Goal: Task Accomplishment & Management: Complete application form

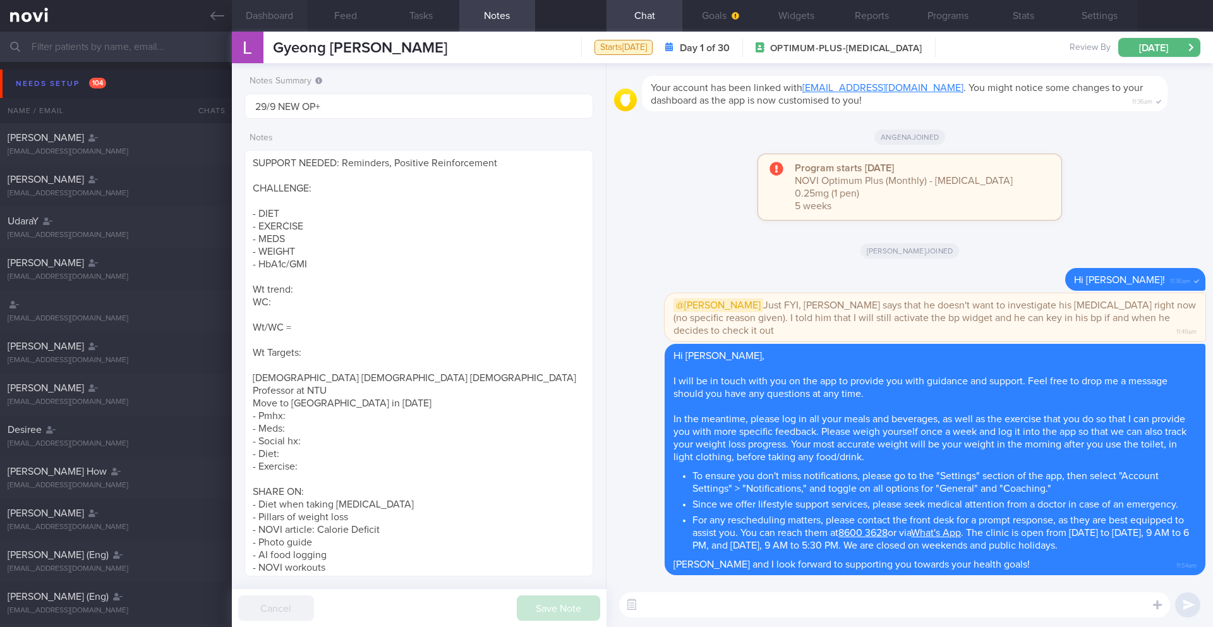
scroll to position [631502, 631344]
paste textarea "As Samsung is not directly compatible with NOVIFY, there are a few apps you wil…"
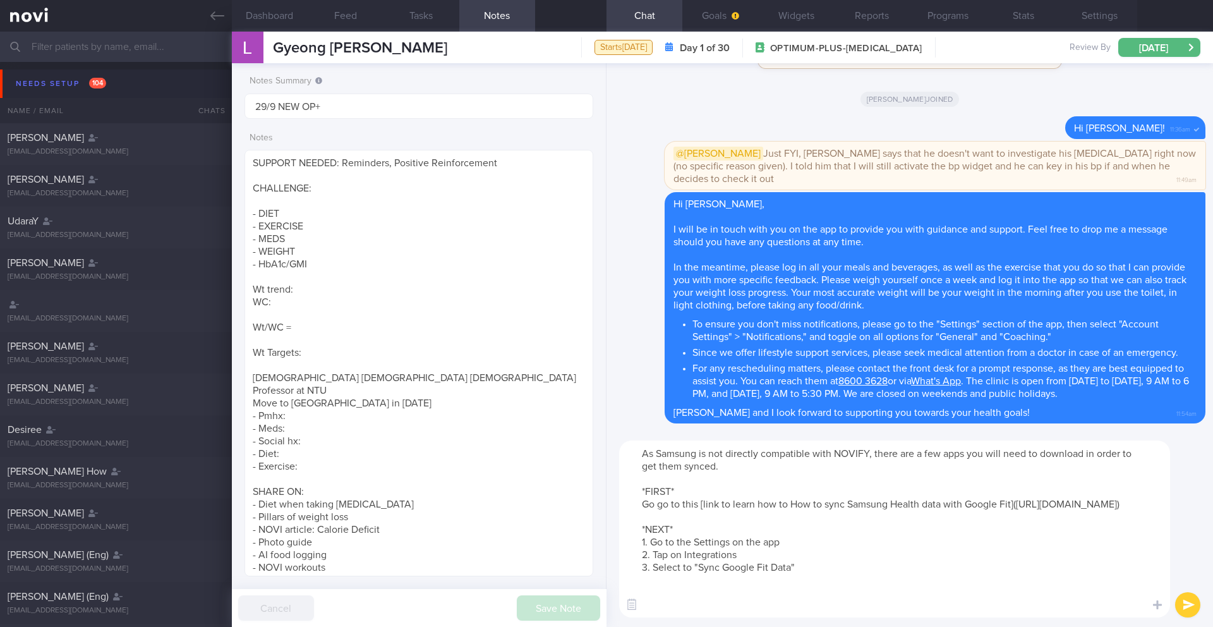
click at [868, 454] on textarea "As Samsung is not directly compatible with NOVIFY, there are a few apps you wil…" at bounding box center [894, 528] width 551 height 177
type textarea "As Samsung is not directly compatible with NOVI Health app, there are a few app…"
click at [1187, 608] on button "submit" at bounding box center [1187, 604] width 25 height 25
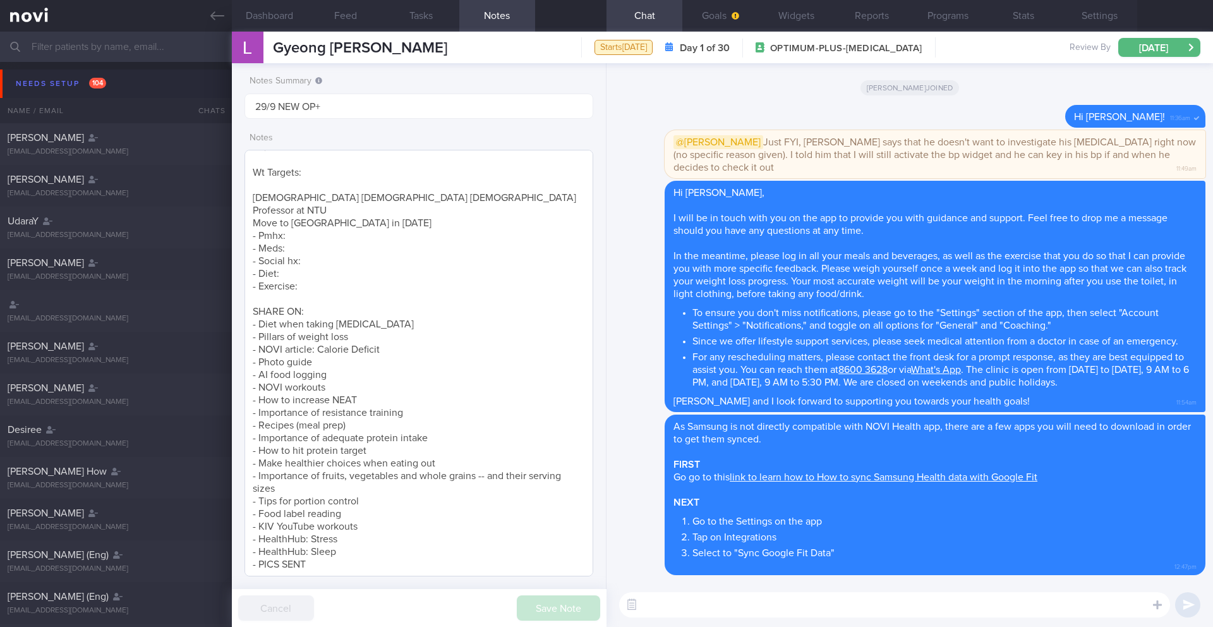
scroll to position [194, 0]
click at [421, 301] on textarea "SUPPORT NEEDED: Reminders, Positive Reinforcement CHALLENGE: - DIET - EXERCISE …" at bounding box center [418, 363] width 349 height 426
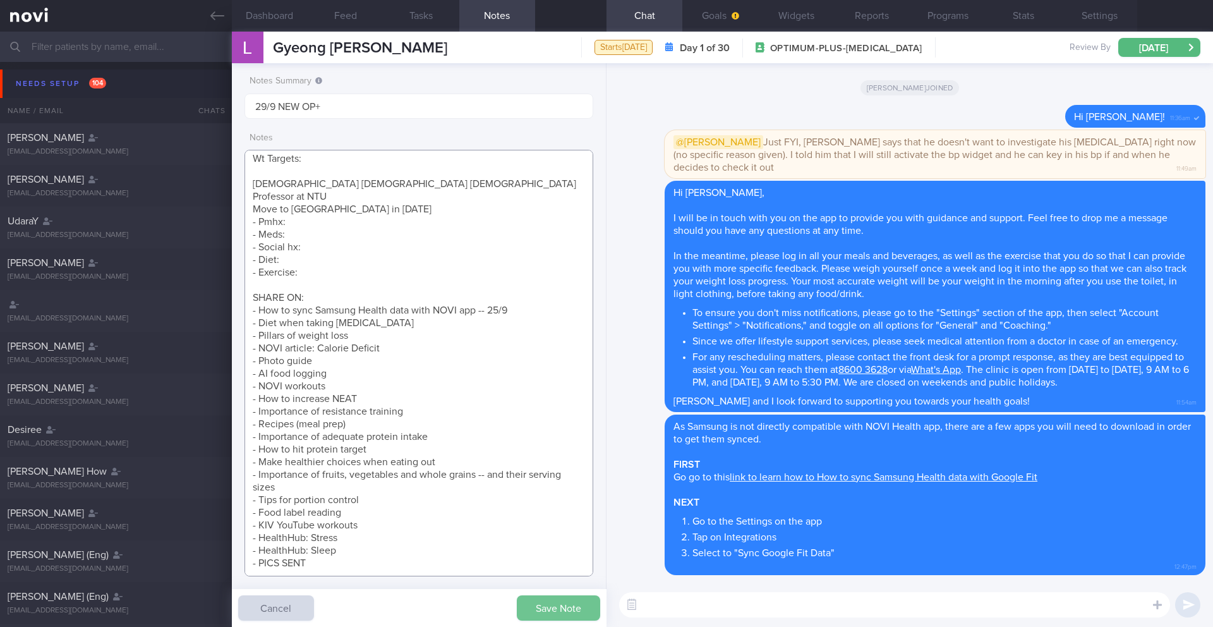
type textarea "SUPPORT NEEDED: Reminders, Positive Reinforcement CHALLENGE: - DIET - EXERCISE …"
click at [571, 603] on button "Save Note" at bounding box center [558, 607] width 83 height 25
paste textarea "[[PERSON_NAME] Asian Vegetable Mix for Wok - Frozen]([URL][DOMAIN_NAME][PERSON_…"
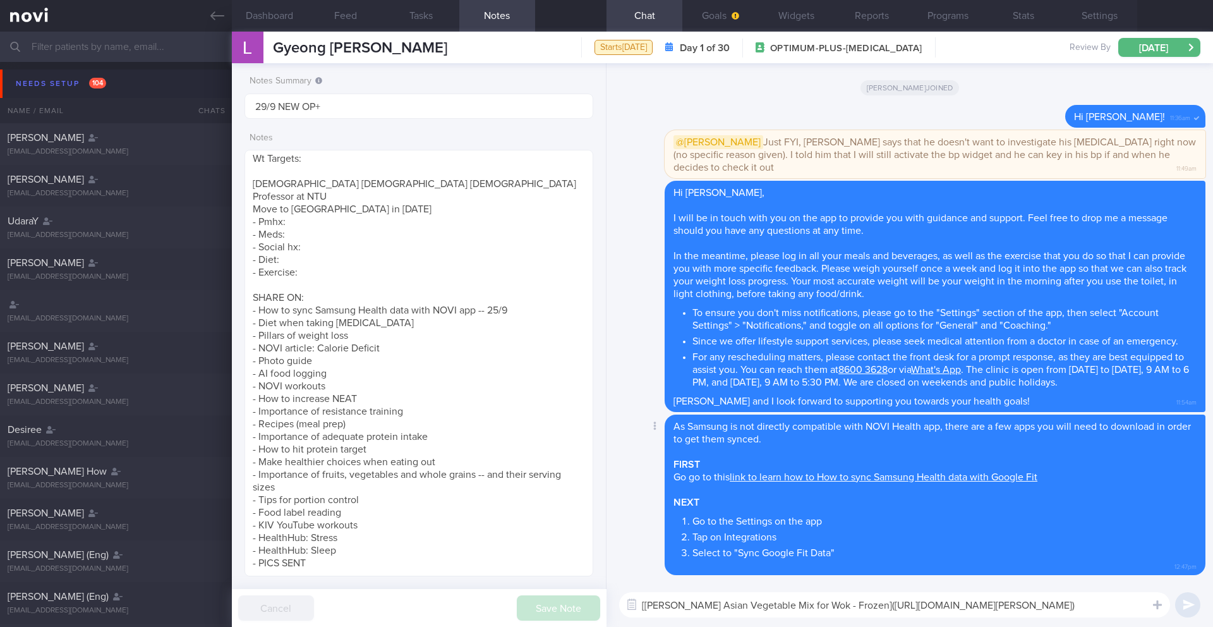
scroll to position [25, 0]
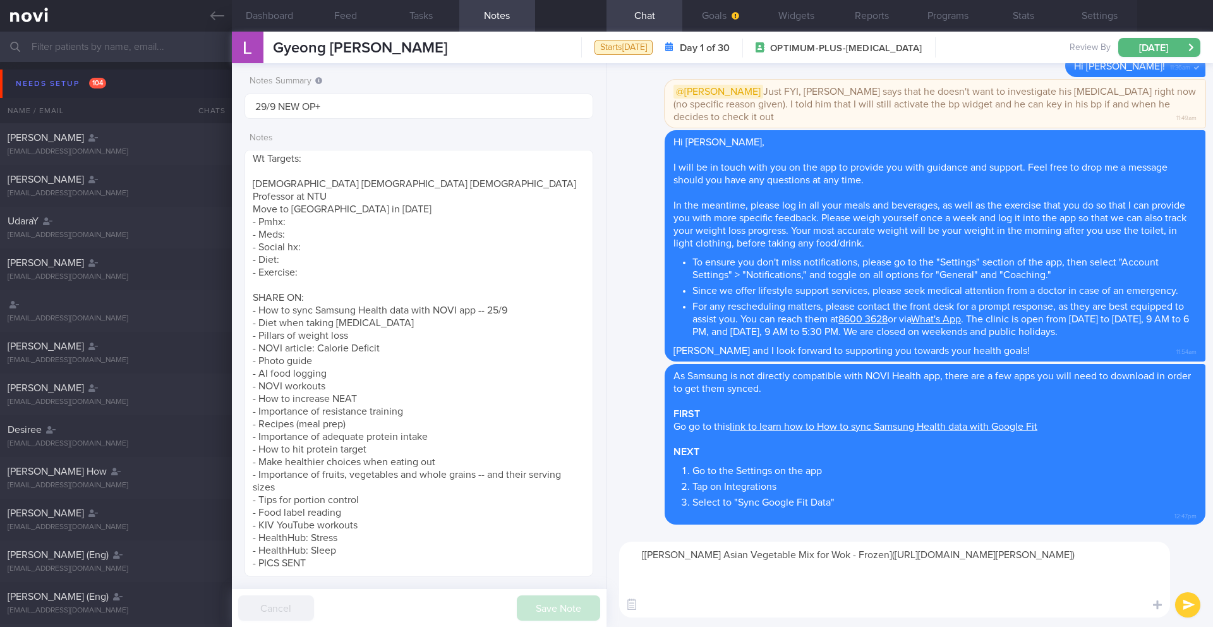
type textarea "[[PERSON_NAME] Asian Vegetable Mix for Wok - Frozen]([URL][DOMAIN_NAME][PERSON_…"
click at [1183, 603] on button "submit" at bounding box center [1187, 604] width 25 height 25
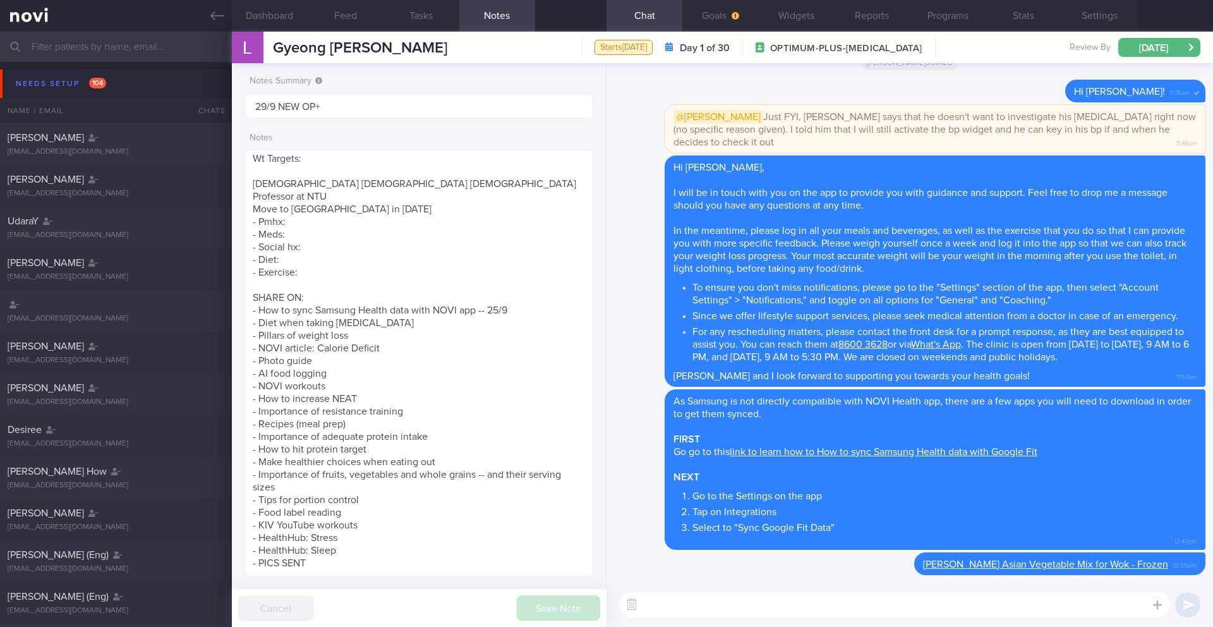
scroll to position [0, 0]
click at [519, 309] on textarea "SUPPORT NEEDED: Reminders, Positive Reinforcement CHALLENGE: - DIET - EXERCISE …" at bounding box center [418, 363] width 349 height 426
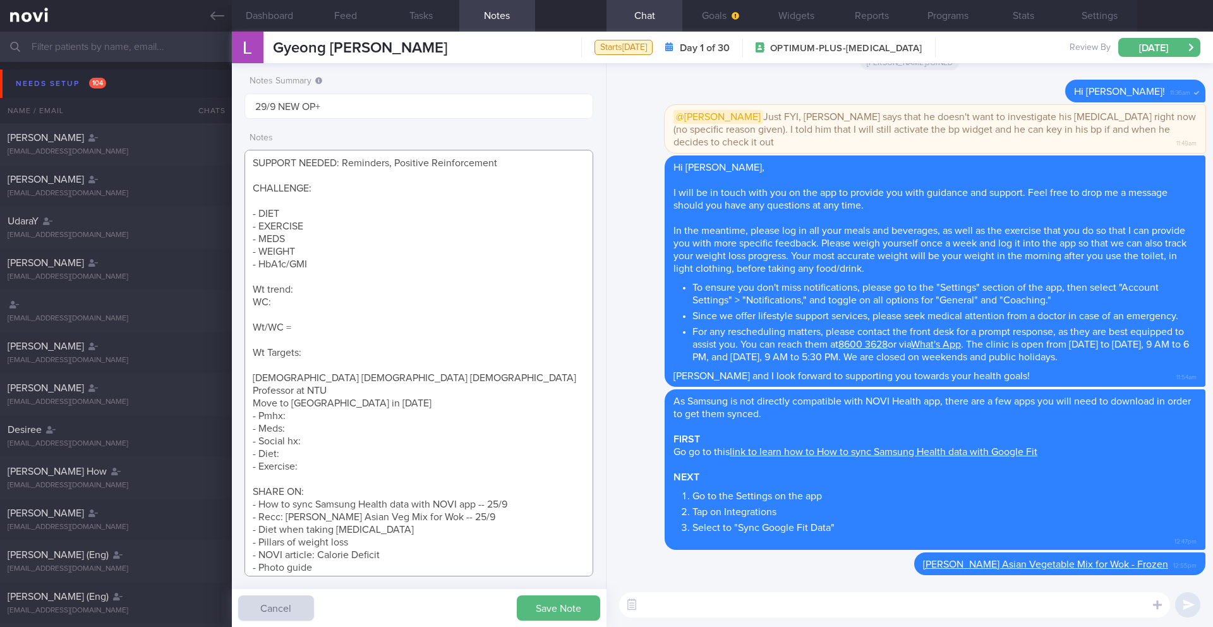
click at [368, 329] on textarea "SUPPORT NEEDED: Reminders, Positive Reinforcement CHALLENGE: - DIET - EXERCISE …" at bounding box center [418, 363] width 349 height 426
click at [359, 346] on textarea "SUPPORT NEEDED: Reminders, Positive Reinforcement CHALLENGE: - DIET - EXERCISE …" at bounding box center [418, 363] width 349 height 426
click at [354, 356] on textarea "SUPPORT NEEDED: Reminders, Positive Reinforcement CHALLENGE: - DIET - EXERCISE …" at bounding box center [418, 363] width 349 height 426
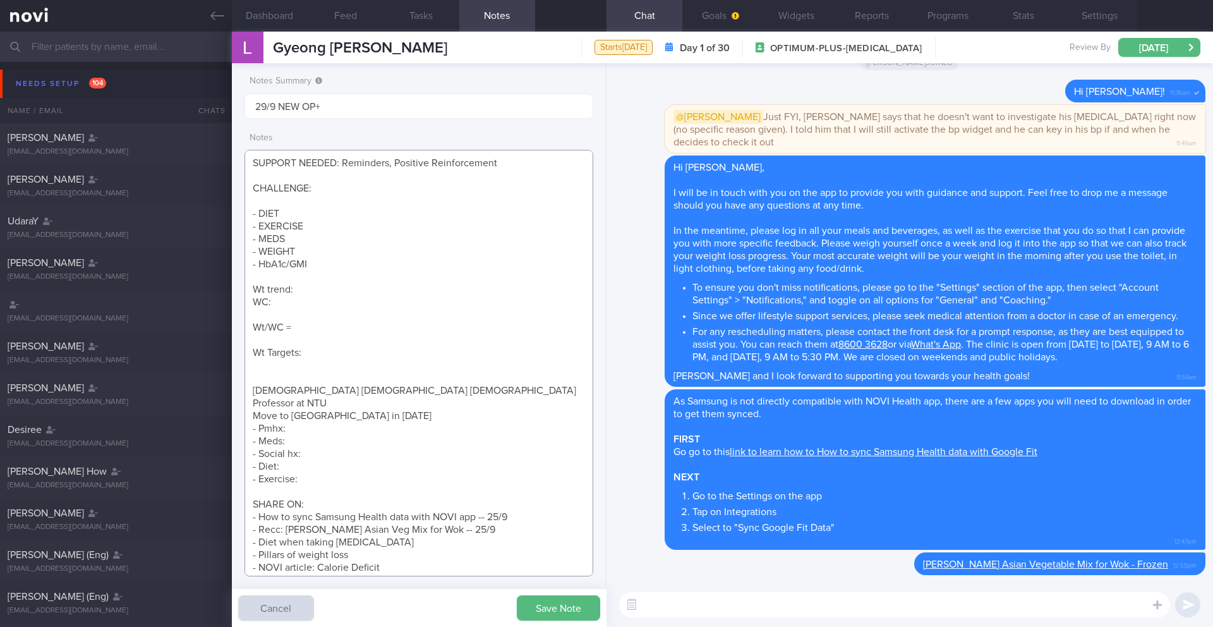
paste textarea "5% (5kg -> 88kg) > 10% (9kg -> 84kg) > 13.8% (18kg -> 80kg)"
click at [332, 366] on textarea "SUPPORT NEEDED: Reminders, Positive Reinforcement CHALLENGE: - DIET - EXERCISE …" at bounding box center [418, 363] width 349 height 426
click at [339, 368] on textarea "SUPPORT NEEDED: Reminders, Positive Reinforcement CHALLENGE: - DIET - EXERCISE …" at bounding box center [418, 363] width 349 height 426
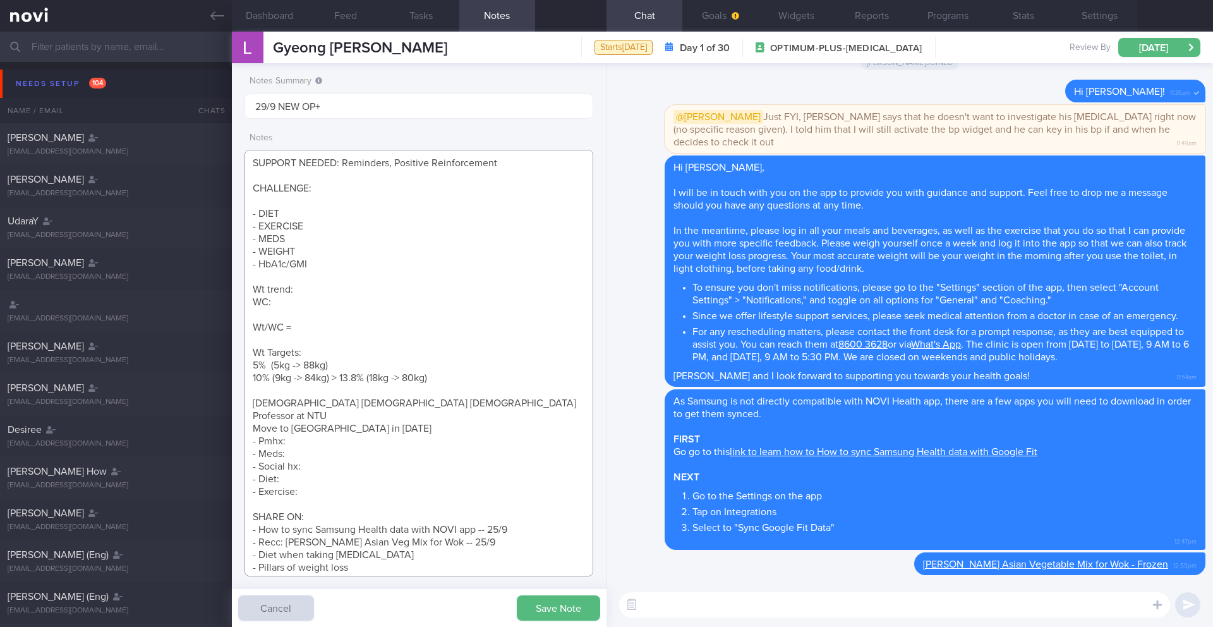
click at [340, 376] on textarea "SUPPORT NEEDED: Reminders, Positive Reinforcement CHALLENGE: - DIET - EXERCISE …" at bounding box center [418, 363] width 349 height 426
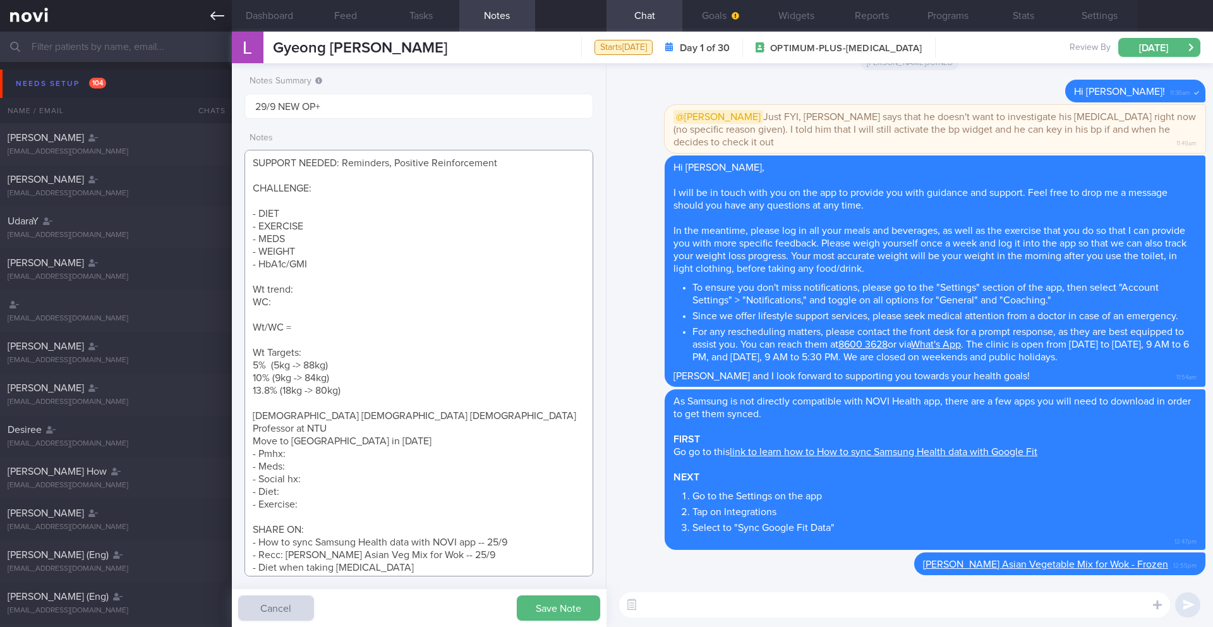
type textarea "SUPPORT NEEDED: Reminders, Positive Reinforcement CHALLENGE: - DIET - EXERCISE …"
click at [539, 615] on button "Save Note" at bounding box center [558, 607] width 83 height 25
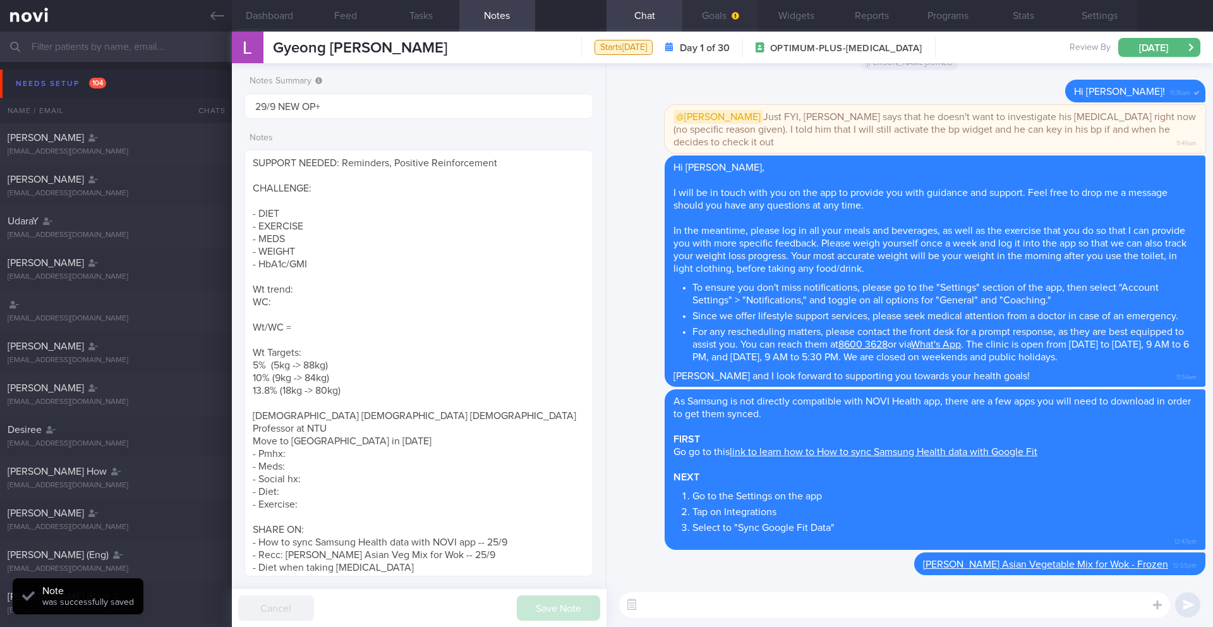
click at [724, 15] on button "Goals" at bounding box center [720, 16] width 76 height 32
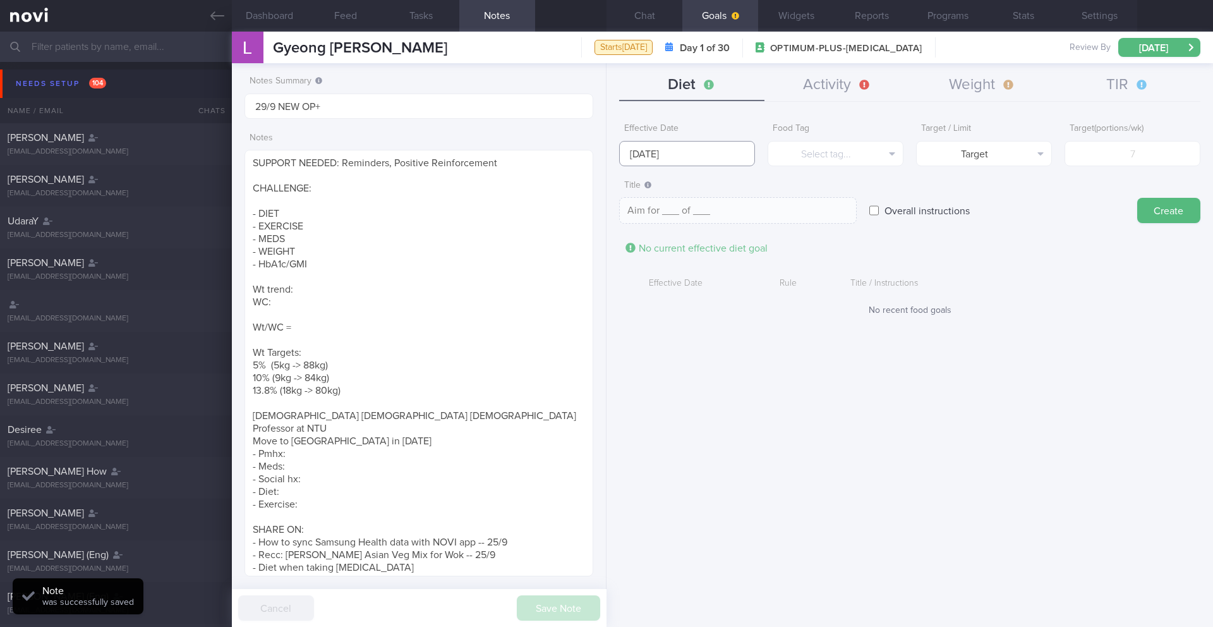
click at [680, 150] on input "[DATE]" at bounding box center [687, 153] width 136 height 25
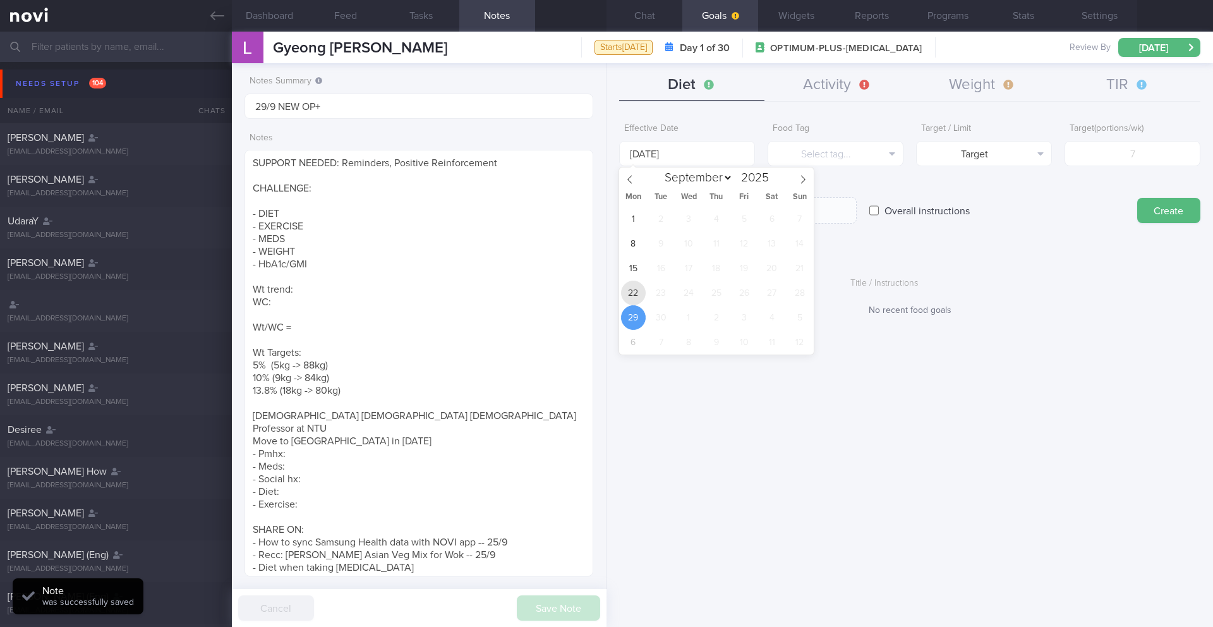
click at [625, 296] on span "22" at bounding box center [633, 292] width 25 height 25
type input "[DATE]"
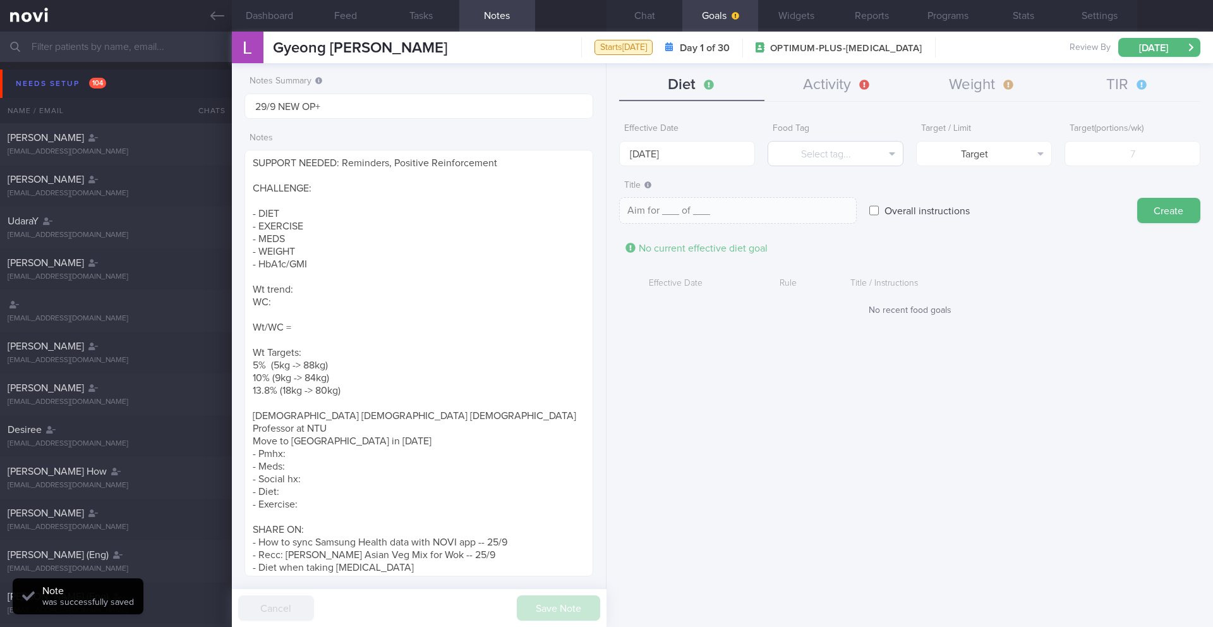
click at [827, 137] on div "Food Tag Select tag... Select tag... Calories Carbs Protein Fat Alcohol Fried F…" at bounding box center [835, 141] width 136 height 49
click at [826, 142] on button "Select tag..." at bounding box center [835, 153] width 136 height 25
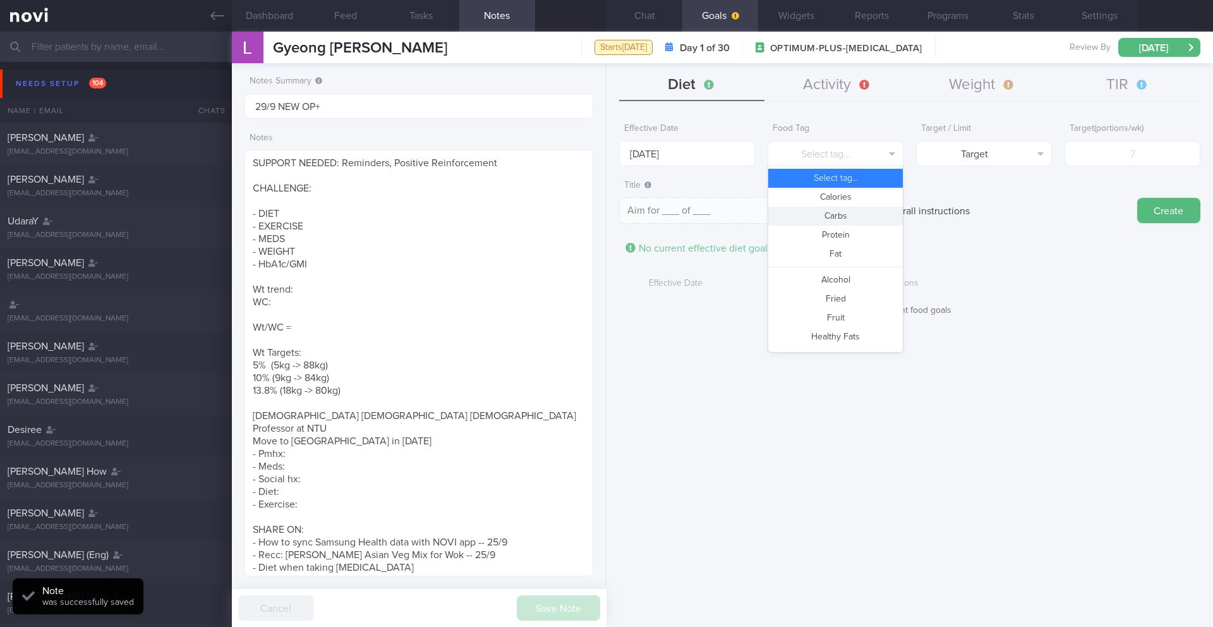
click at [824, 207] on button "Carbs" at bounding box center [835, 216] width 135 height 19
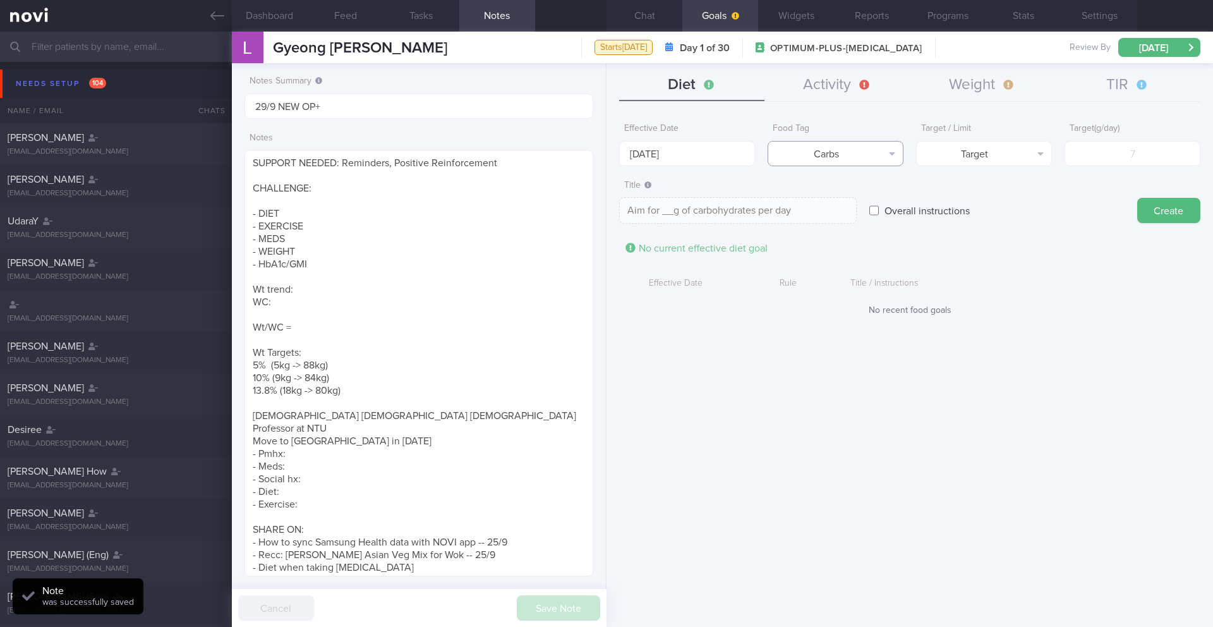
click at [821, 155] on button "Carbs" at bounding box center [835, 153] width 136 height 25
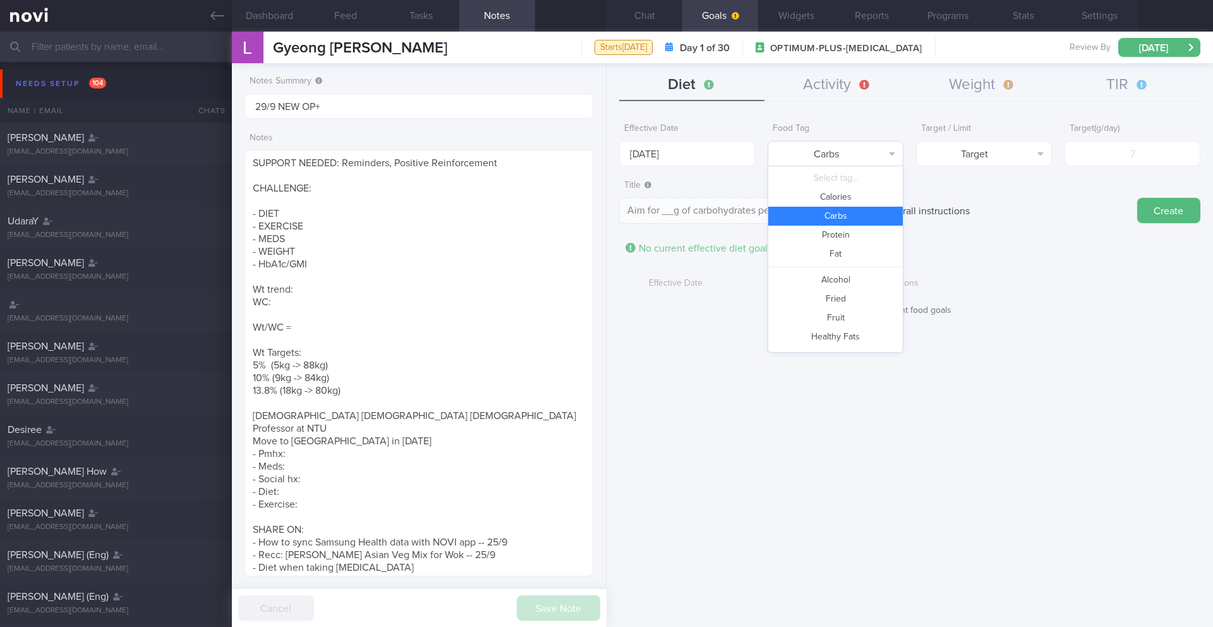
scroll to position [40, 0]
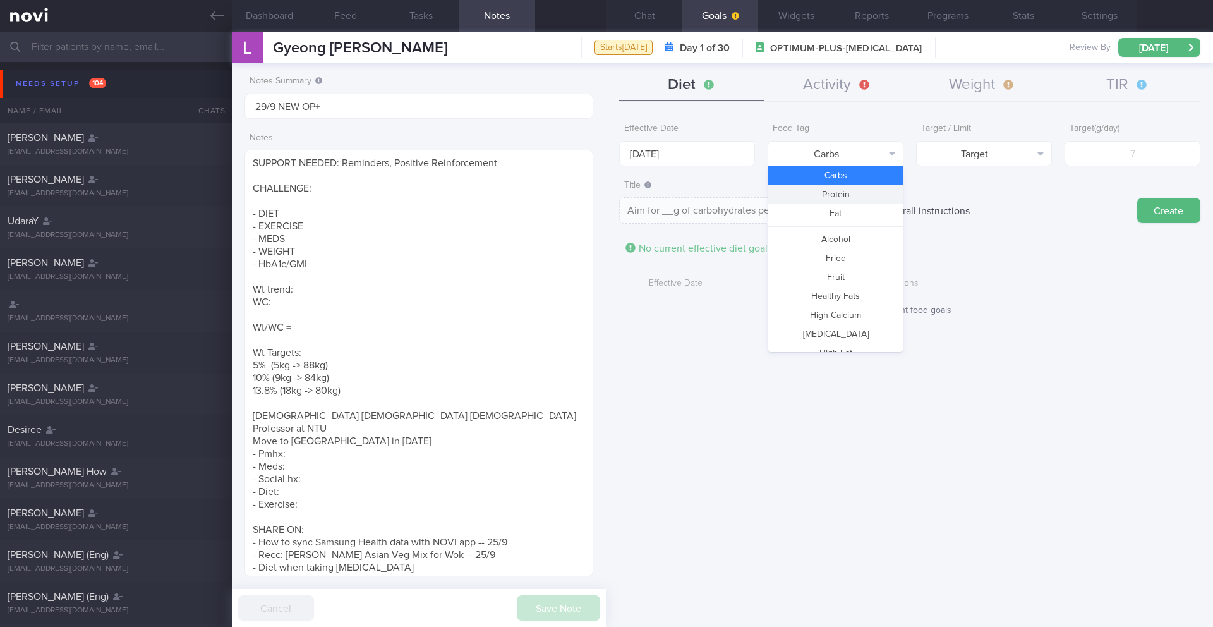
click at [826, 194] on button "Protein" at bounding box center [835, 194] width 135 height 19
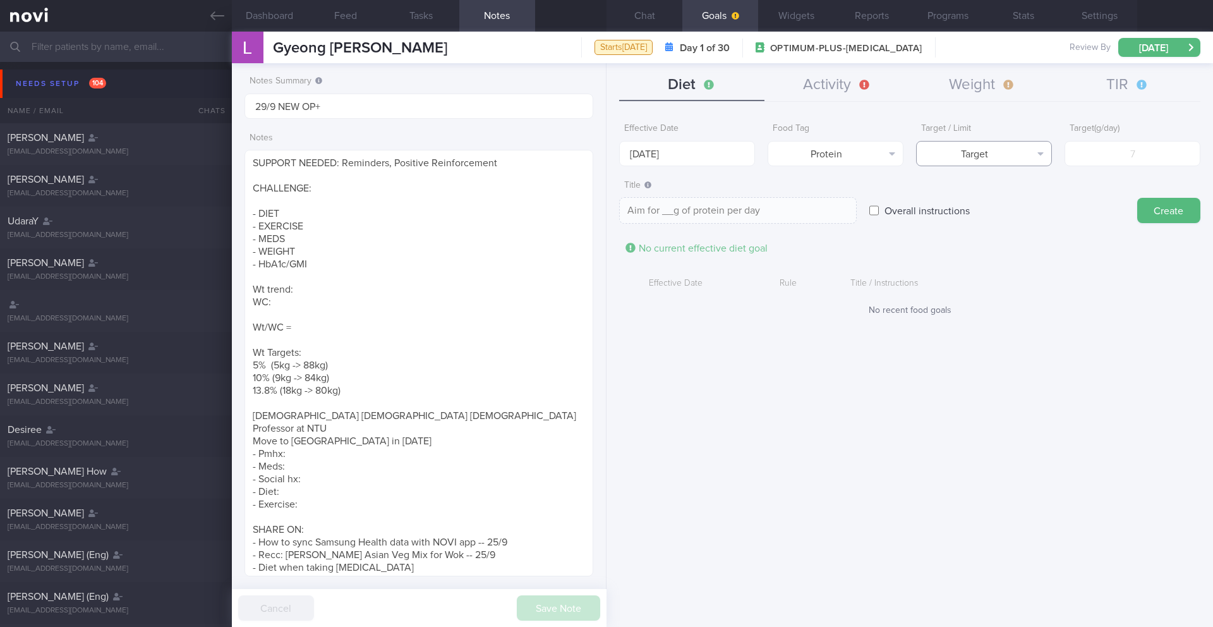
click at [1019, 143] on button "Target" at bounding box center [984, 153] width 136 height 25
click at [1014, 196] on button "Limit" at bounding box center [984, 197] width 135 height 19
type textarea "Keep to __g of protein per day"
click at [1105, 159] on input "number" at bounding box center [1132, 153] width 136 height 25
type input "1"
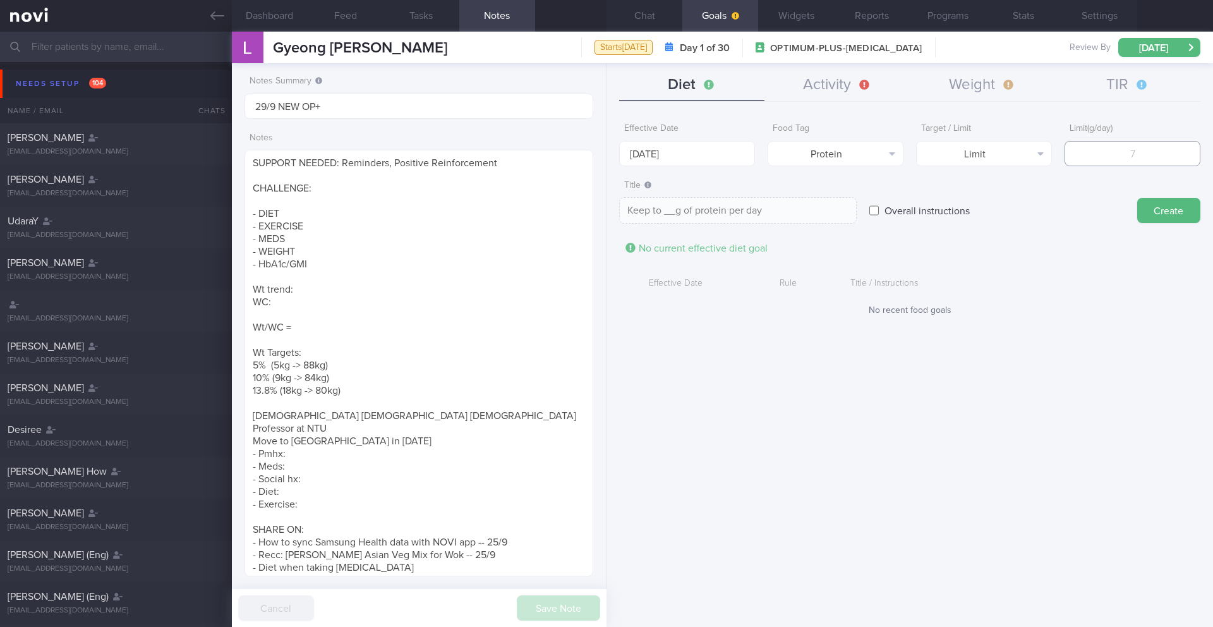
type textarea "Keep to 1g of protein per day"
type input "18"
type textarea "Keep to 18g of protein per day"
type input "180"
type textarea "Keep to 180g of protein per day"
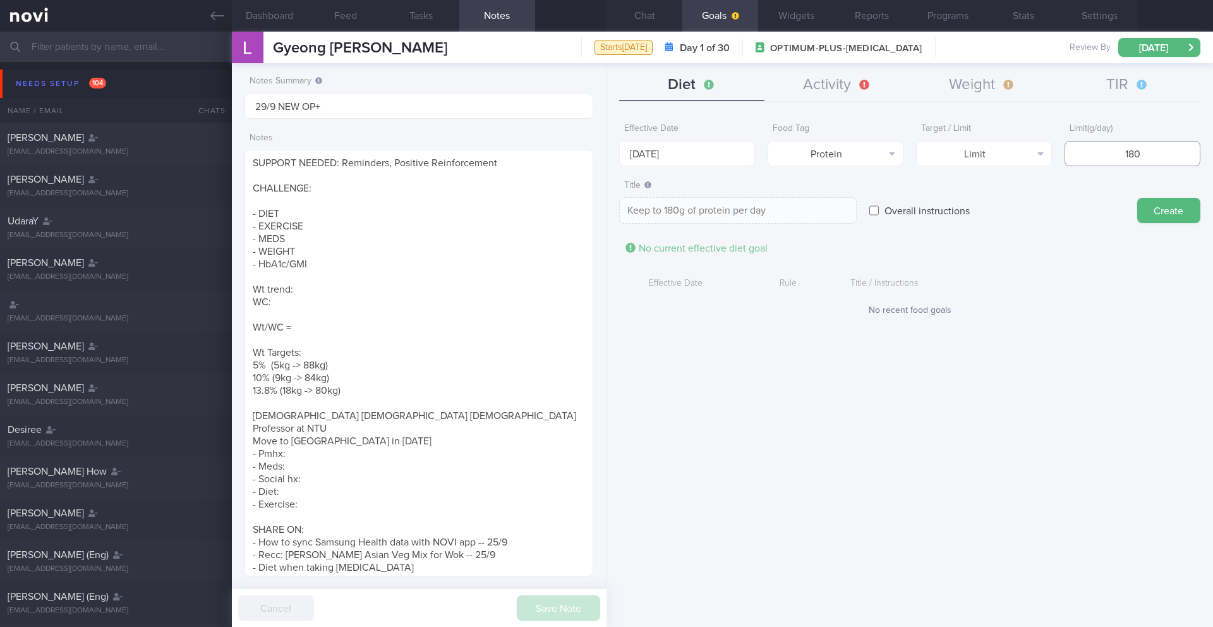
type input "1800"
type textarea "Keep to 1800g of protein per day"
type input "1800"
click at [1167, 216] on button "Create" at bounding box center [1168, 210] width 63 height 25
type input "[DATE]"
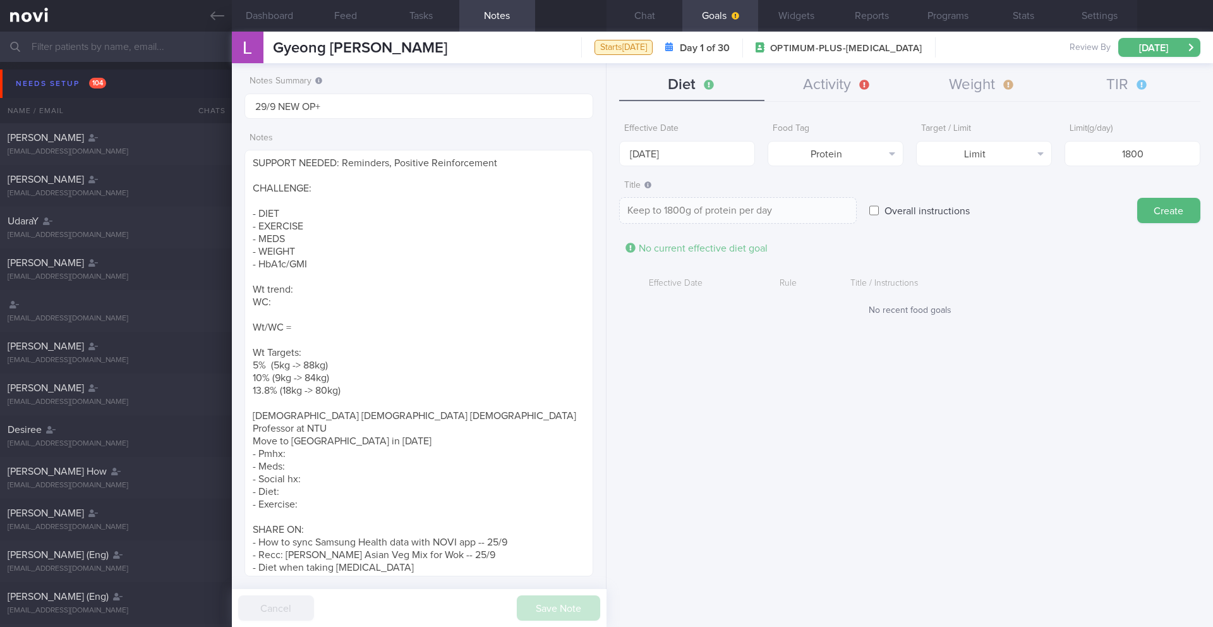
type textarea "Aim for ___ of ___"
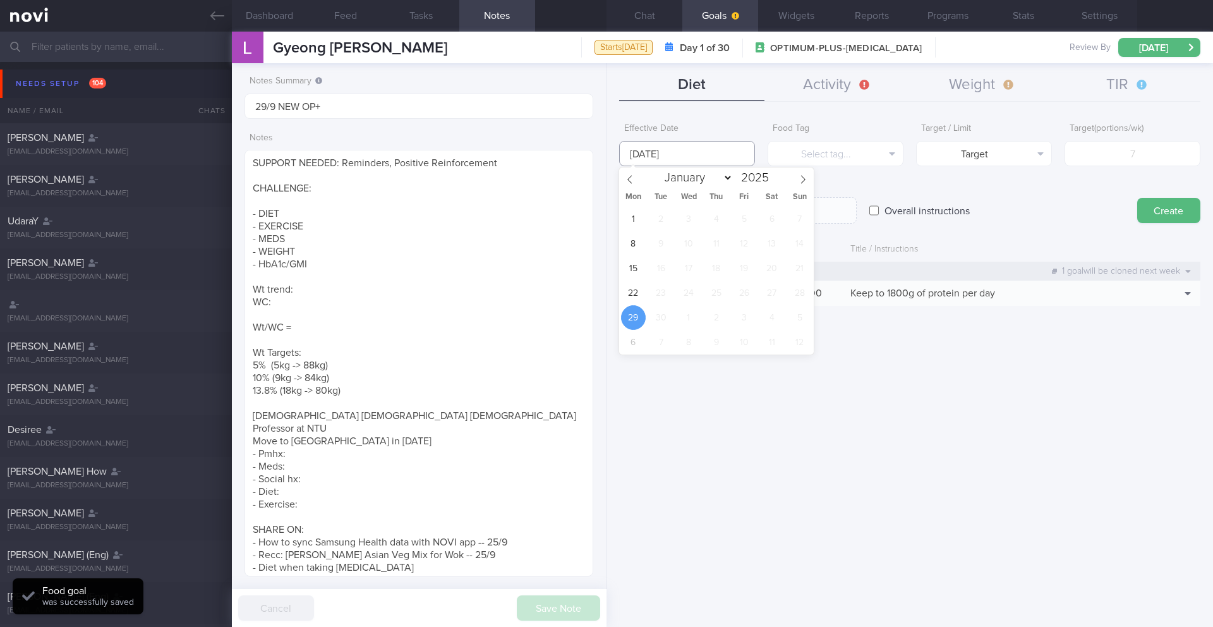
click at [714, 161] on body "You are offline! Some functionality will be unavailable Patients New Users Coac…" at bounding box center [606, 313] width 1213 height 627
click at [636, 302] on span "22" at bounding box center [633, 292] width 25 height 25
type input "[DATE]"
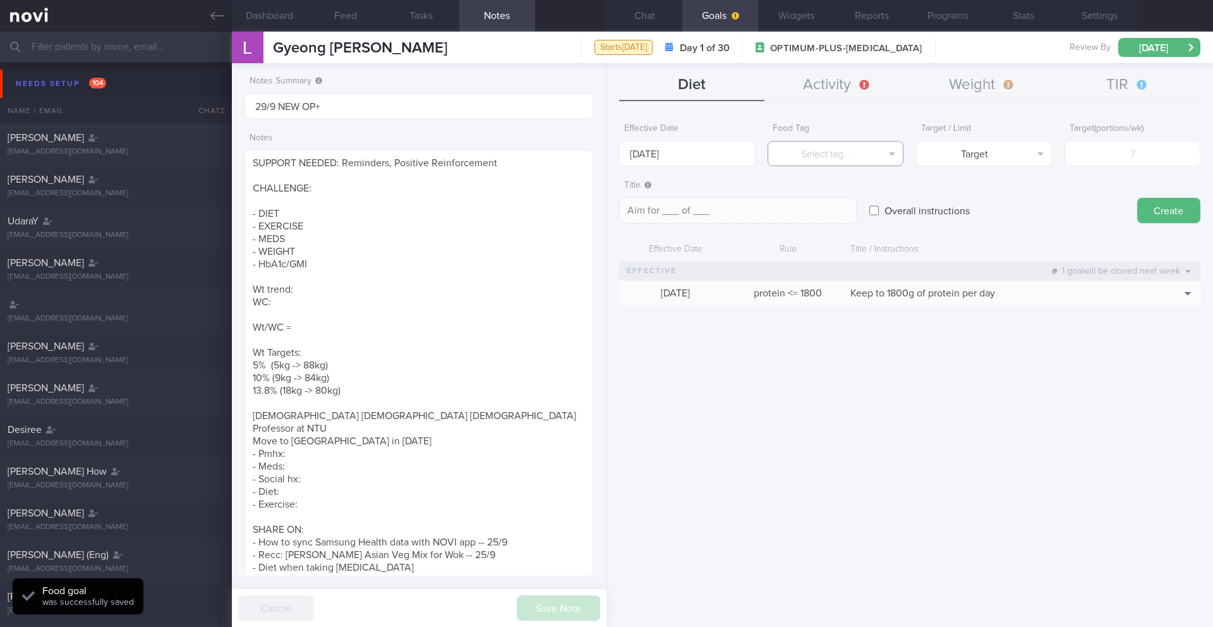
click at [877, 160] on button "Select tag..." at bounding box center [835, 153] width 136 height 25
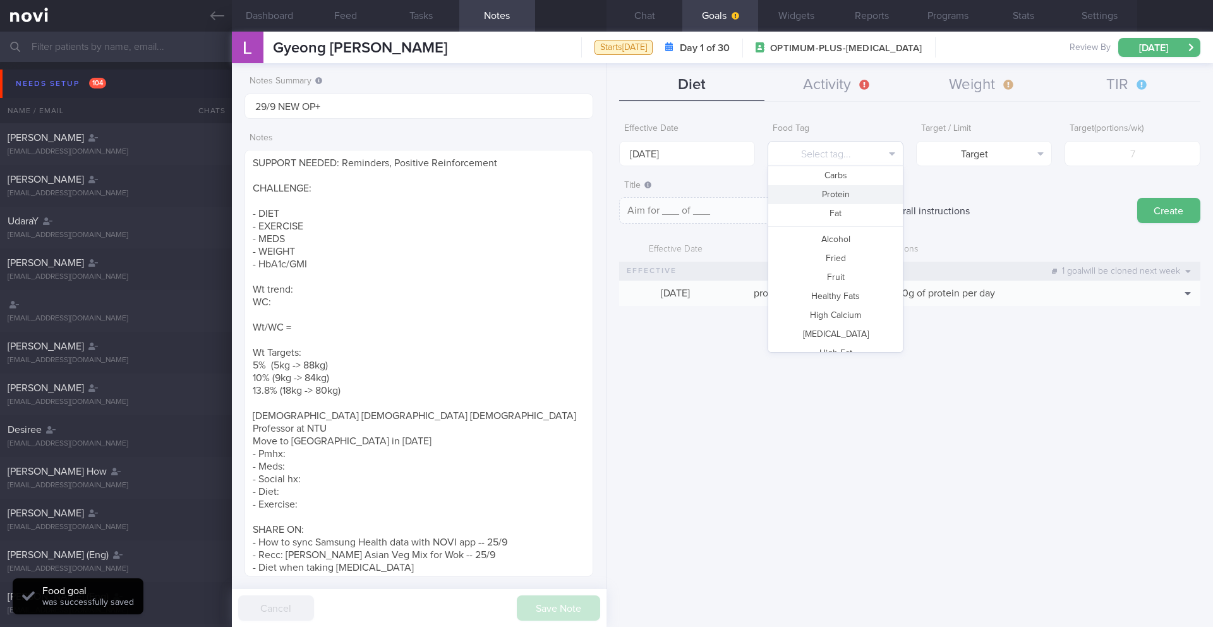
click at [877, 160] on button "Select tag..." at bounding box center [835, 153] width 136 height 25
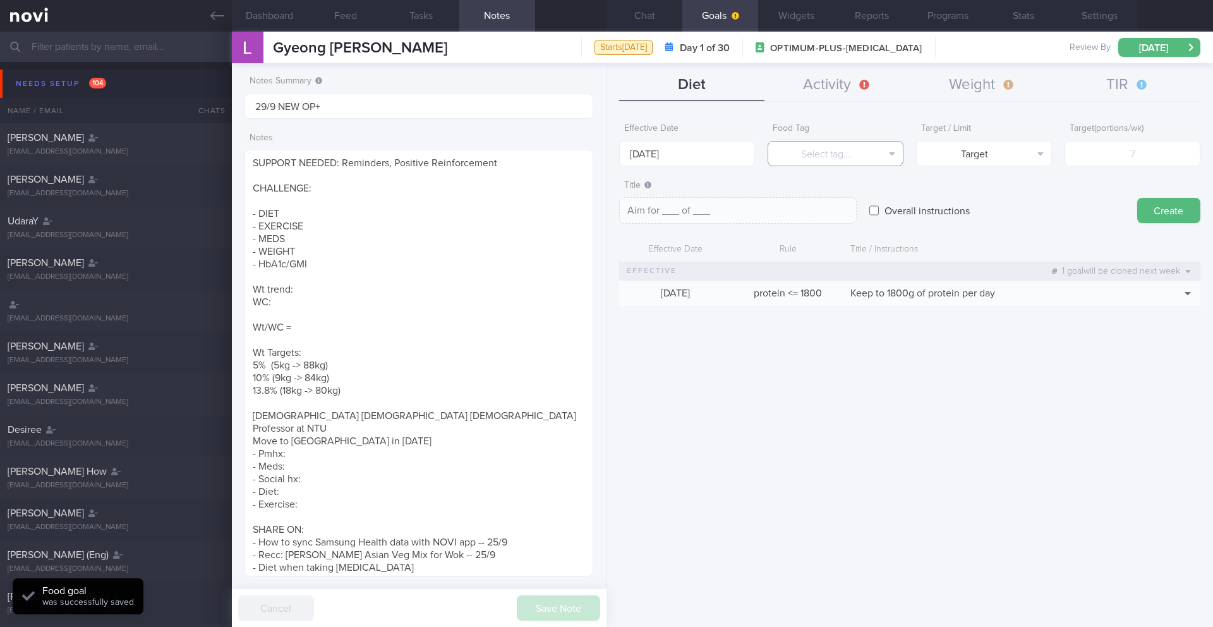
click at [877, 160] on button "Select tag..." at bounding box center [835, 153] width 136 height 25
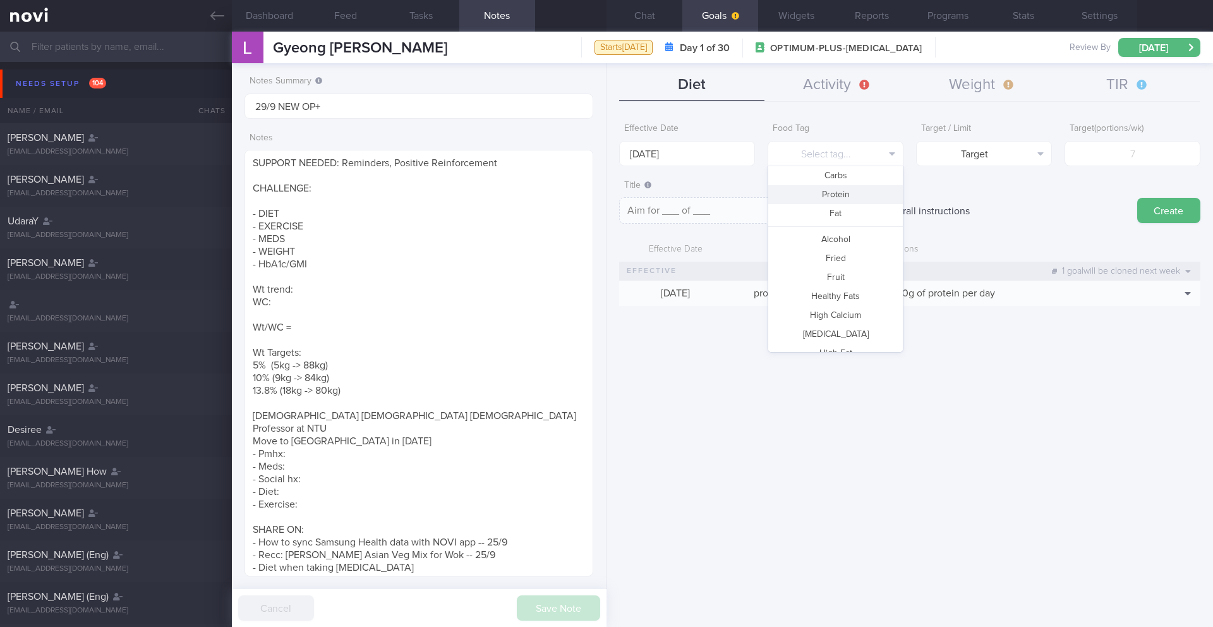
click at [870, 191] on button "Protein" at bounding box center [835, 194] width 135 height 19
type textarea "Aim for __g of protein per day"
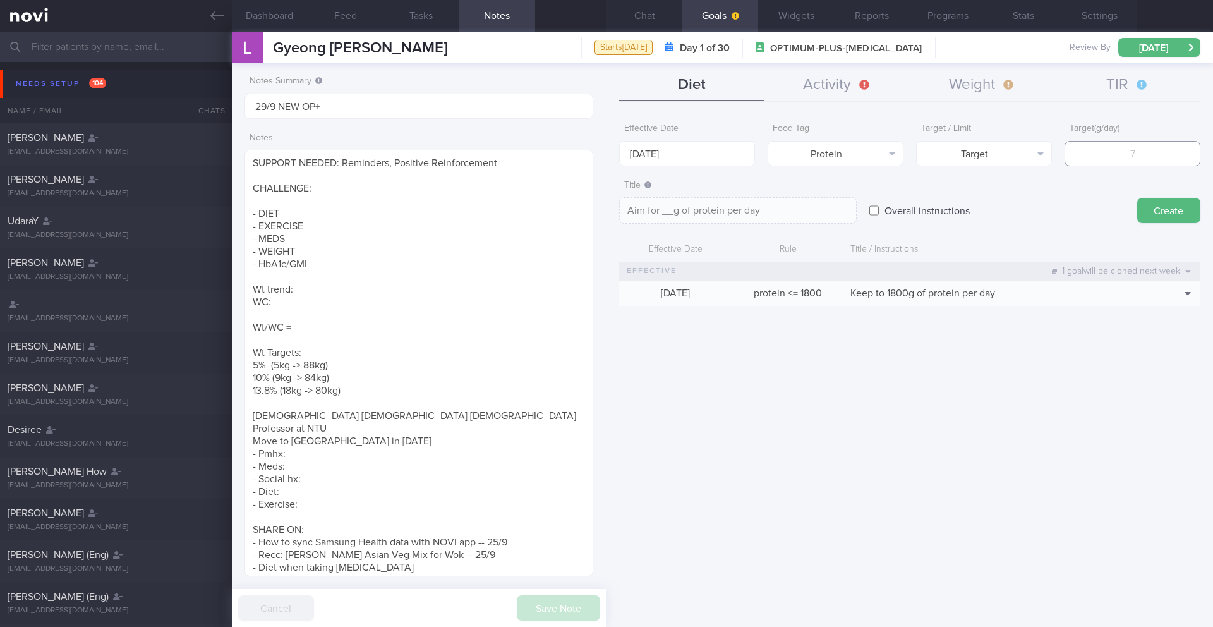
click at [1145, 162] on input "number" at bounding box center [1132, 153] width 136 height 25
type input "9"
type textarea "Aim for 9g of protein per day"
type input "95"
type textarea "Aim for 95g of protein per day"
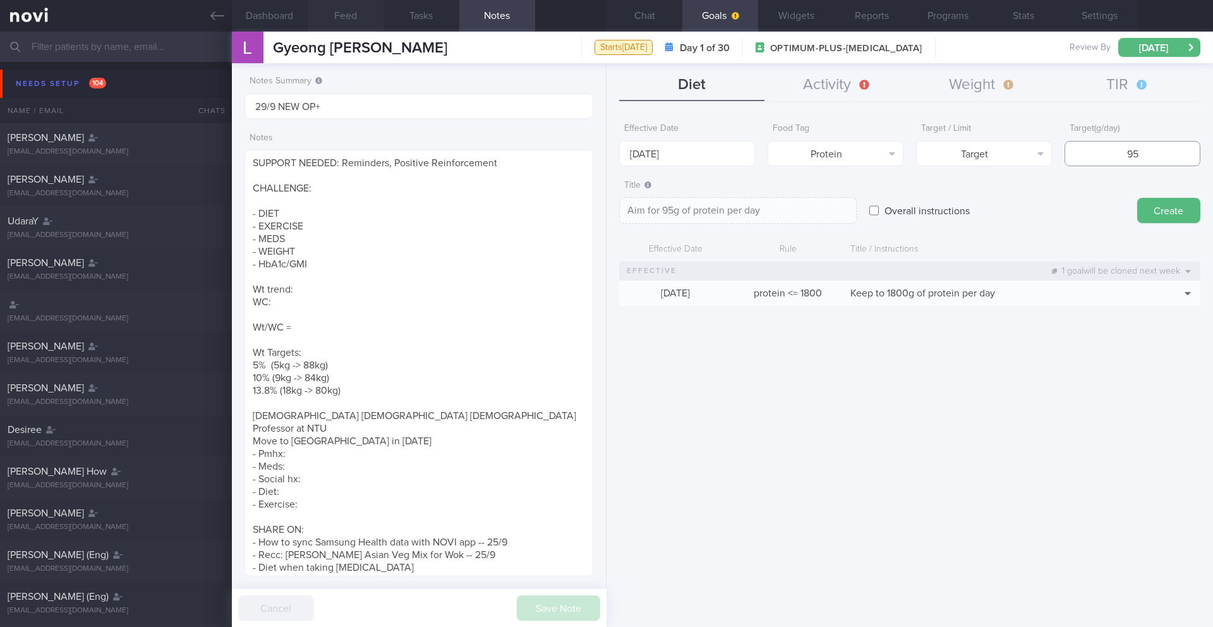
type input "95"
click at [681, 212] on textarea "Aim for 95g of protein per day" at bounding box center [738, 210] width 238 height 27
type textarea "Aim for 95g-100 of protein per day"
click at [1176, 215] on button "Create" at bounding box center [1168, 210] width 63 height 25
click at [644, 155] on input "[DATE]" at bounding box center [687, 153] width 136 height 25
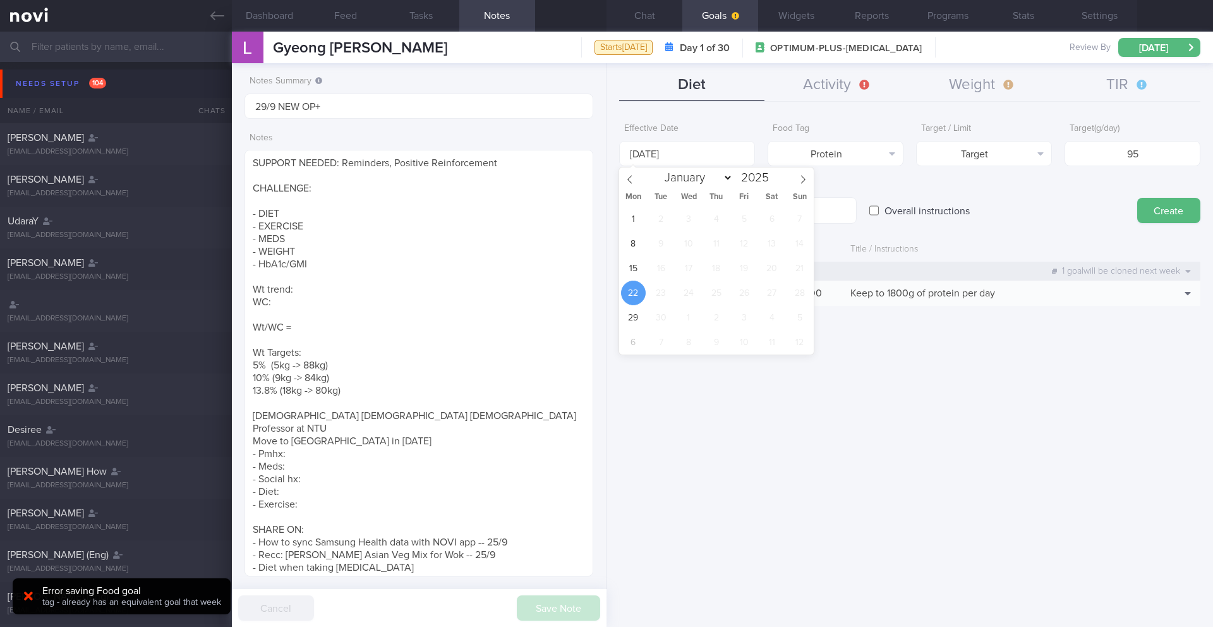
click at [1006, 185] on div "Overall instructions" at bounding box center [996, 198] width 255 height 49
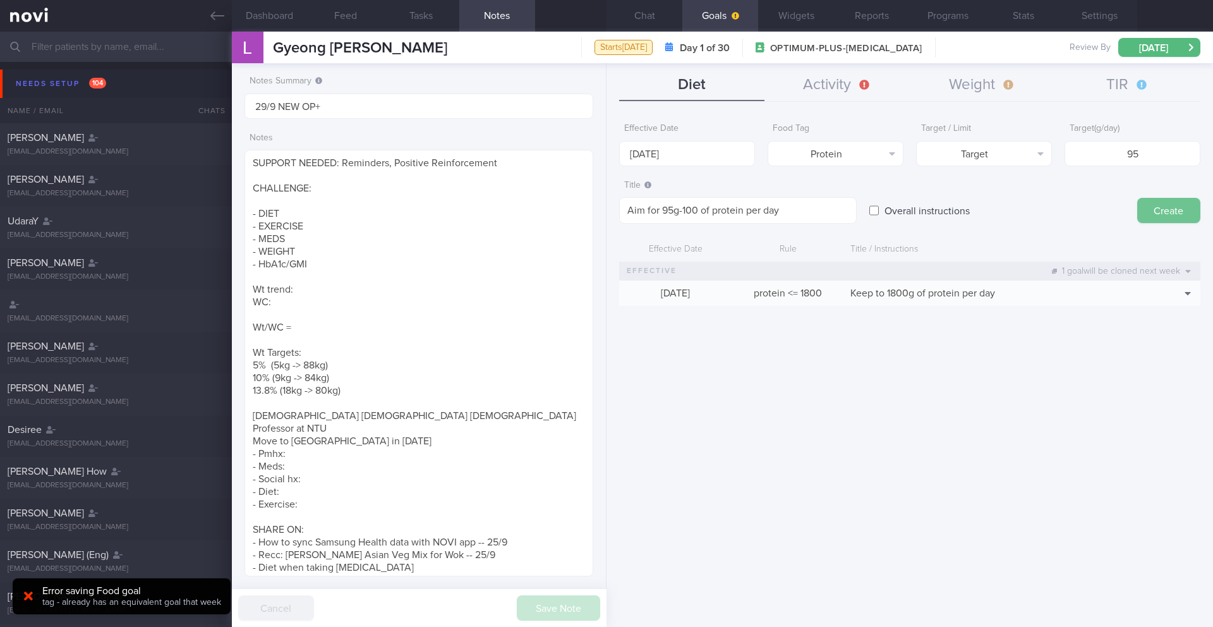
click at [1170, 217] on button "Create" at bounding box center [1168, 210] width 63 height 25
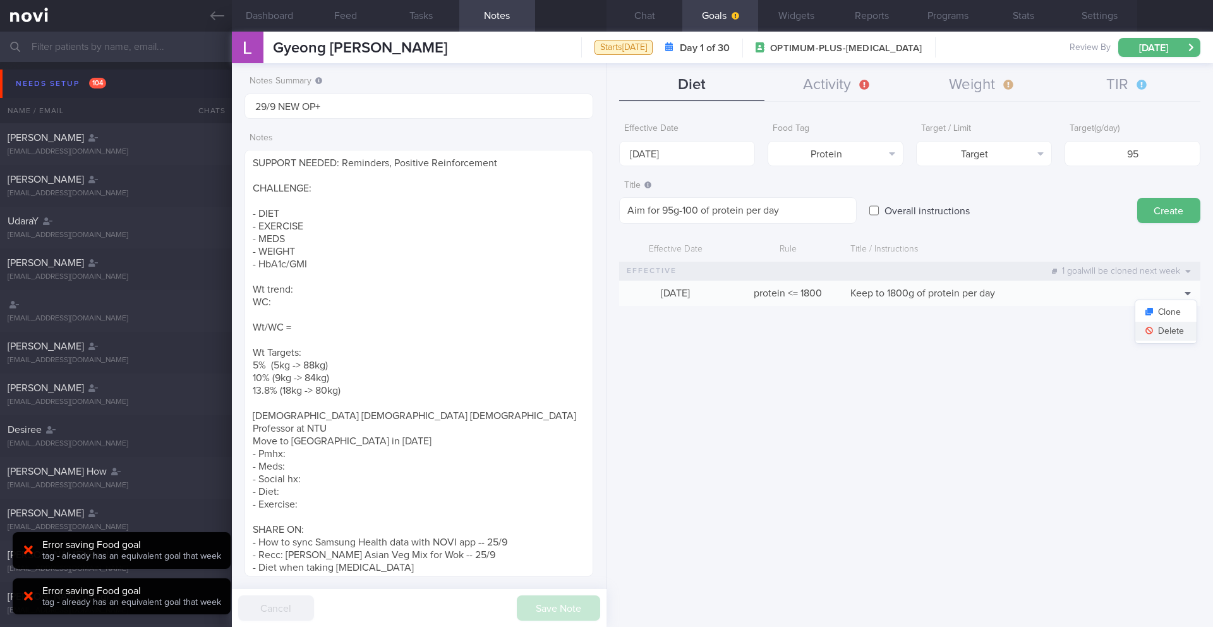
click at [1175, 328] on button "Delete" at bounding box center [1165, 331] width 61 height 19
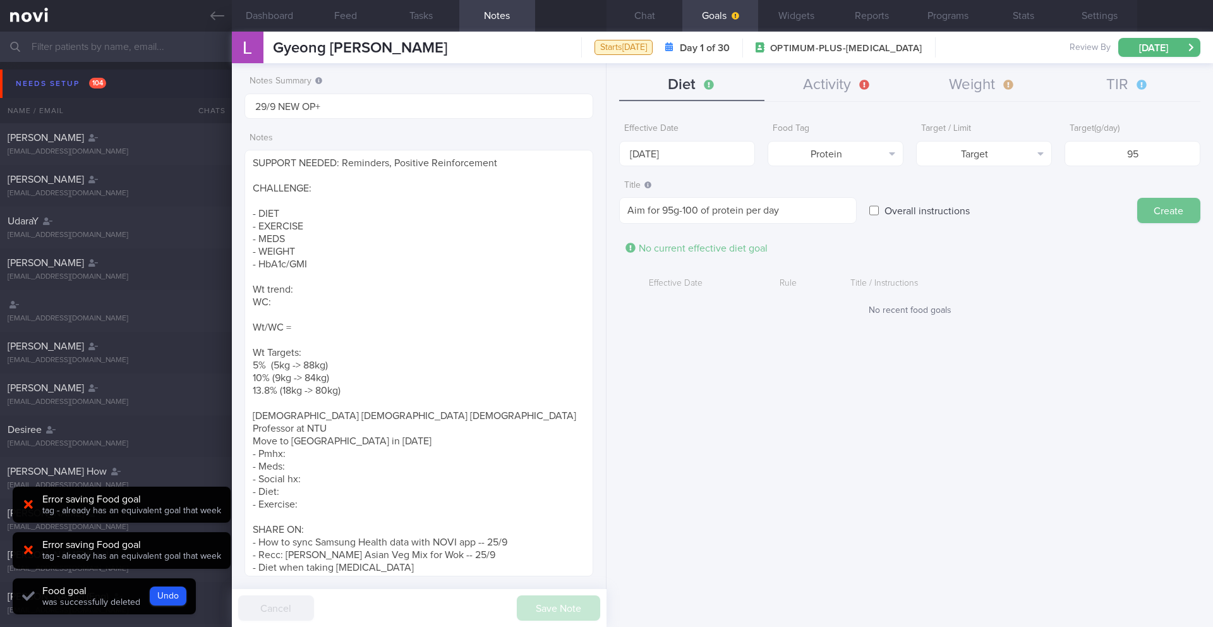
click at [1165, 215] on button "Create" at bounding box center [1168, 210] width 63 height 25
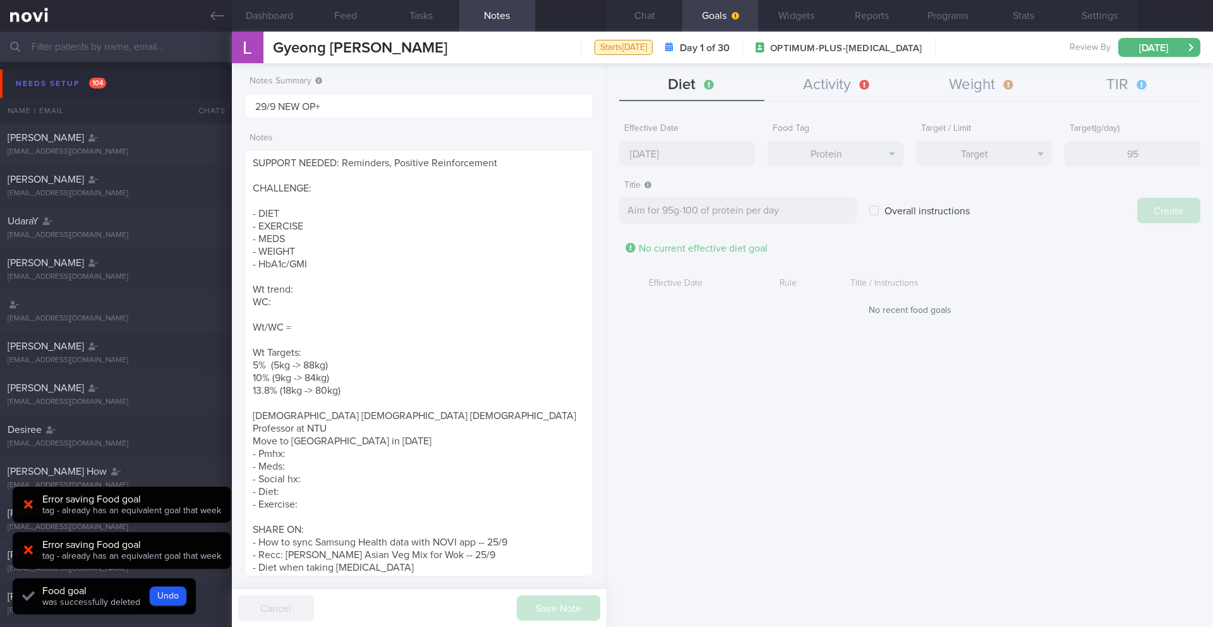
type input "[DATE]"
type textarea "Aim for ___ of ___"
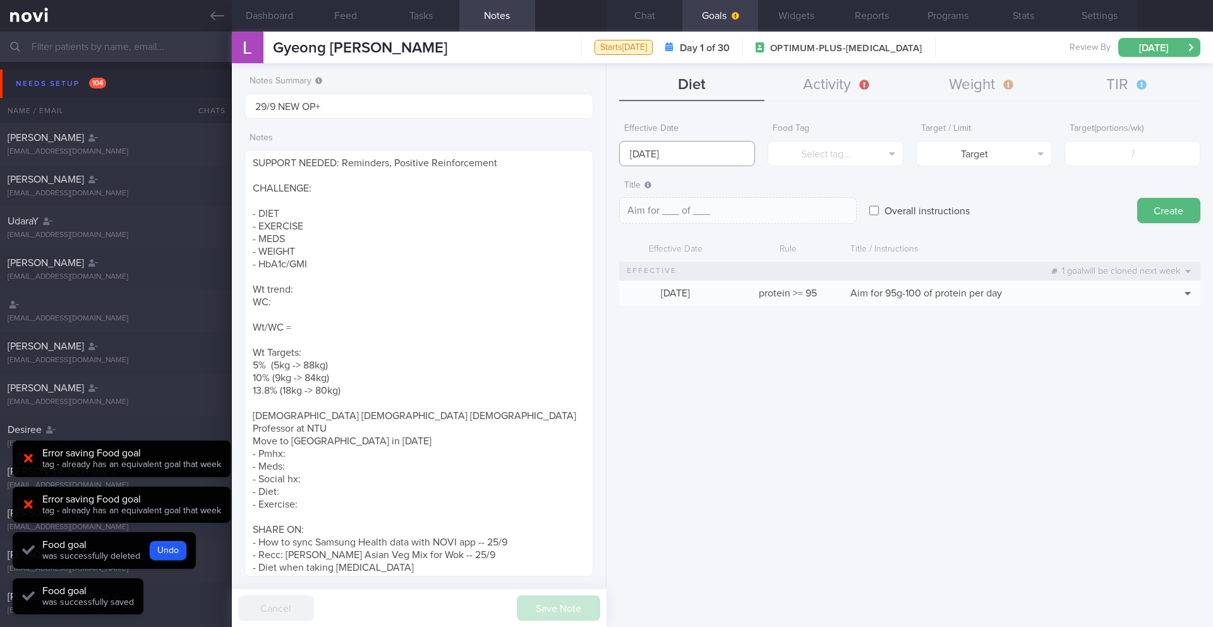
click at [679, 150] on input "[DATE]" at bounding box center [687, 153] width 136 height 25
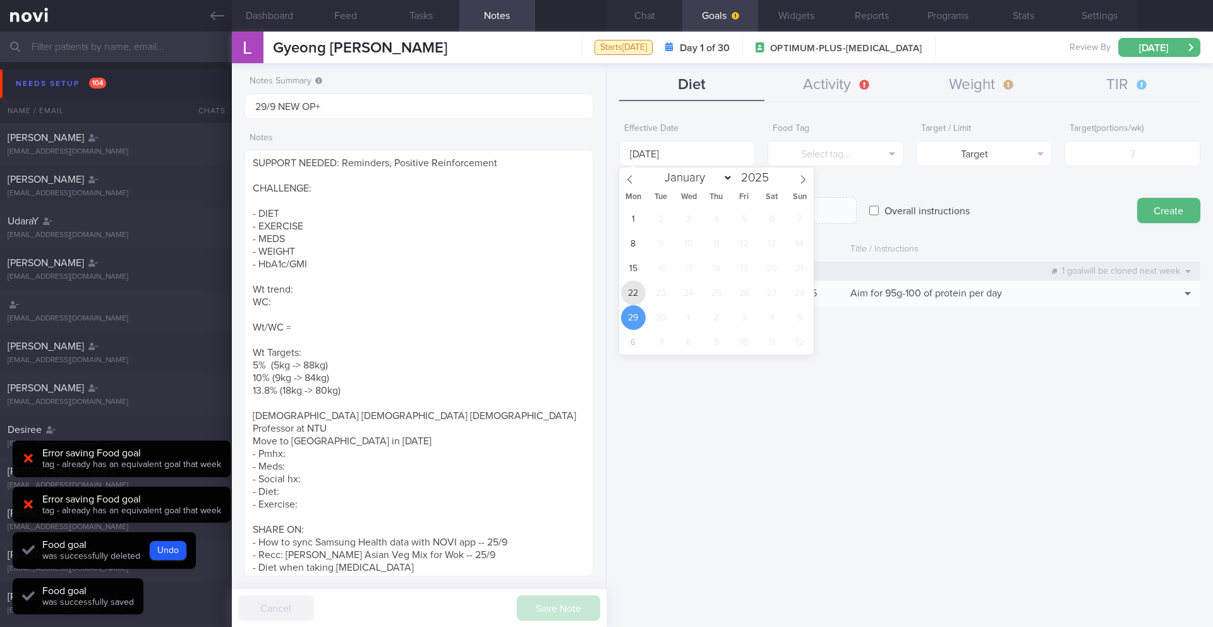
click at [638, 287] on span "22" at bounding box center [633, 292] width 25 height 25
type input "[DATE]"
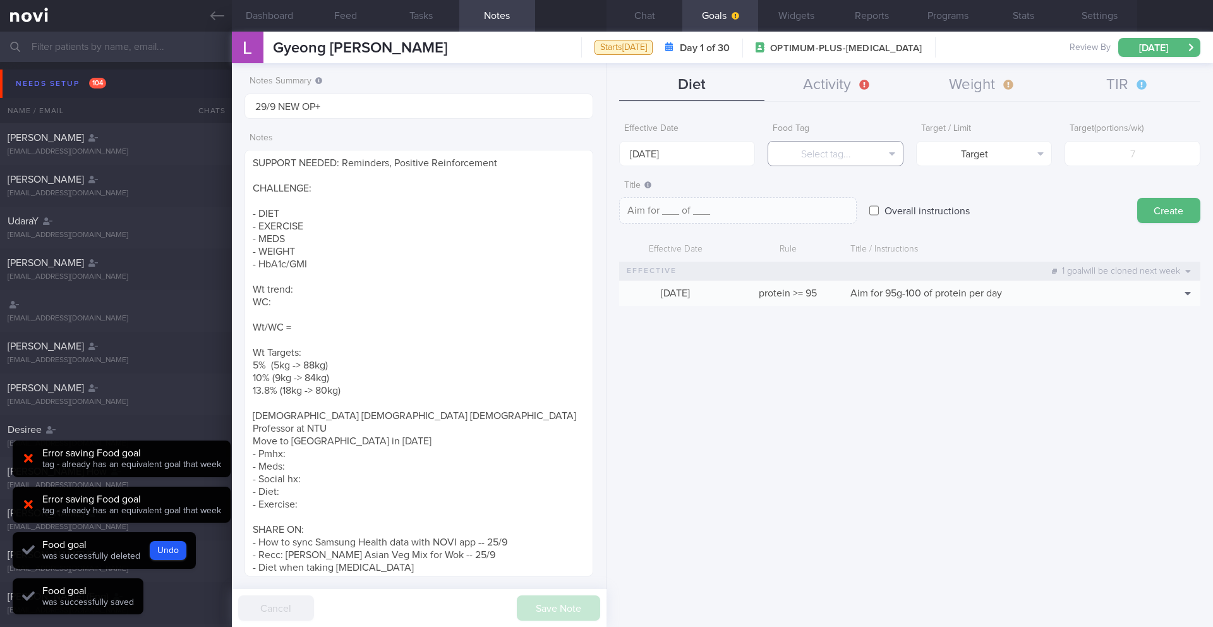
click at [791, 156] on button "Select tag..." at bounding box center [835, 153] width 136 height 25
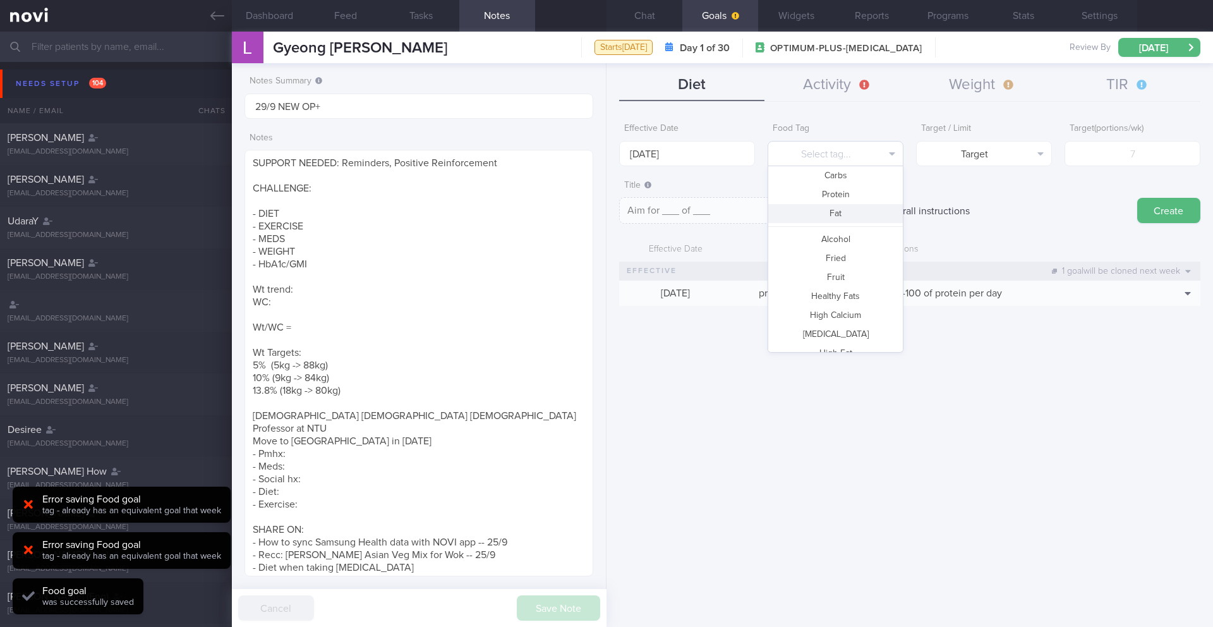
scroll to position [0, 0]
click at [841, 196] on button "Calories" at bounding box center [835, 197] width 135 height 19
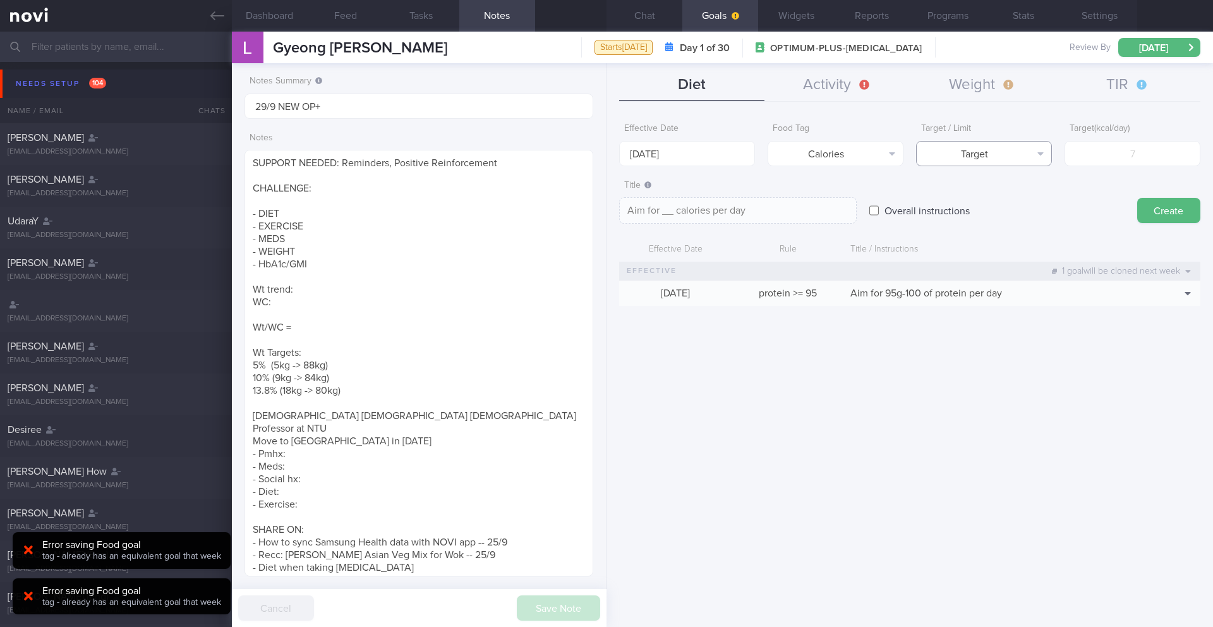
click at [966, 155] on button "Target" at bounding box center [984, 153] width 136 height 25
click at [964, 196] on button "Limit" at bounding box center [984, 197] width 135 height 19
type textarea "Keep to __ calories per day"
click at [1097, 161] on input "number" at bounding box center [1132, 153] width 136 height 25
type input "1"
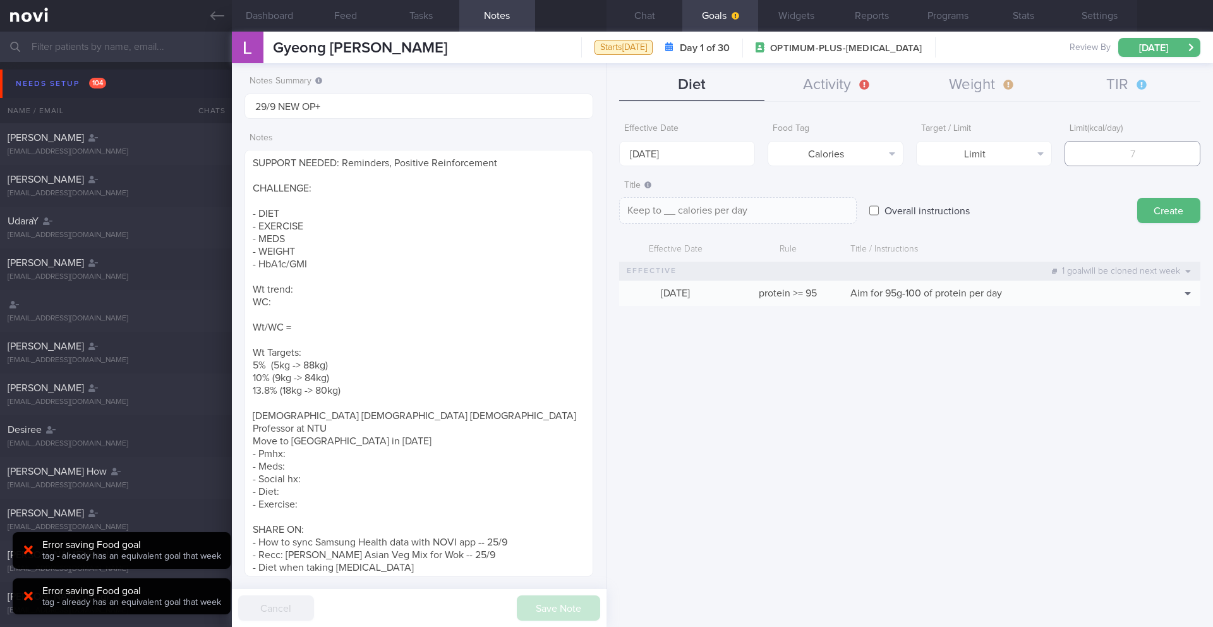
type textarea "Keep to 1 calories per day"
type input "18"
type textarea "Keep to 18 calories per day"
type input "180"
type textarea "Keep to 180 calories per day"
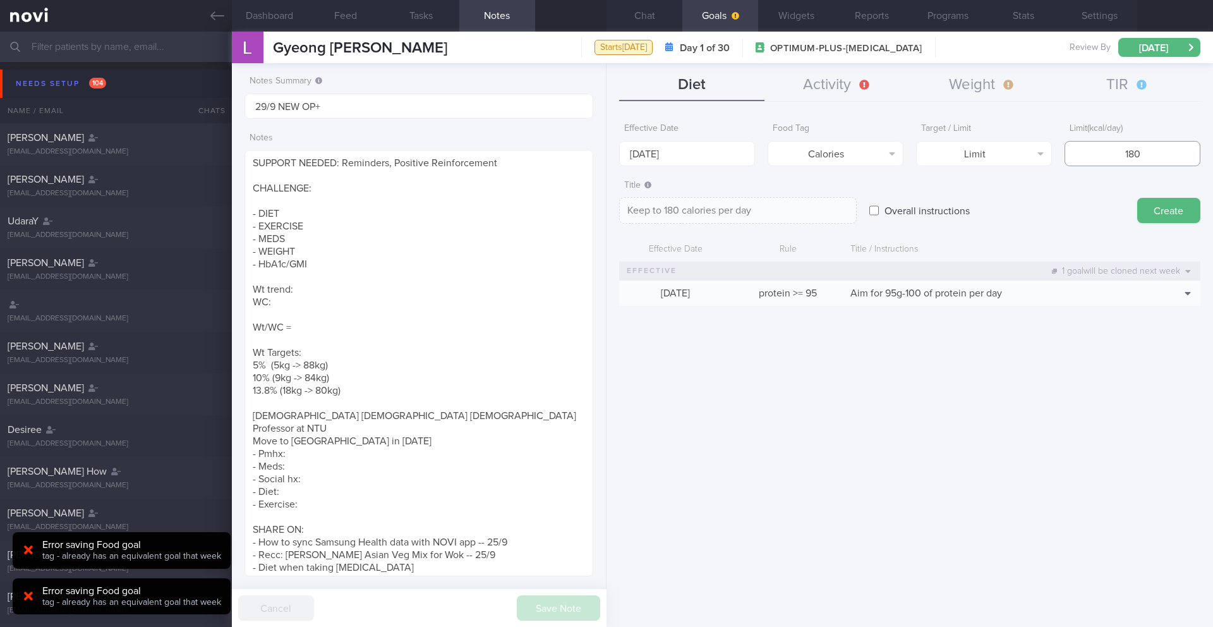
type input "1800"
type textarea "Keep to 1800 calories per day"
type input "1800"
click at [1167, 215] on button "Create" at bounding box center [1168, 210] width 63 height 25
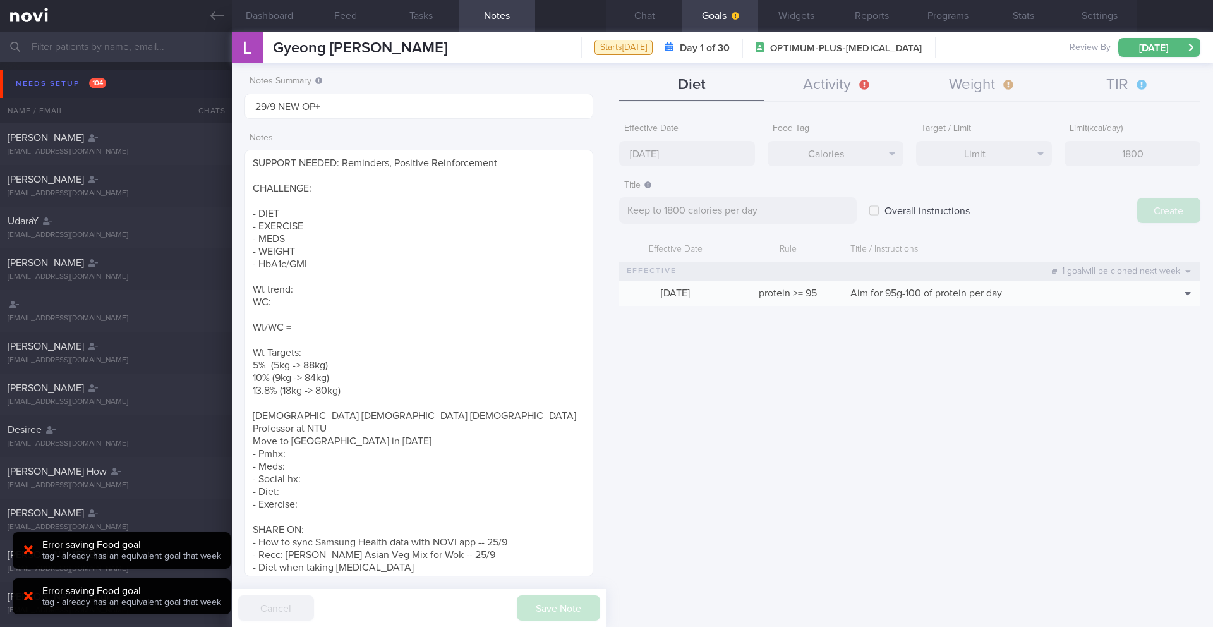
type input "[DATE]"
type textarea "Aim for ___ of ___"
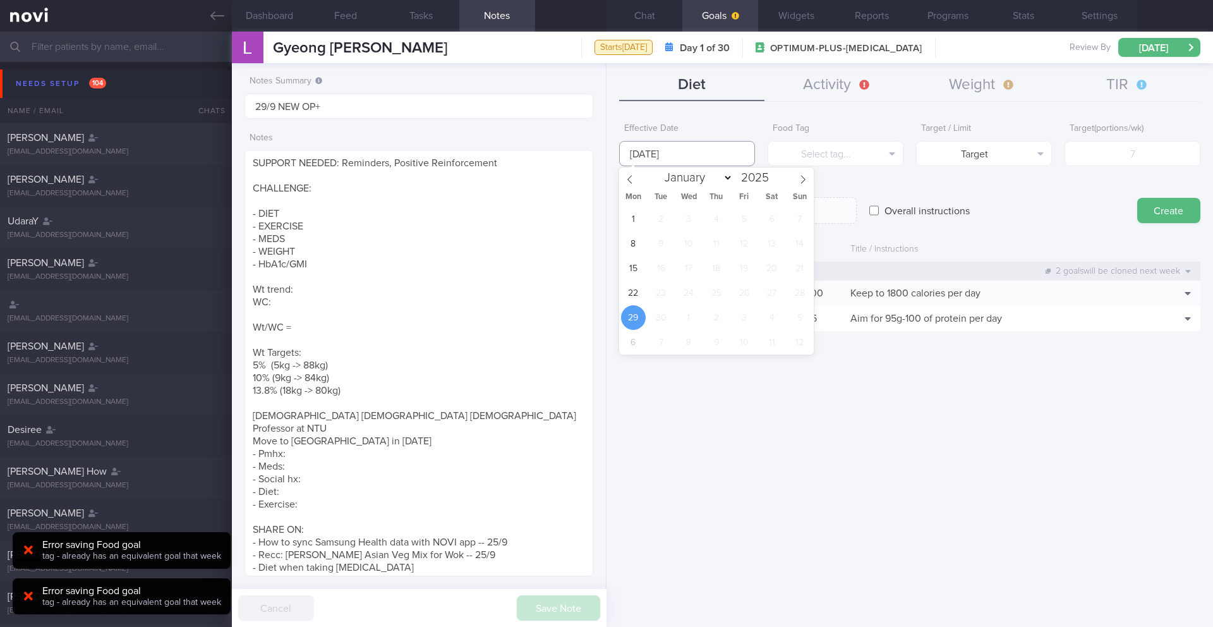
click at [651, 162] on input "[DATE]" at bounding box center [687, 153] width 136 height 25
click at [639, 298] on span "22" at bounding box center [633, 292] width 25 height 25
type input "[DATE]"
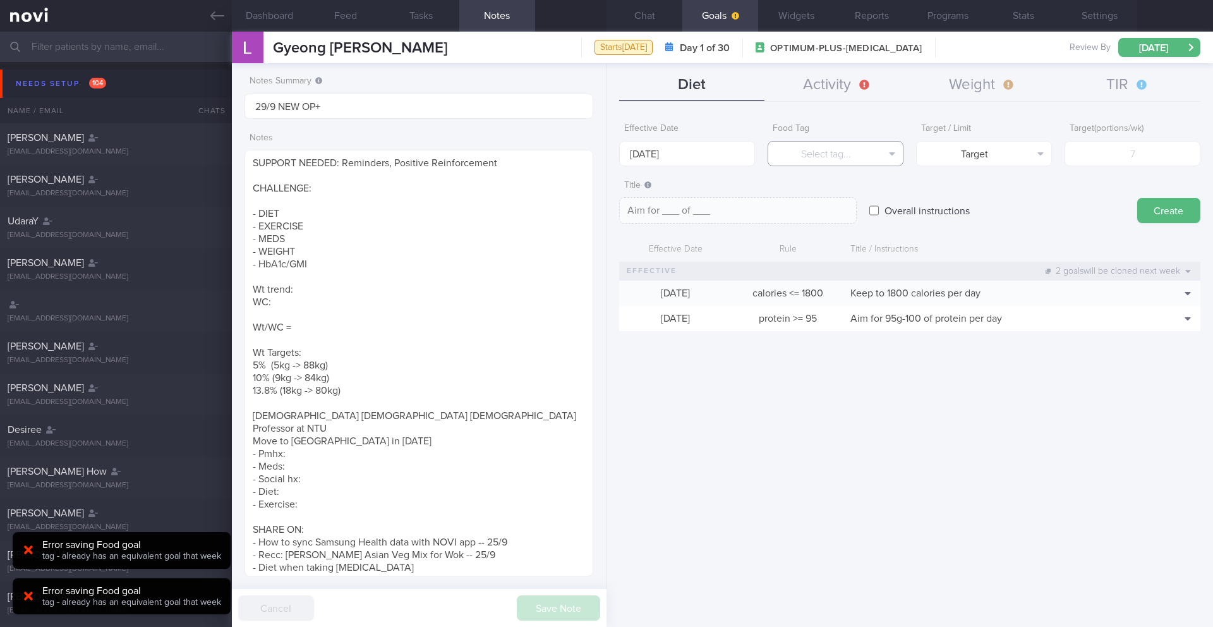
click at [867, 153] on button "Select tag..." at bounding box center [835, 153] width 136 height 25
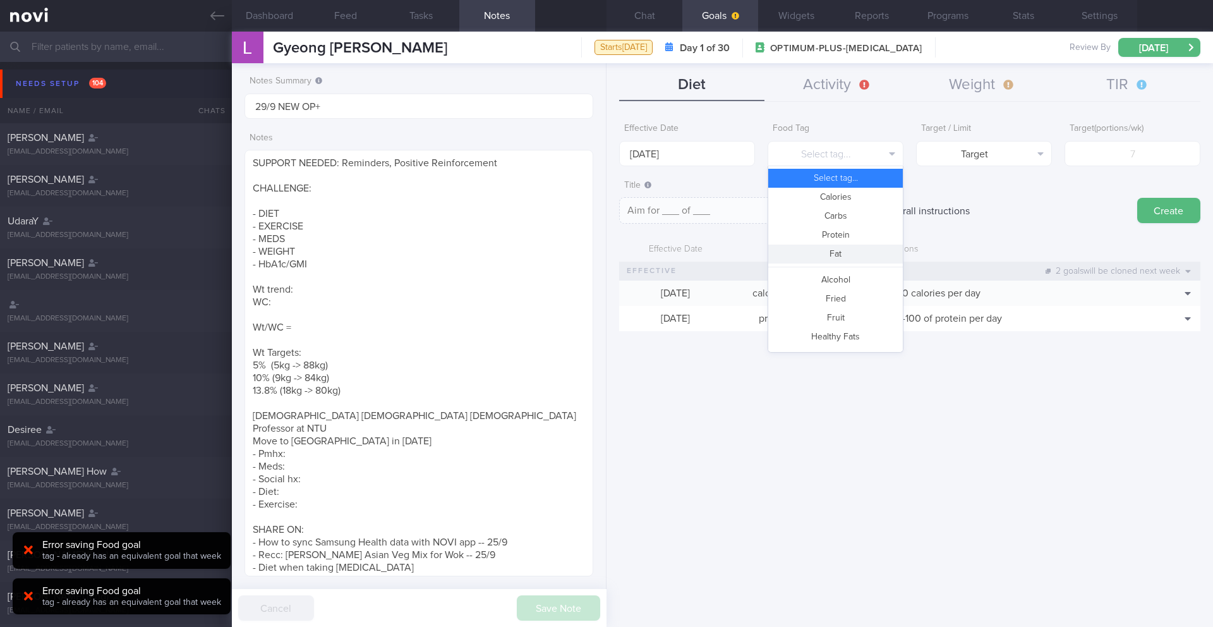
click at [813, 250] on button "Fat" at bounding box center [835, 253] width 135 height 19
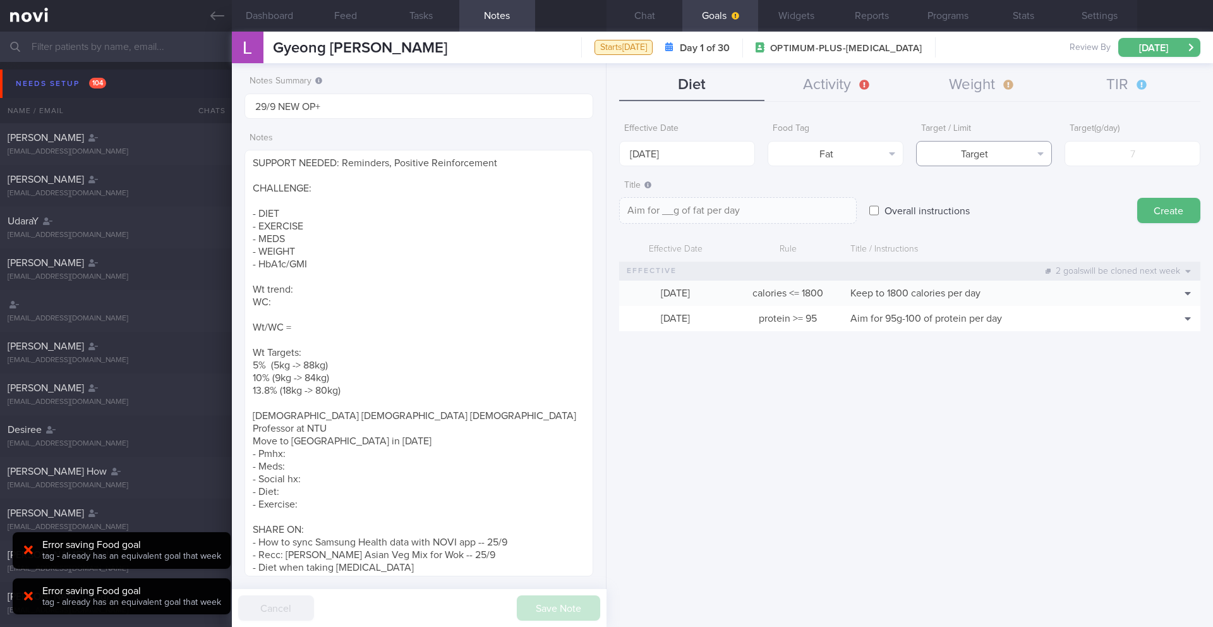
click at [988, 157] on button "Target" at bounding box center [984, 153] width 136 height 25
click at [982, 202] on button "Limit" at bounding box center [984, 197] width 135 height 19
type textarea "Keep to __g of fat per day"
click at [1085, 160] on input "number" at bounding box center [1132, 153] width 136 height 25
type input "6"
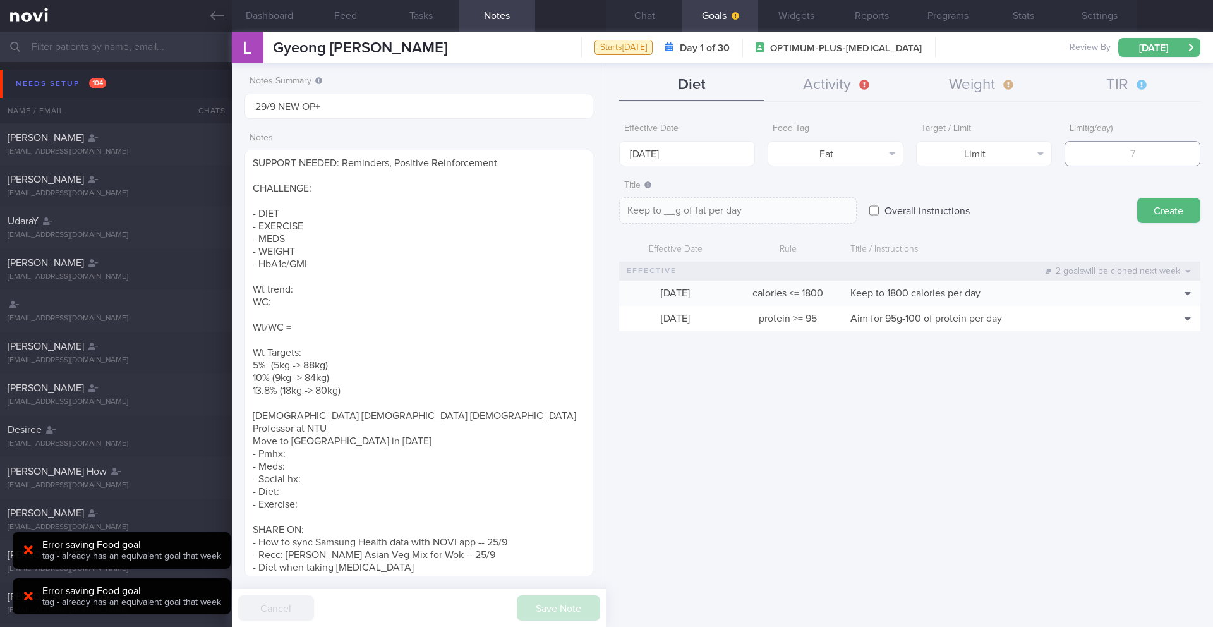
type textarea "Keep to 6g of fat per day"
type input "60"
type textarea "Keep to 60g of fat per day"
type input "60"
click at [1158, 213] on button "Create" at bounding box center [1168, 210] width 63 height 25
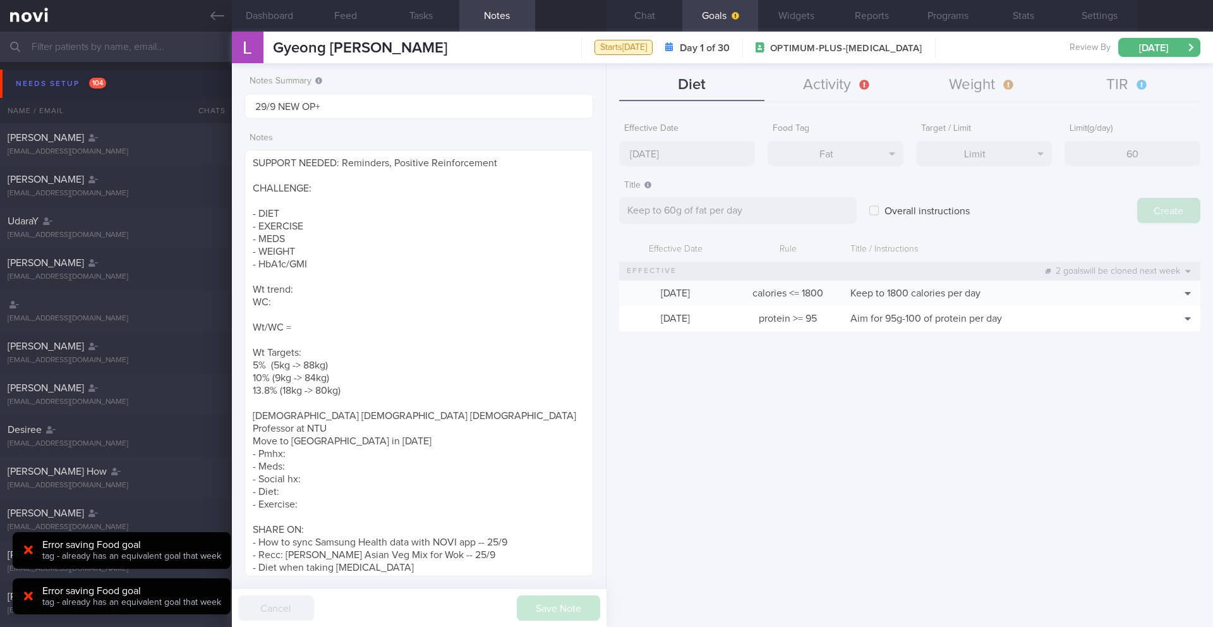
type input "[DATE]"
type textarea "Aim for ___ of ___"
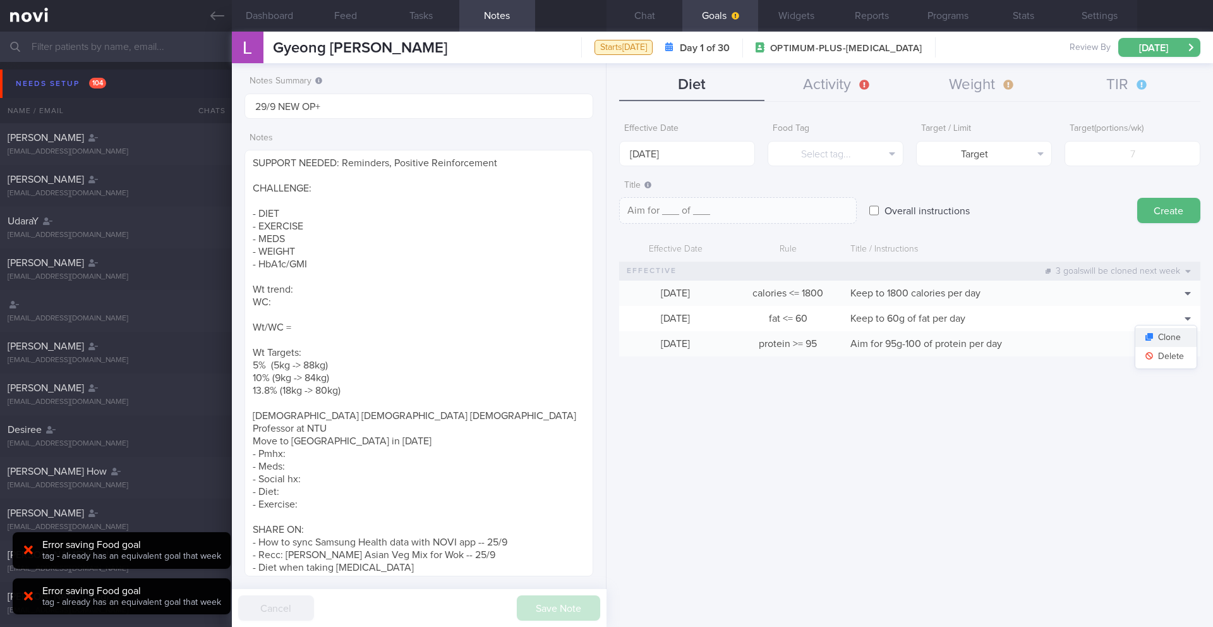
click at [1178, 339] on button "Clone" at bounding box center [1165, 337] width 61 height 19
type input "60"
type textarea "Keep to 60g of fat per day"
click at [1172, 354] on button "Delete" at bounding box center [1165, 356] width 61 height 19
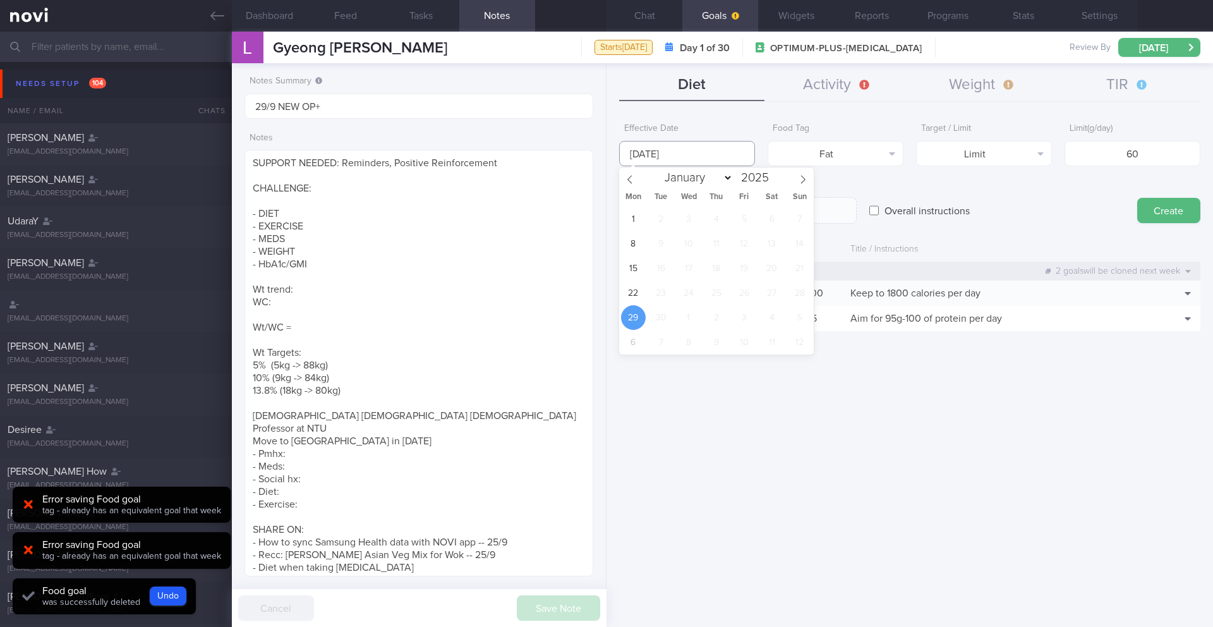
click at [677, 155] on input "[DATE]" at bounding box center [687, 153] width 136 height 25
click at [632, 291] on span "22" at bounding box center [633, 292] width 25 height 25
type input "[DATE]"
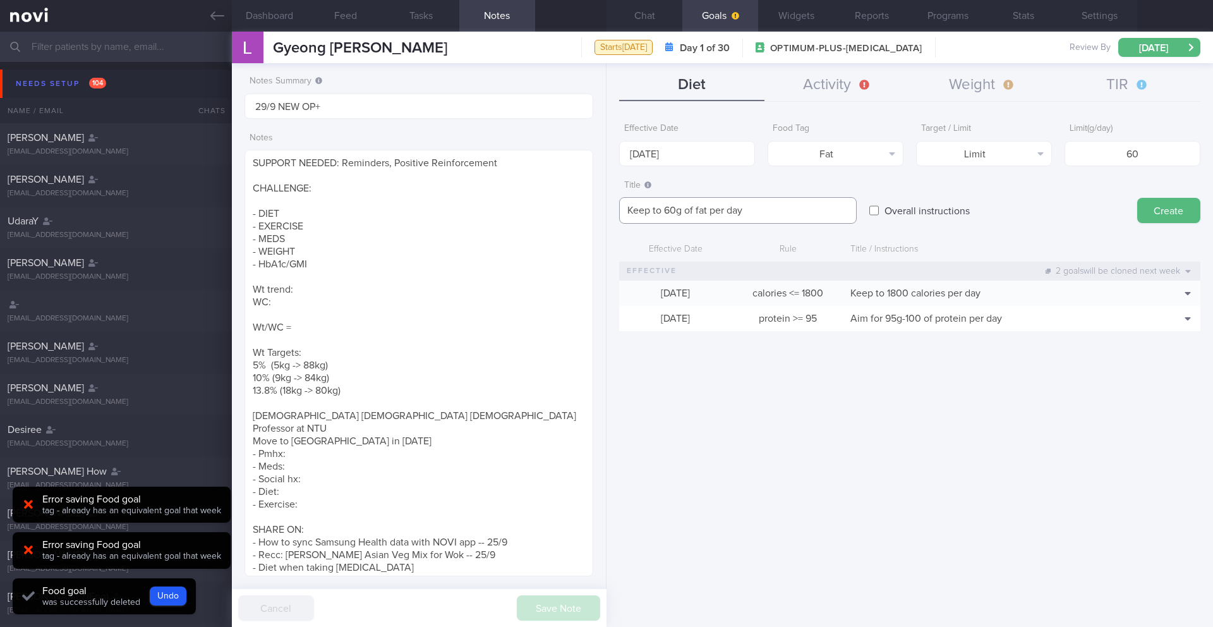
click at [771, 205] on textarea "Keep to 60g of fat per day" at bounding box center [738, 210] width 238 height 27
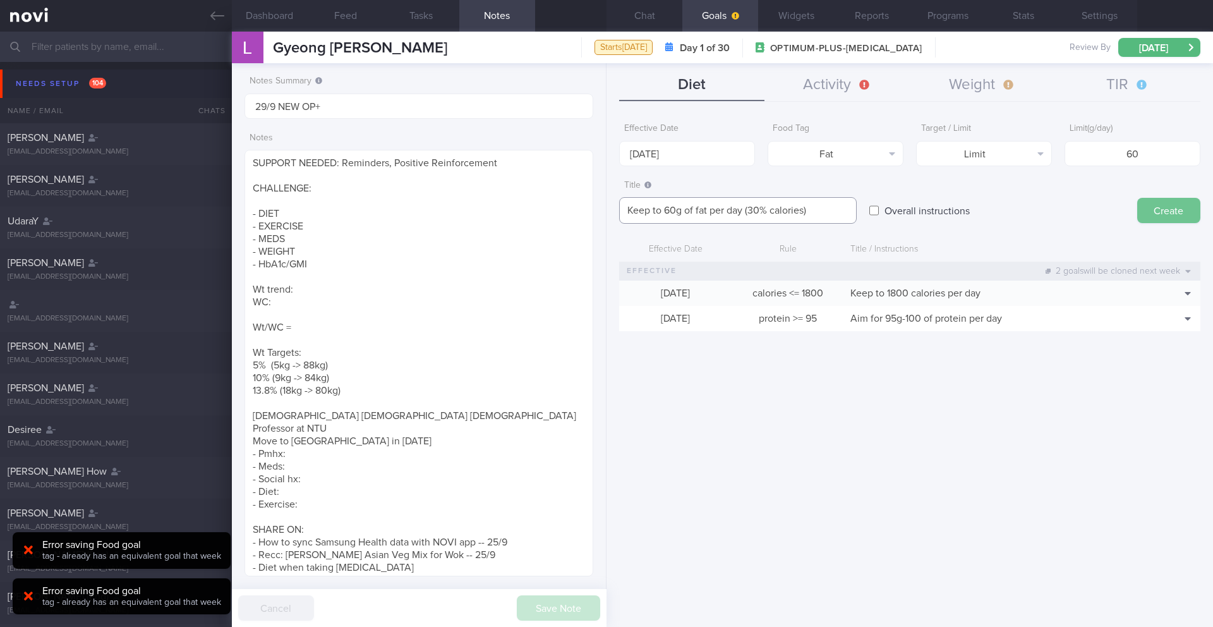
type textarea "Keep to 60g of fat per day (30% calories)"
click at [1153, 214] on button "Create" at bounding box center [1168, 210] width 63 height 25
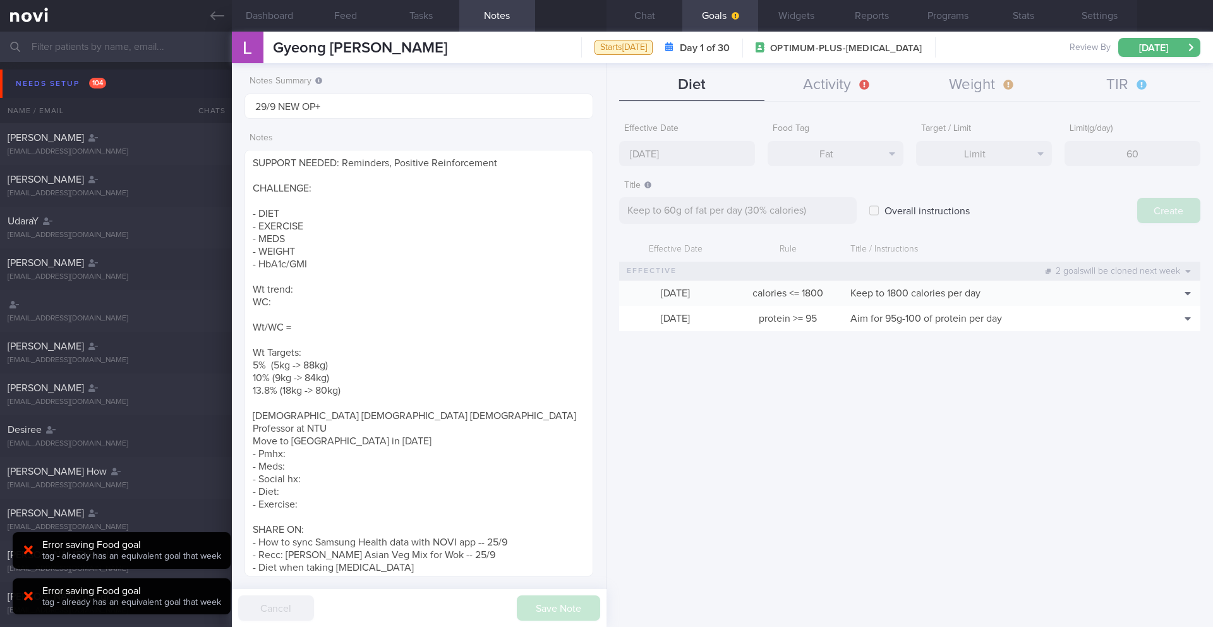
type input "[DATE]"
type textarea "Aim for ___ of ___"
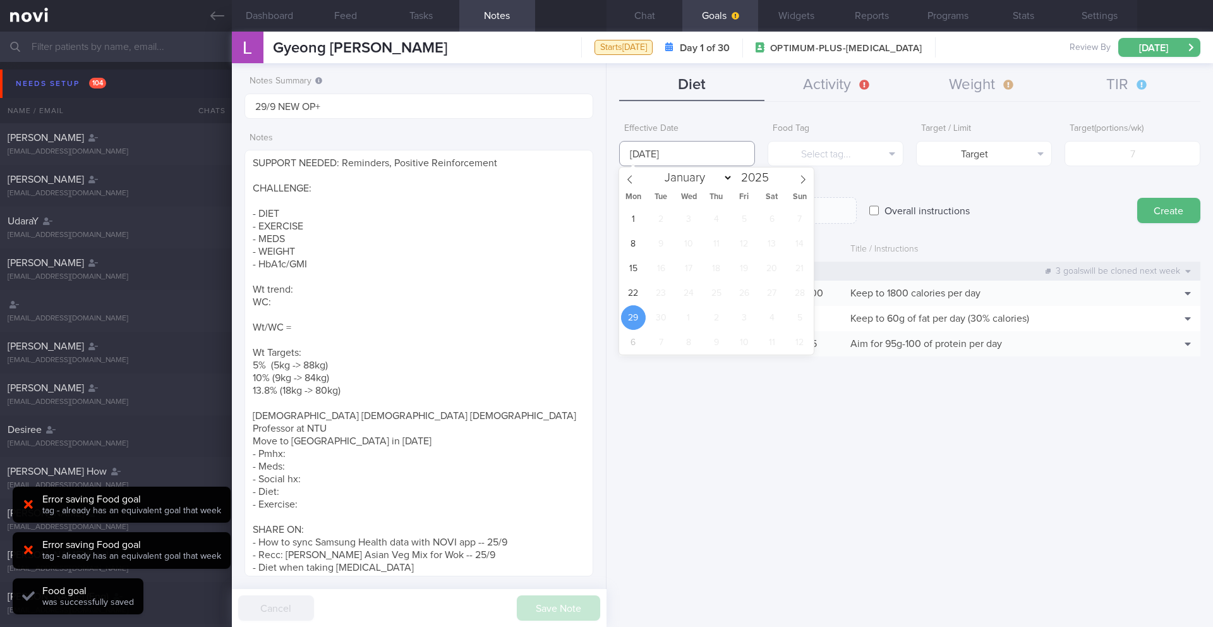
click at [636, 150] on input "[DATE]" at bounding box center [687, 153] width 136 height 25
click at [637, 292] on span "22" at bounding box center [633, 292] width 25 height 25
type input "[DATE]"
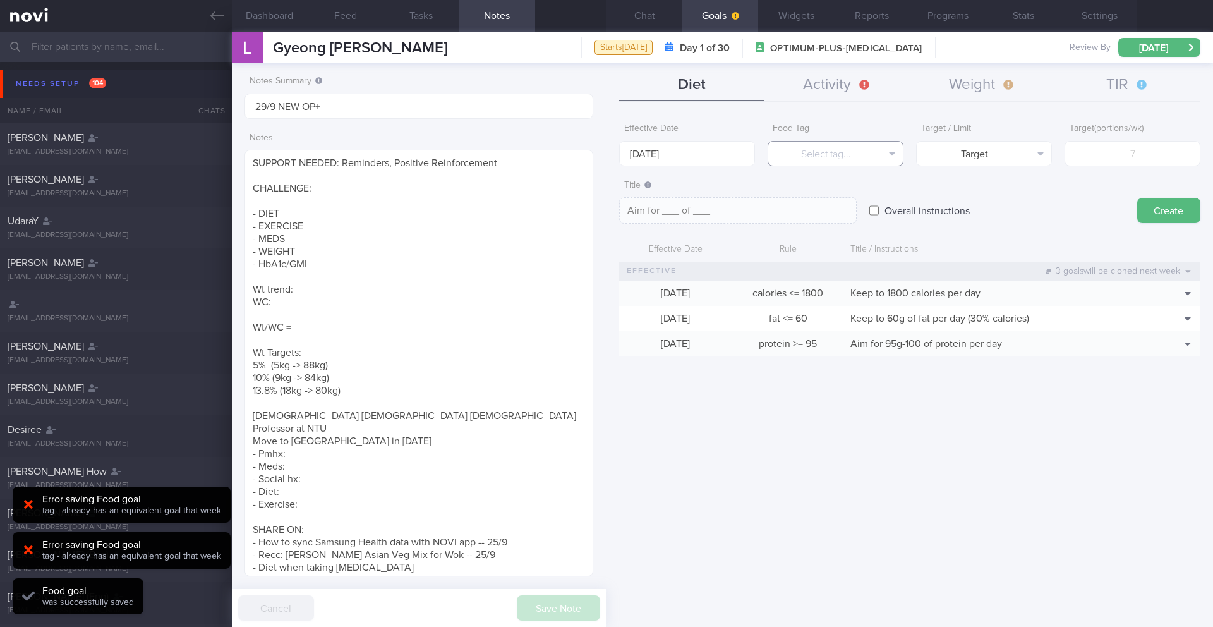
click at [817, 157] on button "Select tag..." at bounding box center [835, 153] width 136 height 25
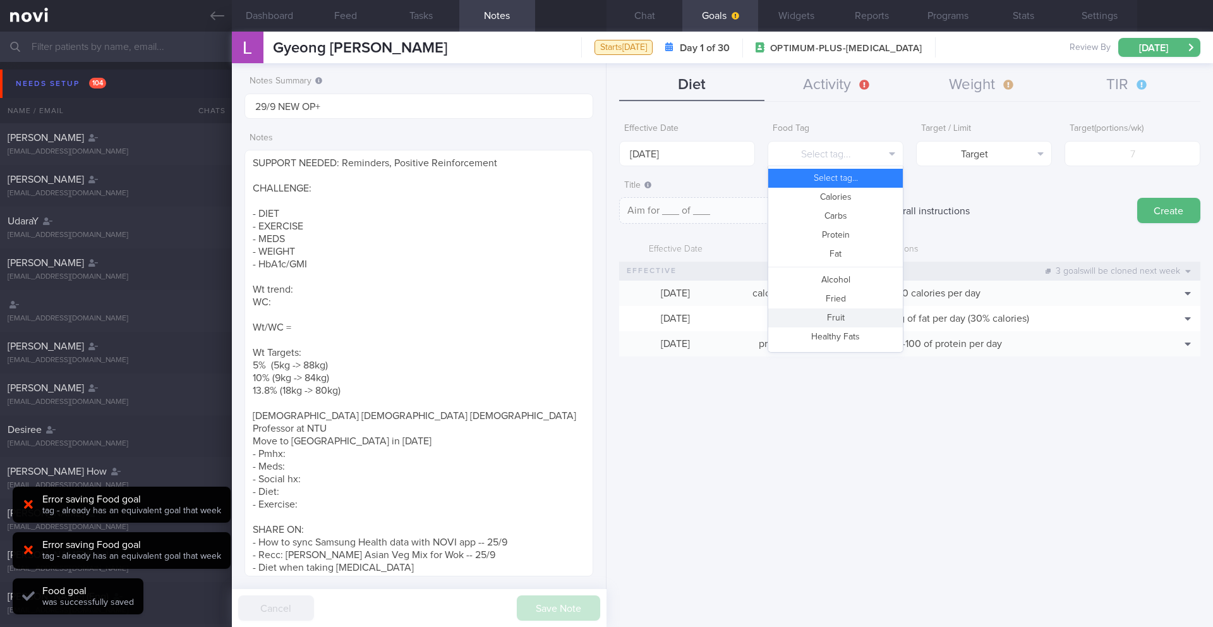
click at [836, 322] on button "Fruit" at bounding box center [835, 317] width 135 height 19
type textarea "Aim for __ portions of fruits per week"
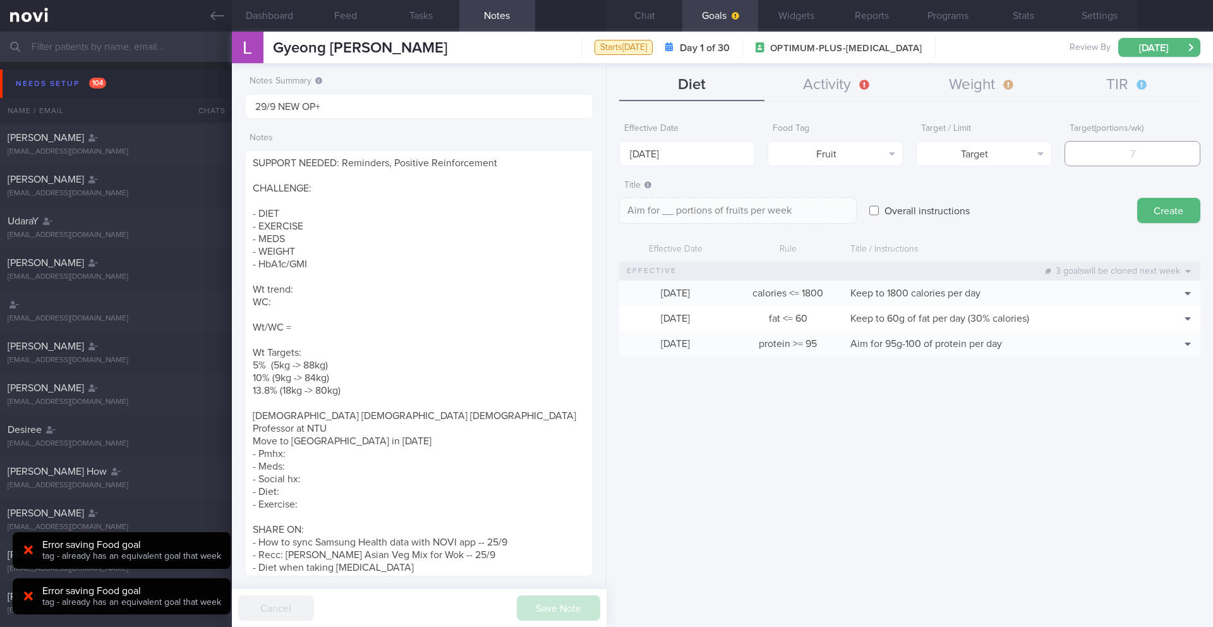
click at [1146, 158] on input "number" at bounding box center [1132, 153] width 136 height 25
type input "1"
type textarea "Aim for 1 portions of fruits per week"
type input "14"
type textarea "Aim for 14 portions of fruits per week"
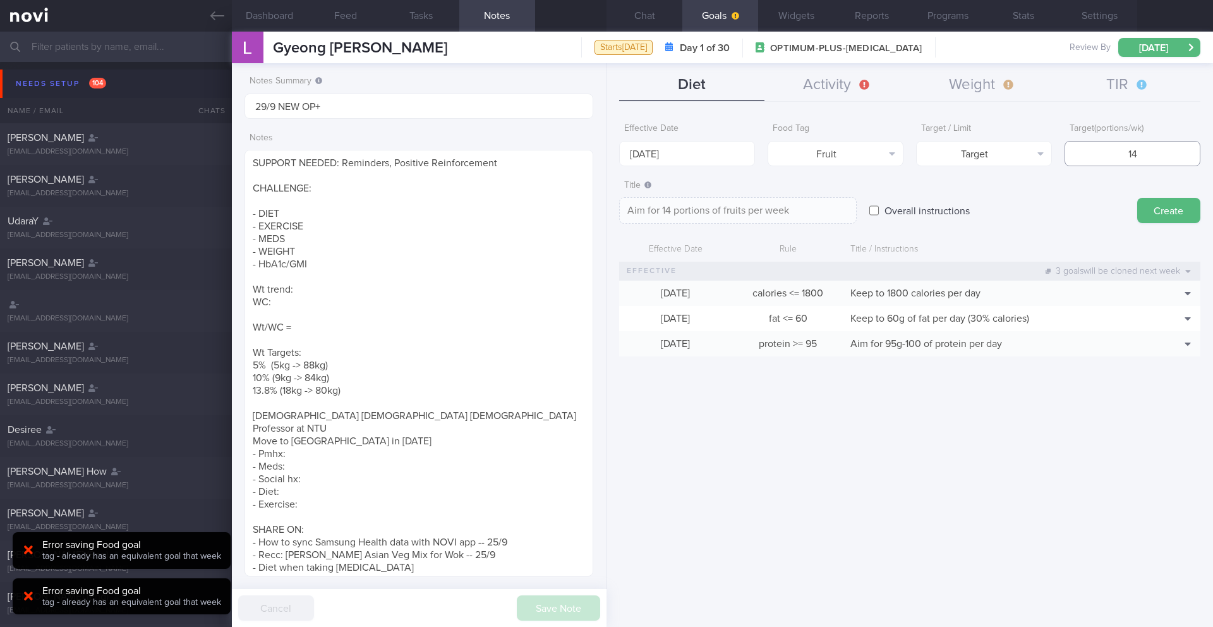
type input "14"
click at [809, 207] on textarea "Aim for 14 portions of fruits per week" at bounding box center [738, 210] width 238 height 27
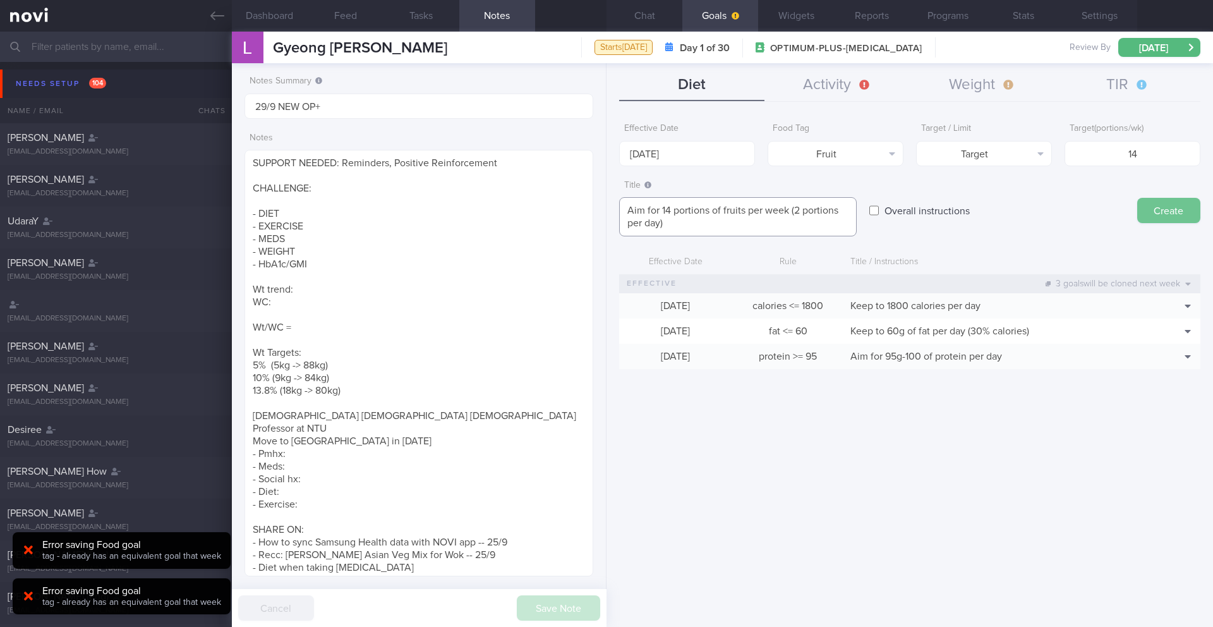
type textarea "Aim for 14 portions of fruits per week (2 portions per day)"
click at [1154, 210] on button "Create" at bounding box center [1168, 210] width 63 height 25
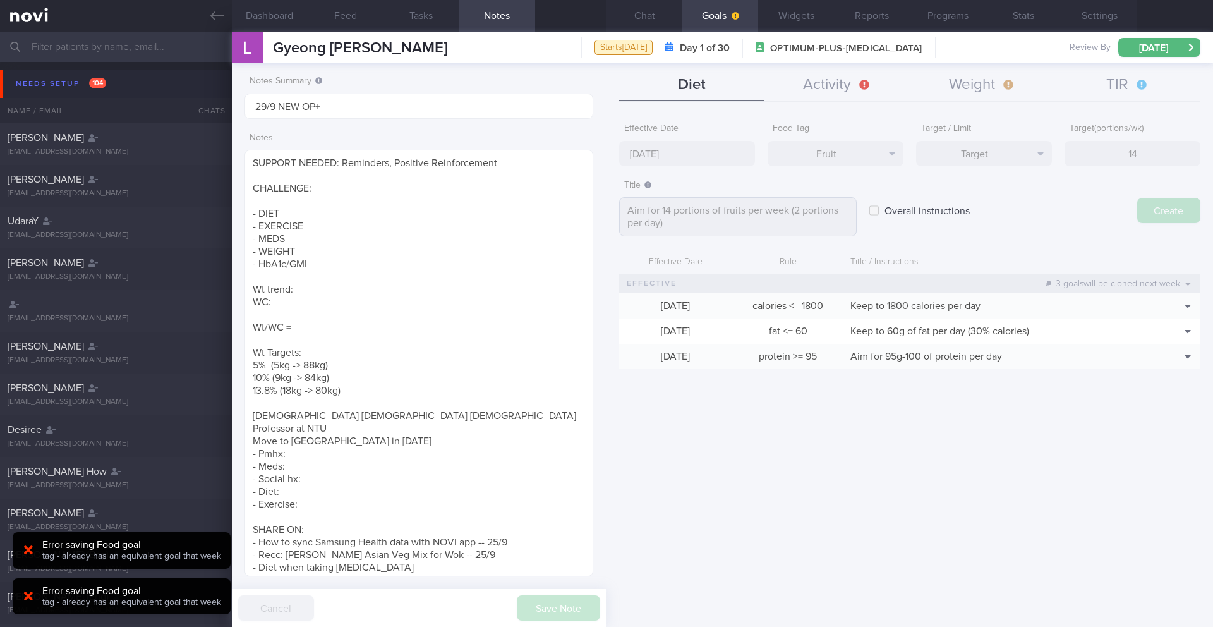
type input "[DATE]"
type textarea "Aim for ___ of ___"
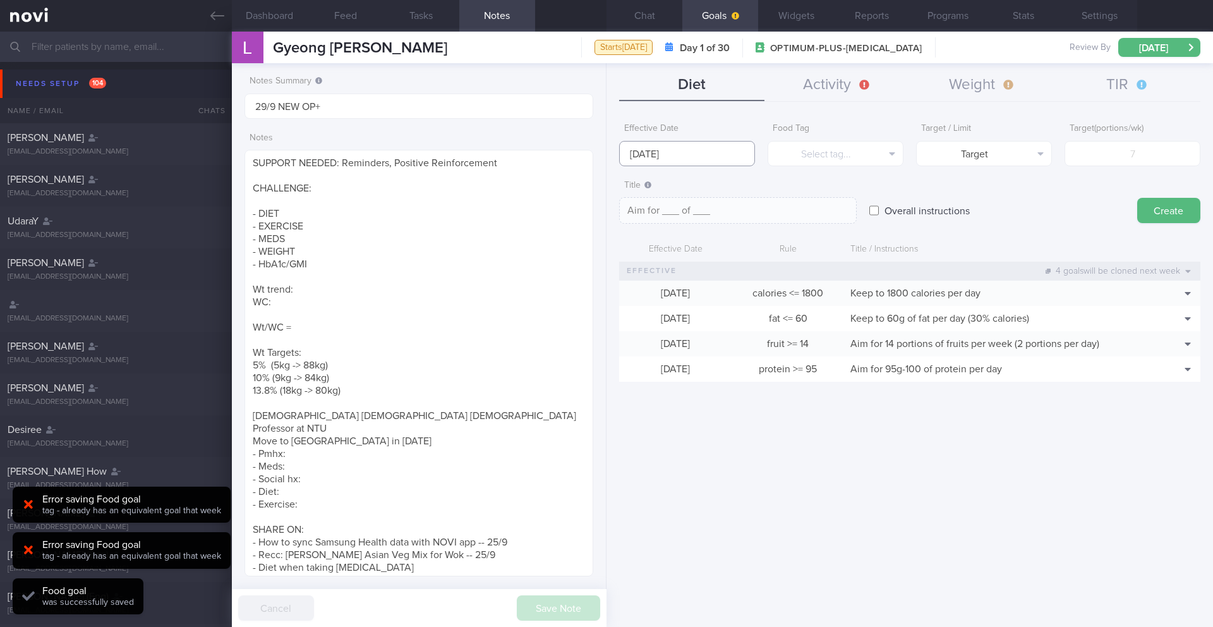
click at [665, 153] on input "[DATE]" at bounding box center [687, 153] width 136 height 25
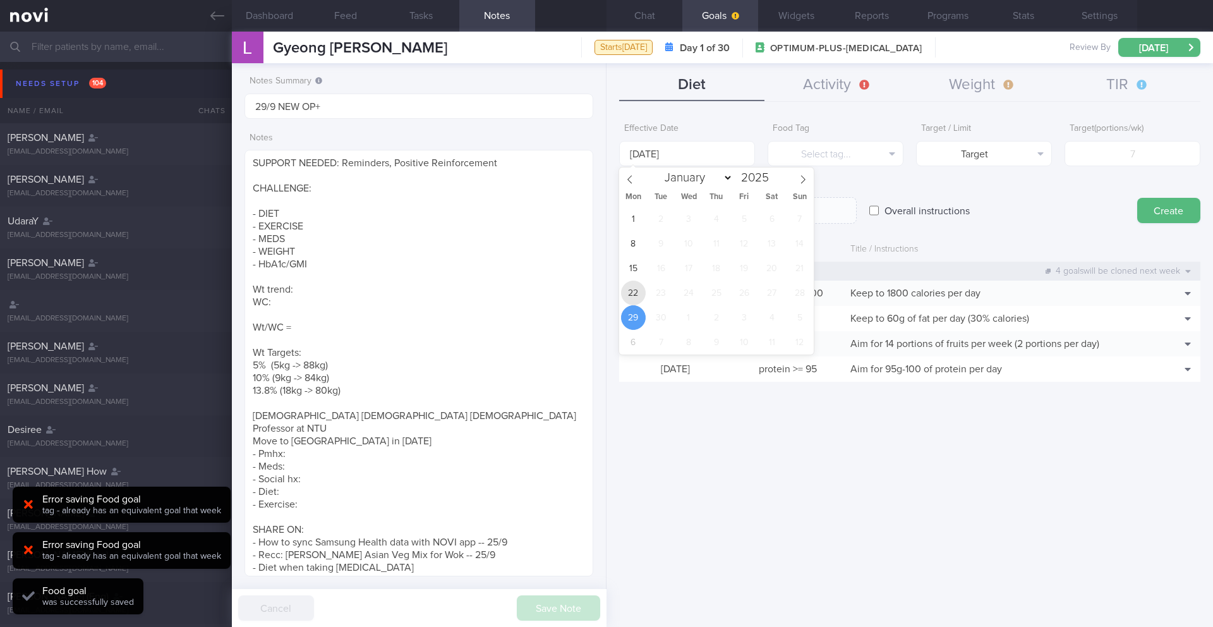
click at [636, 294] on span "22" at bounding box center [633, 292] width 25 height 25
type input "[DATE]"
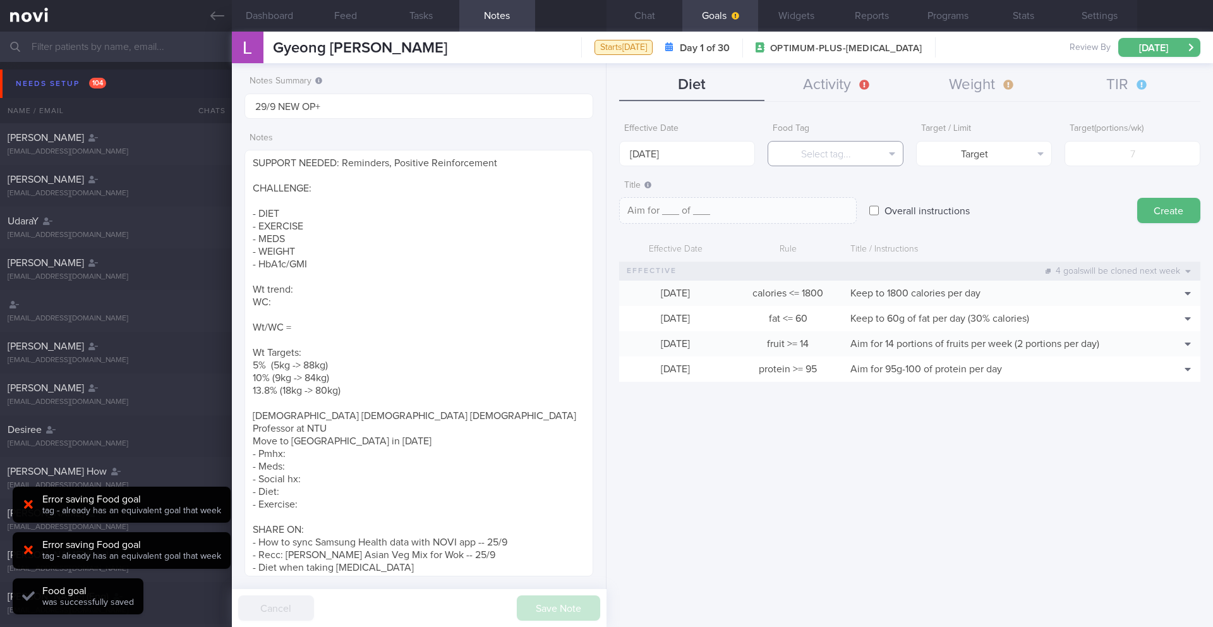
click at [850, 160] on button "Select tag..." at bounding box center [835, 153] width 136 height 25
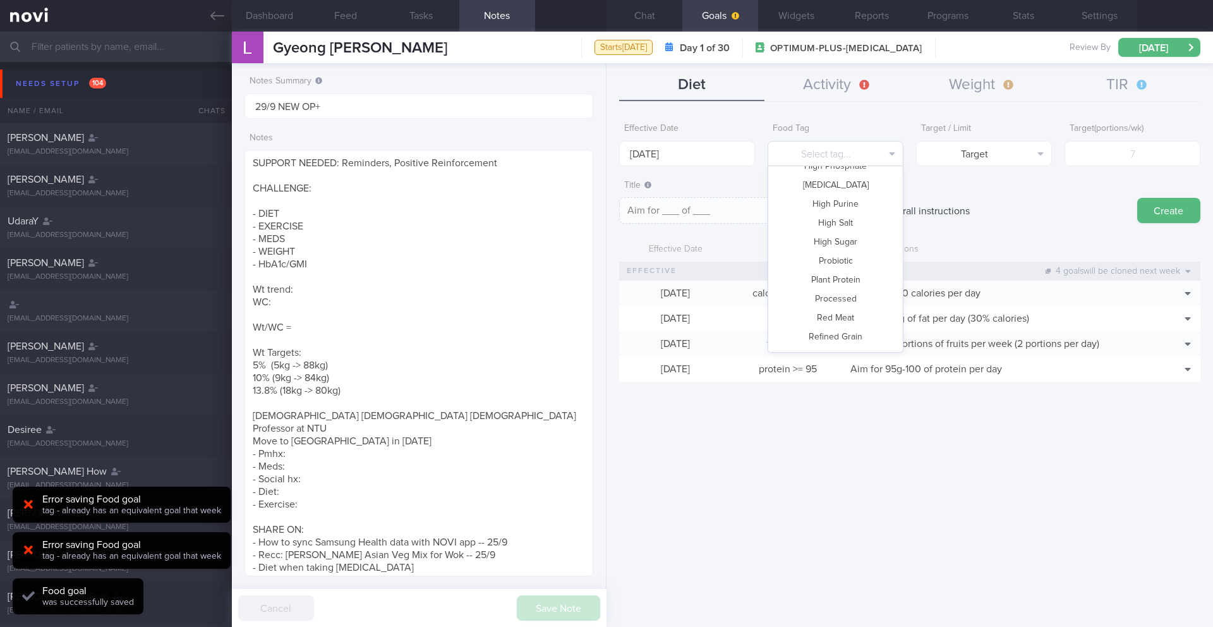
scroll to position [338, 0]
click at [858, 333] on button "Vegetable" at bounding box center [835, 339] width 135 height 19
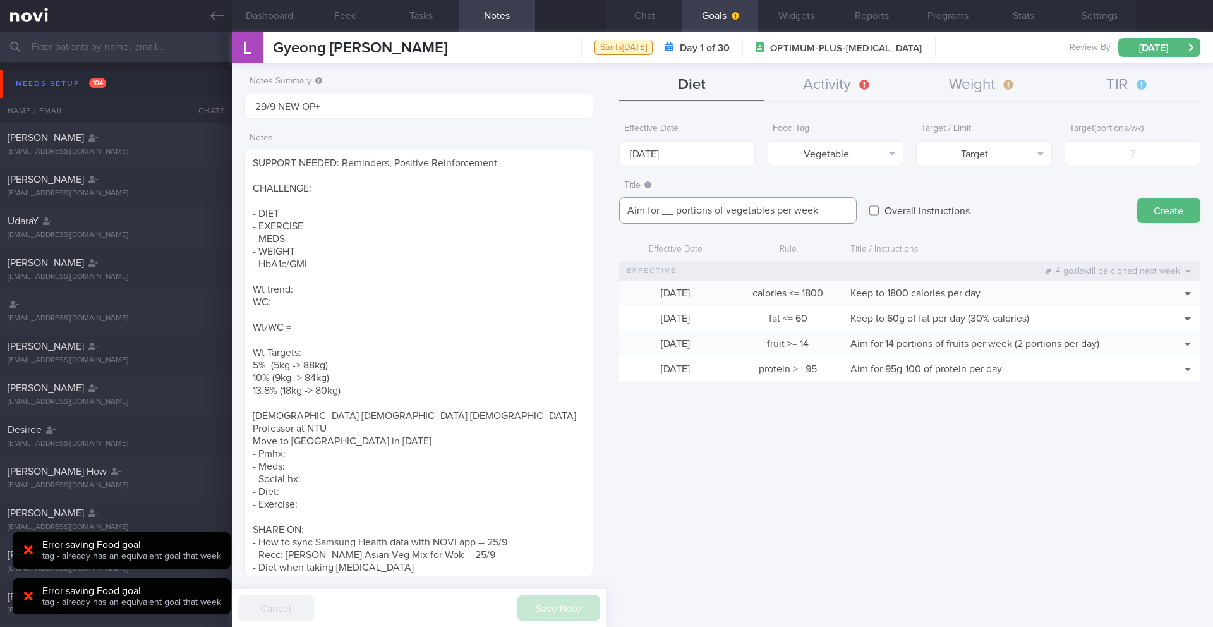
click at [718, 213] on textarea "Aim for __ portions of vegetables per week" at bounding box center [738, 210] width 238 height 27
click at [723, 210] on textarea "Aim for __ portions of vegetables per week" at bounding box center [738, 210] width 238 height 27
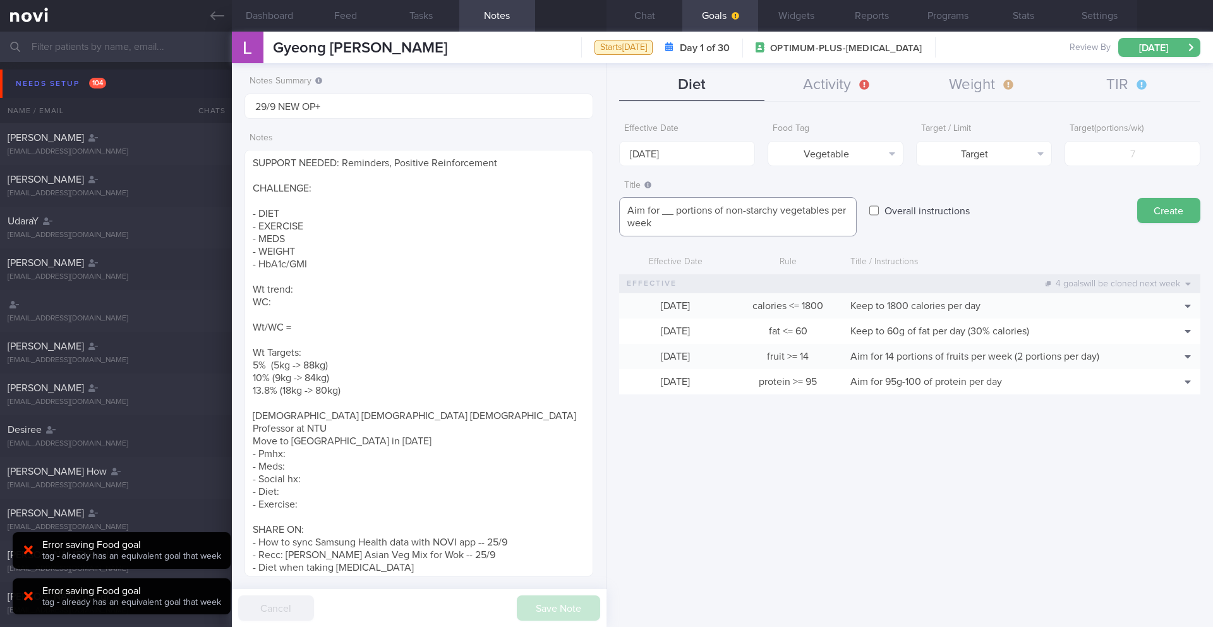
click at [673, 213] on textarea "Aim for __ portions of non-starchy vegetables per week" at bounding box center [738, 216] width 238 height 39
type textarea "Aim for 14 portions of non-starchy vegetables per week (2 per day)"
click at [1104, 169] on form "Effective Date [DATE] Food Tag Vegetable Select tag... Calories Carbs Protein F…" at bounding box center [909, 262] width 581 height 290
click at [1104, 155] on input "number" at bounding box center [1132, 153] width 136 height 25
type input "14"
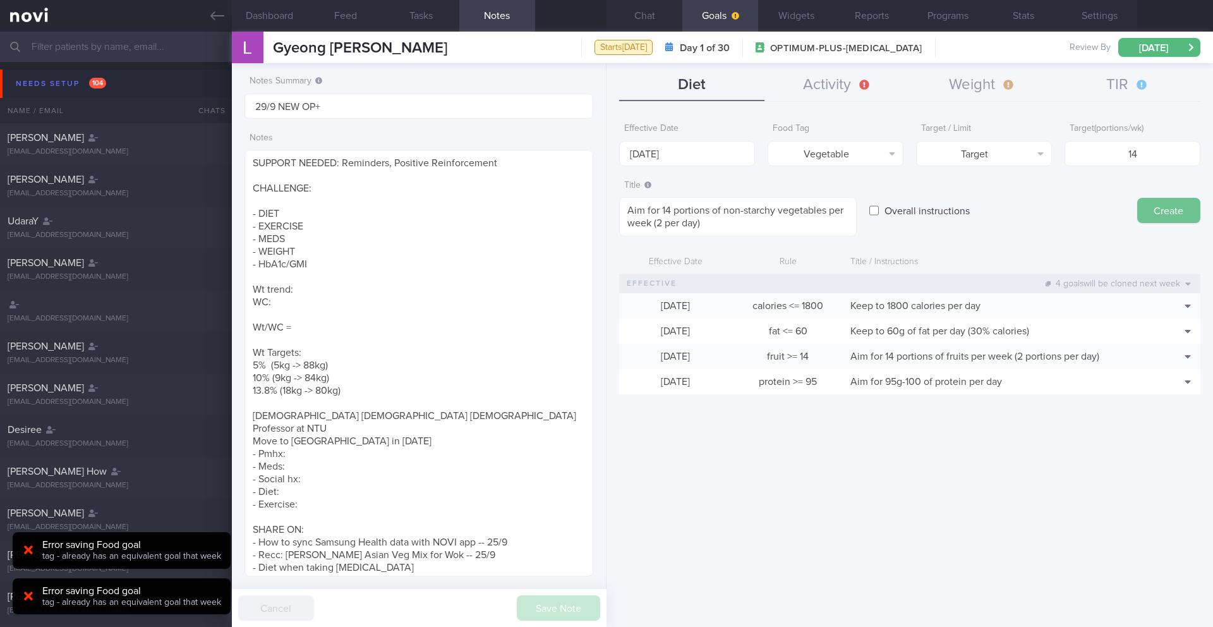
click at [1175, 219] on button "Create" at bounding box center [1168, 210] width 63 height 25
type input "[DATE]"
type textarea "Aim for ___ of ___"
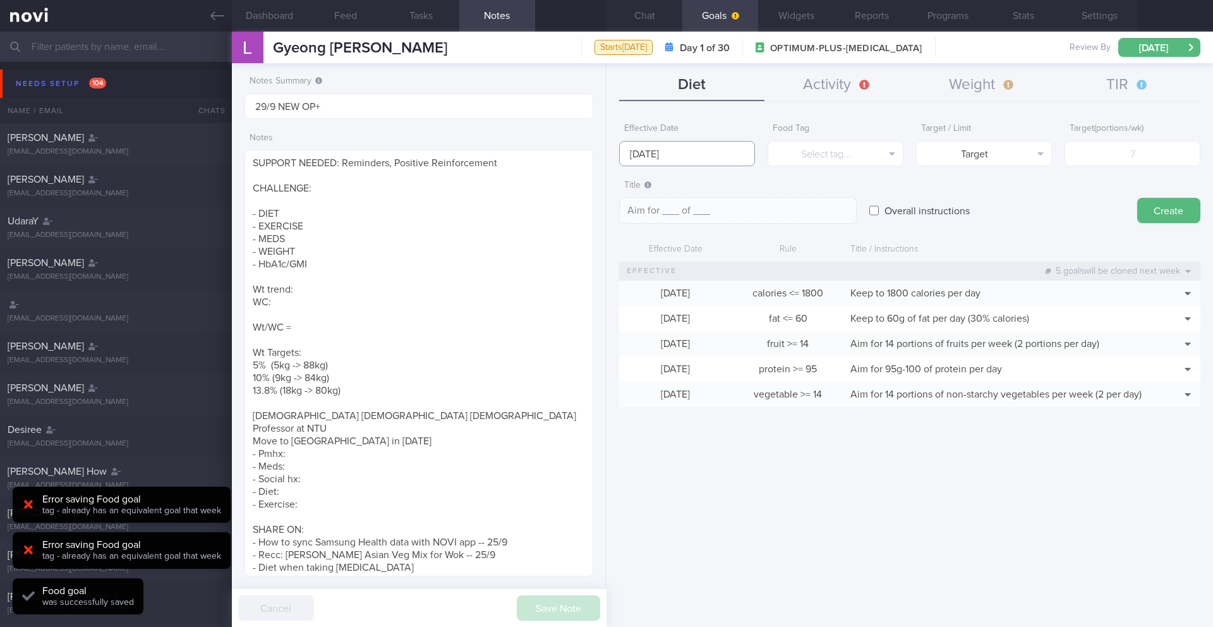
click at [718, 157] on body "You are offline! Some functionality will be unavailable Patients New Users Coac…" at bounding box center [606, 313] width 1213 height 627
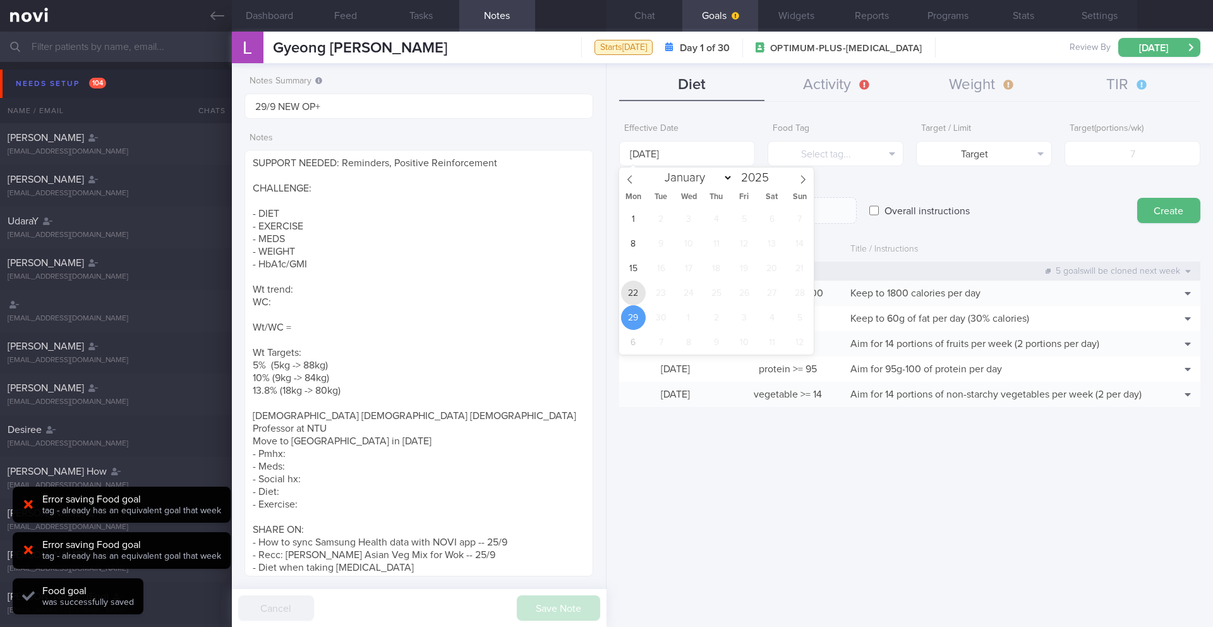
click at [631, 287] on span "22" at bounding box center [633, 292] width 25 height 25
type input "[DATE]"
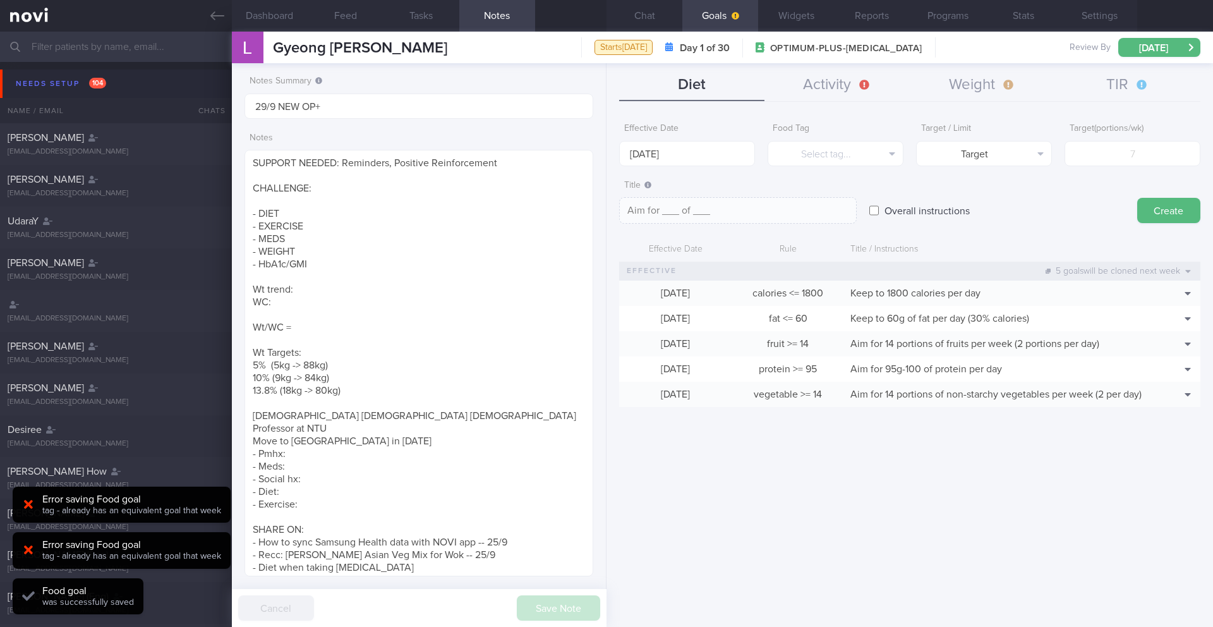
click at [893, 213] on label "Overall instructions" at bounding box center [927, 210] width 98 height 25
click at [879, 213] on input "Overall instructions" at bounding box center [873, 210] width 9 height 25
checkbox input "true"
click at [829, 213] on textarea at bounding box center [738, 210] width 238 height 27
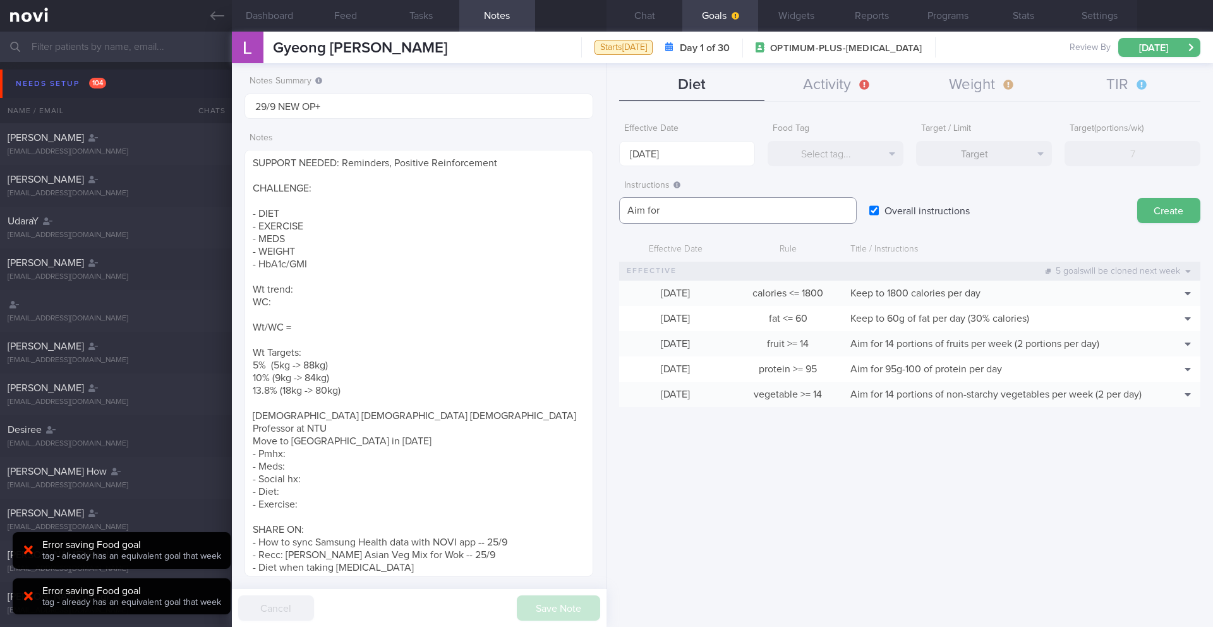
paste textarea "2.8L fluids (preferably water) per day"
click at [784, 209] on textarea "Aim for 2.8L fluids (preferably water) per day" at bounding box center [738, 210] width 238 height 27
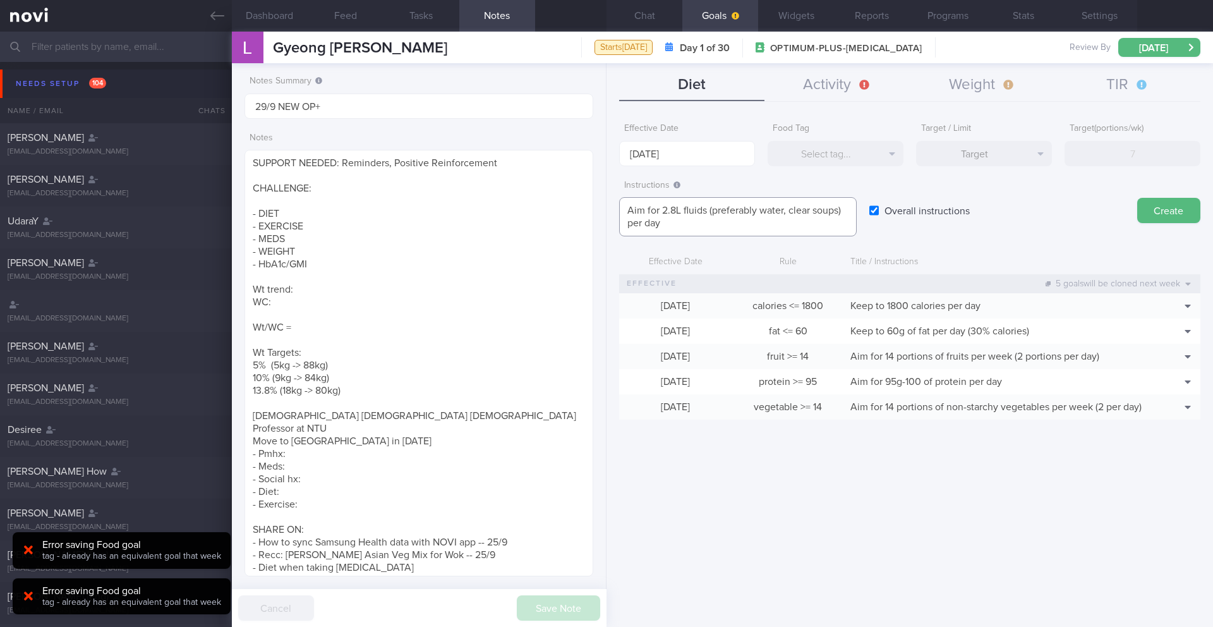
click at [793, 211] on textarea "Aim for 2.8L fluids (preferably water, clear soups) per day" at bounding box center [738, 216] width 238 height 39
click at [791, 212] on textarea "Aim for 2.8L fluids (preferably water, clear soups) per day" at bounding box center [738, 216] width 238 height 39
type textarea "Aim for 2.8L fluids (preferably water, unsweetened beverages, or clear soups) p…"
click at [1174, 214] on button "Create" at bounding box center [1168, 210] width 63 height 25
type input "[DATE]"
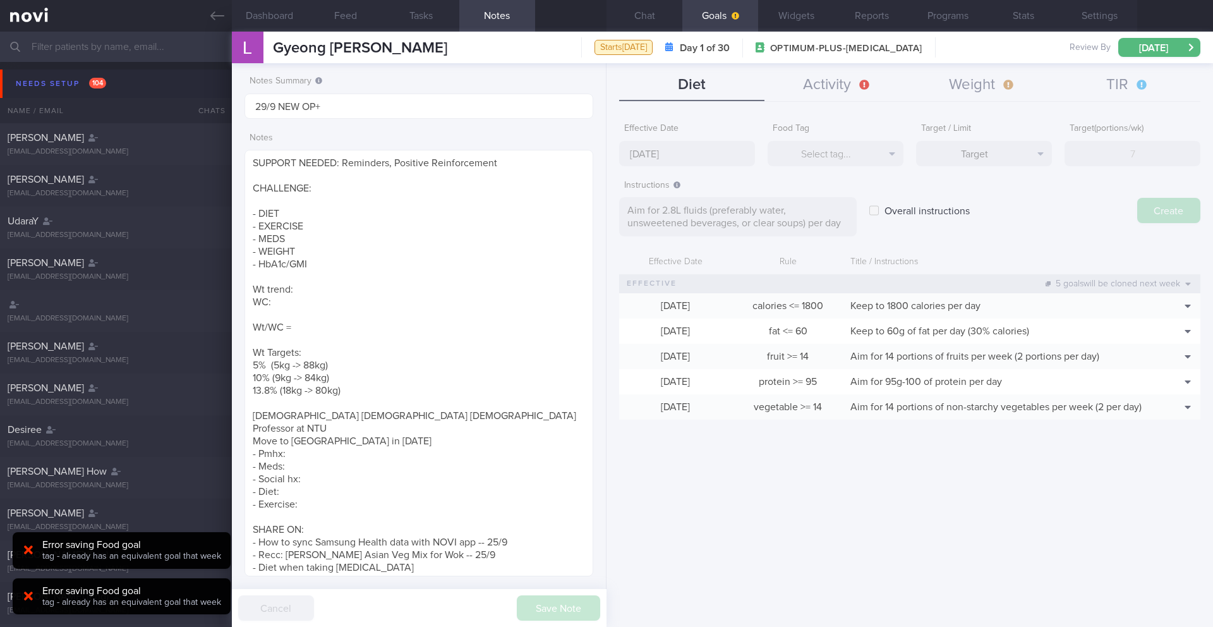
type textarea "Aim for ___ of ___"
checkbox input "false"
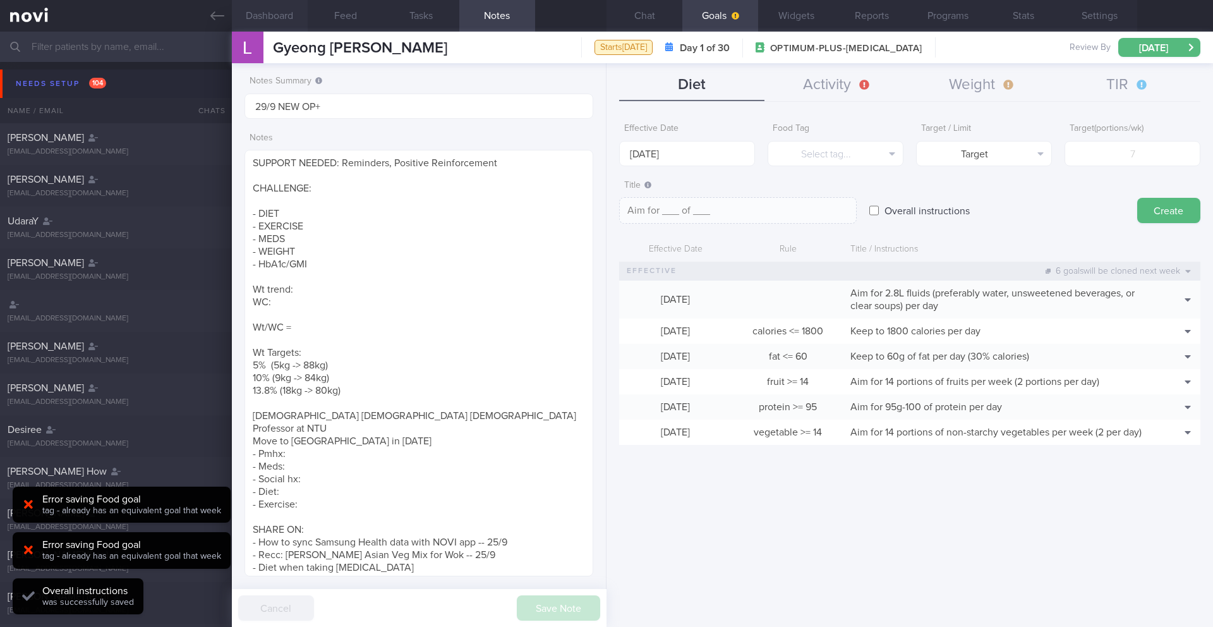
click at [294, 13] on button "Dashboard" at bounding box center [270, 16] width 76 height 32
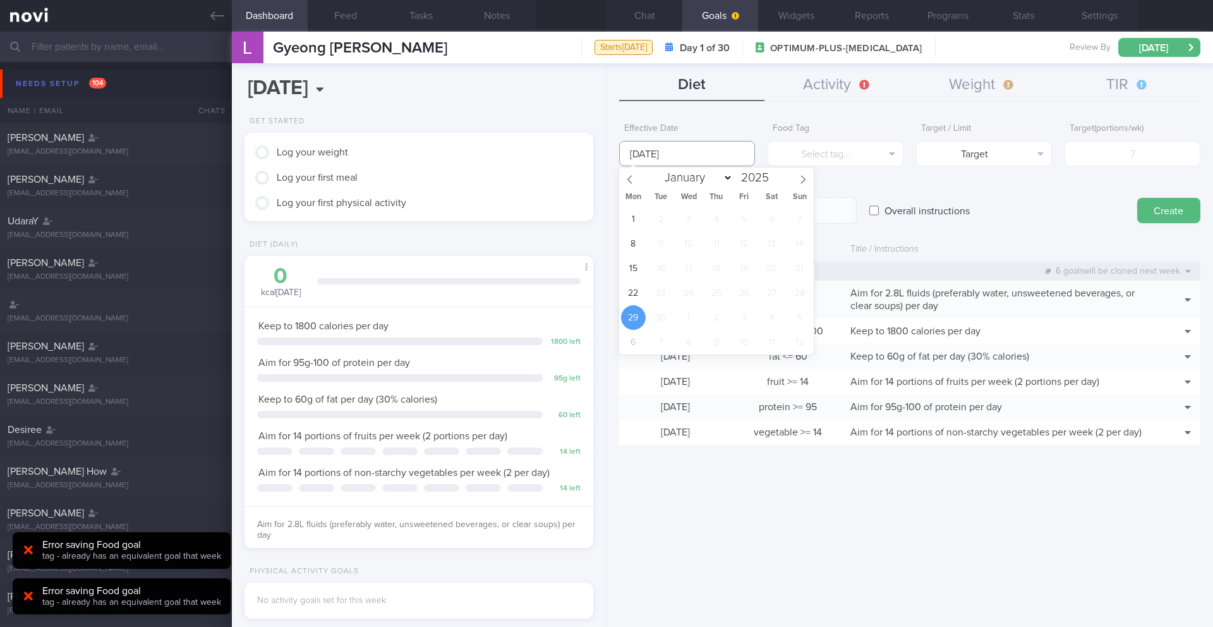
click at [699, 149] on input "[DATE]" at bounding box center [687, 153] width 136 height 25
click at [635, 292] on span "22" at bounding box center [633, 292] width 25 height 25
type input "[DATE]"
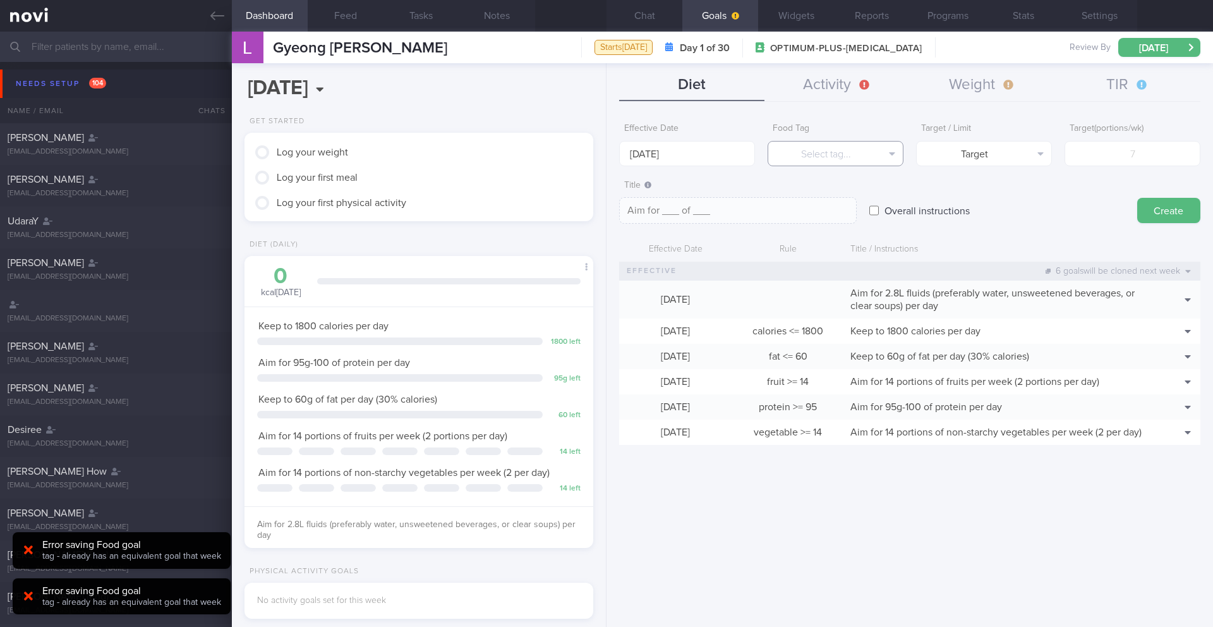
click at [833, 151] on button "Select tag..." at bounding box center [835, 153] width 136 height 25
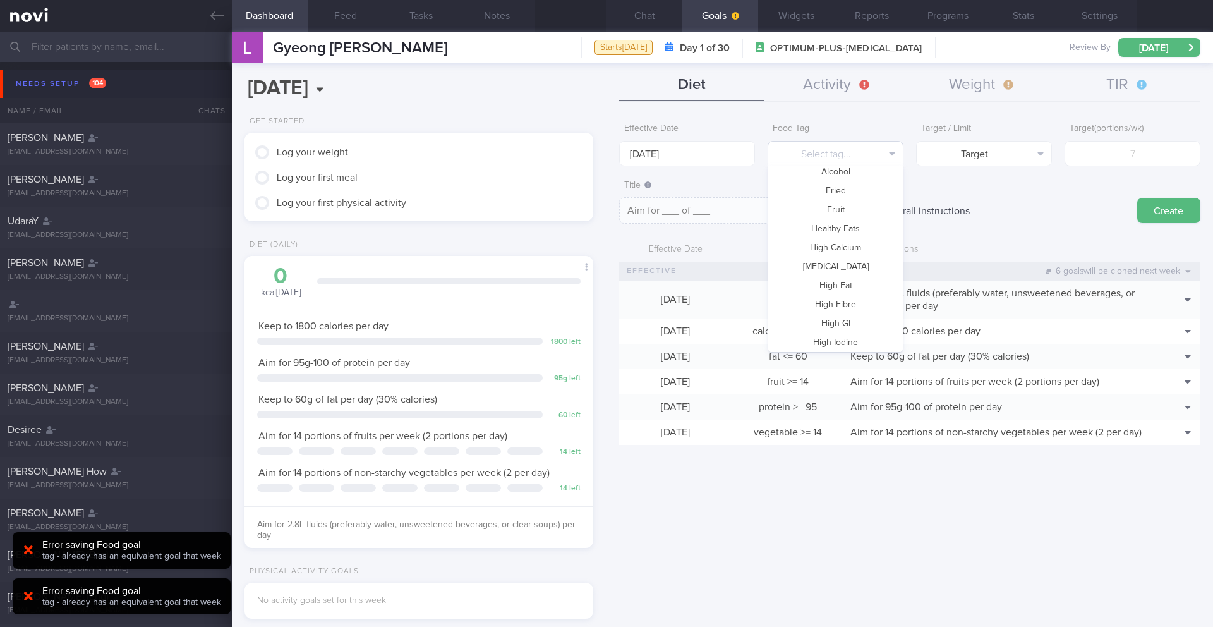
scroll to position [77, 0]
click at [845, 227] on button "Fried" at bounding box center [835, 221] width 135 height 19
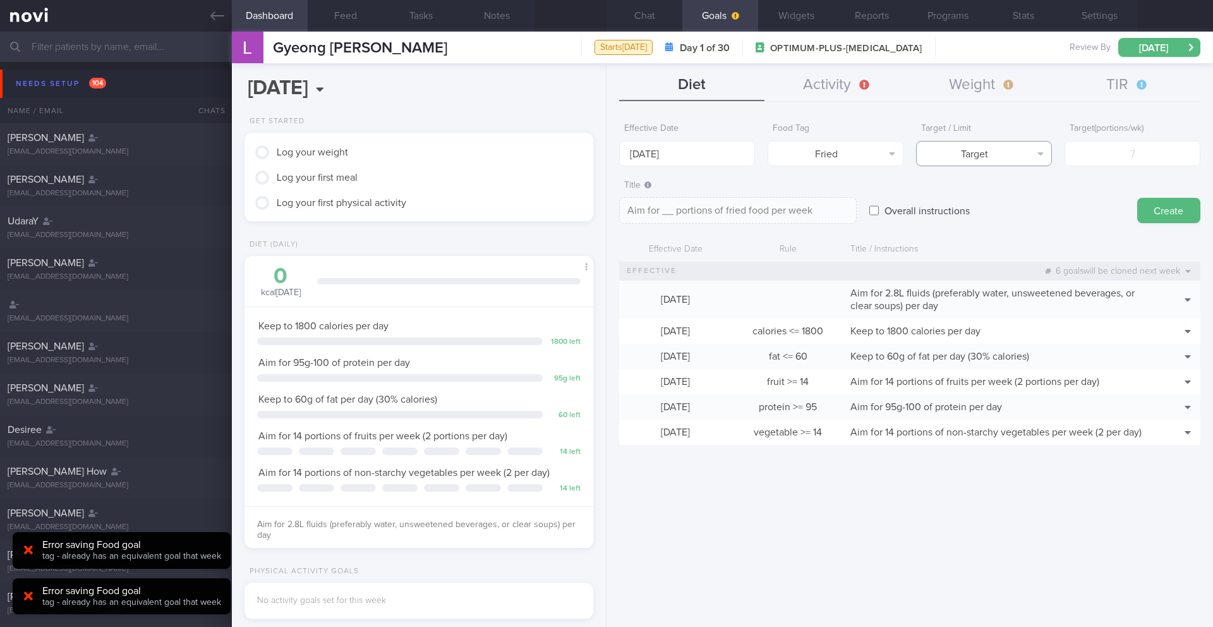
click at [1044, 155] on button "Target" at bounding box center [984, 153] width 136 height 25
click at [1038, 185] on button "Target" at bounding box center [984, 178] width 135 height 19
click at [1037, 188] on button "Limit" at bounding box center [984, 197] width 135 height 19
type textarea "Keep to __ portions of fried food per week"
click at [1093, 155] on input "number" at bounding box center [1132, 153] width 136 height 25
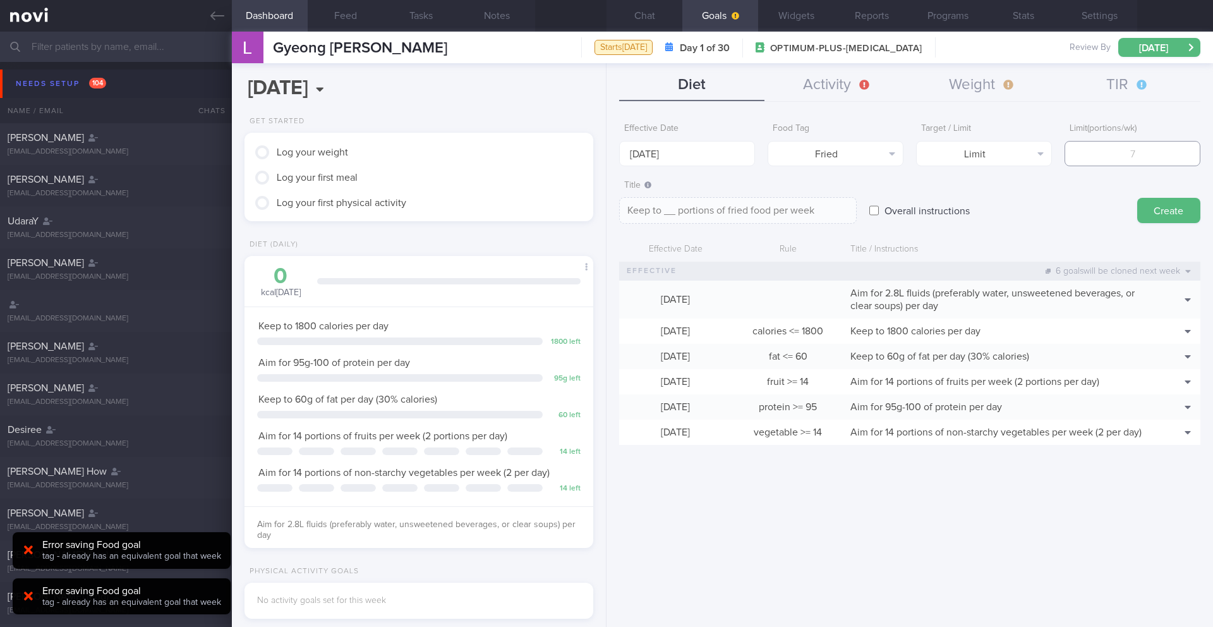
type input "2"
type textarea "Keep to 2 portions of fried food per week"
type input "2"
click at [1143, 214] on button "Create" at bounding box center [1168, 210] width 63 height 25
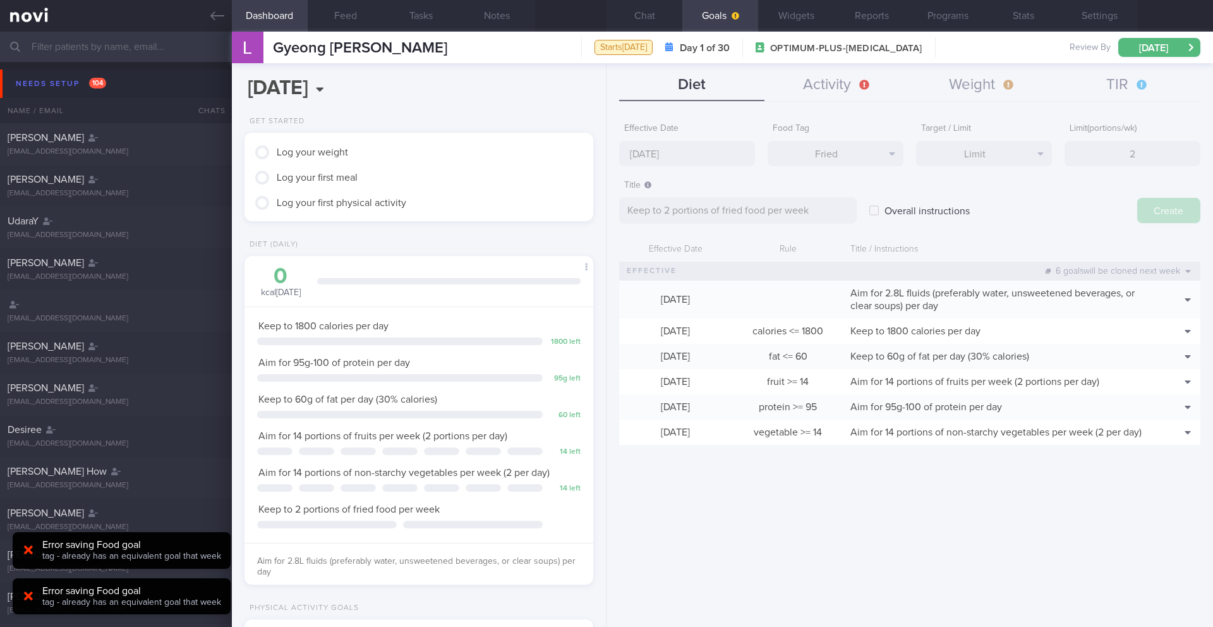
type input "[DATE]"
type textarea "Aim for ___ of ___"
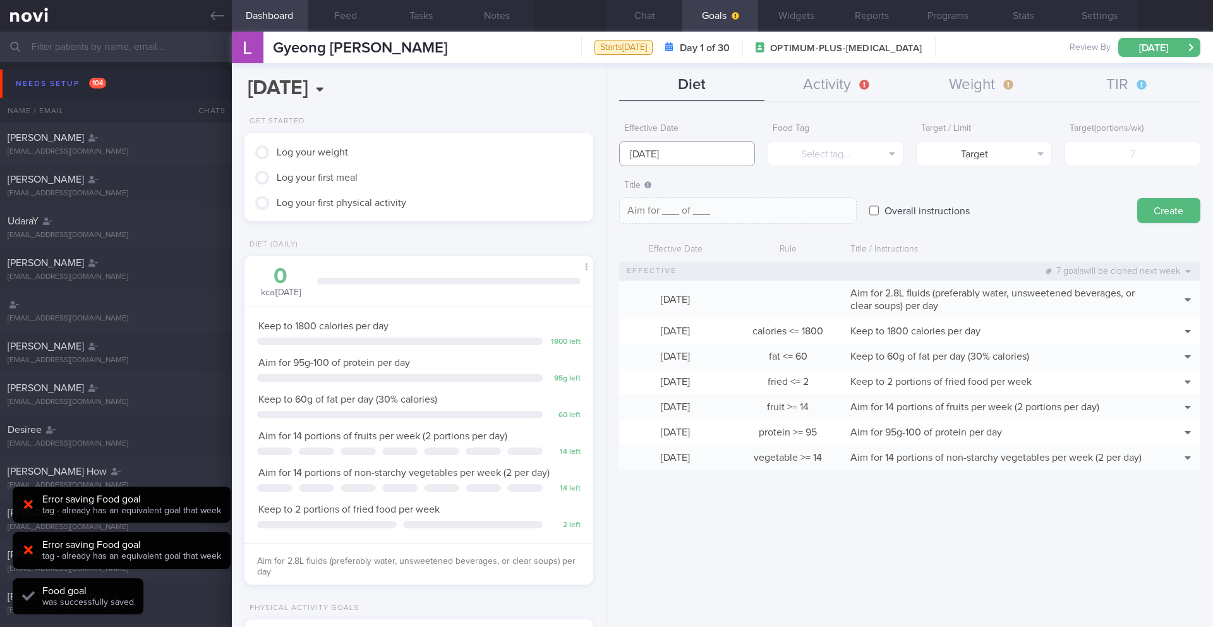
click at [722, 157] on body "You are offline! Some functionality will be unavailable Patients New Users Coac…" at bounding box center [606, 313] width 1213 height 627
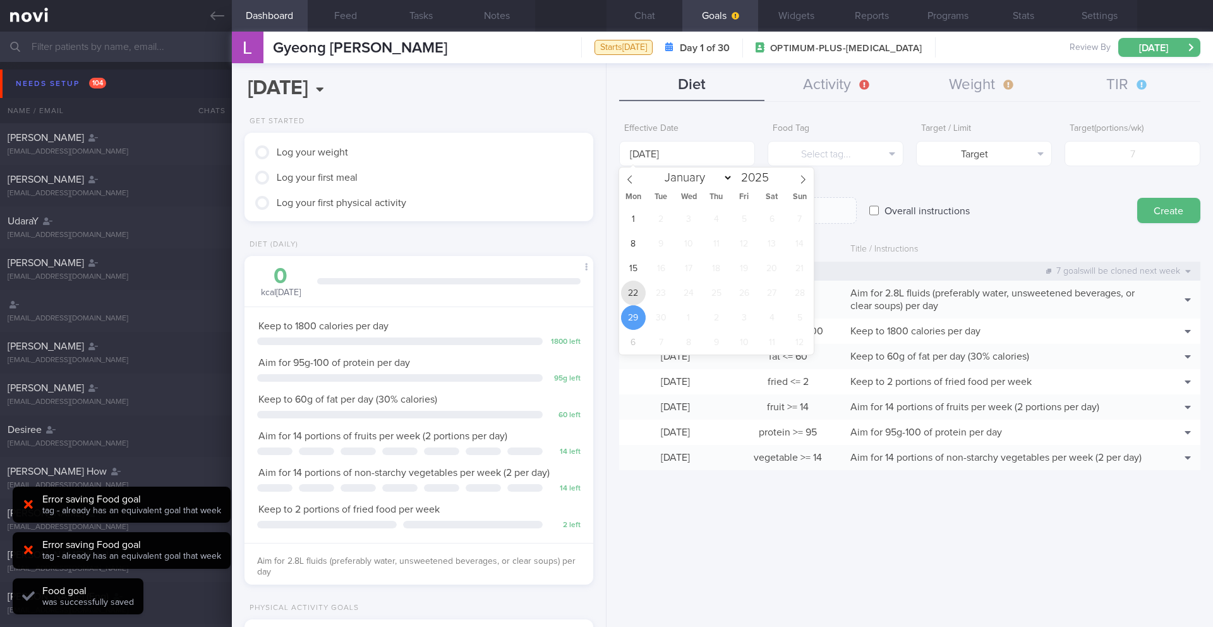
click at [635, 291] on span "22" at bounding box center [633, 292] width 25 height 25
type input "[DATE]"
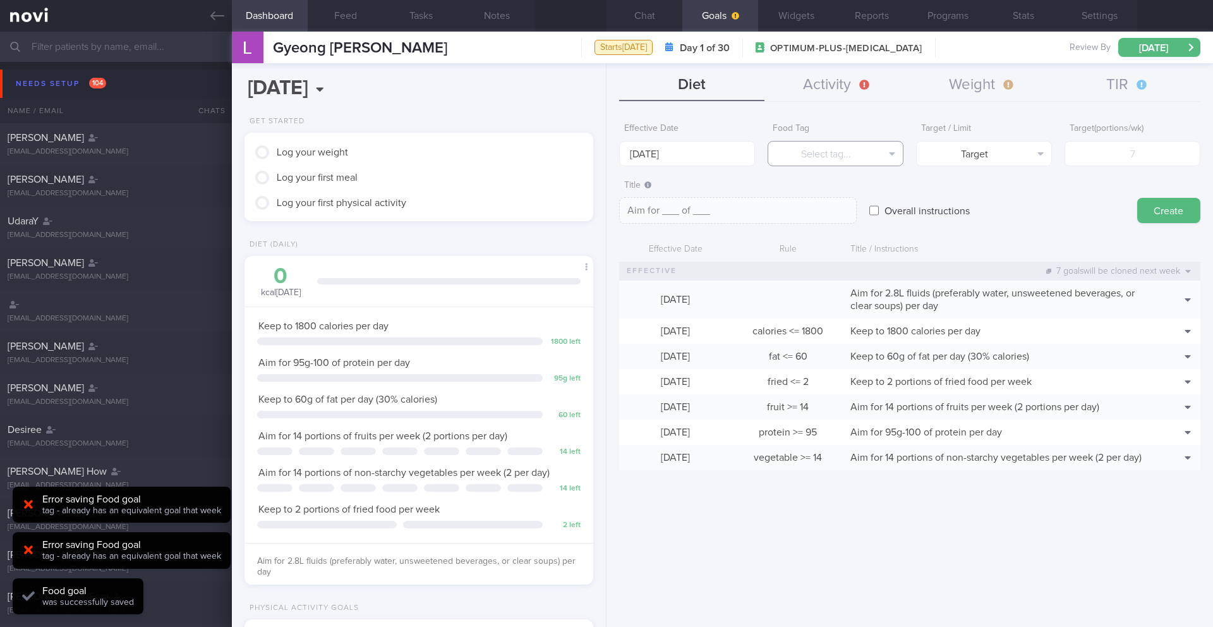
click at [805, 155] on button "Select tag..." at bounding box center [835, 153] width 136 height 25
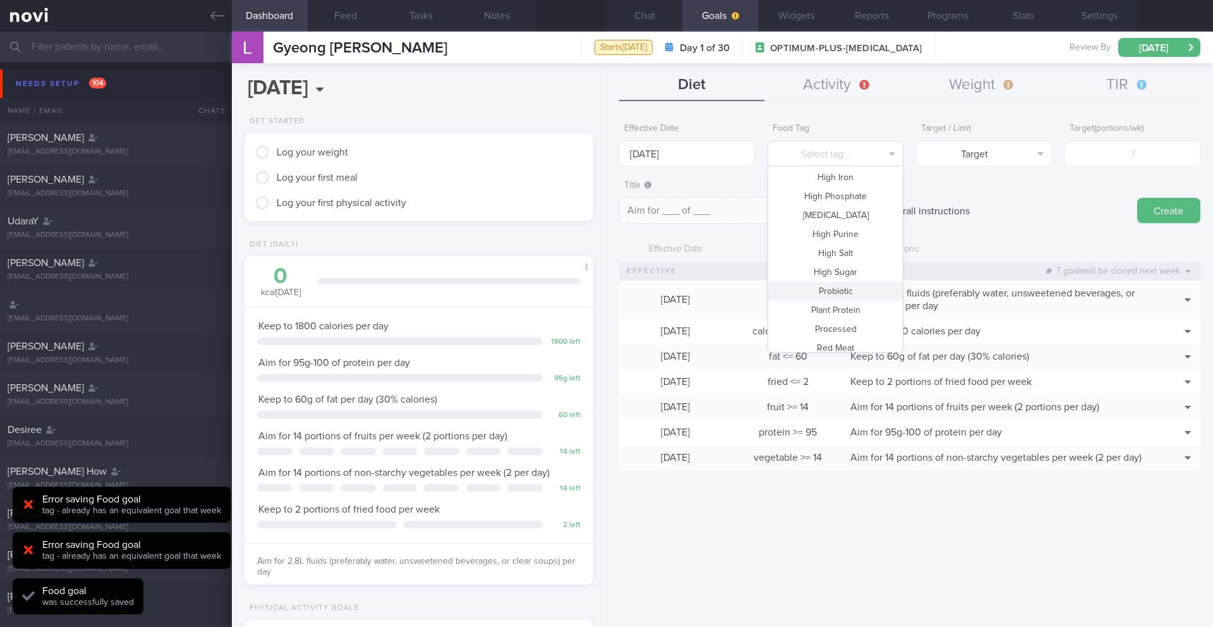
scroll to position [298, 0]
click at [833, 260] on button "High Sugar" at bounding box center [835, 265] width 135 height 19
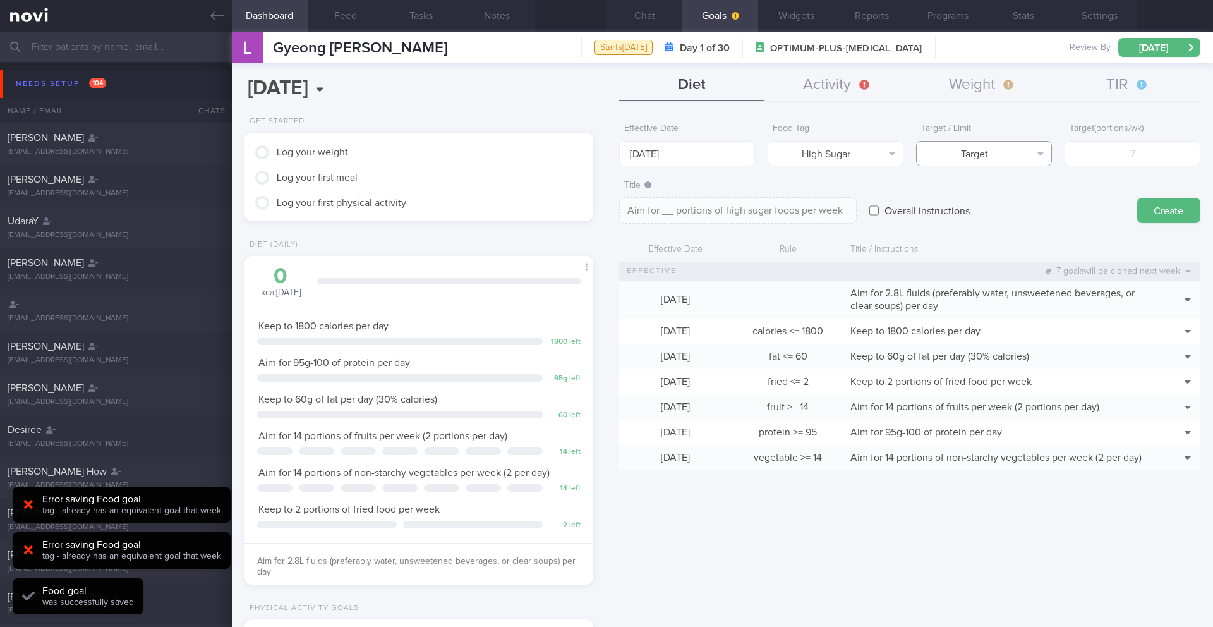
click at [1017, 145] on button "Target" at bounding box center [984, 153] width 136 height 25
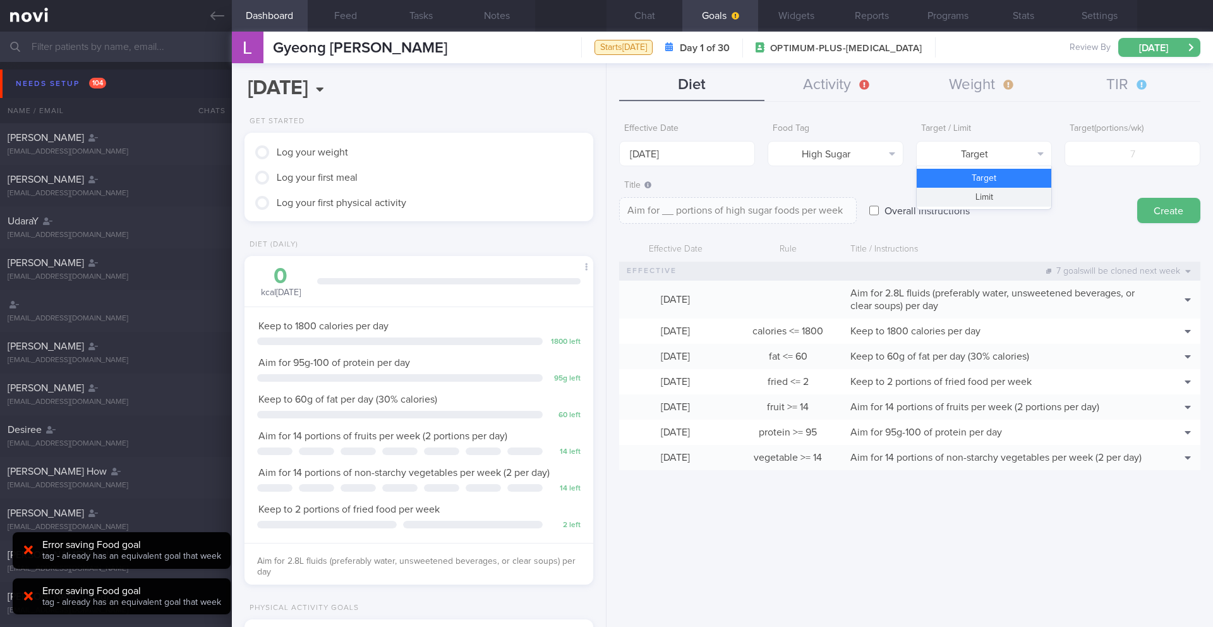
click at [1020, 189] on button "Limit" at bounding box center [984, 197] width 135 height 19
type textarea "Keep to __ portions of high sugar foods per week"
click at [1090, 171] on form "Effective Date [DATE] Food Tag High Sugar Select tag... Calories Carbs Protein …" at bounding box center [909, 300] width 581 height 366
click at [1094, 164] on input "number" at bounding box center [1132, 153] width 136 height 25
type input "2"
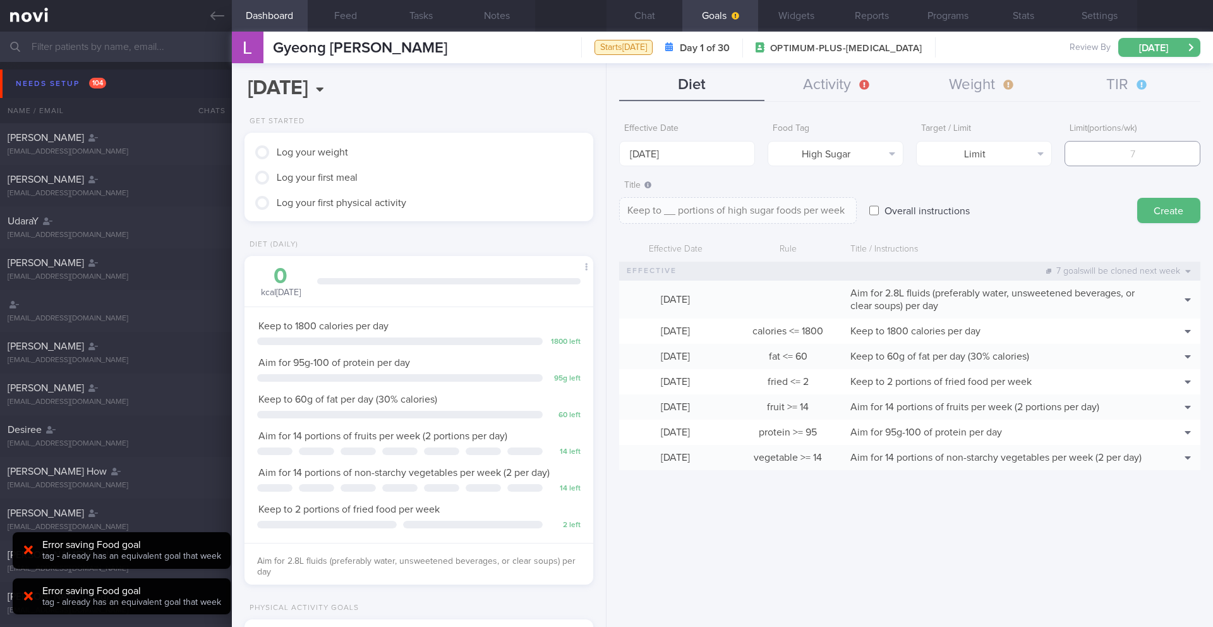
type textarea "Keep to 2 portions of high sugar foods per week"
type input "2"
click at [1168, 224] on form "Effective Date [DATE] Food Tag High Sugar Select tag... Calories Carbs Protein …" at bounding box center [909, 300] width 581 height 366
click at [1168, 215] on button "Create" at bounding box center [1168, 210] width 63 height 25
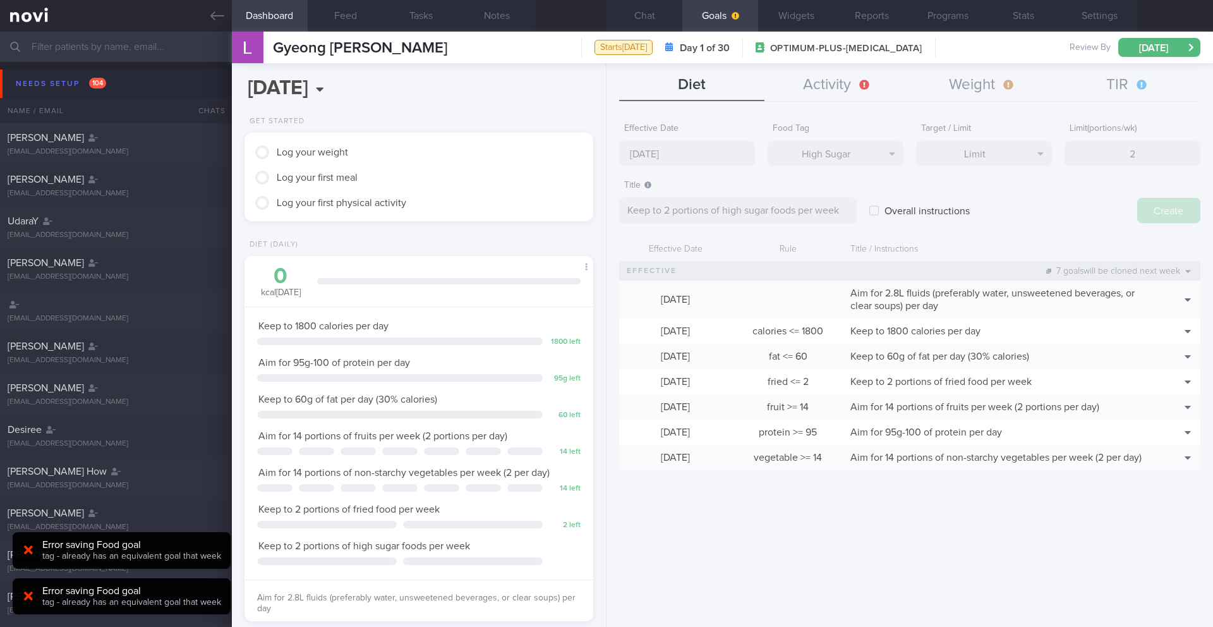
type input "[DATE]"
type textarea "Aim for ___ of ___"
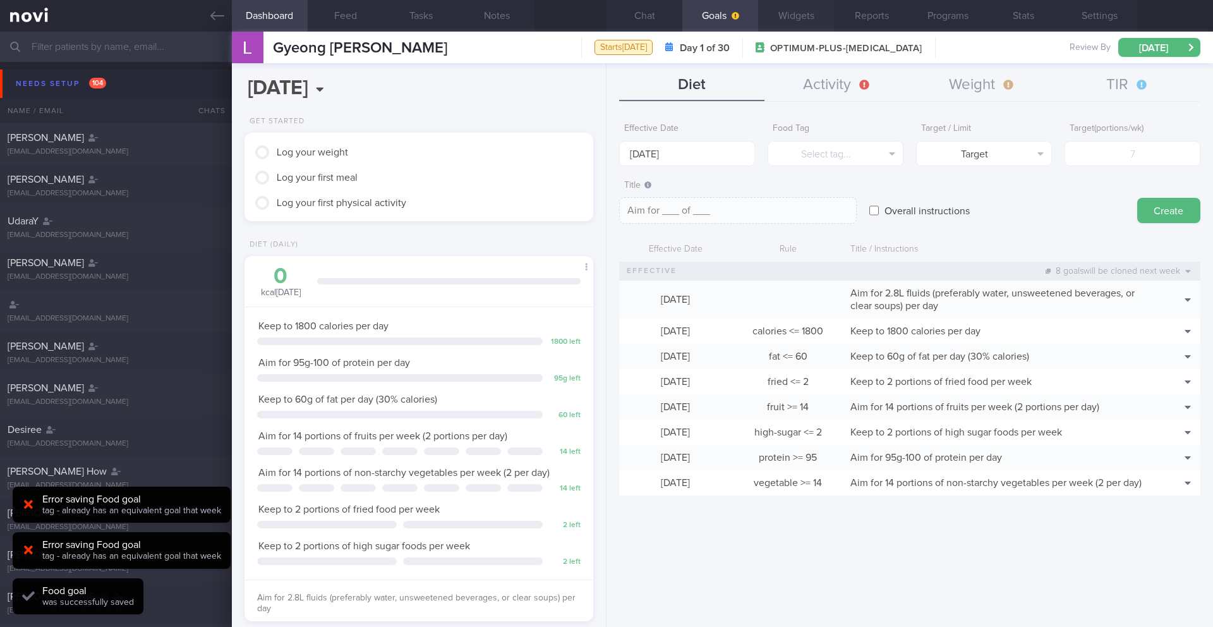
click at [786, 12] on button "Widgets" at bounding box center [796, 16] width 76 height 32
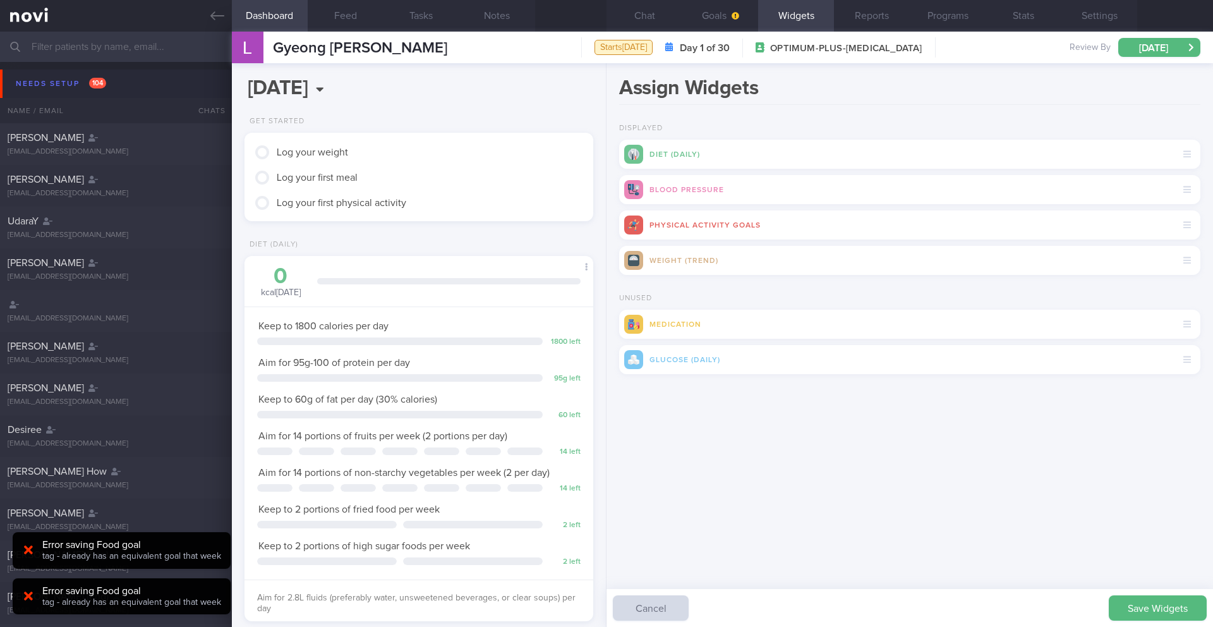
click at [1191, 604] on button "Save Widgets" at bounding box center [1158, 607] width 98 height 25
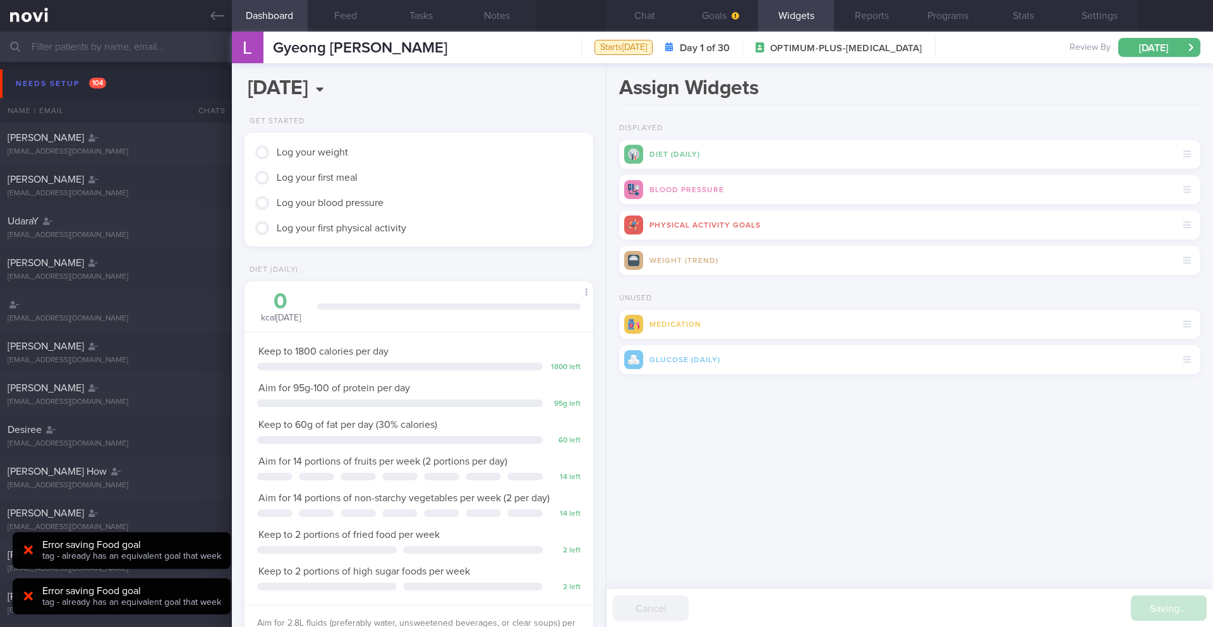
scroll to position [158, 317]
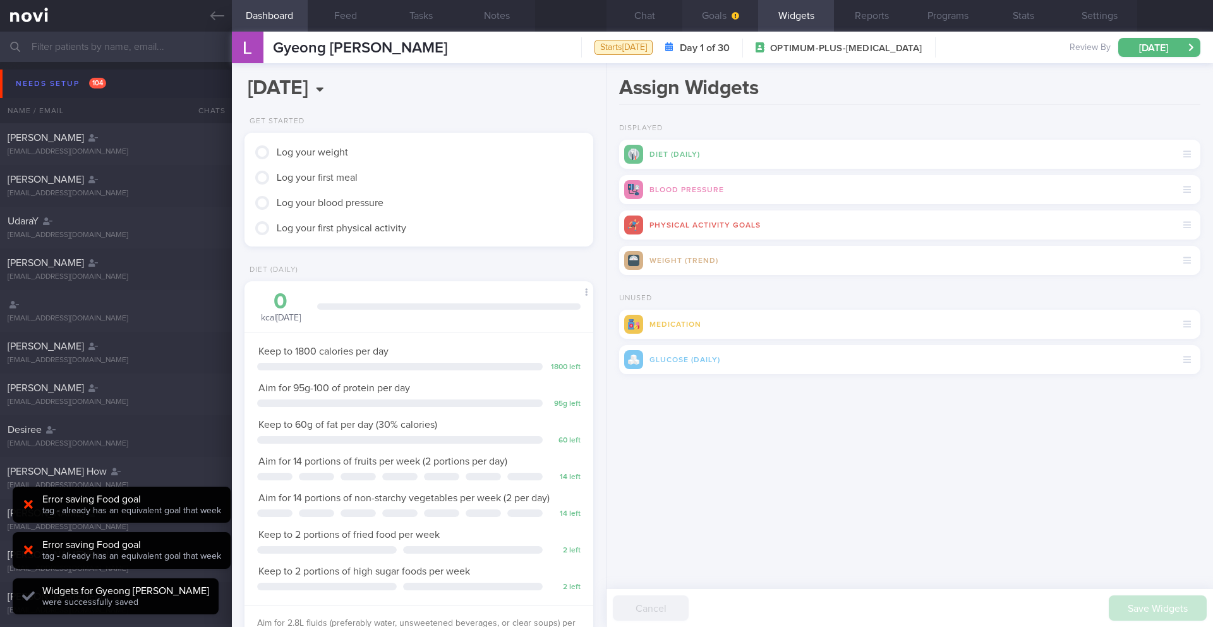
click at [742, 26] on button "Goals" at bounding box center [720, 16] width 76 height 32
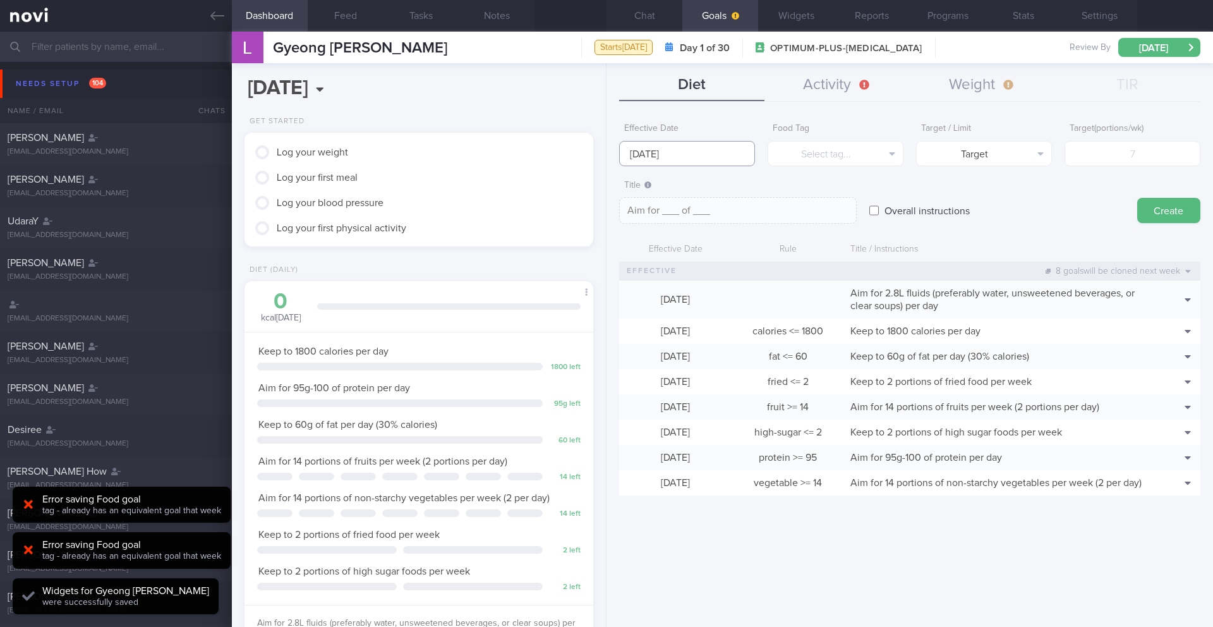
click at [716, 150] on input "[DATE]" at bounding box center [687, 153] width 136 height 25
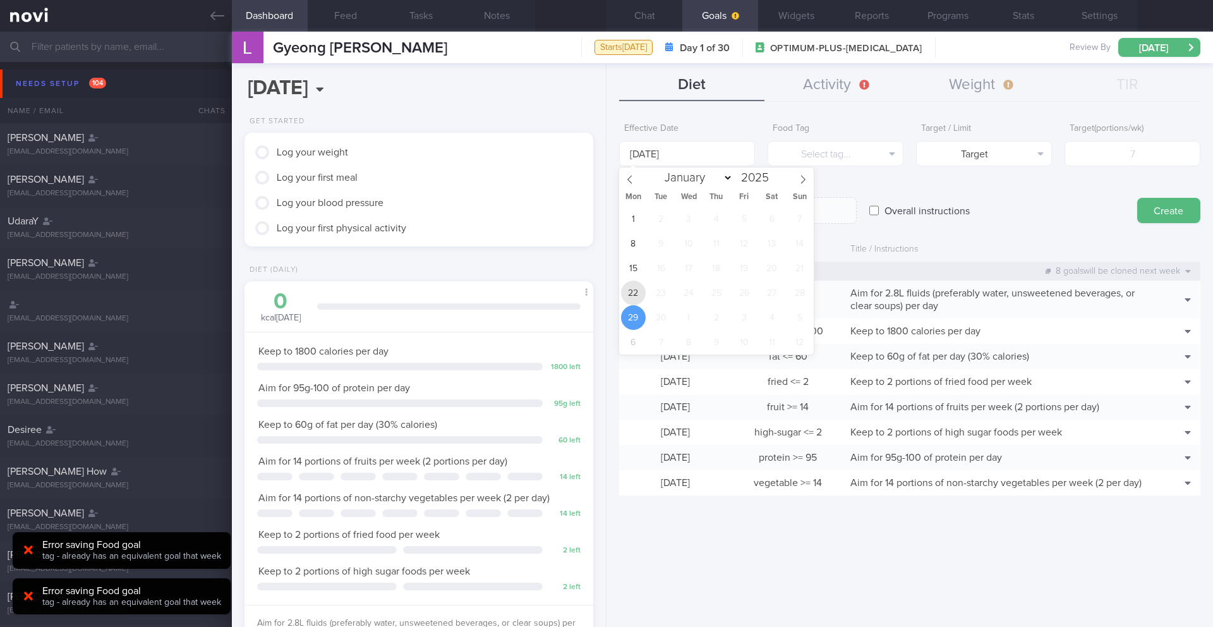
click at [637, 286] on span "22" at bounding box center [633, 292] width 25 height 25
type input "[DATE]"
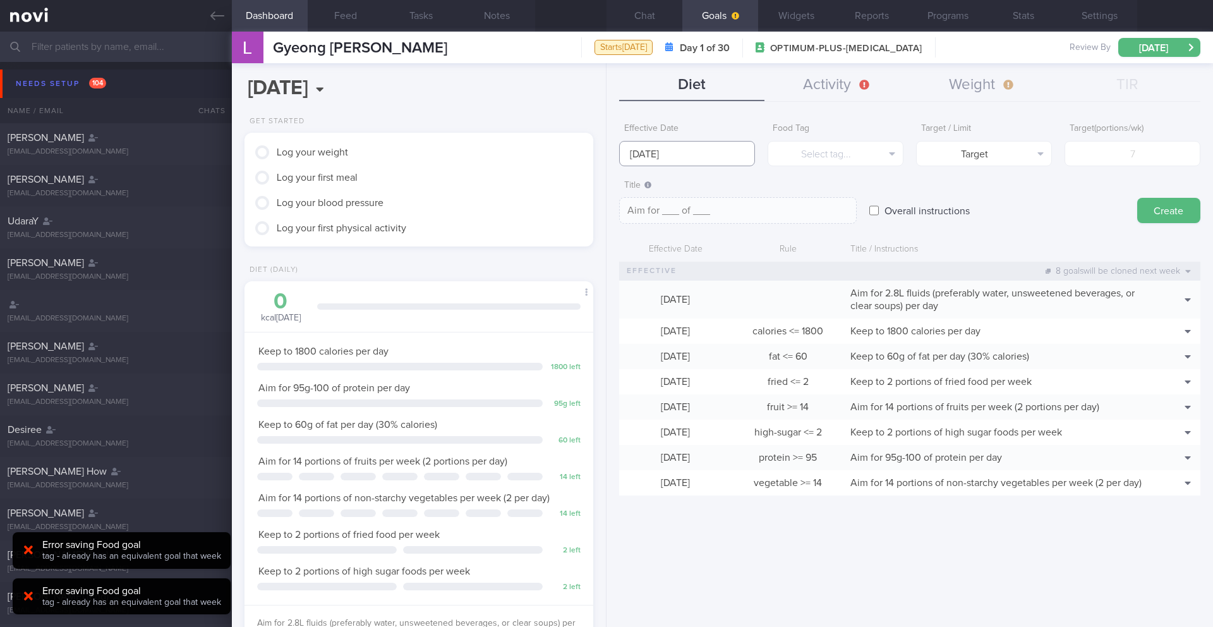
click at [678, 157] on input "[DATE]" at bounding box center [687, 153] width 136 height 25
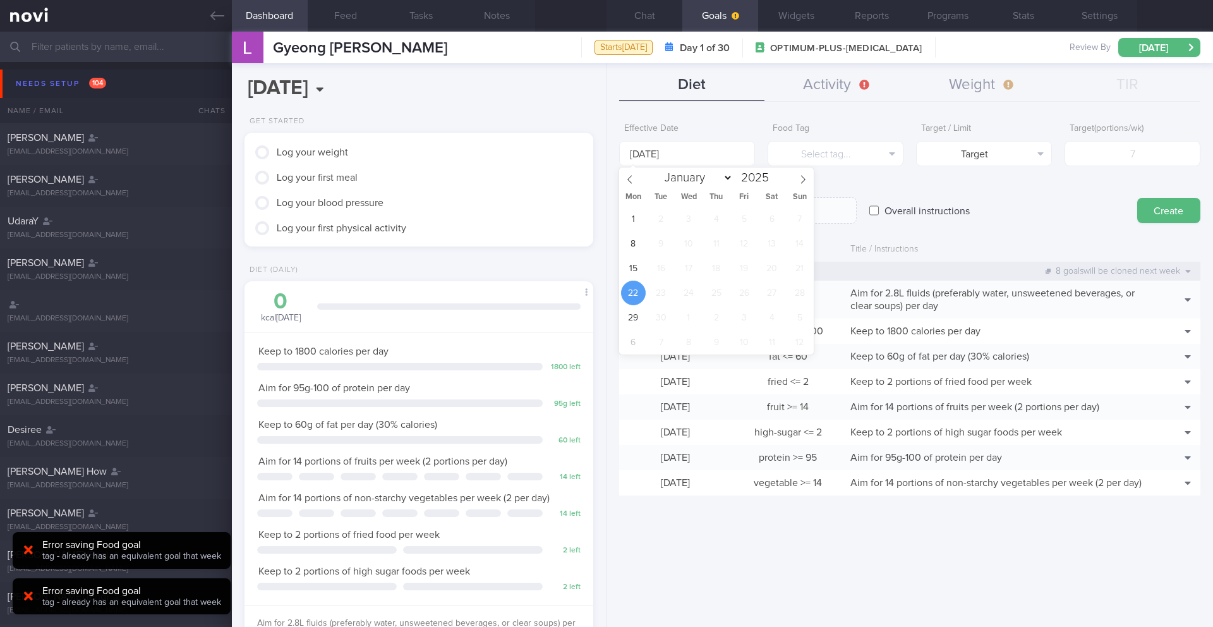
click at [632, 290] on span "22" at bounding box center [633, 292] width 25 height 25
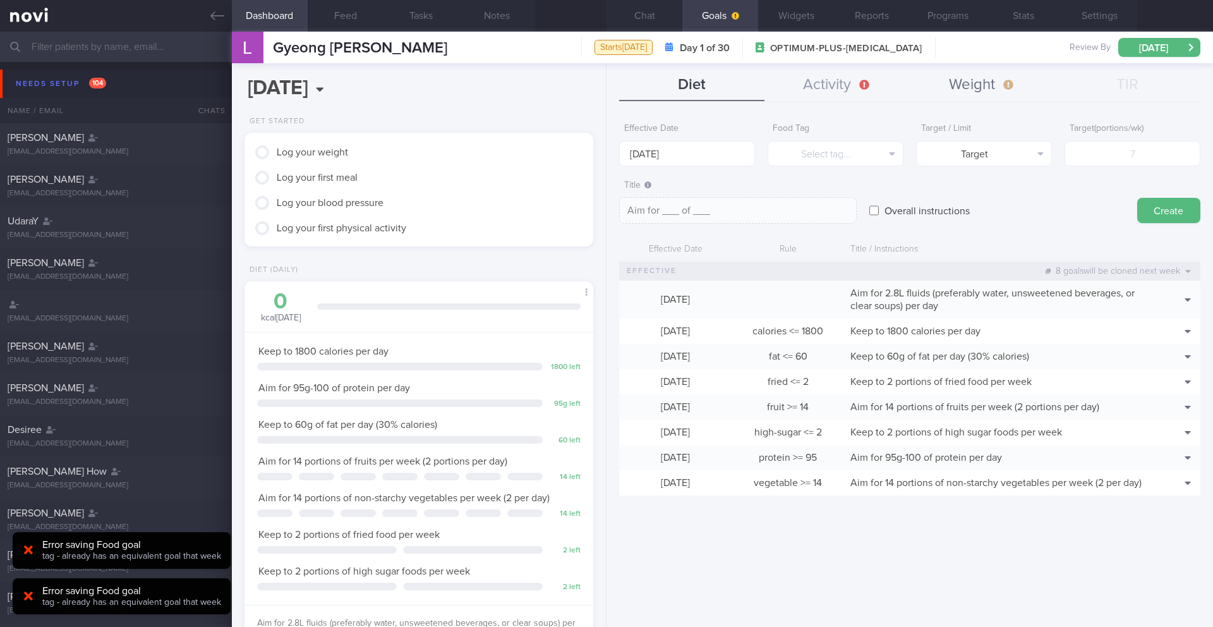
click at [966, 96] on button "Weight" at bounding box center [982, 85] width 145 height 32
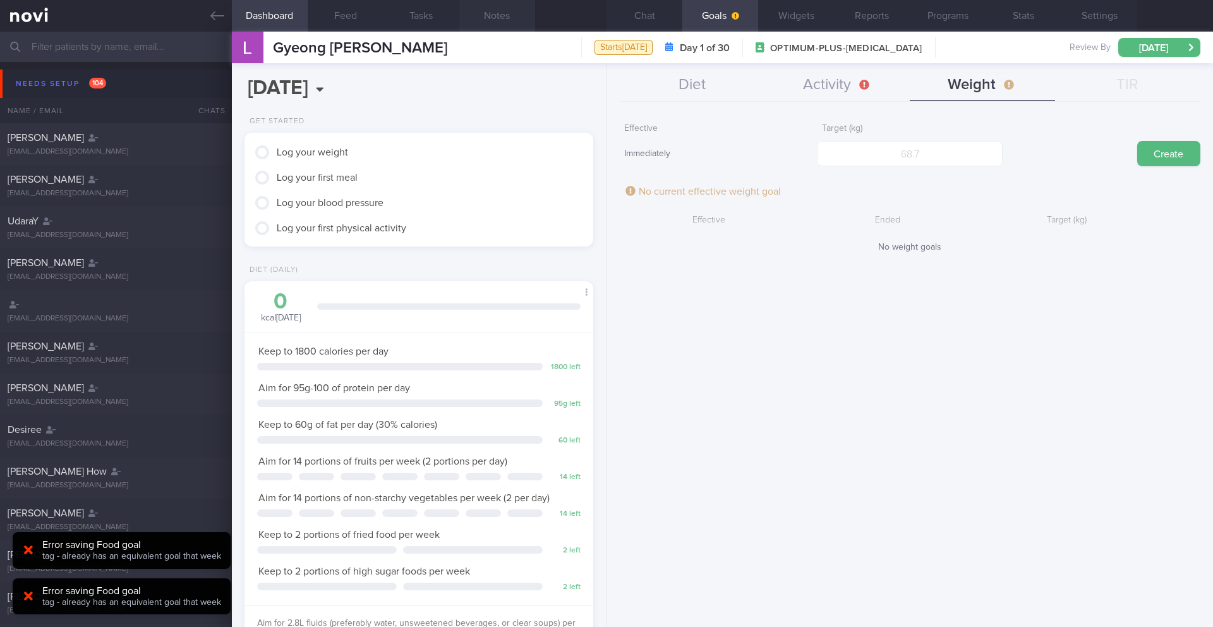
click at [502, 16] on button "Notes" at bounding box center [497, 16] width 76 height 32
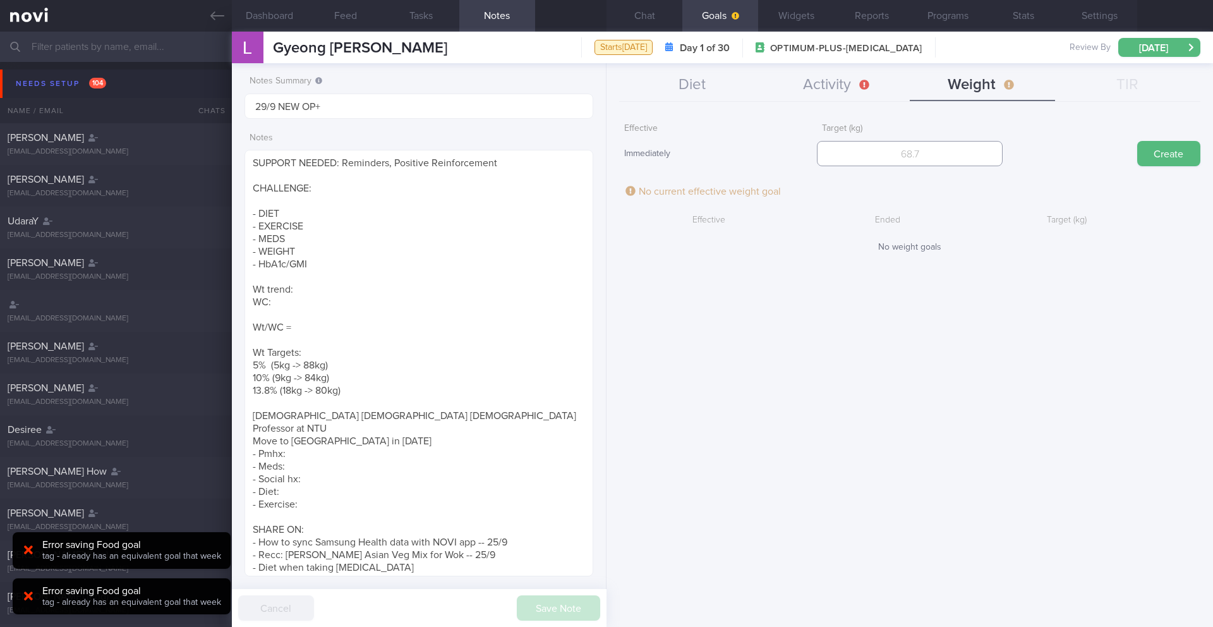
click at [915, 164] on input "number" at bounding box center [909, 153] width 185 height 25
type input "88"
click at [1192, 153] on button "Create" at bounding box center [1168, 153] width 63 height 25
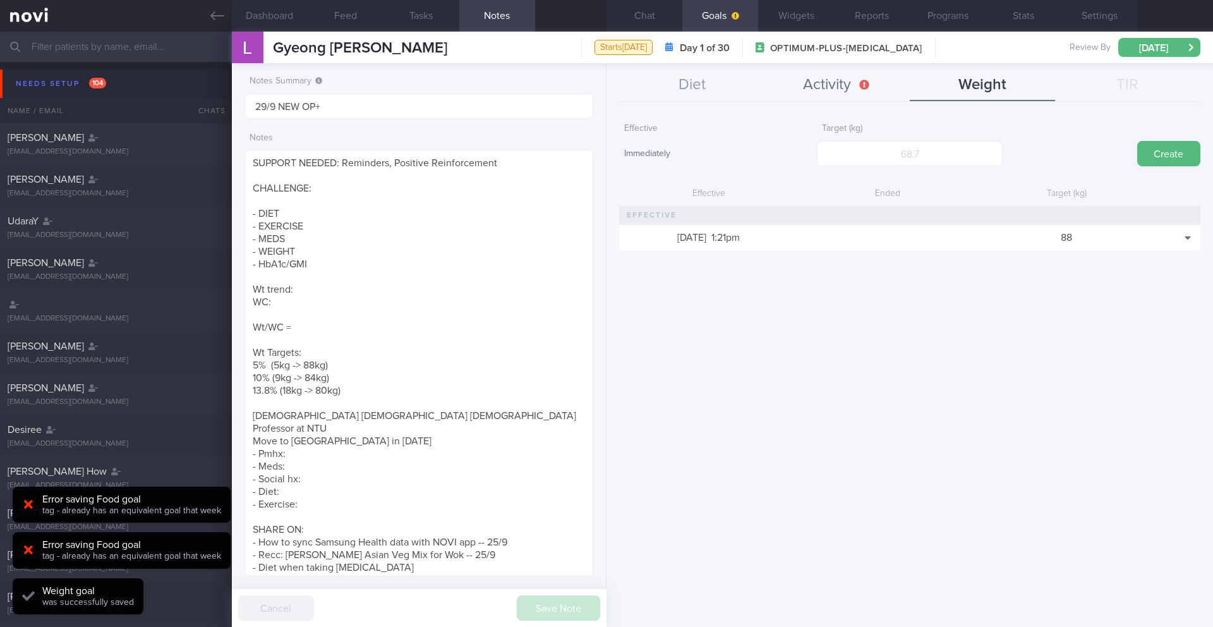
click at [848, 85] on button "Activity" at bounding box center [836, 85] width 145 height 32
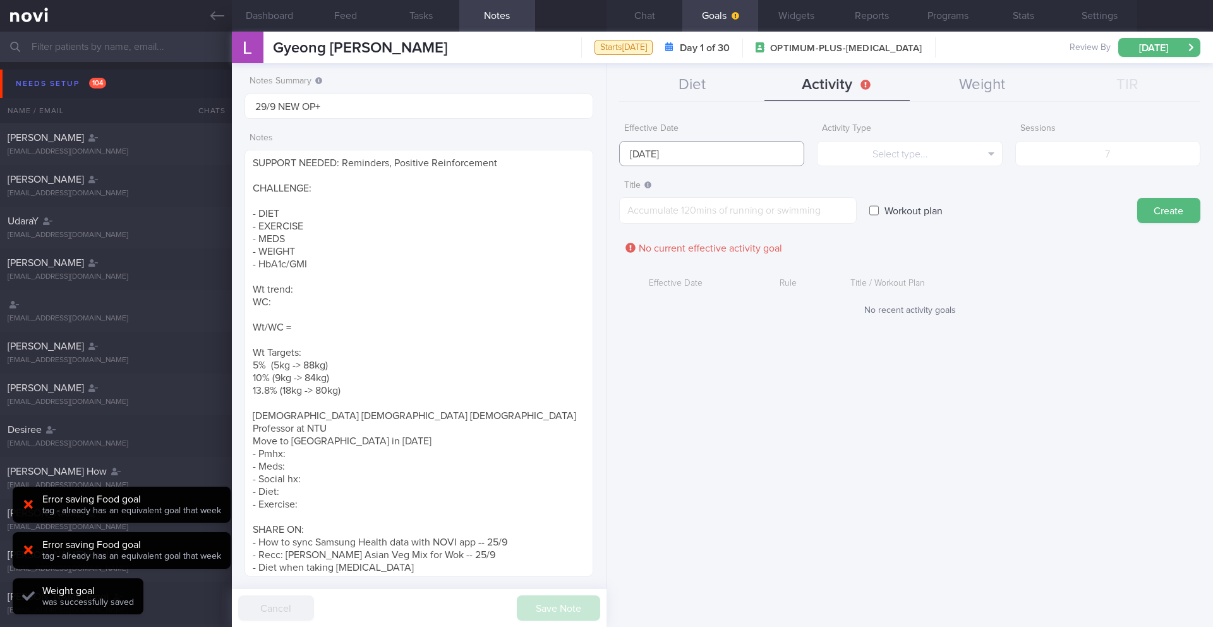
click at [668, 156] on input "[DATE]" at bounding box center [711, 153] width 185 height 25
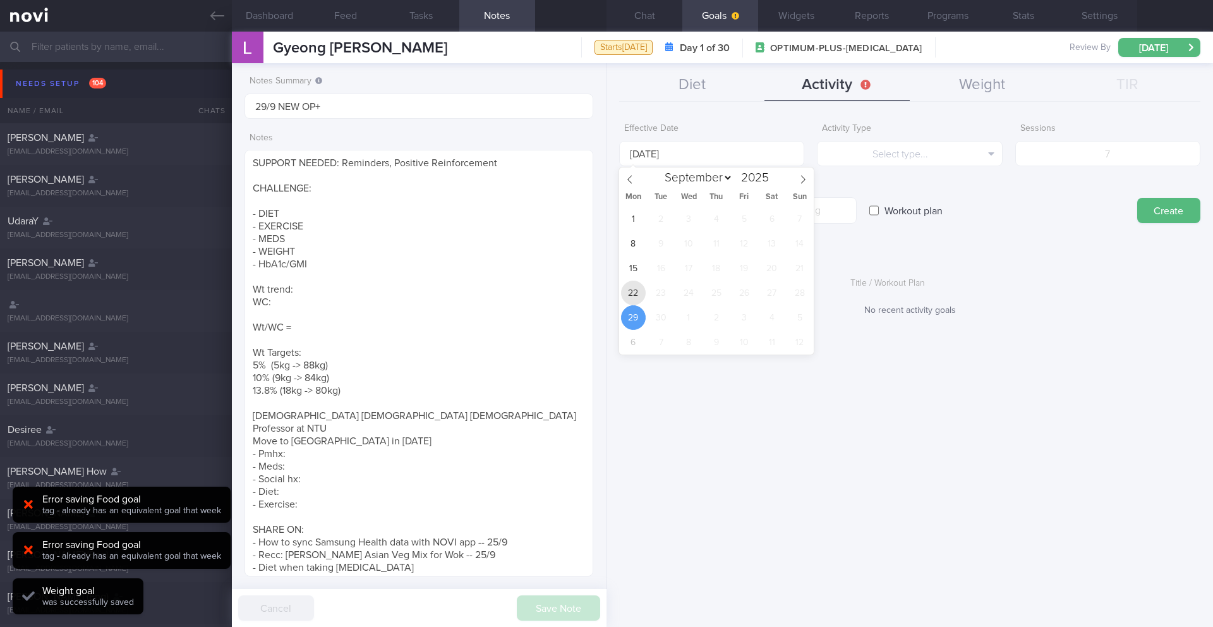
click at [638, 298] on span "22" at bounding box center [633, 292] width 25 height 25
type input "[DATE]"
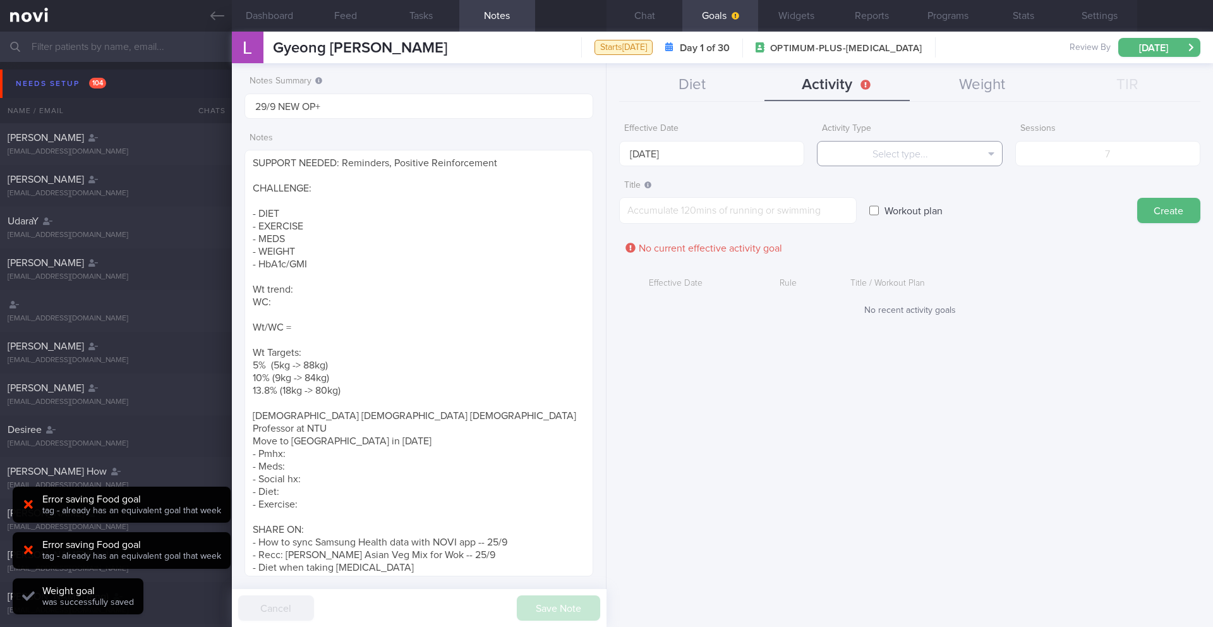
click at [926, 152] on button "Select type..." at bounding box center [909, 153] width 185 height 25
click at [922, 236] on button "Steps" at bounding box center [909, 235] width 184 height 19
click at [1066, 157] on input "number" at bounding box center [1107, 153] width 185 height 25
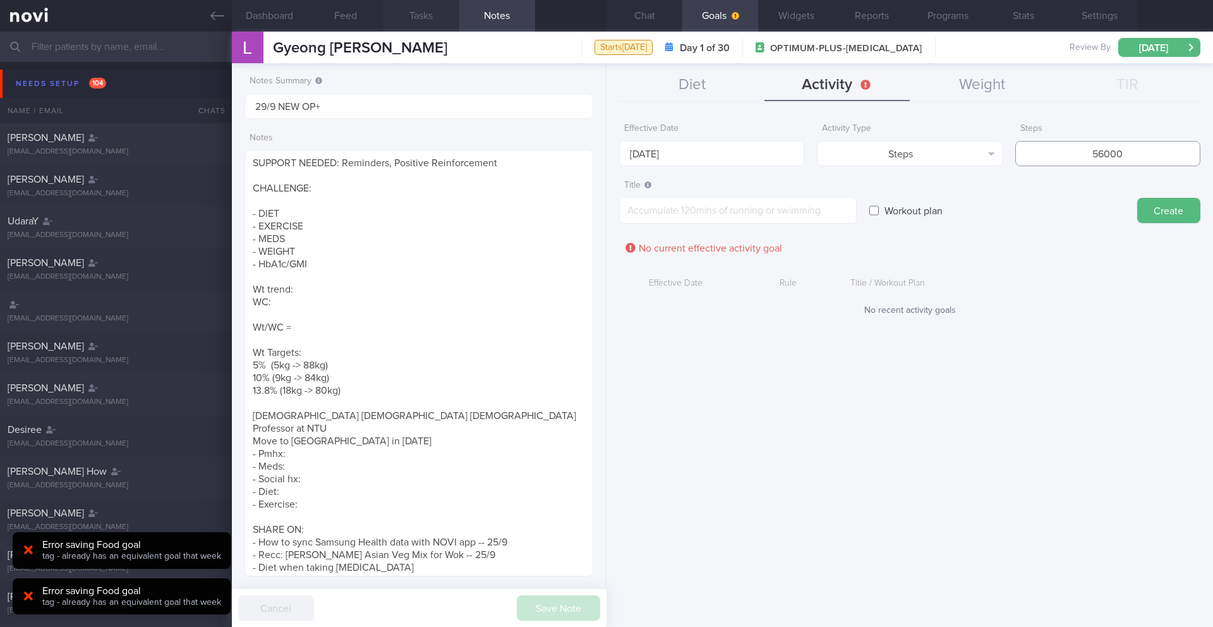
type input "56000"
drag, startPoint x: 697, startPoint y: 203, endPoint x: 698, endPoint y: 212, distance: 8.2
click at [697, 206] on textarea at bounding box center [738, 210] width 238 height 27
click at [698, 212] on textarea at bounding box center [738, 210] width 238 height 27
paste textarea "Aim for a minimum of 8,000 steps per day -"
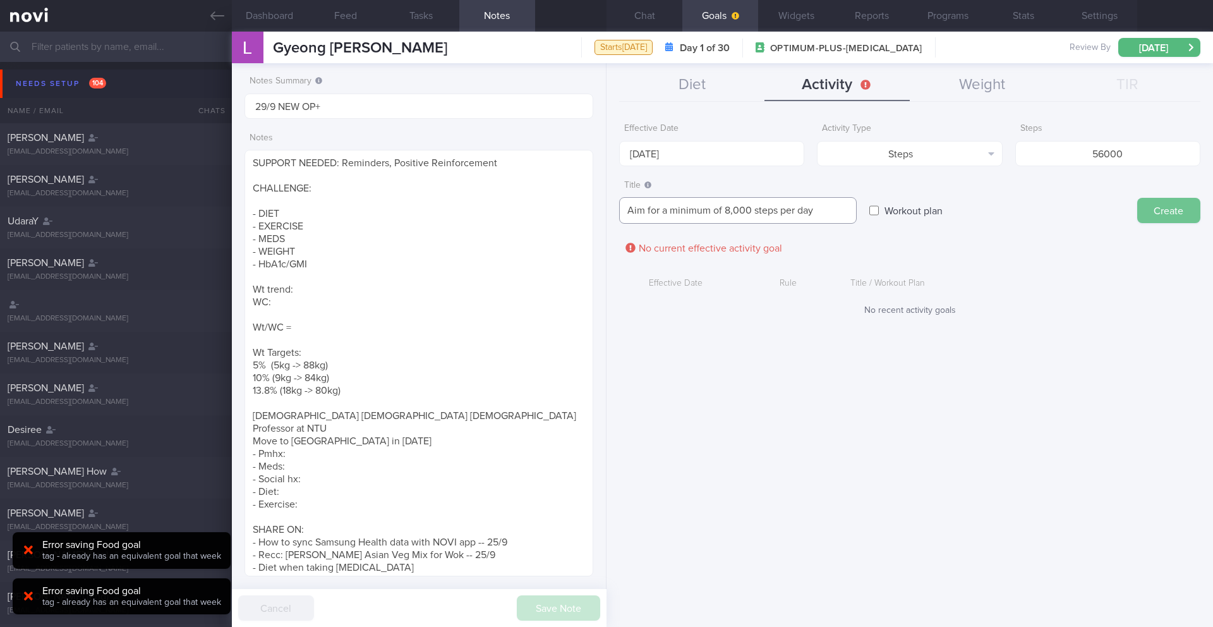
type textarea "Aim for a minimum of 8,000 steps per day"
click at [1169, 212] on button "Create" at bounding box center [1168, 210] width 63 height 25
type input "[DATE]"
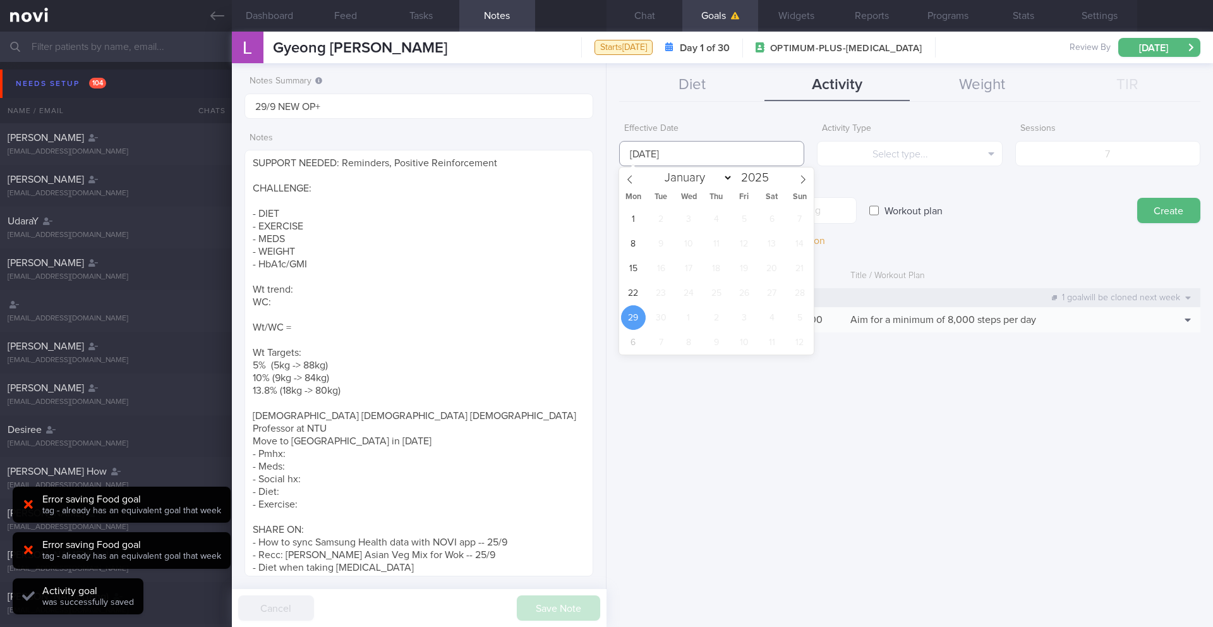
click at [680, 153] on input "[DATE]" at bounding box center [711, 153] width 185 height 25
click at [633, 294] on span "22" at bounding box center [633, 292] width 25 height 25
type input "[DATE]"
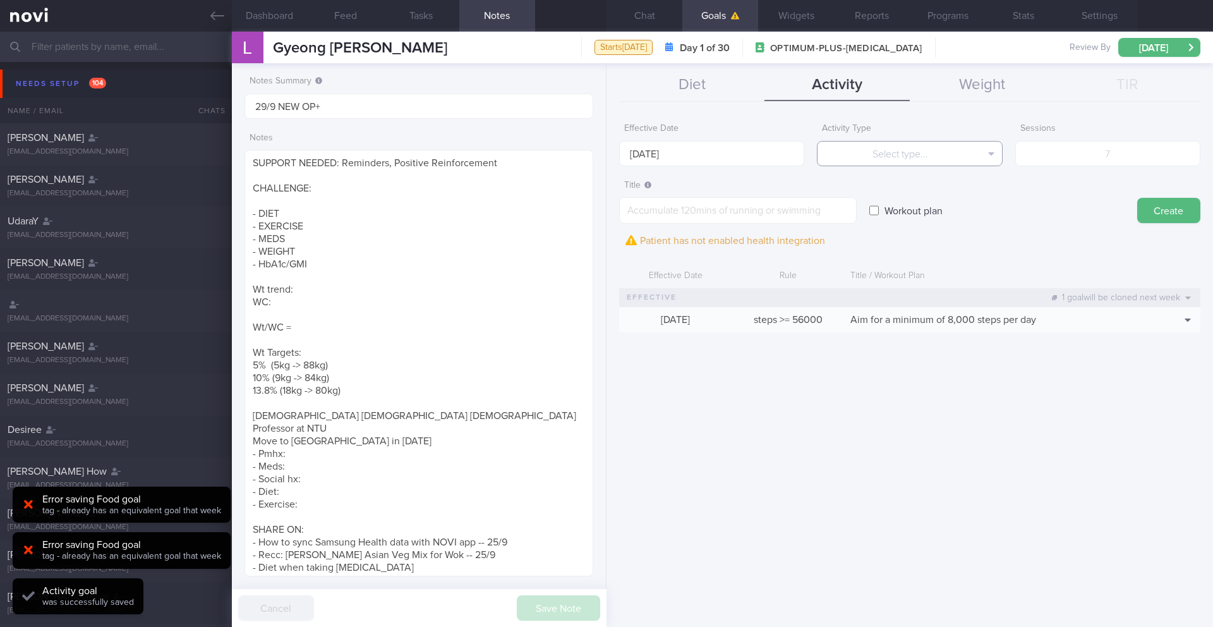
click at [908, 148] on button "Select type..." at bounding box center [909, 153] width 185 height 25
click at [903, 218] on button "Sessions" at bounding box center [909, 216] width 184 height 19
click at [1086, 145] on input "number" at bounding box center [1107, 153] width 185 height 25
click at [1086, 150] on input "number" at bounding box center [1107, 153] width 185 height 25
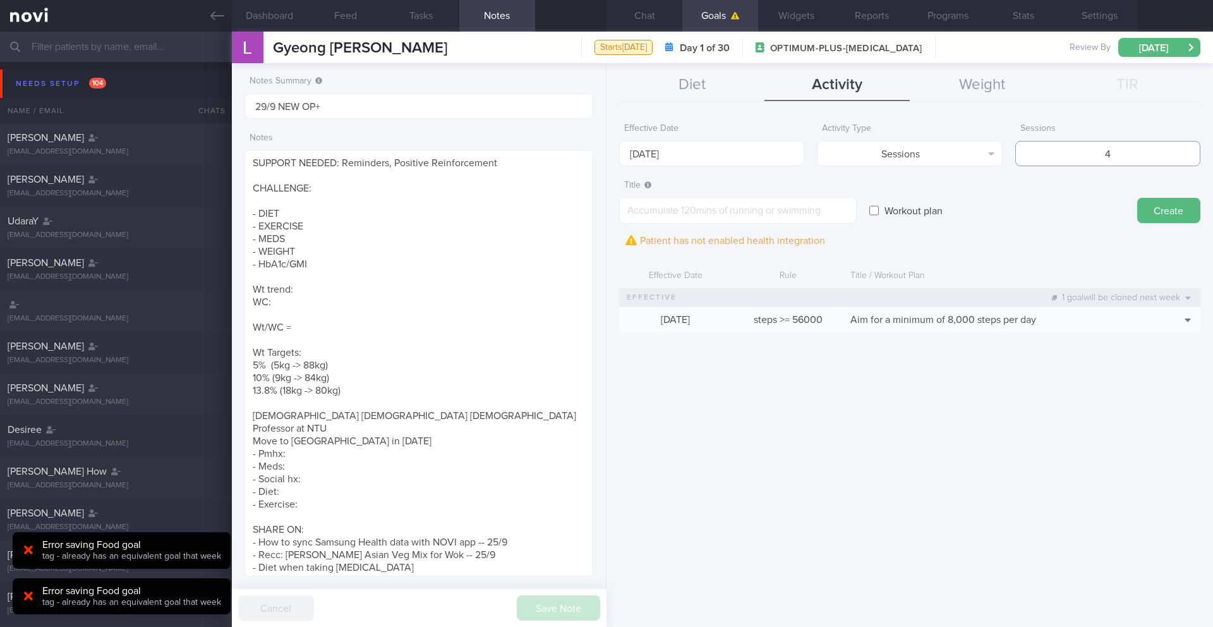
type input "4"
paste textarea "Workout at least 4x per week (on top of steps) 2 workouts to focus on full-body…"
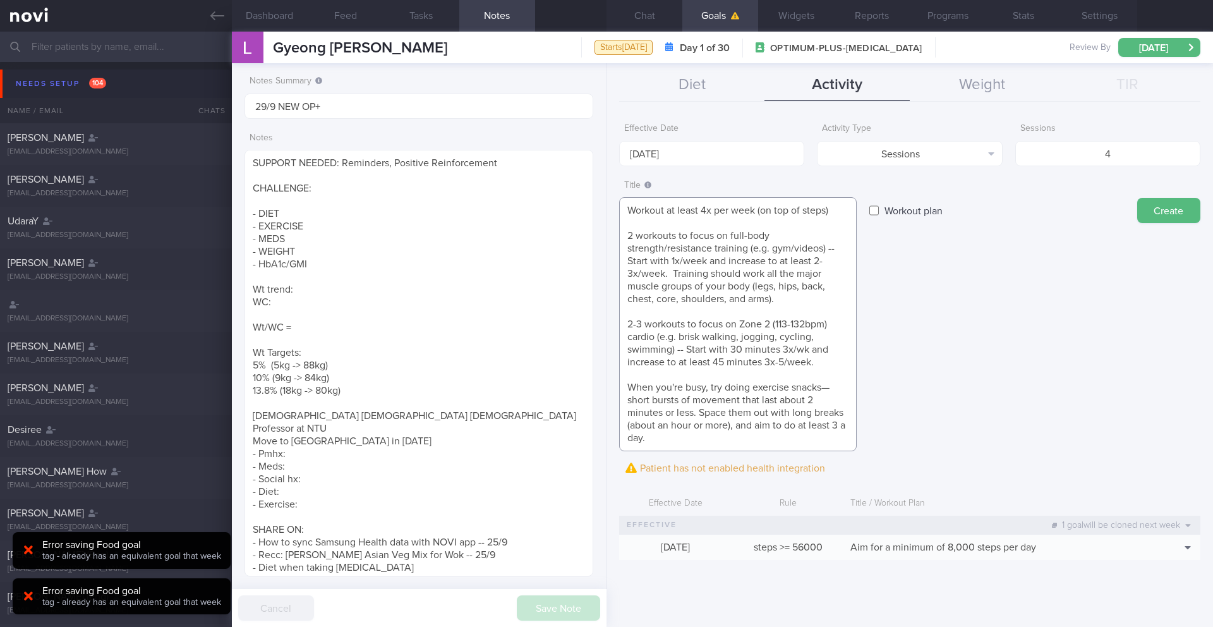
scroll to position [0, 0]
click at [627, 232] on textarea "Workout at least 4x per week (on top of steps) 2 workouts to focus on full-body…" at bounding box center [738, 324] width 238 height 254
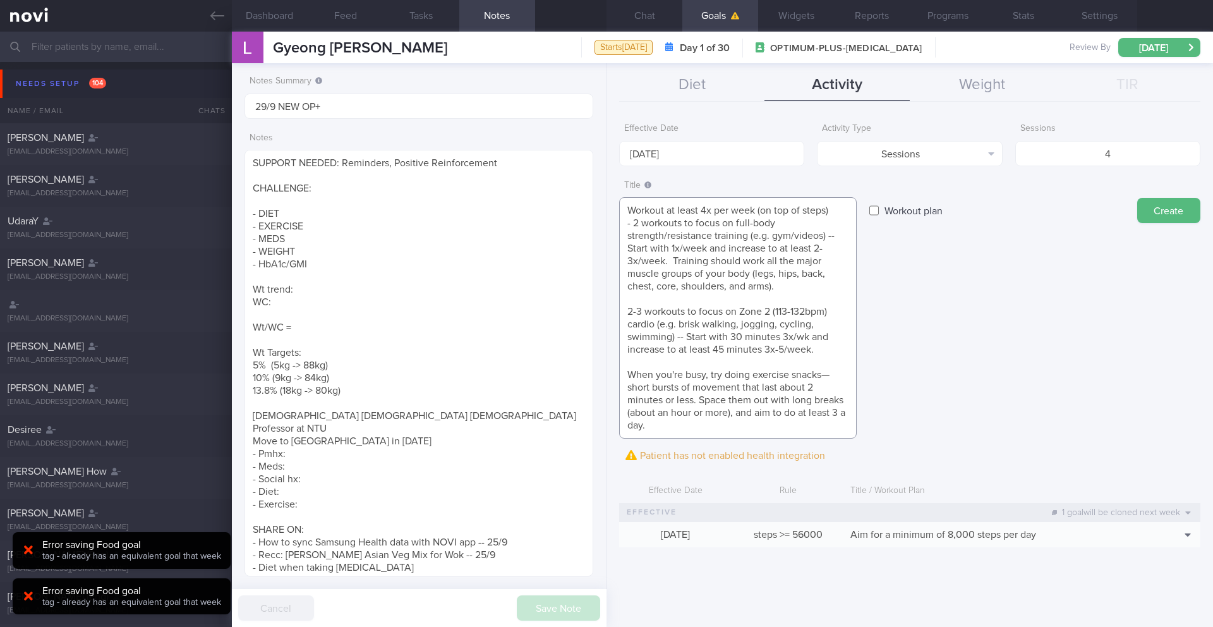
drag, startPoint x: 657, startPoint y: 263, endPoint x: 712, endPoint y: 248, distance: 57.0
click at [712, 248] on textarea "Workout at least 4x per week (on top of steps) - 2 workouts to focus on full-bo…" at bounding box center [738, 317] width 238 height 241
click at [641, 263] on textarea "Workout at least 4x per week (on top of steps) - 2 workouts to focus on full-bo…" at bounding box center [738, 317] width 238 height 241
drag, startPoint x: 625, startPoint y: 251, endPoint x: 825, endPoint y: 285, distance: 203.0
click at [825, 285] on textarea "Workout at least 4x per week (on top of steps) - 2 workouts to focus on full-bo…" at bounding box center [738, 317] width 238 height 241
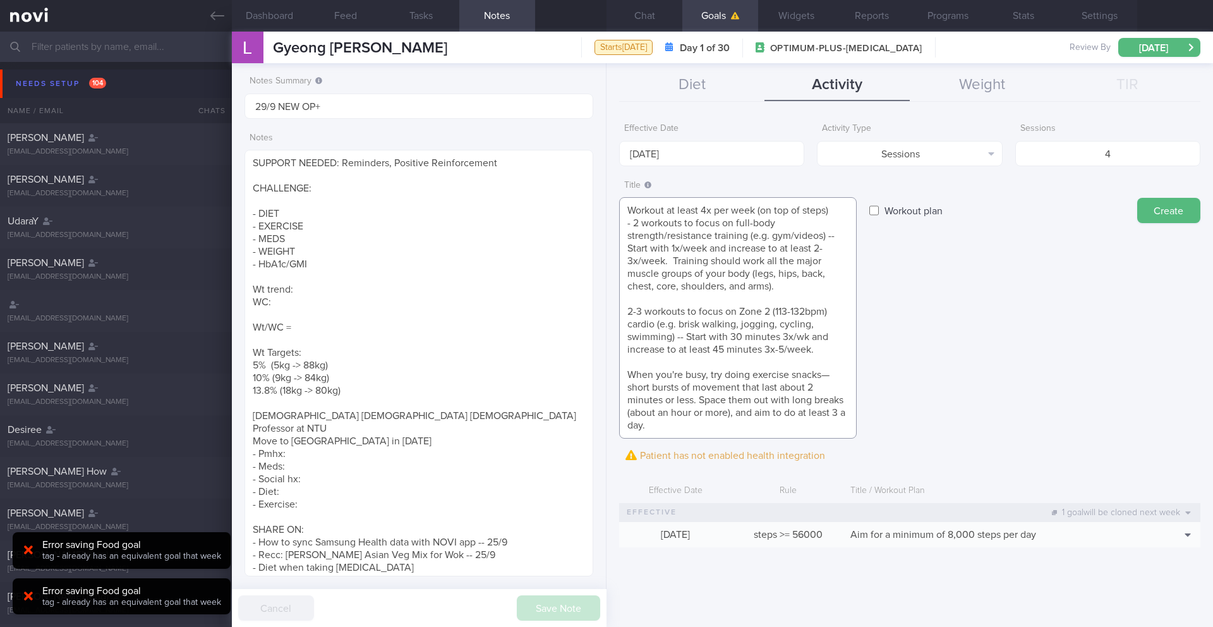
click at [805, 287] on textarea "Workout at least 4x per week (on top of steps) - 2 workouts to focus on full-bo…" at bounding box center [738, 317] width 238 height 241
drag, startPoint x: 777, startPoint y: 291, endPoint x: 673, endPoint y: 260, distance: 108.9
click at [673, 260] on textarea "Workout at least 4x per week (on top of steps) - 2 workouts to focus on full-bo…" at bounding box center [738, 317] width 238 height 241
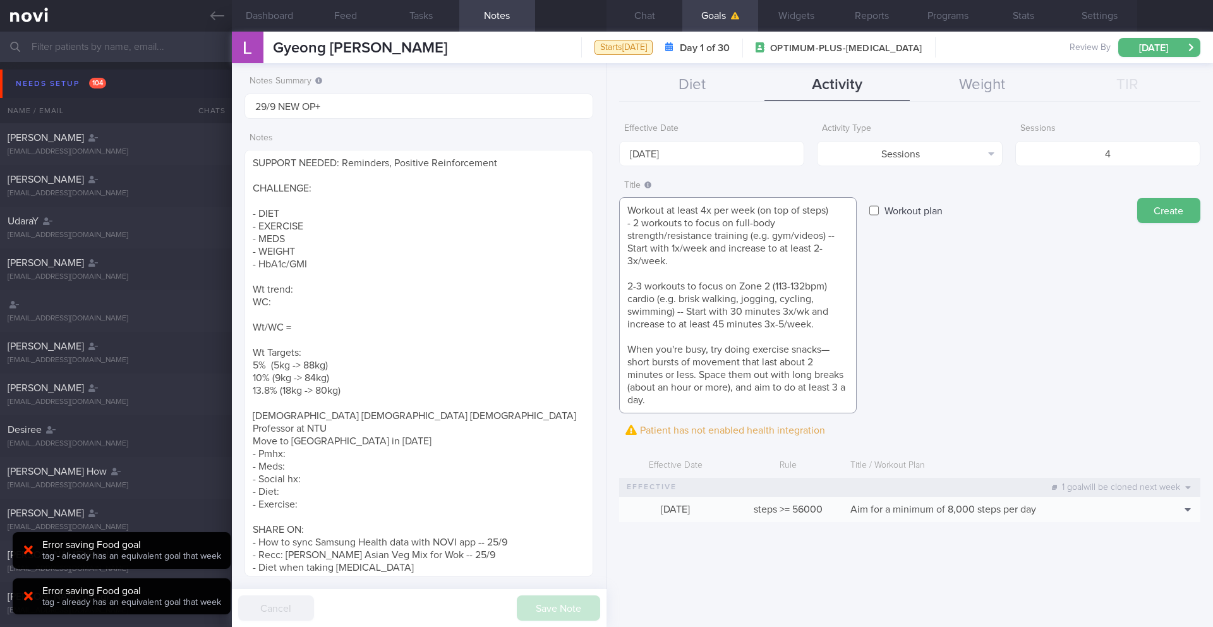
drag, startPoint x: 655, startPoint y: 404, endPoint x: 617, endPoint y: 351, distance: 65.7
click at [617, 351] on div "Effective Date [DATE] Activity Type Sessions Select type... Duration Sessions S…" at bounding box center [909, 366] width 606 height 519
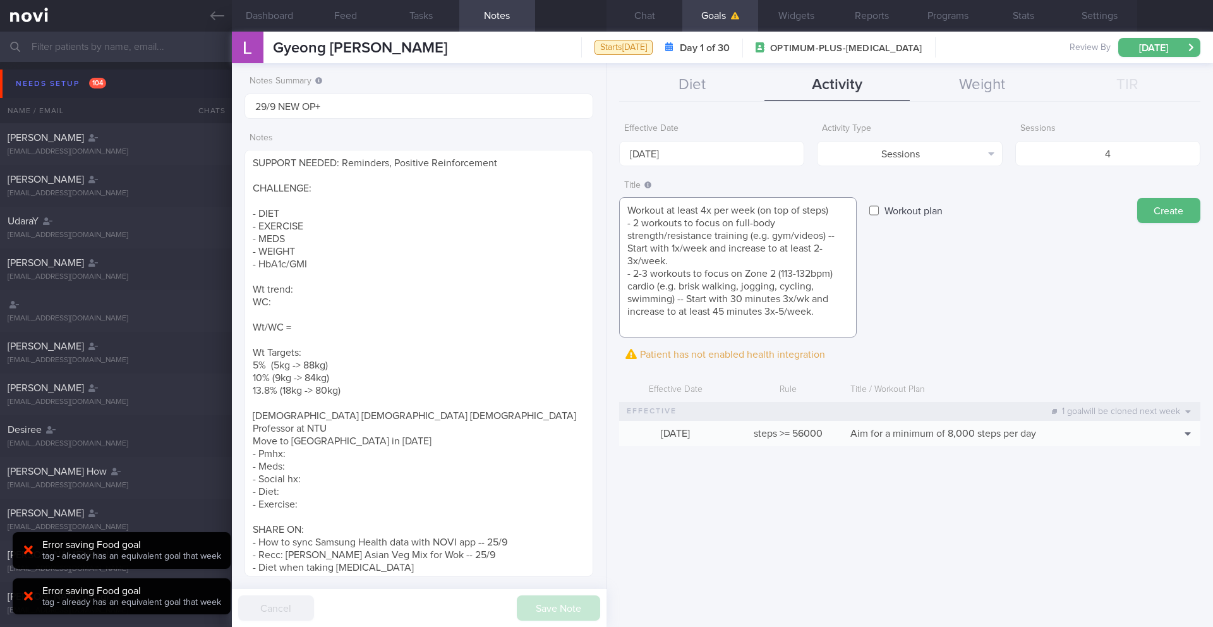
type textarea "Workout at least 4x per week (on top of steps) - 2 workouts to focus on full-bo…"
click at [1177, 215] on button "Create" at bounding box center [1168, 210] width 63 height 25
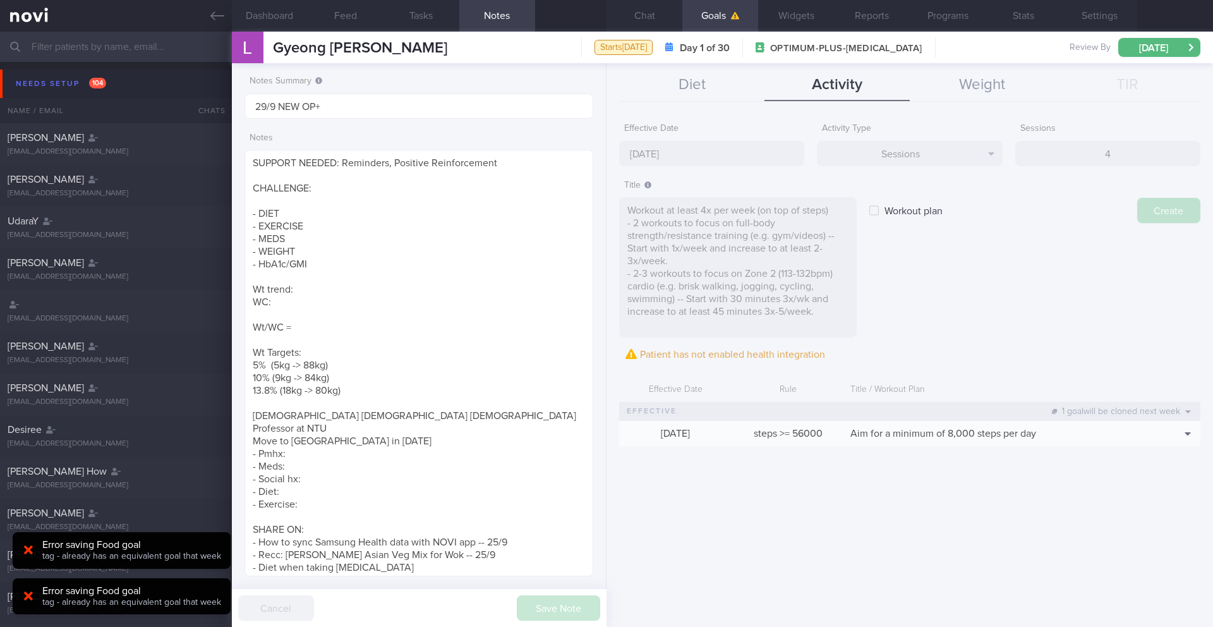
type input "[DATE]"
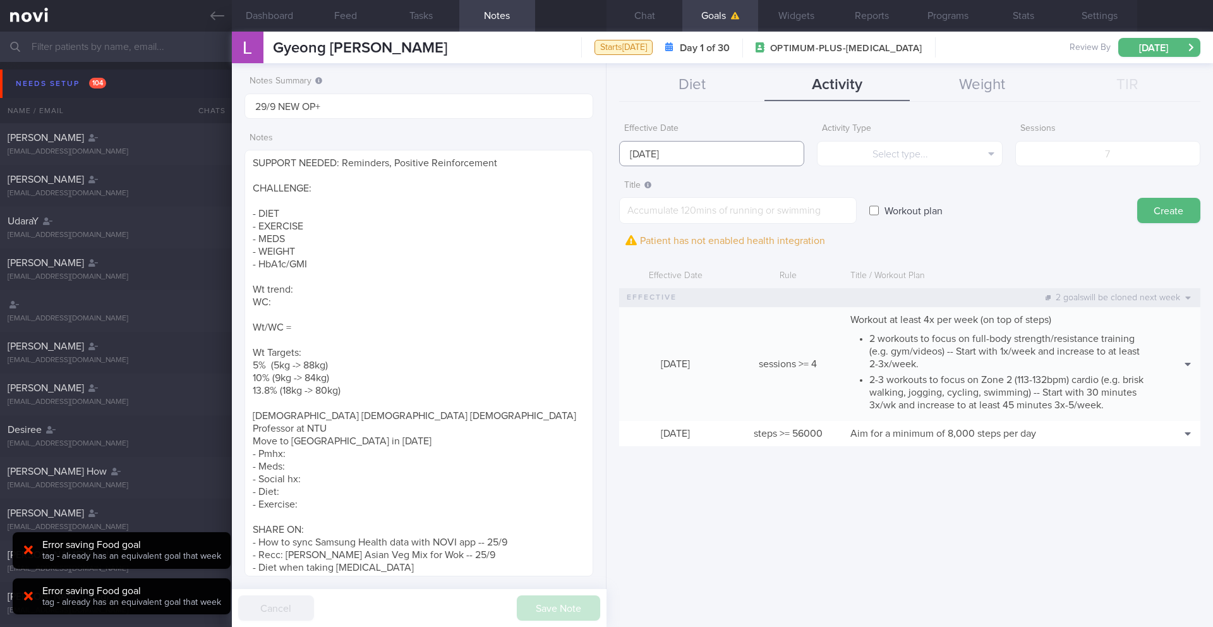
click at [750, 159] on body "You are offline! Some functionality will be unavailable Patients New Users Coac…" at bounding box center [606, 313] width 1213 height 627
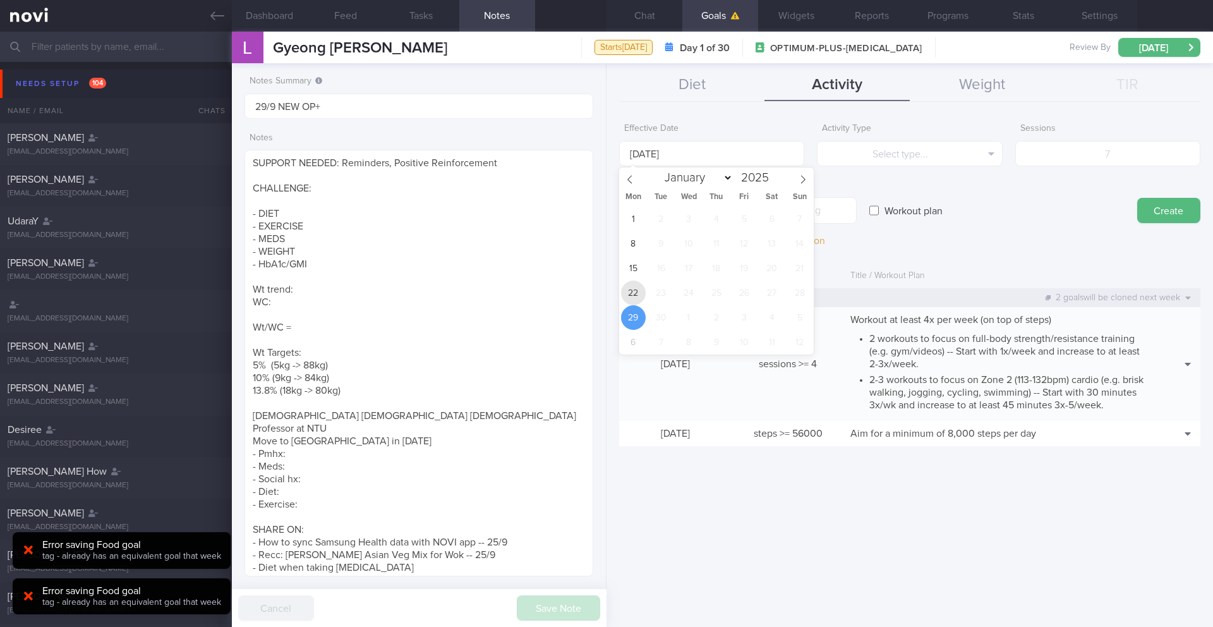
click at [627, 300] on span "22" at bounding box center [633, 292] width 25 height 25
type input "[DATE]"
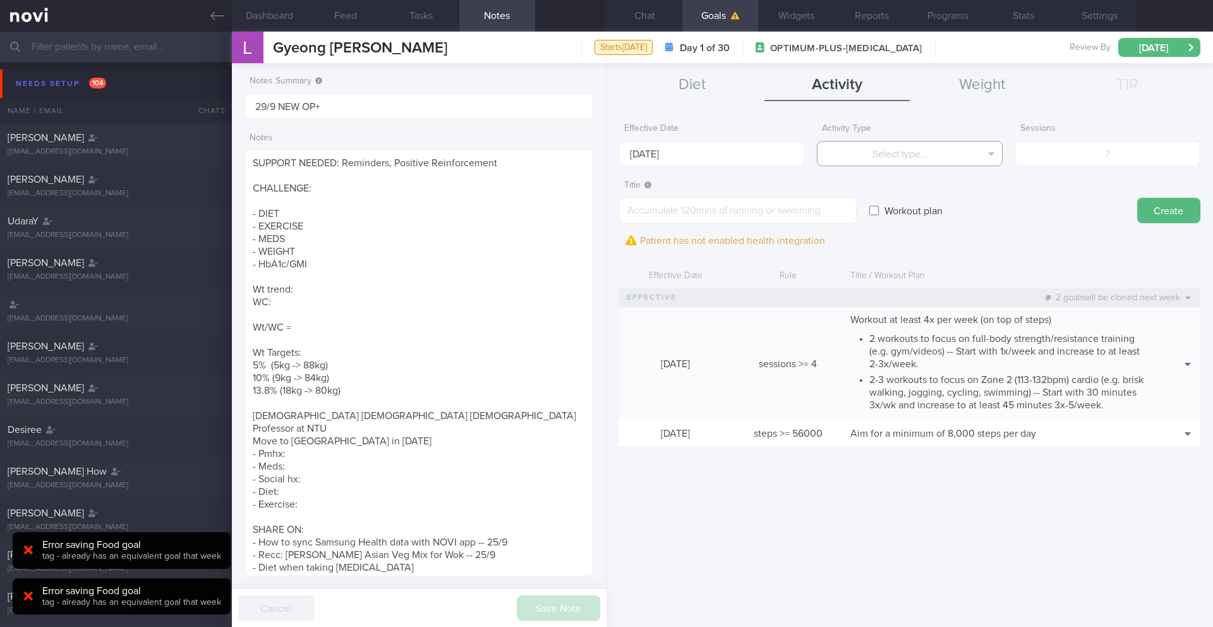
click at [853, 154] on button "Select type..." at bounding box center [909, 153] width 185 height 25
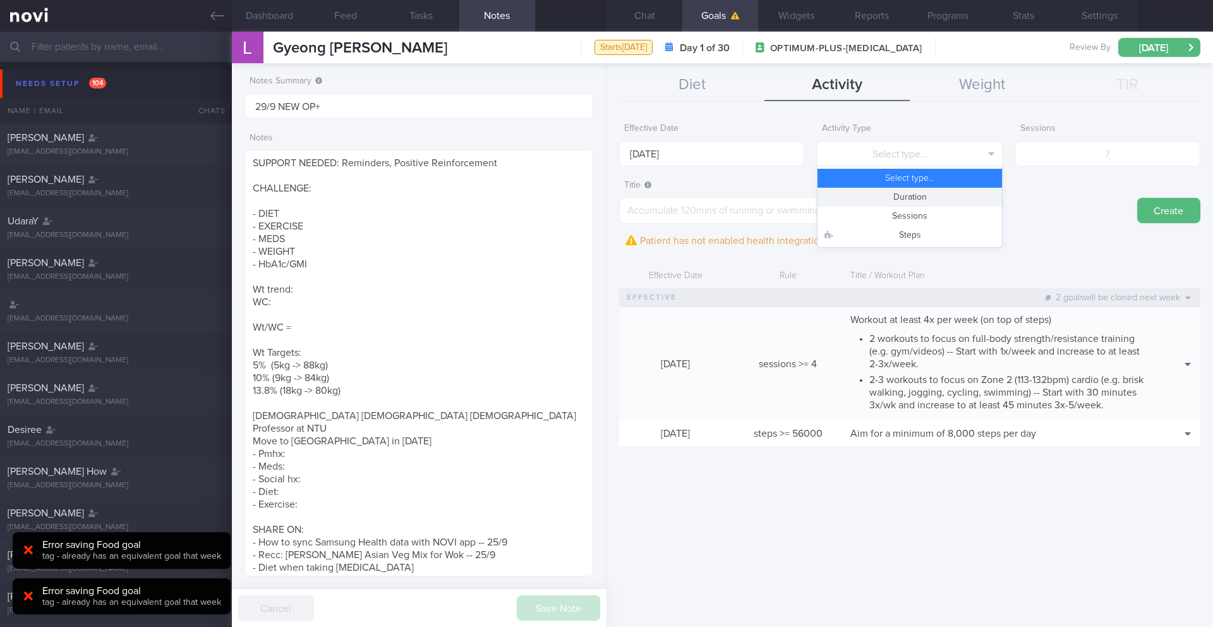
click at [907, 193] on button "Duration" at bounding box center [909, 197] width 184 height 19
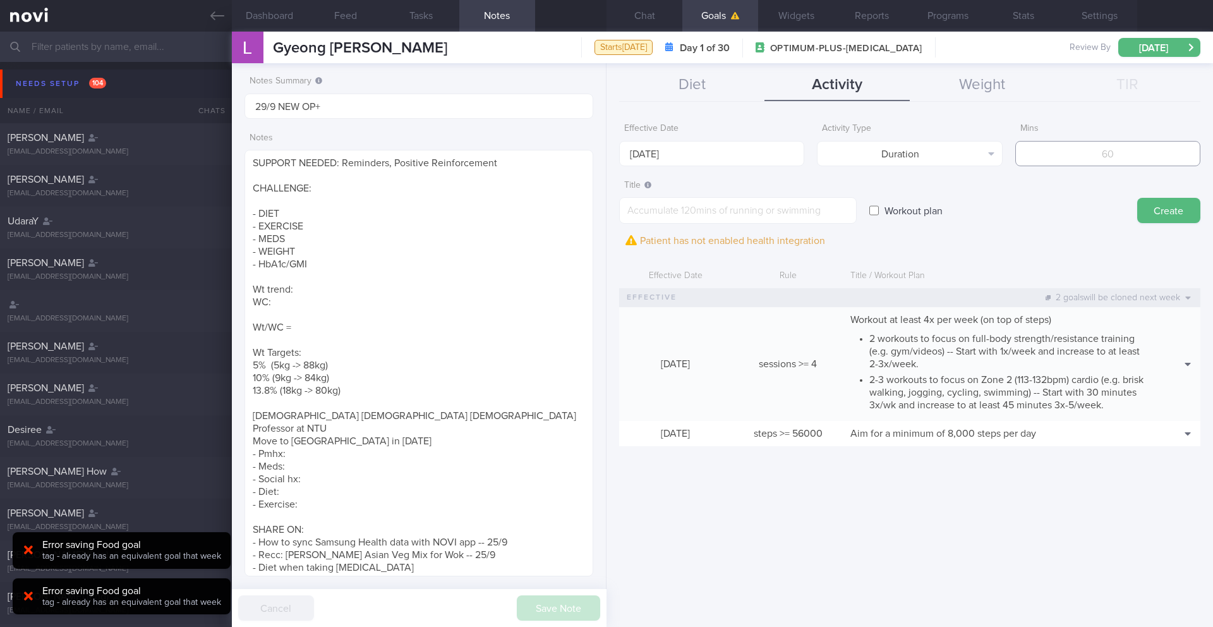
click at [1097, 159] on input "number" at bounding box center [1107, 153] width 185 height 25
type input "150"
click at [658, 214] on textarea at bounding box center [738, 210] width 238 height 27
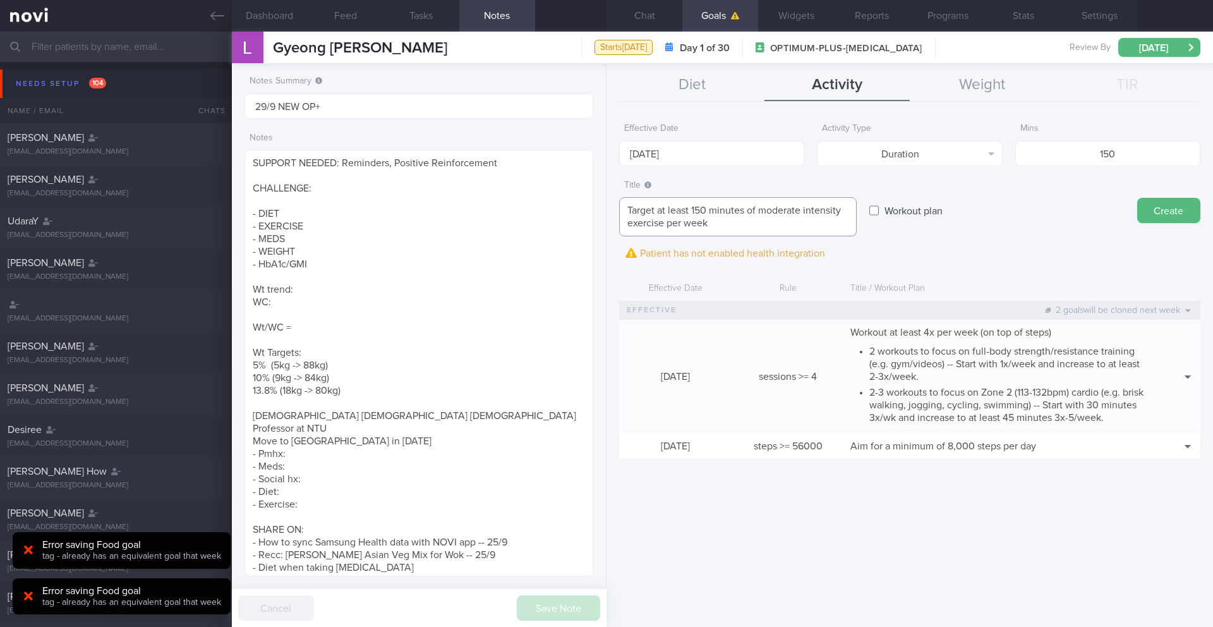
click at [705, 211] on textarea "Target at least 150 minutes of moderate intensity exercise per week" at bounding box center [738, 216] width 238 height 39
type textarea "Target at least 150-200 minutes of moderate intensity exercise per week"
click at [1179, 215] on button "Create" at bounding box center [1168, 210] width 63 height 25
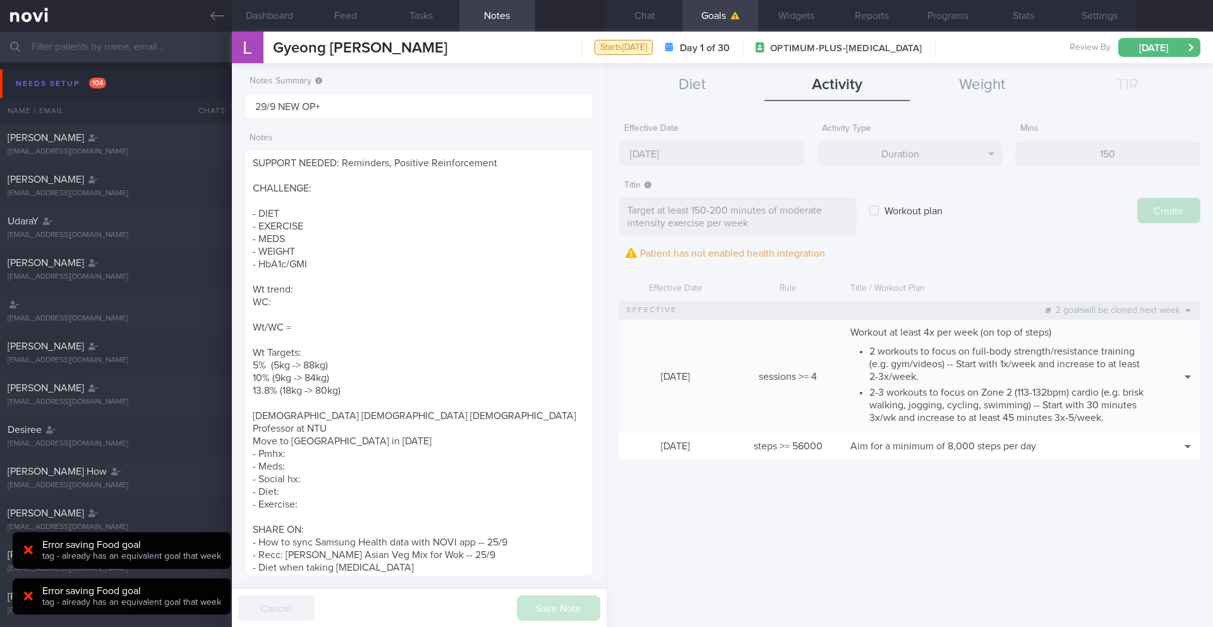
type input "[DATE]"
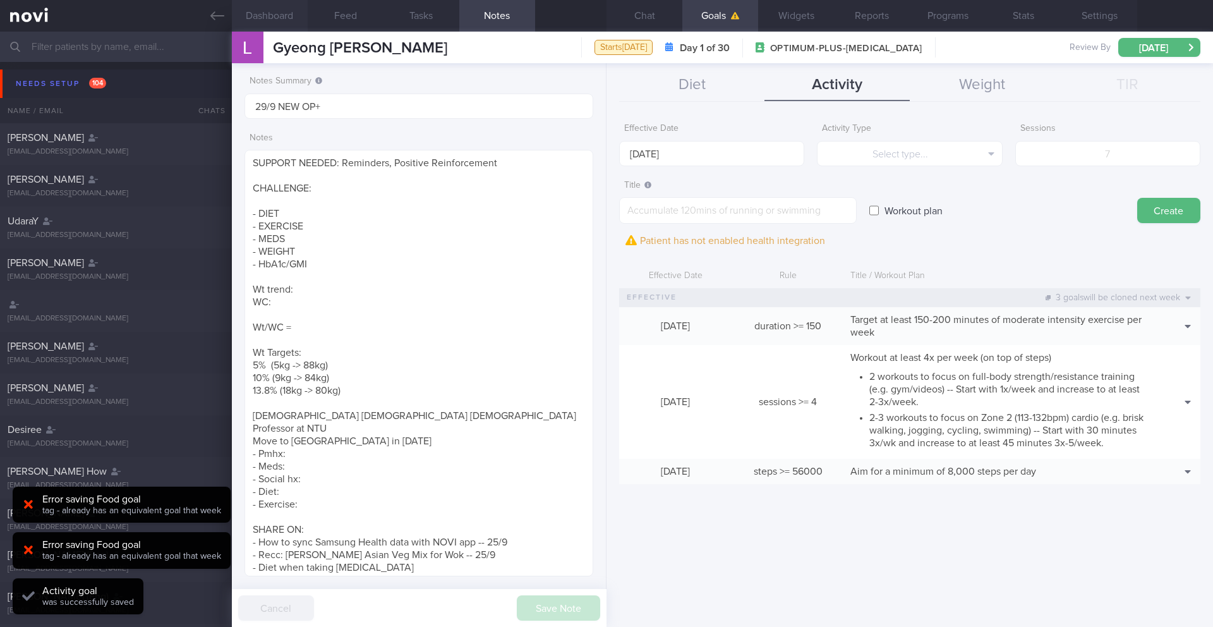
click at [268, 24] on button "Dashboard" at bounding box center [270, 16] width 76 height 32
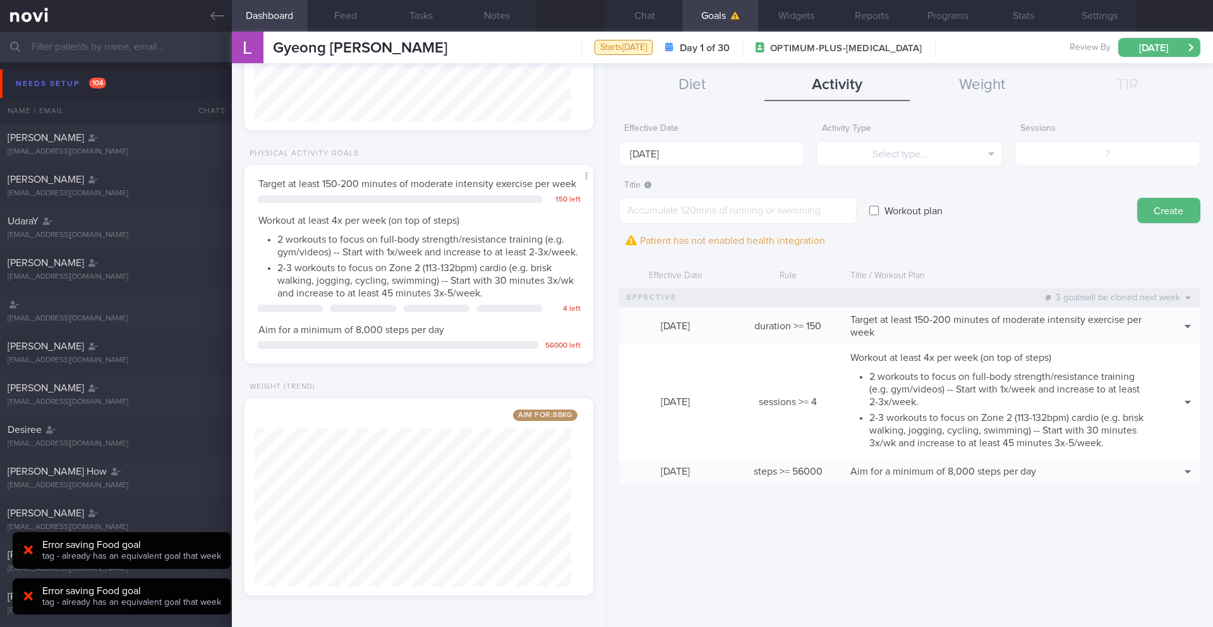
scroll to position [757, 0]
click at [639, 19] on button "Chat" at bounding box center [644, 16] width 76 height 32
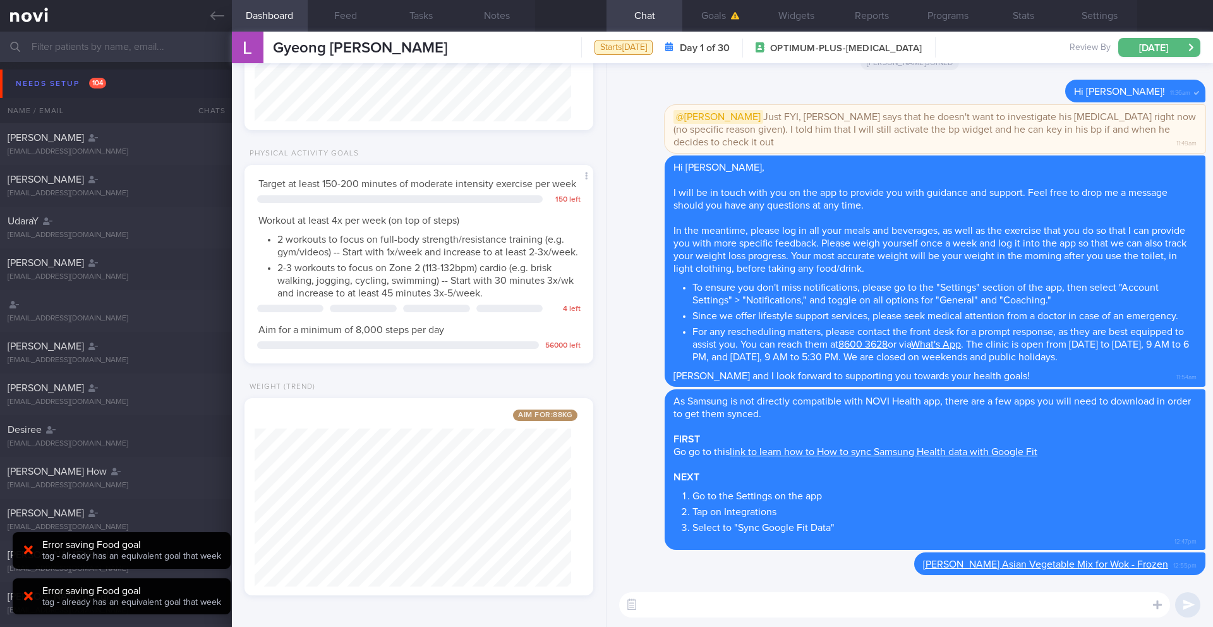
click at [719, 599] on textarea at bounding box center [894, 604] width 551 height 25
paste textarea "We have set progressive weight loss goals over the course of the program to mak…"
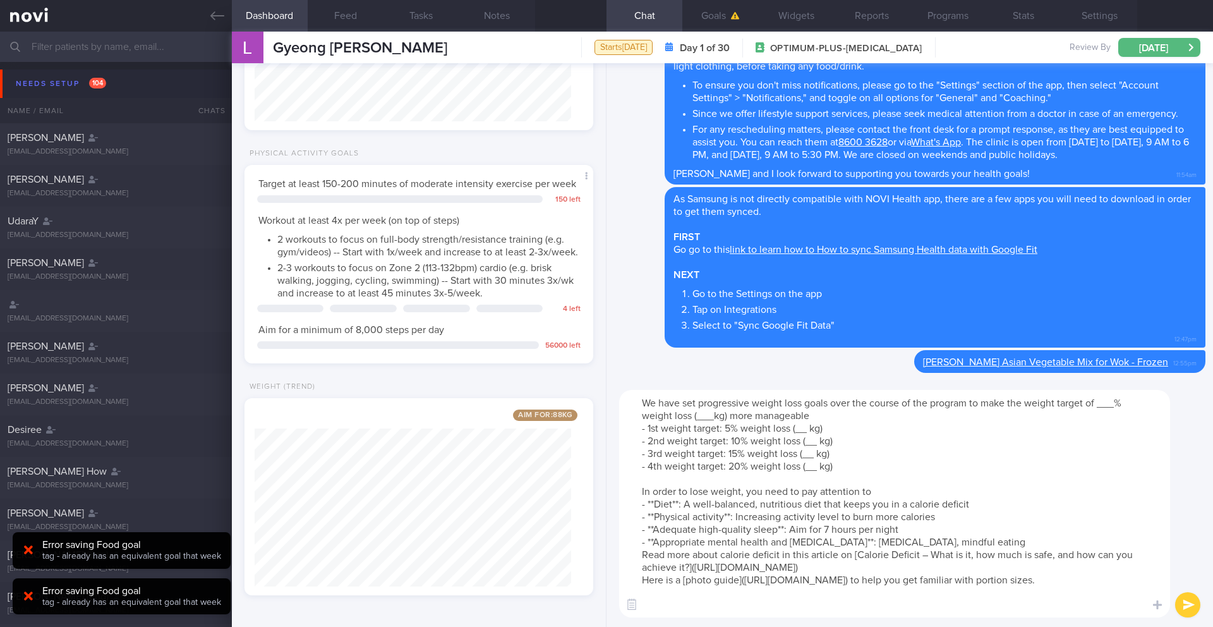
click at [712, 418] on textarea "We have set progressive weight loss goals over the course of the program to mak…" at bounding box center [894, 503] width 551 height 227
click at [713, 418] on textarea "We have set progressive weight loss goals over the course of the program to mak…" at bounding box center [894, 503] width 551 height 227
click at [488, 15] on button "Notes" at bounding box center [497, 16] width 76 height 32
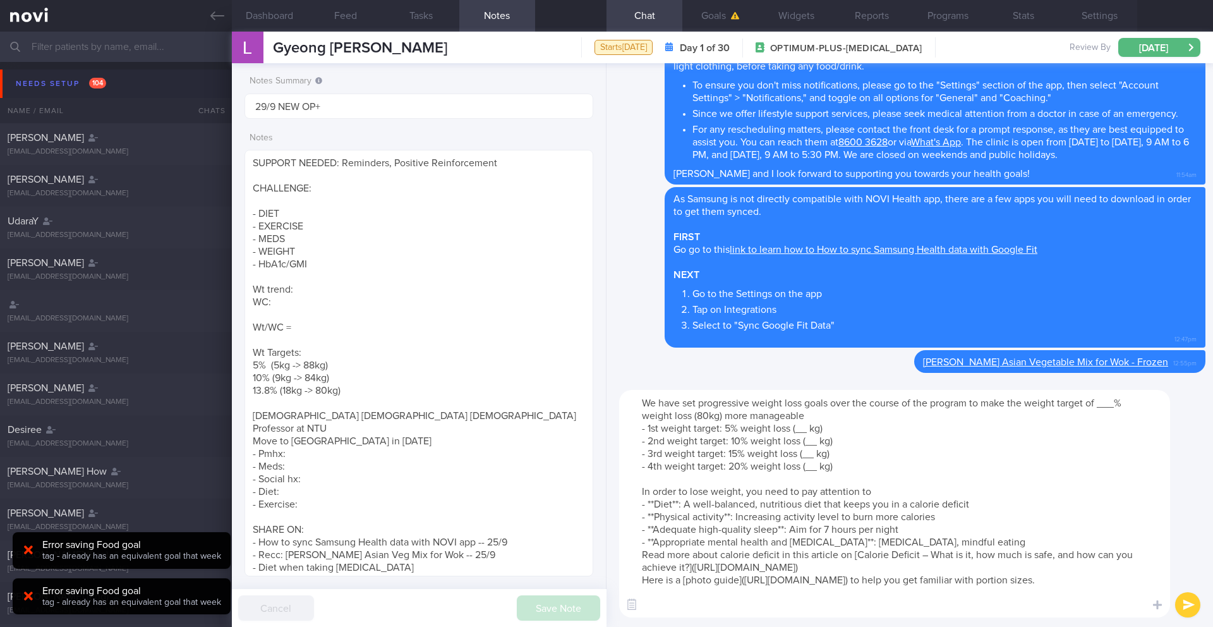
click at [1114, 400] on textarea "We have set progressive weight loss goals over the course of the program to mak…" at bounding box center [894, 503] width 551 height 227
drag, startPoint x: 836, startPoint y: 466, endPoint x: 611, endPoint y: 460, distance: 225.6
click at [611, 460] on div "​ ​" at bounding box center [909, 503] width 606 height 246
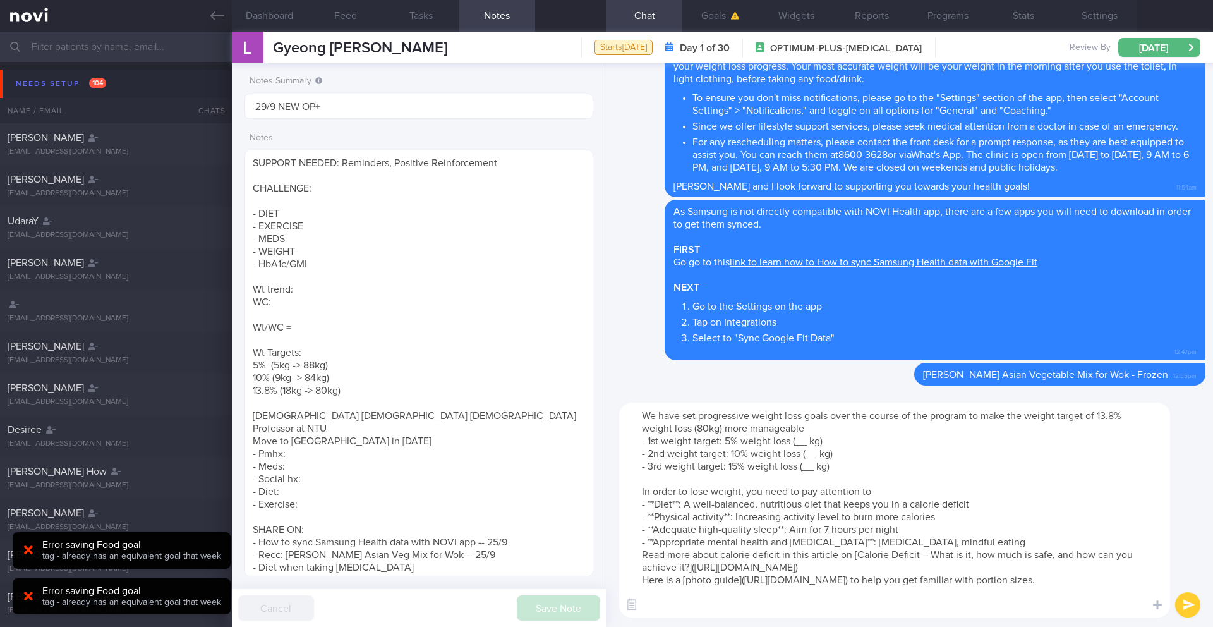
click at [736, 463] on textarea "We have set progressive weight loss goals over the course of the program to mak…" at bounding box center [894, 509] width 551 height 215
drag, startPoint x: 810, startPoint y: 441, endPoint x: 798, endPoint y: 441, distance: 12.0
click at [798, 441] on textarea "We have set progressive weight loss goals over the course of the program to mak…" at bounding box center [894, 509] width 551 height 215
click at [644, 560] on textarea "We have set progressive weight loss goals over the course of the program to mak…" at bounding box center [894, 509] width 551 height 215
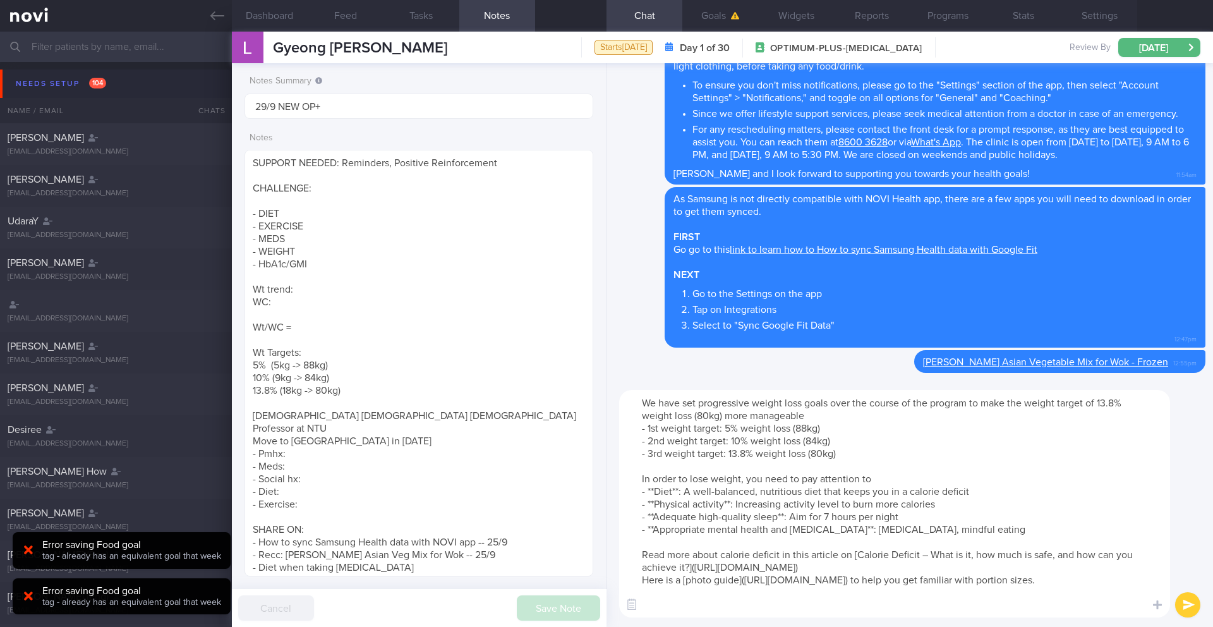
click at [935, 568] on textarea "We have set progressive weight loss goals over the course of the program to mak…" at bounding box center [894, 503] width 551 height 227
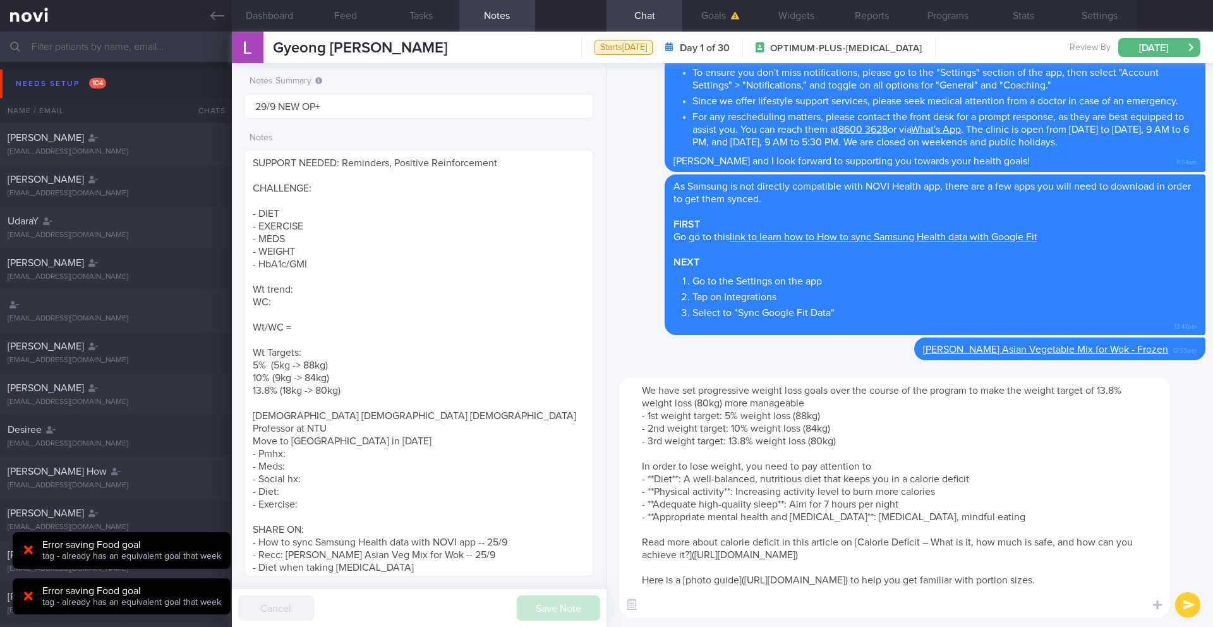
click at [802, 595] on textarea "We have set progressive weight loss goals over the course of the program to mak…" at bounding box center [894, 497] width 551 height 240
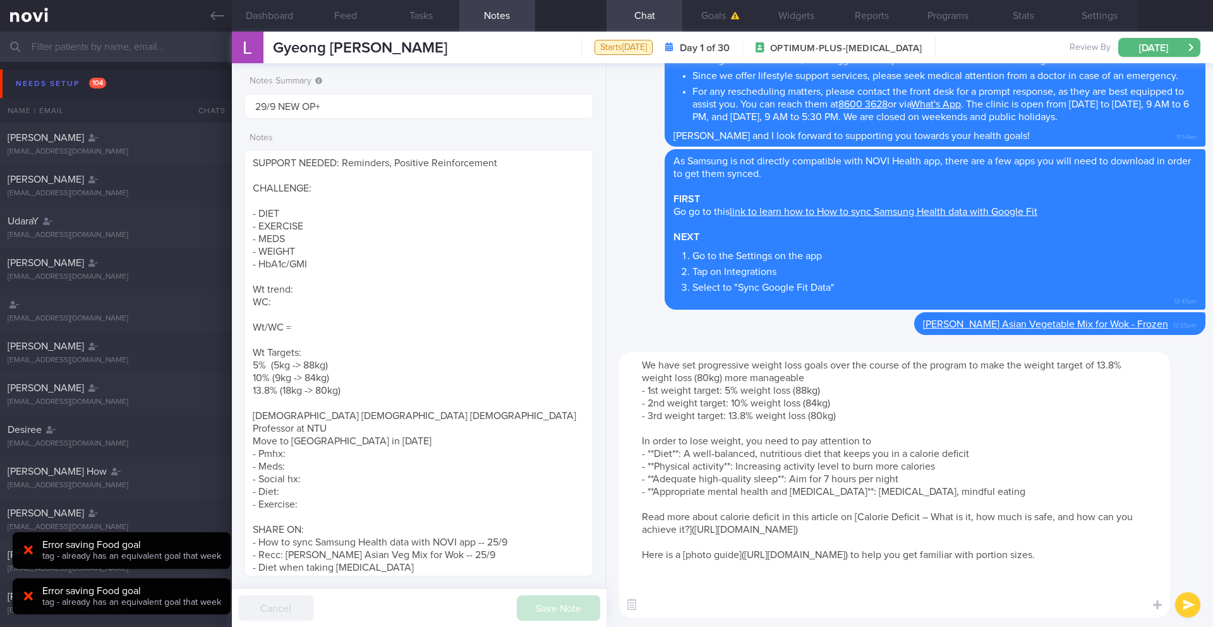
paste textarea "To learn more about AI food logging, please click on the following [link]([URL]…"
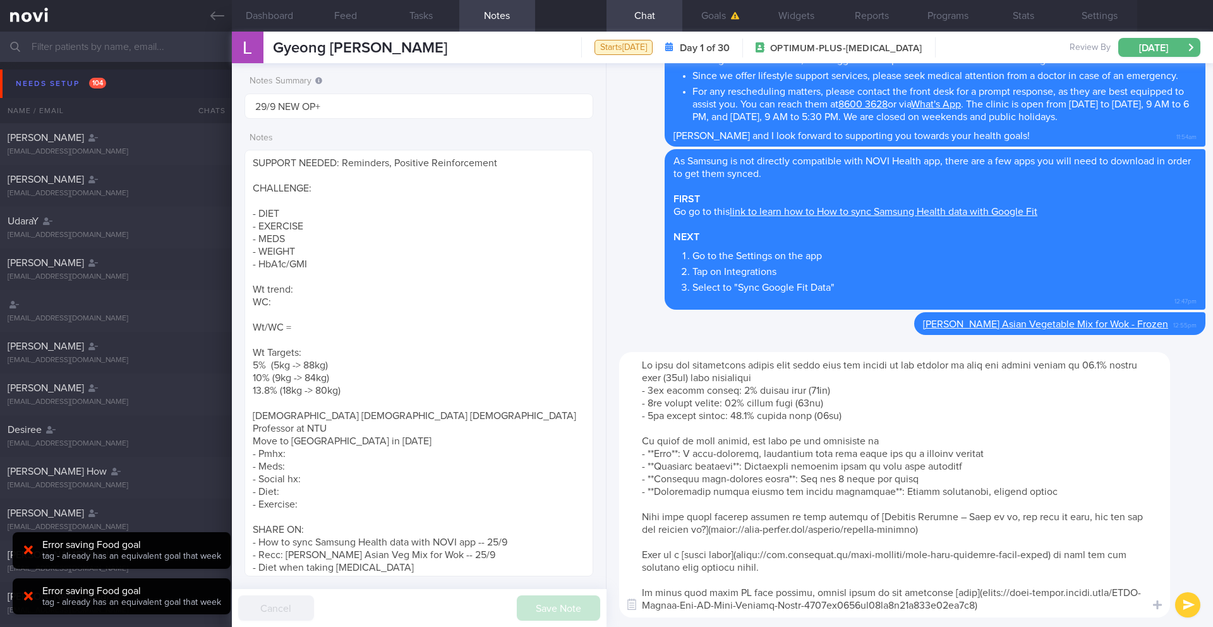
scroll to position [24, 0]
paste textarea "For exercise, focus on incorporating a good mix of aerobic (cardio) and strengt…"
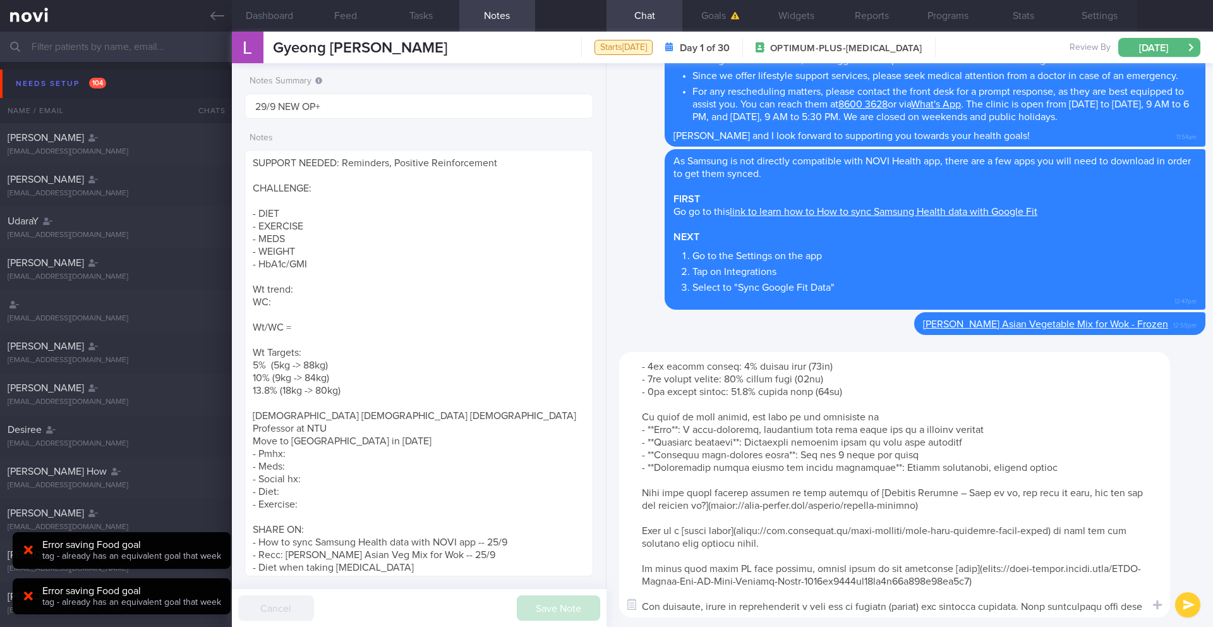
scroll to position [125, 0]
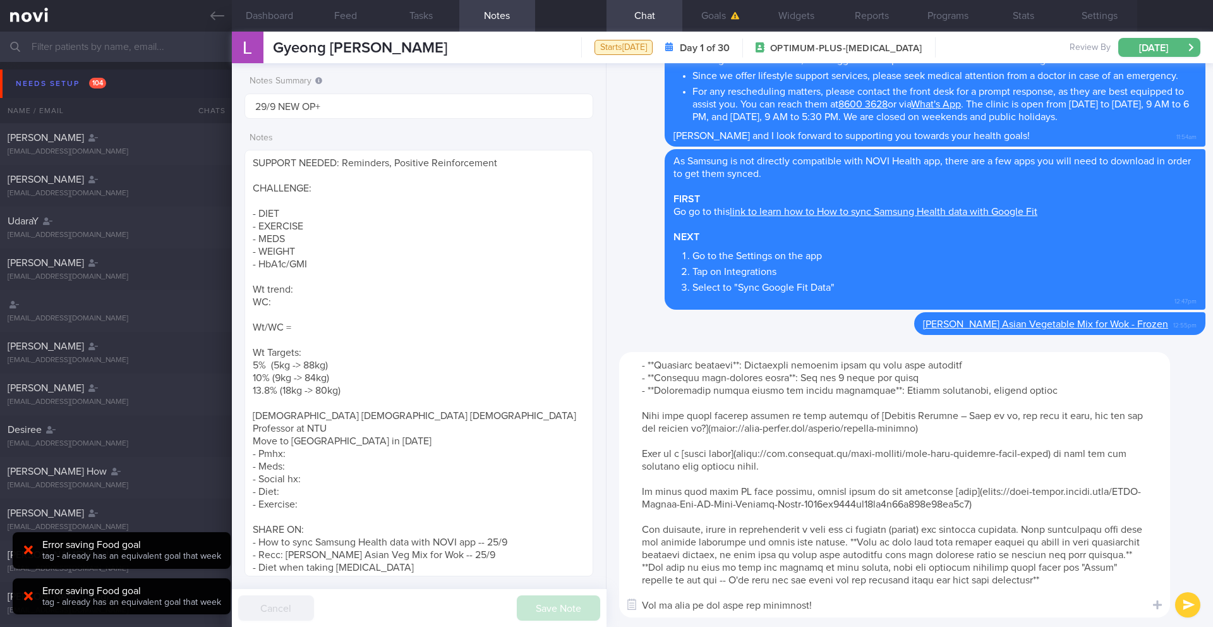
click at [754, 540] on textarea at bounding box center [894, 484] width 551 height 265
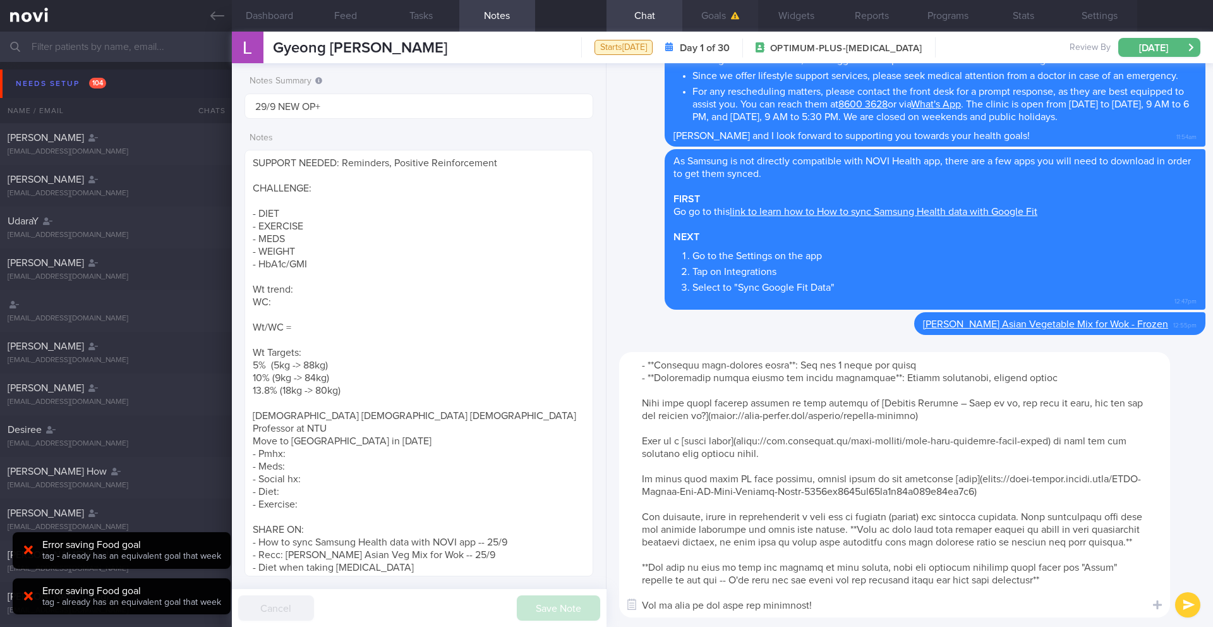
type textarea "Lo ipsu dol sitametcons adipis elit seddo eius tem incidi ut lab etdolor ma ali…"
click at [704, 26] on button "Goals" at bounding box center [720, 16] width 76 height 32
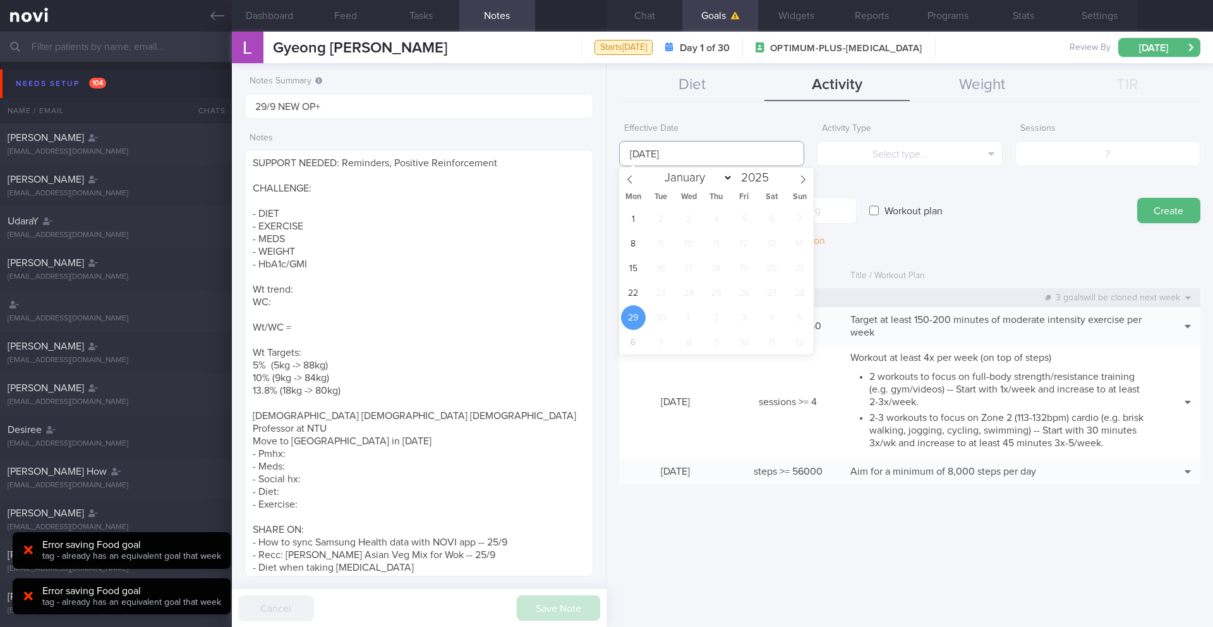
click at [679, 152] on input "[DATE]" at bounding box center [711, 153] width 185 height 25
click at [634, 284] on span "22" at bounding box center [633, 292] width 25 height 25
type input "[DATE]"
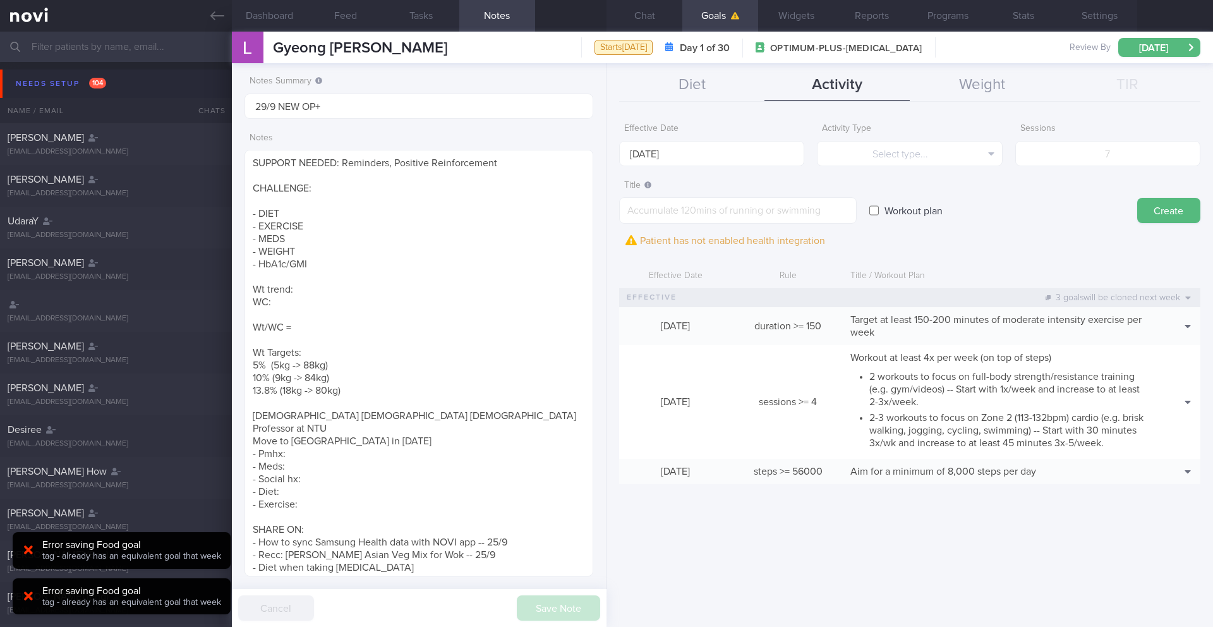
click at [873, 208] on input "Workout plan" at bounding box center [873, 210] width 9 height 25
checkbox input "true"
click at [676, 205] on textarea at bounding box center [738, 210] width 238 height 27
paste textarea "**Bodyweight Workouts** Juice and Toya [10 Minute Full Body Daily NO EXCUSE Wor…"
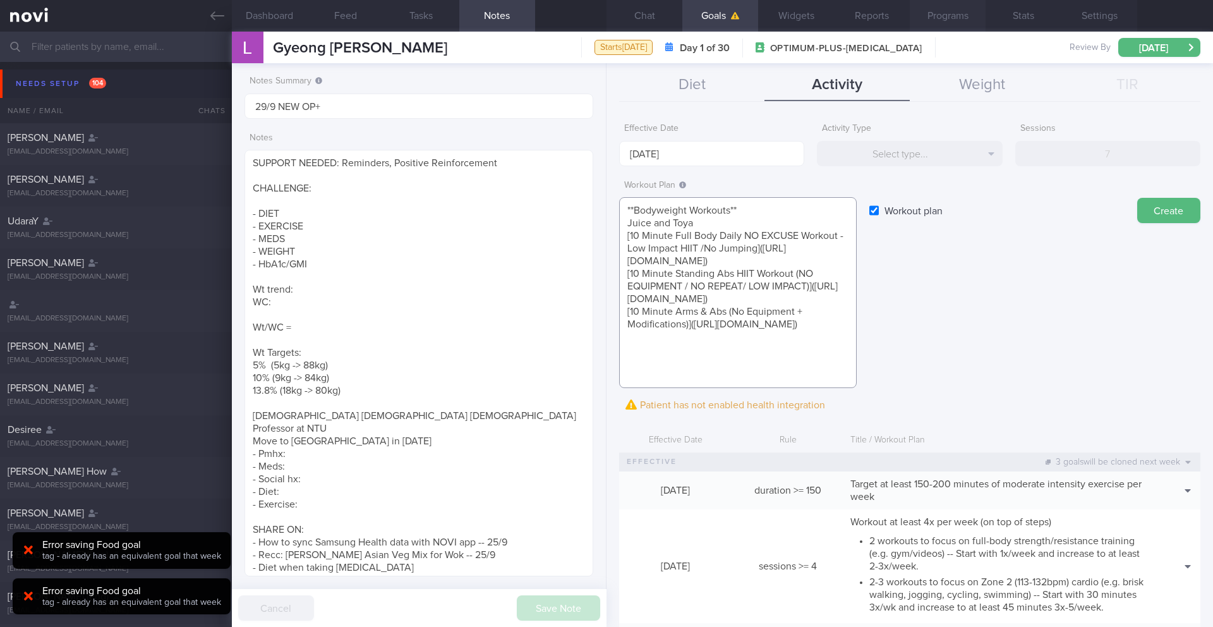
type textarea "**Bodyweight Workouts** Juice and Toya [10 Minute Full Body Daily NO EXCUSE Wor…"
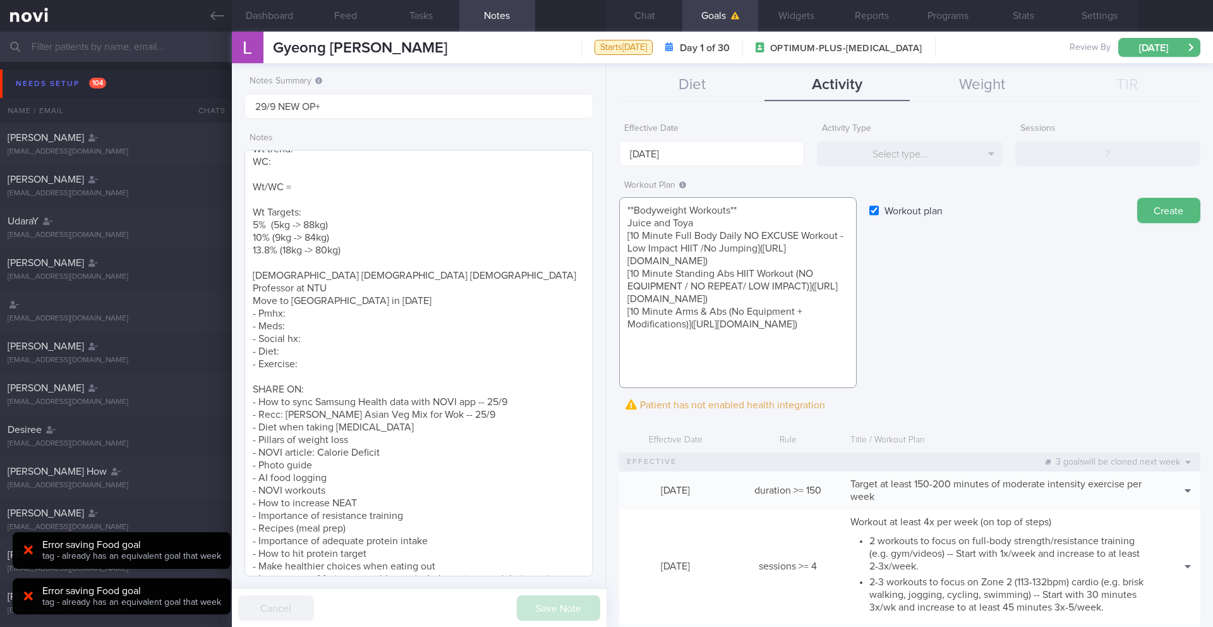
scroll to position [257, 0]
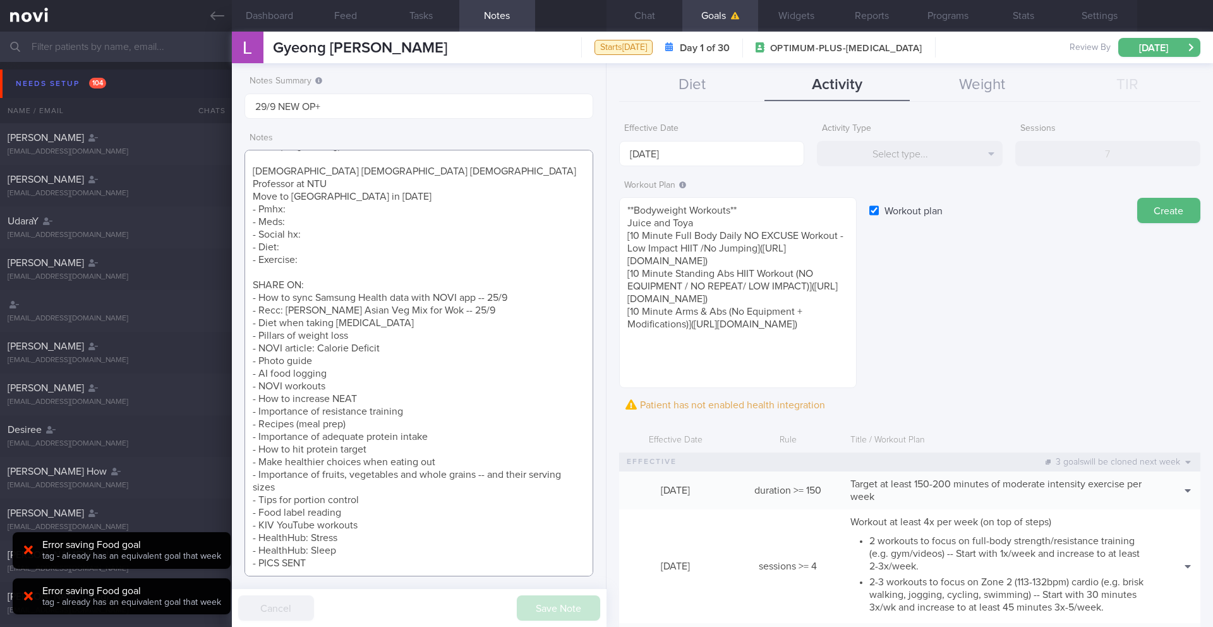
click at [385, 375] on textarea "SUPPORT NEEDED: Reminders, Positive Reinforcement CHALLENGE: - DIET - EXERCISE …" at bounding box center [418, 363] width 349 height 426
click at [380, 363] on textarea "SUPPORT NEEDED: Reminders, Positive Reinforcement CHALLENGE: - DIET - EXERCISE …" at bounding box center [418, 363] width 349 height 426
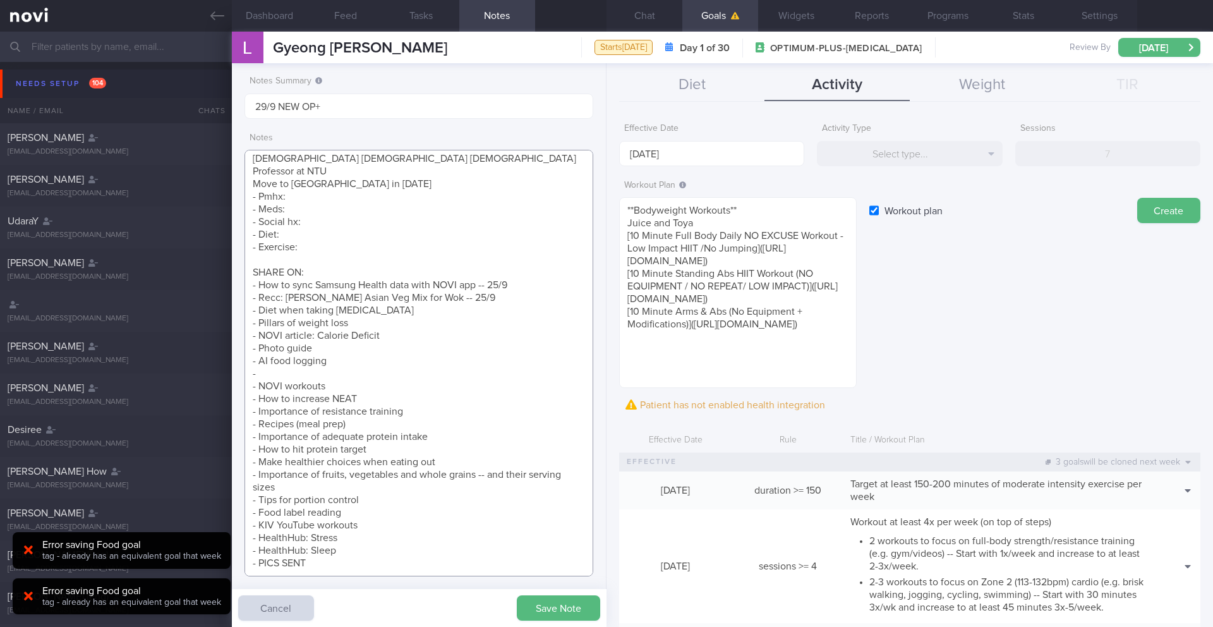
paste textarea "Places to Go for Walks"
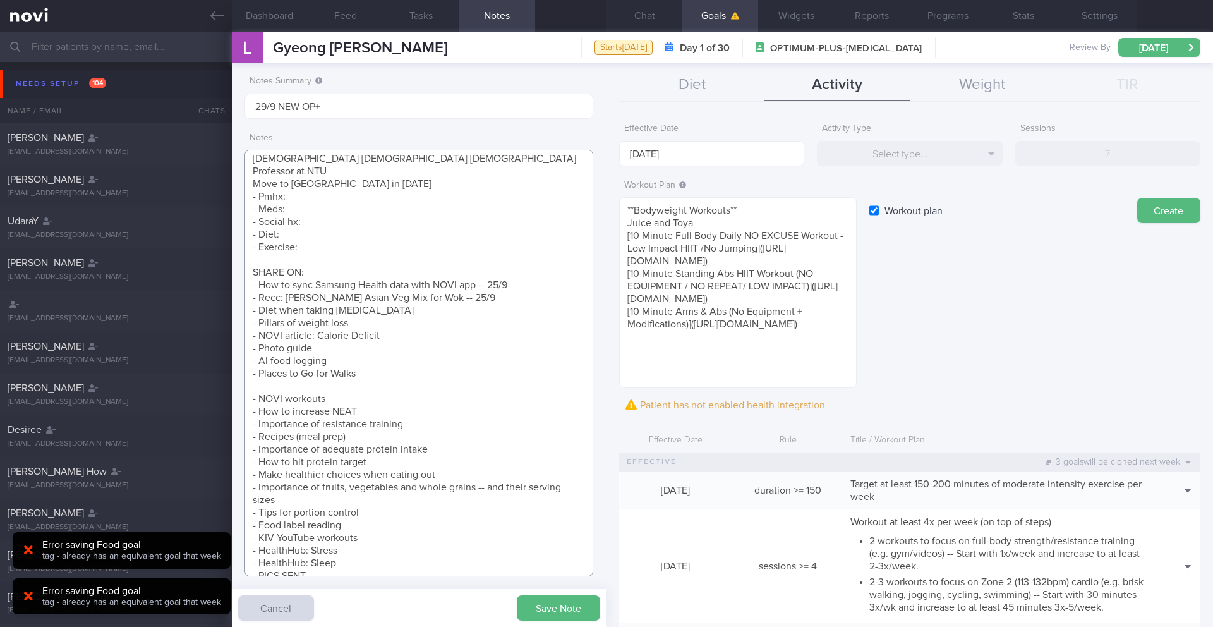
paste textarea "Places to Go for Hikes"
click at [252, 387] on textarea "SUPPORT NEEDED: Reminders, Positive Reinforcement CHALLENGE: - DIET - EXERCISE …" at bounding box center [418, 363] width 349 height 426
type textarea "SUPPORT NEEDED: Reminders, Positive Reinforcement CHALLENGE: - DIET - EXERCISE …"
click at [704, 373] on textarea "**Bodyweight Workouts** Juice and Toya [10 Minute Full Body Daily NO EXCUSE Wor…" at bounding box center [738, 292] width 238 height 191
paste textarea "Full body gym workout 1: - Exercise 1: [Dumbbell Bench Squats]([URL][DOMAIN_NAM…"
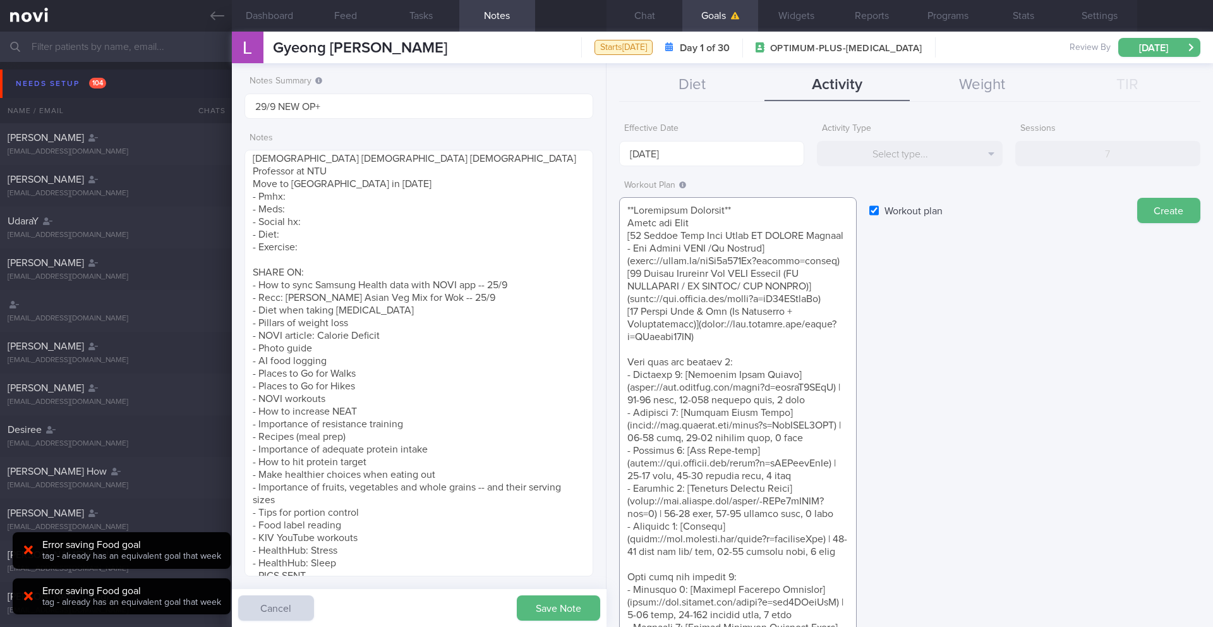
scroll to position [88, 0]
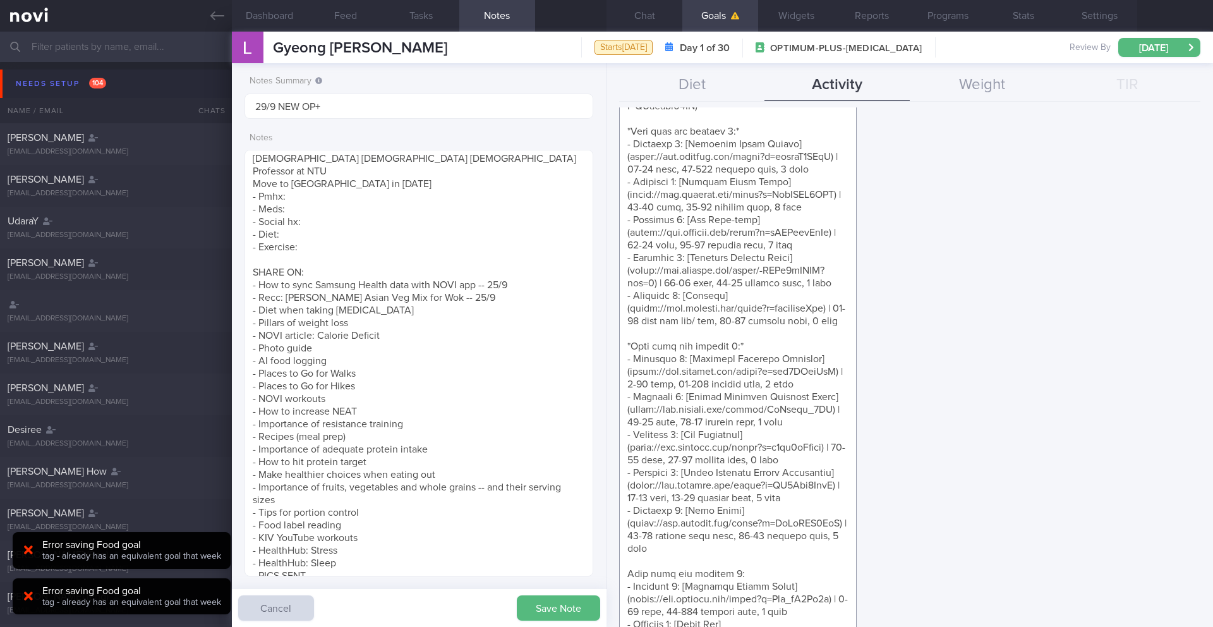
scroll to position [234, 0]
click at [626, 598] on textarea at bounding box center [738, 406] width 238 height 886
click at [757, 591] on textarea at bounding box center [738, 406] width 238 height 886
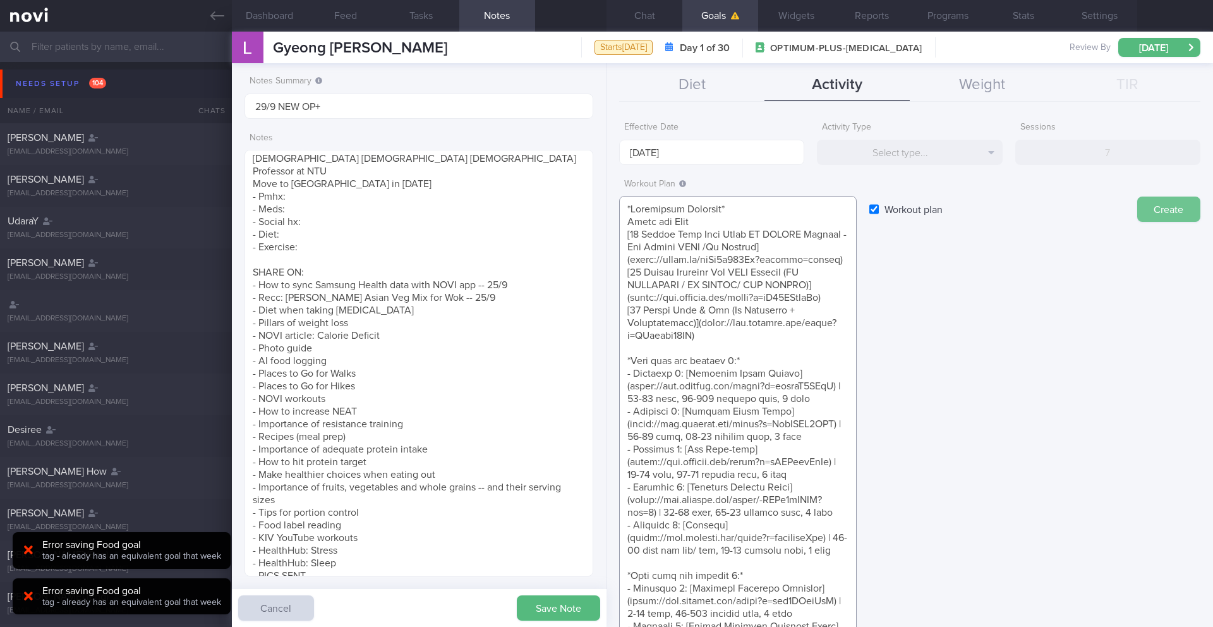
scroll to position [0, 0]
type textarea "*Bodyweight Workouts* Juice and Toya [10 Minute Full Body Daily NO EXCUSE Worko…"
click at [1154, 209] on button "Create" at bounding box center [1168, 210] width 63 height 25
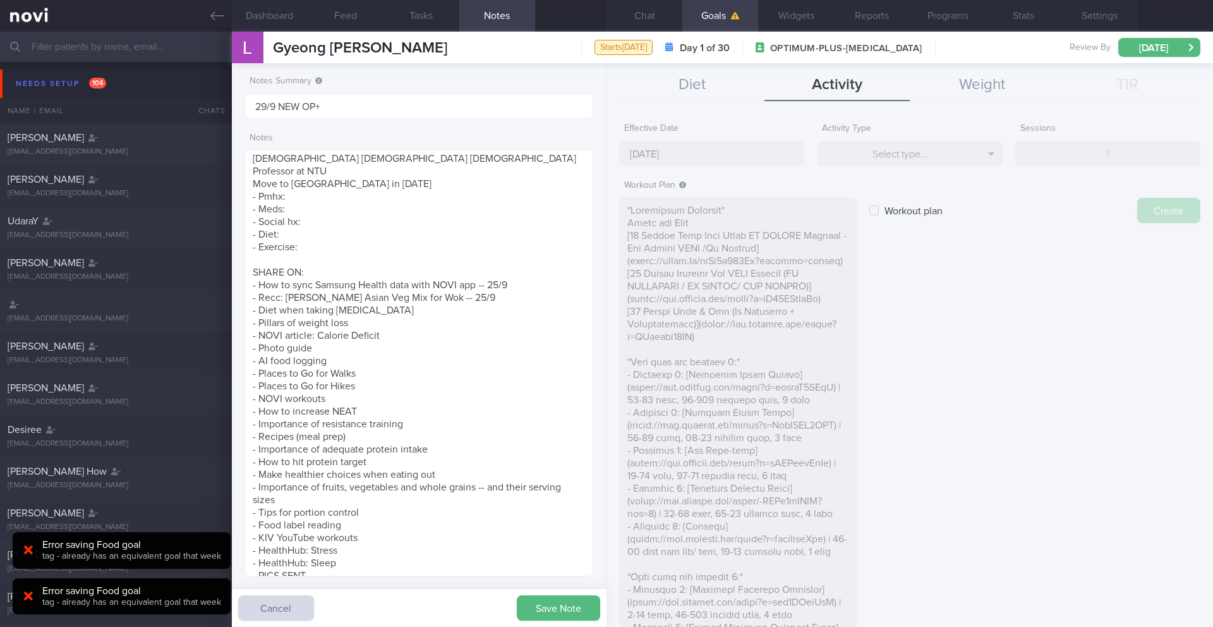
type input "[DATE]"
checkbox input "false"
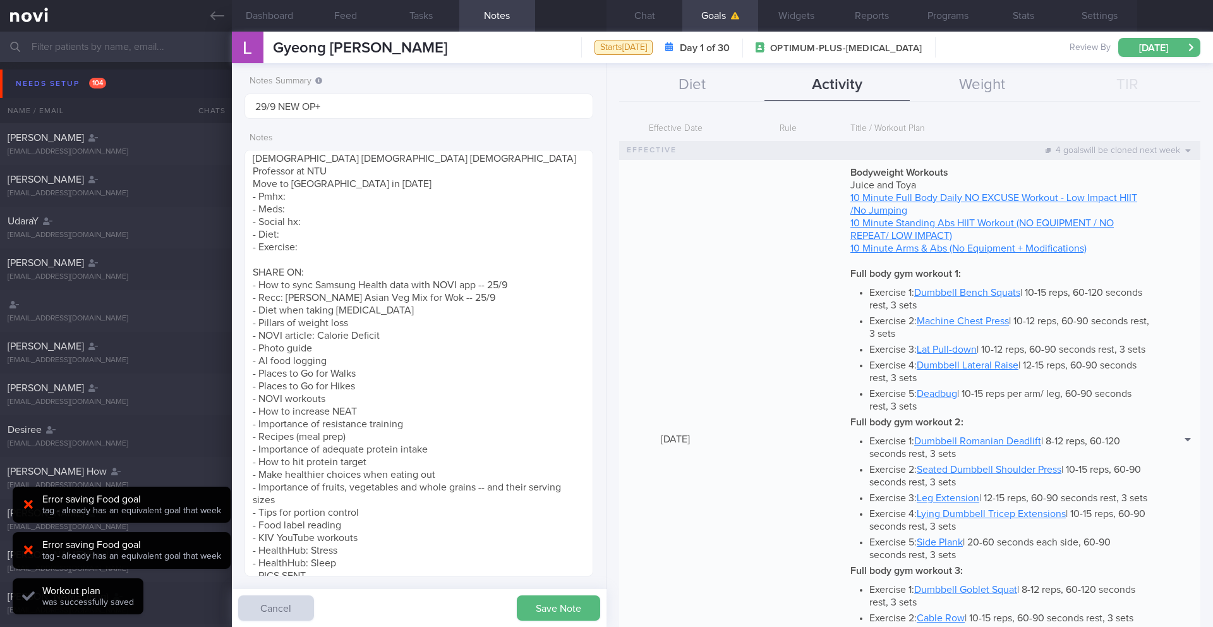
scroll to position [414, 0]
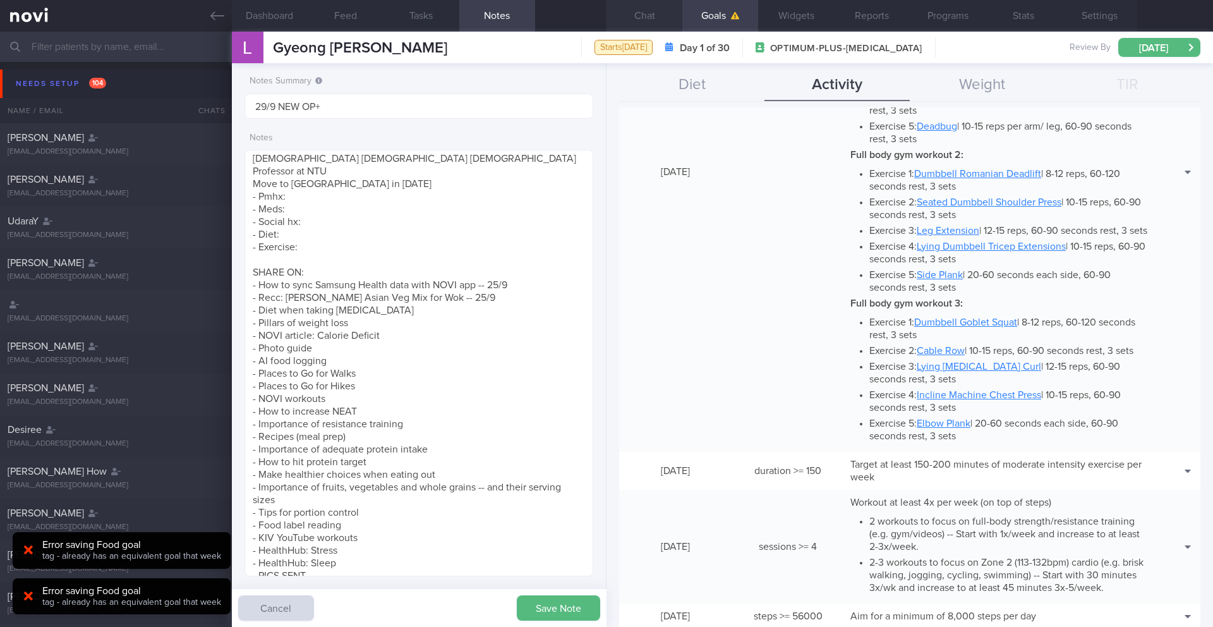
click at [649, 25] on button "Chat" at bounding box center [644, 16] width 76 height 32
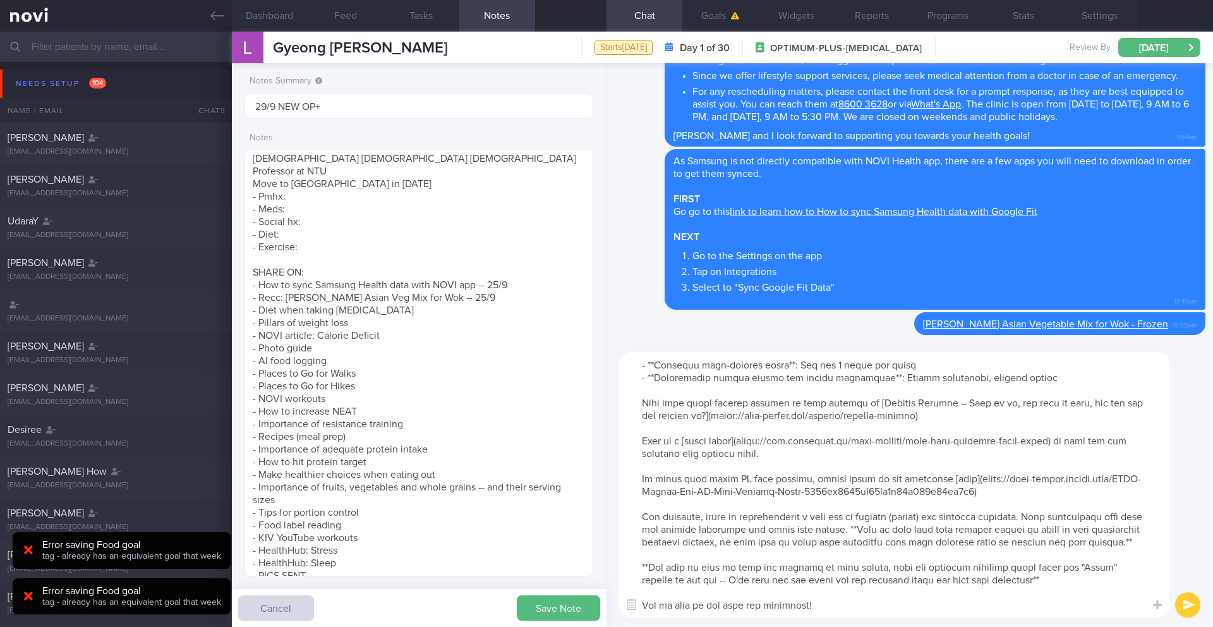
click at [987, 579] on textarea at bounding box center [894, 484] width 551 height 265
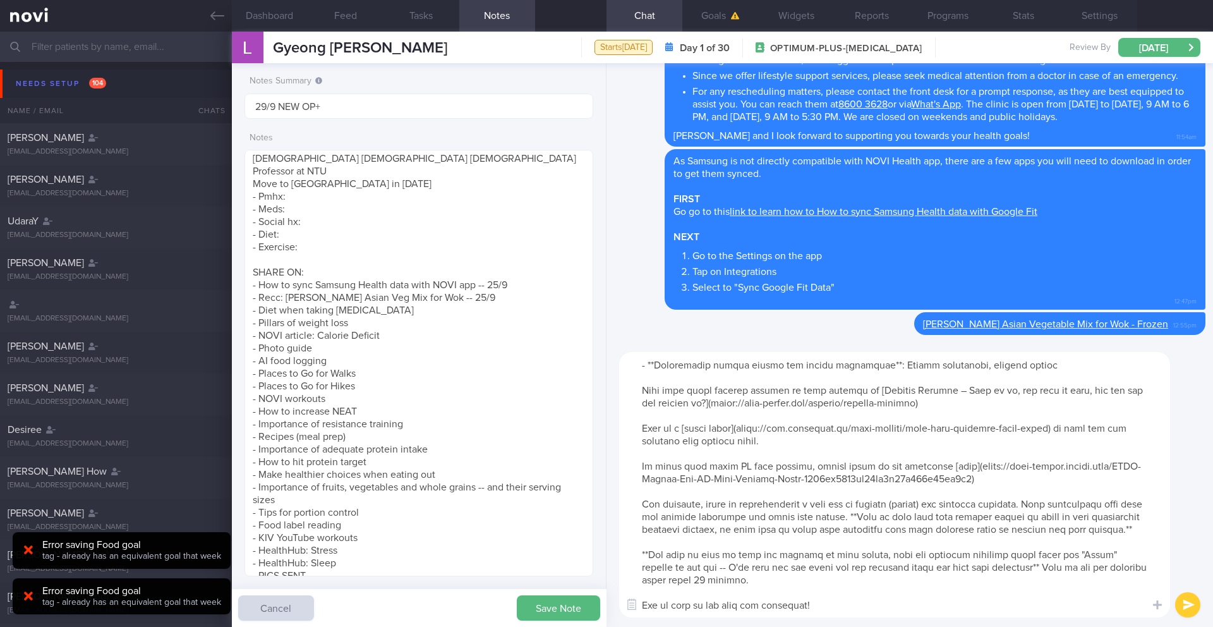
scroll to position [164, 0]
type textarea "Lo ipsu dol sitametcons adipis elit seddo eius tem incidi ut lab etdolor ma ali…"
click at [1184, 603] on button "submit" at bounding box center [1187, 604] width 25 height 25
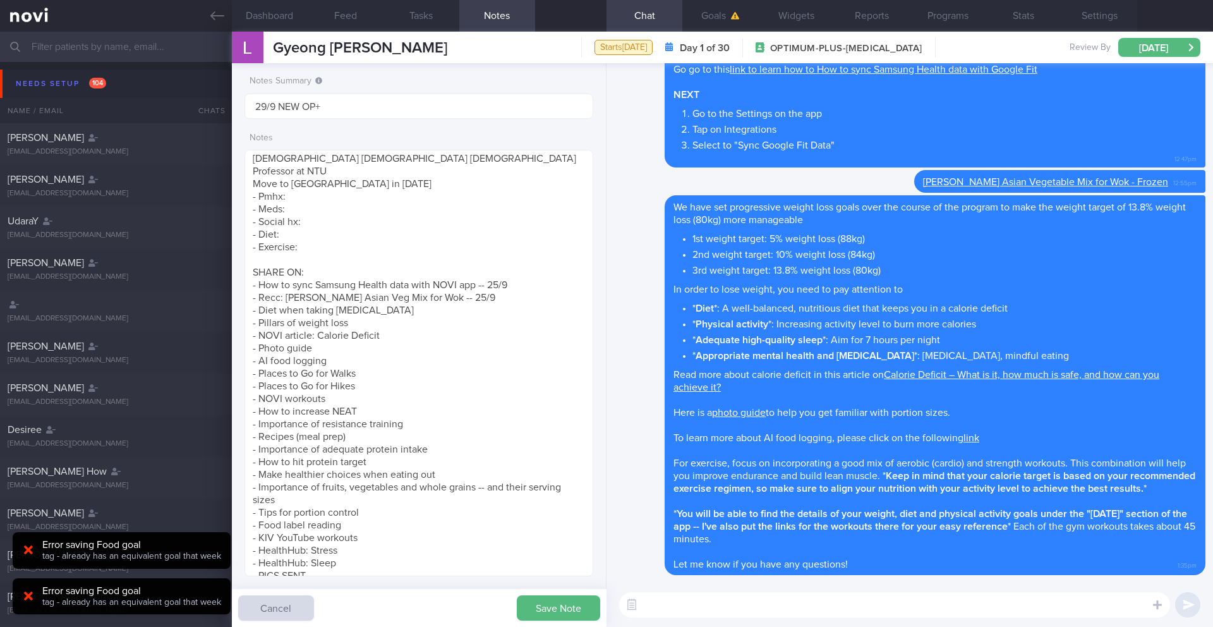
scroll to position [0, 0]
click at [580, 609] on button "Save Note" at bounding box center [558, 607] width 83 height 25
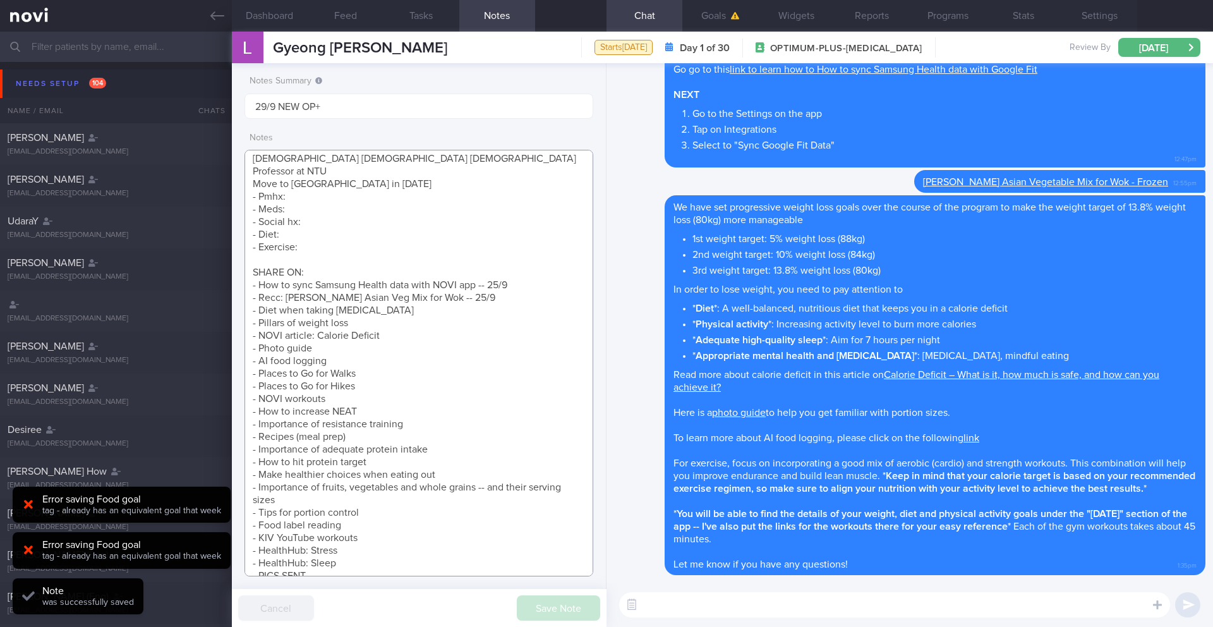
click at [459, 310] on textarea "SUPPORT NEEDED: Reminders, Positive Reinforcement CHALLENGE: - DIET - EXERCISE …" at bounding box center [418, 363] width 349 height 426
click at [388, 325] on textarea "SUPPORT NEEDED: Reminders, Positive Reinforcement CHALLENGE: - DIET - EXERCISE …" at bounding box center [418, 363] width 349 height 426
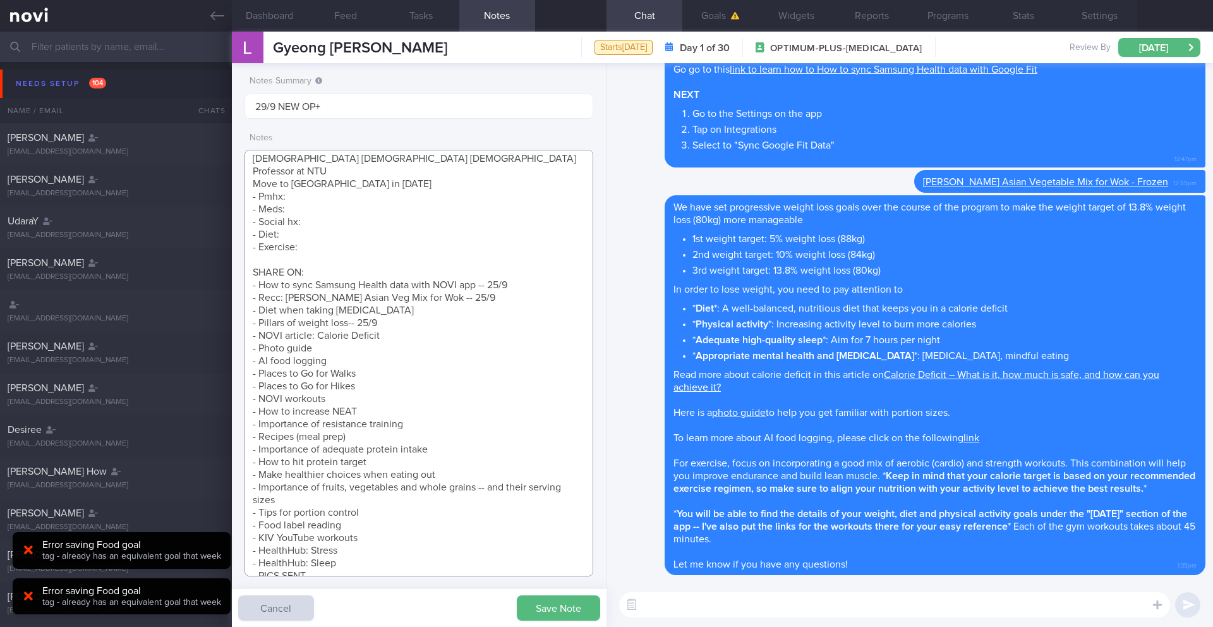
click at [390, 337] on textarea "SUPPORT NEEDED: Reminders, Positive Reinforcement CHALLENGE: - DIET - EXERCISE …" at bounding box center [418, 363] width 349 height 426
click at [348, 347] on textarea "SUPPORT NEEDED: Reminders, Positive Reinforcement CHALLENGE: - DIET - EXERCISE …" at bounding box center [418, 363] width 349 height 426
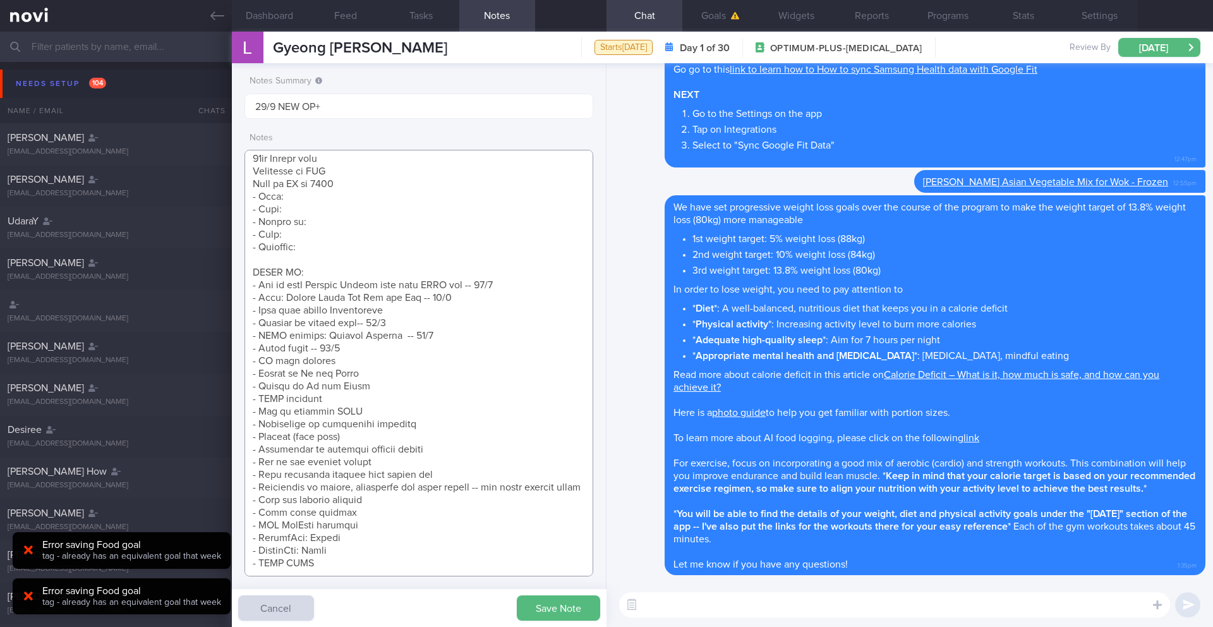
click at [340, 361] on textarea at bounding box center [418, 363] width 349 height 426
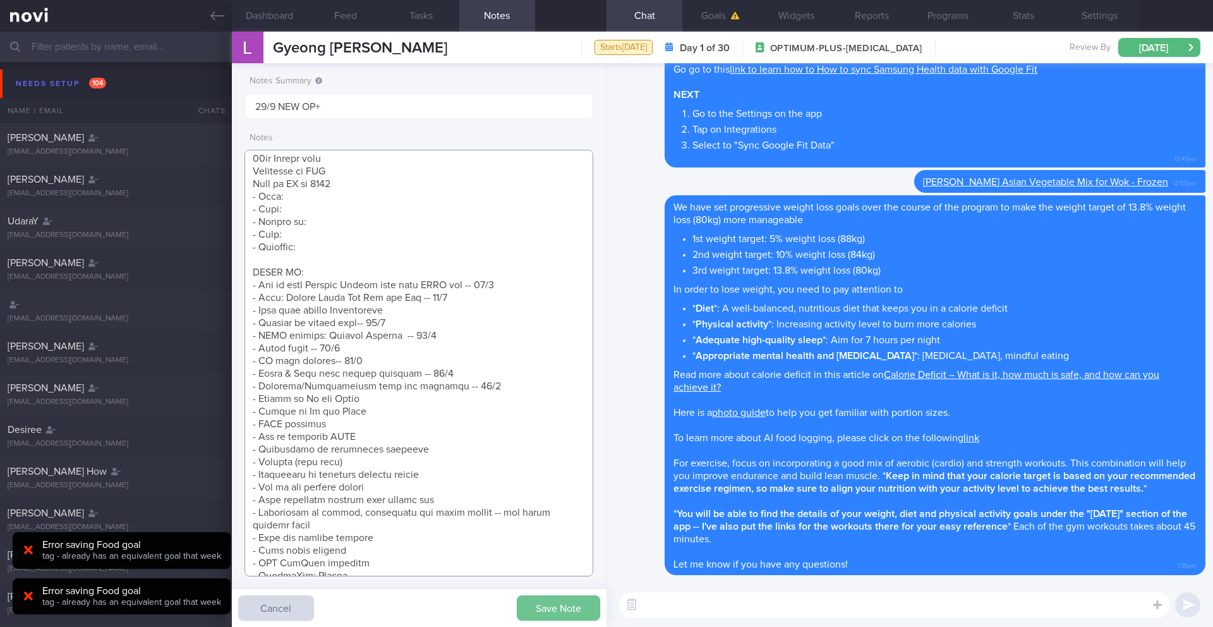
type textarea "SUPPORT NEEDED: Reminders, Positive Reinforcement CHALLENGE: - DIET - EXERCISE …"
click at [568, 603] on button "Save Note" at bounding box center [558, 607] width 83 height 25
click at [232, 17] on button "Dashboard" at bounding box center [270, 16] width 76 height 32
click at [224, 21] on icon at bounding box center [217, 16] width 14 height 14
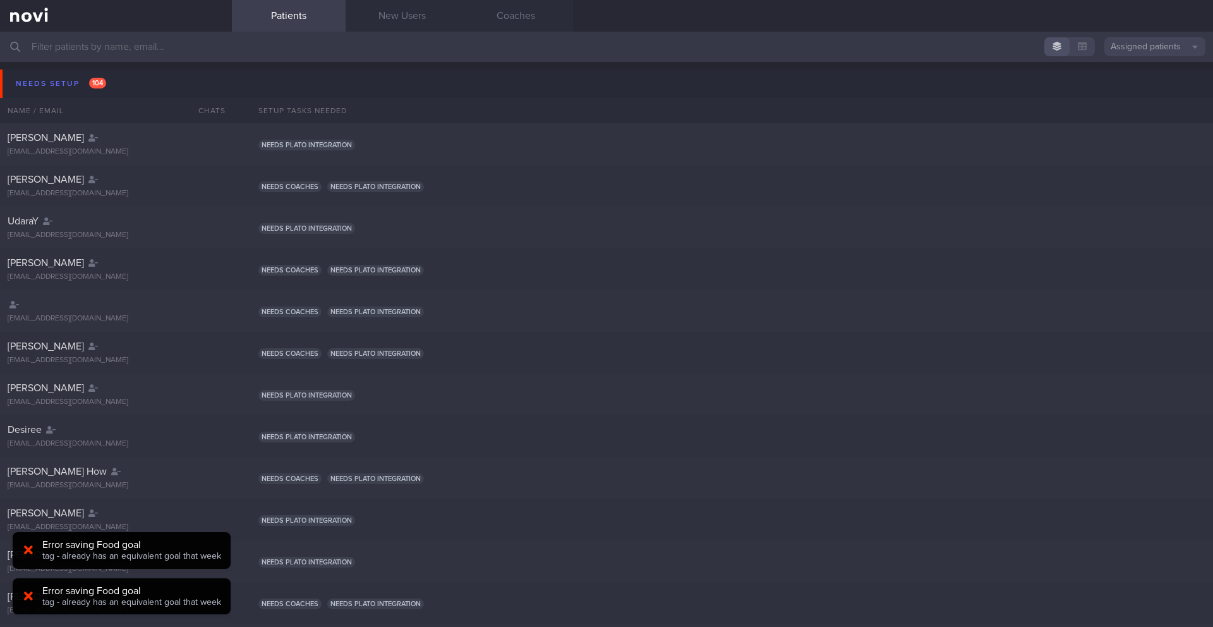
click at [28, 550] on icon at bounding box center [28, 549] width 9 height 9
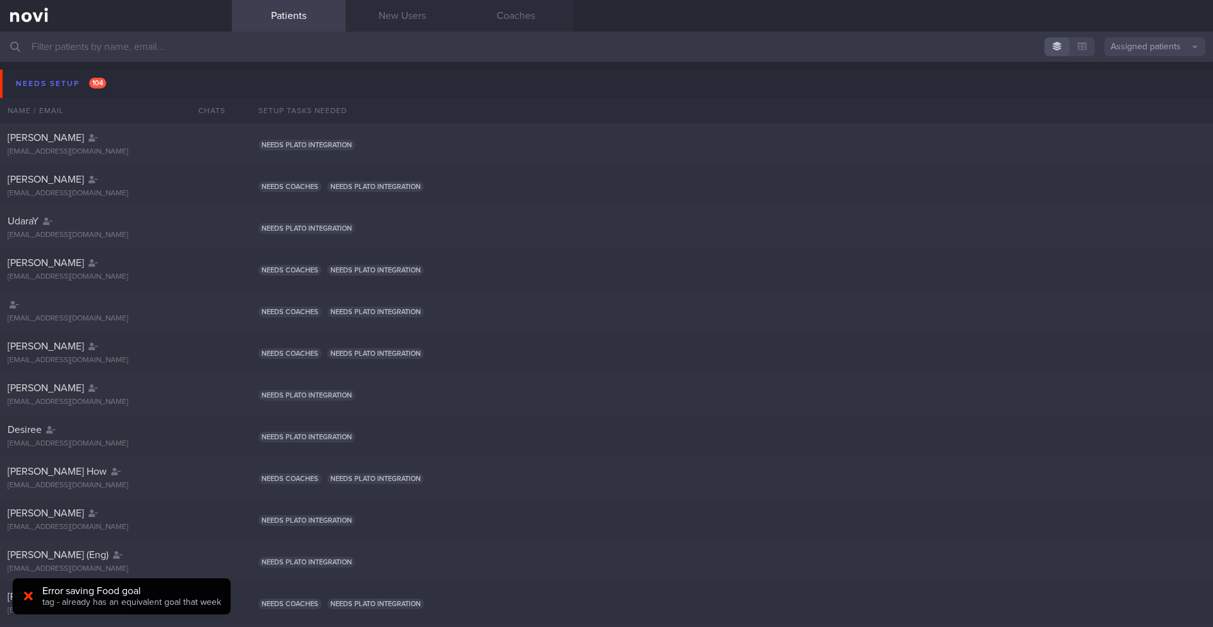
click at [33, 597] on div at bounding box center [28, 596] width 20 height 14
click at [1126, 56] on input "text" at bounding box center [606, 47] width 1213 height 30
click at [1129, 51] on button "Assigned patients" at bounding box center [1154, 46] width 101 height 19
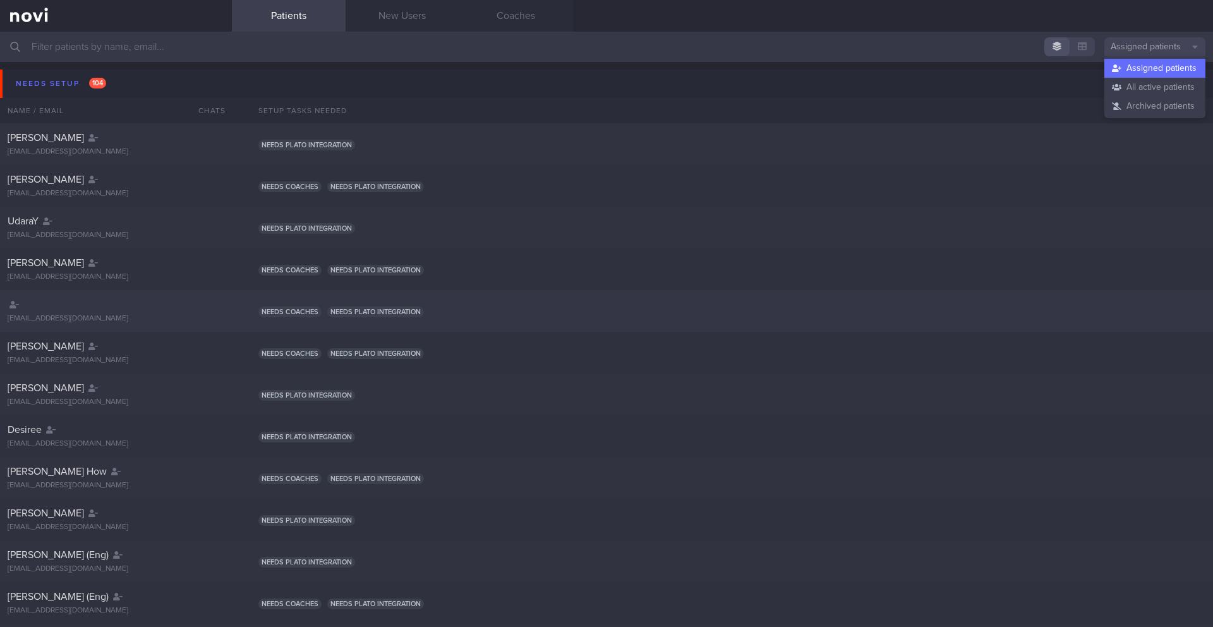
click at [927, 134] on div "[PERSON_NAME] [EMAIL_ADDRESS][DOMAIN_NAME] Needs plato integration" at bounding box center [606, 144] width 1213 height 42
select select "8"
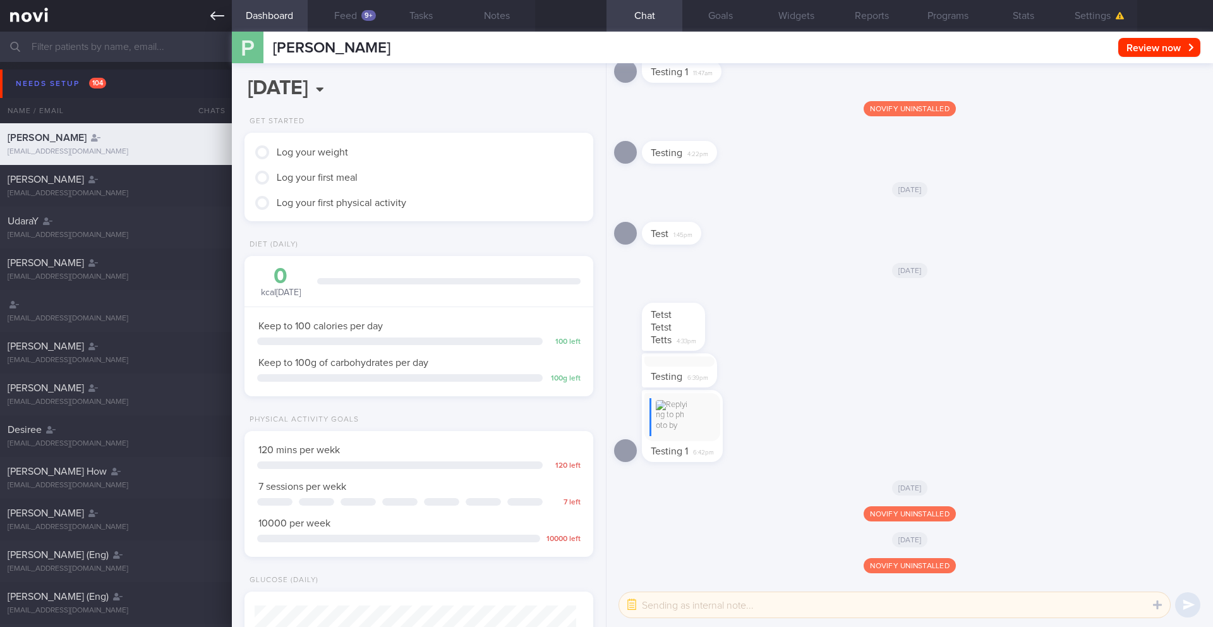
scroll to position [160, 322]
click at [219, 10] on icon at bounding box center [217, 16] width 14 height 14
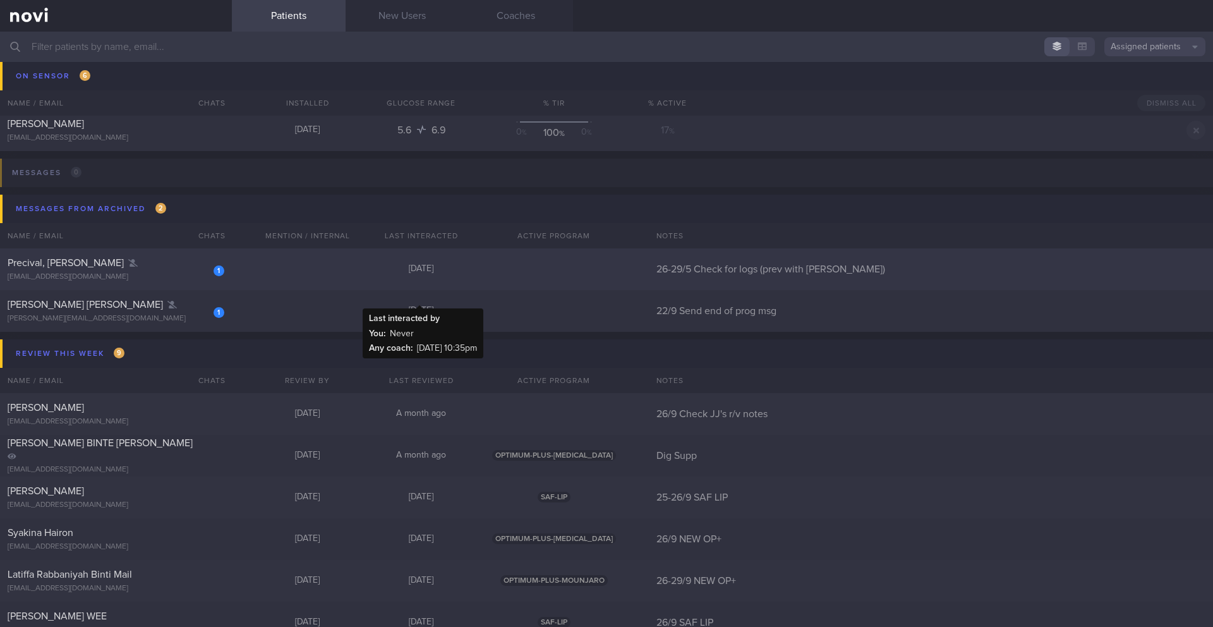
scroll to position [7639, 0]
click at [176, 270] on div "Precival, [PERSON_NAME]" at bounding box center [115, 264] width 214 height 13
select select "8"
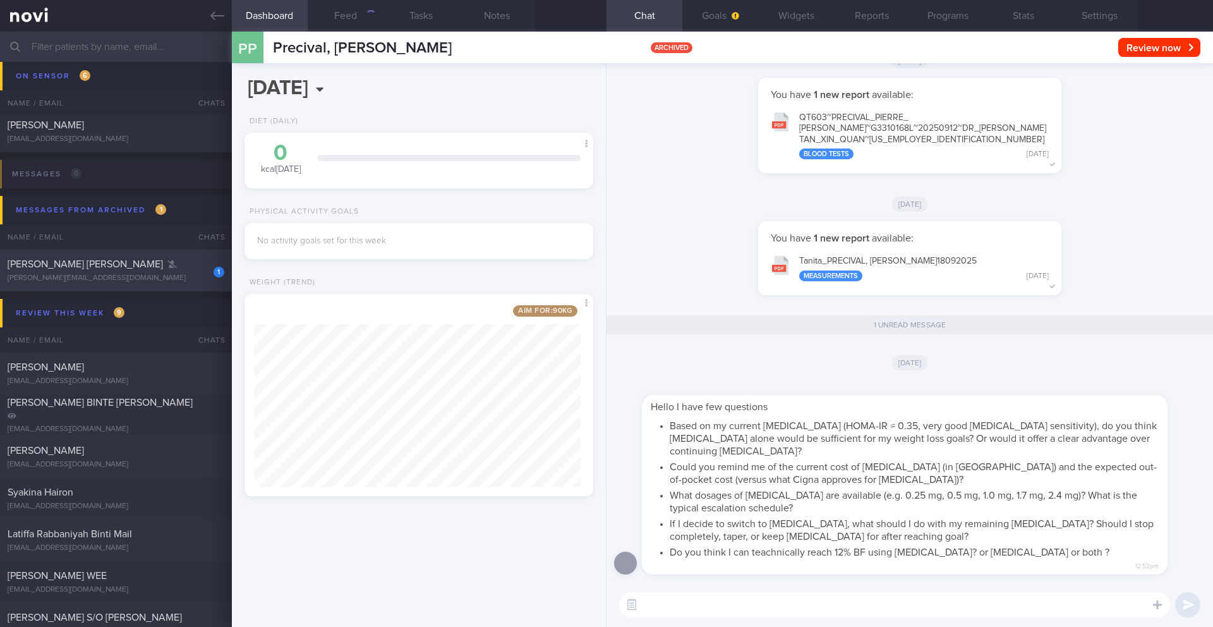
scroll to position [181, 327]
click at [1084, 10] on button "Settings" at bounding box center [1099, 16] width 76 height 32
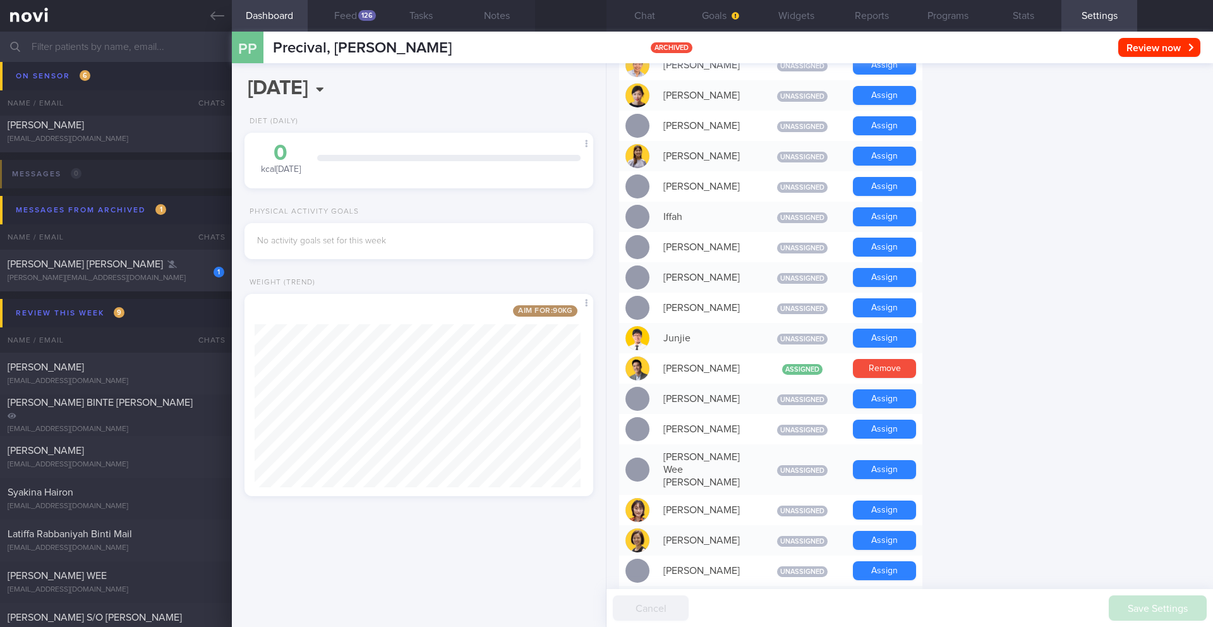
scroll to position [459, 0]
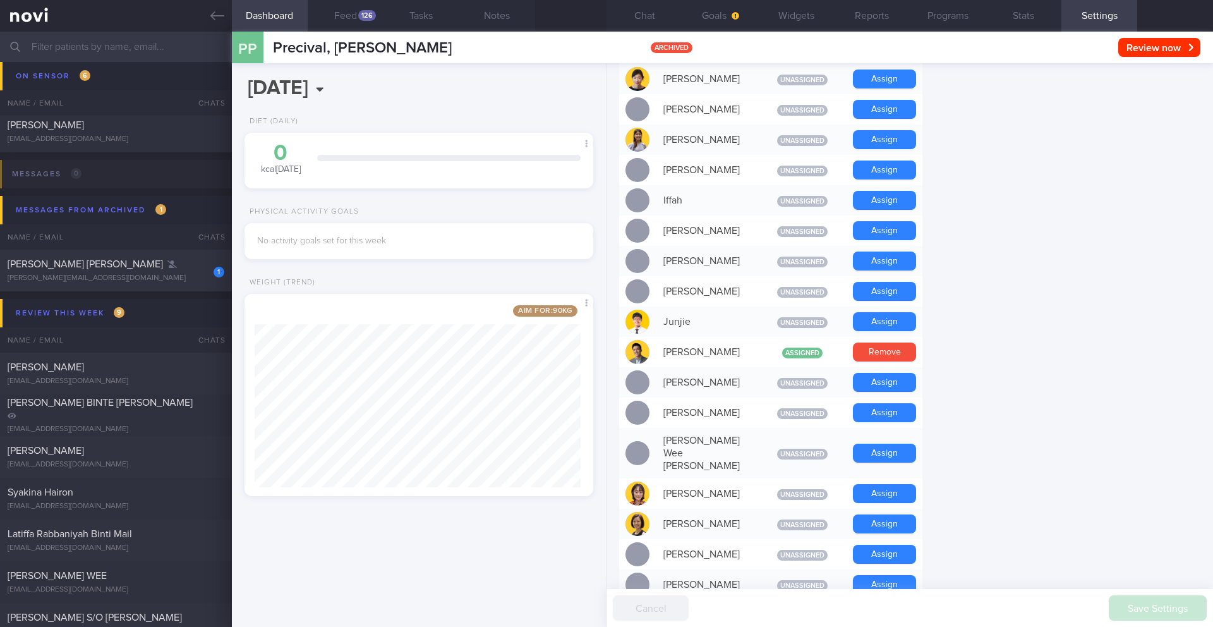
drag, startPoint x: 273, startPoint y: 48, endPoint x: 466, endPoint y: 44, distance: 193.3
click at [466, 44] on div "PP [PERSON_NAME] [PERSON_NAME] [EMAIL_ADDRESS][DOMAIN_NAME] archived Review now…" at bounding box center [722, 48] width 981 height 32
copy span "Precival, [PERSON_NAME]"
click at [653, 15] on button "Chat" at bounding box center [644, 16] width 76 height 32
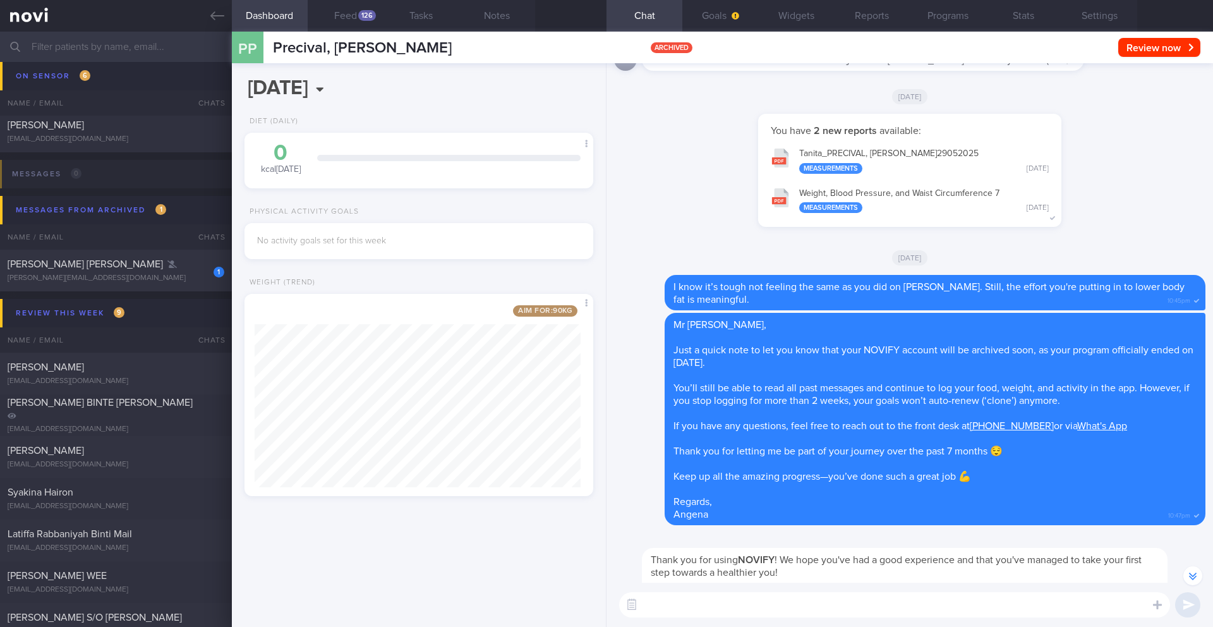
scroll to position [-1116, 0]
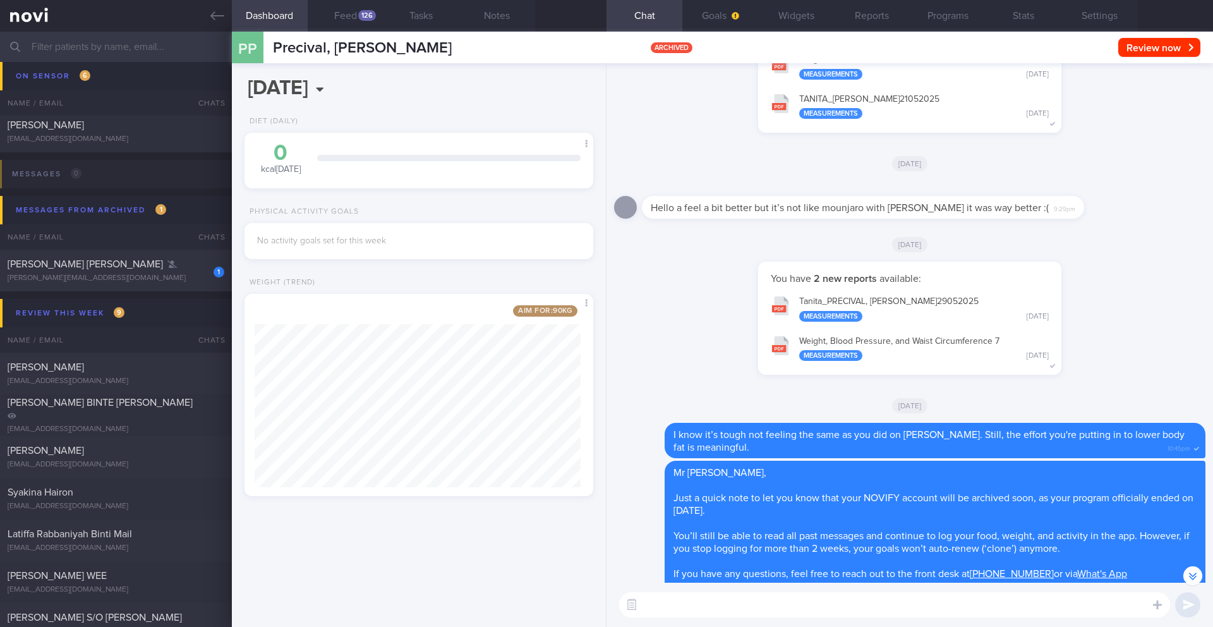
click at [771, 599] on textarea at bounding box center [894, 604] width 551 height 25
type textarea "Hi Mr [PERSON_NAME], I have highlighted your questions to [PERSON_NAME]. Please…"
click at [1184, 604] on button "submit" at bounding box center [1187, 604] width 25 height 25
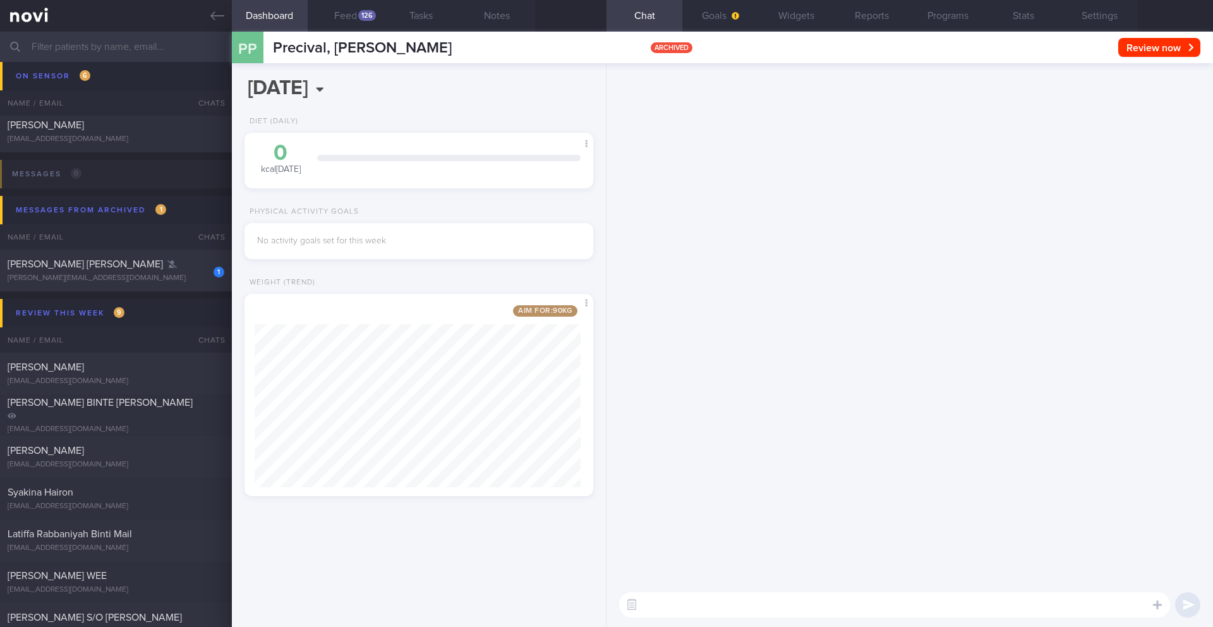
scroll to position [0, 0]
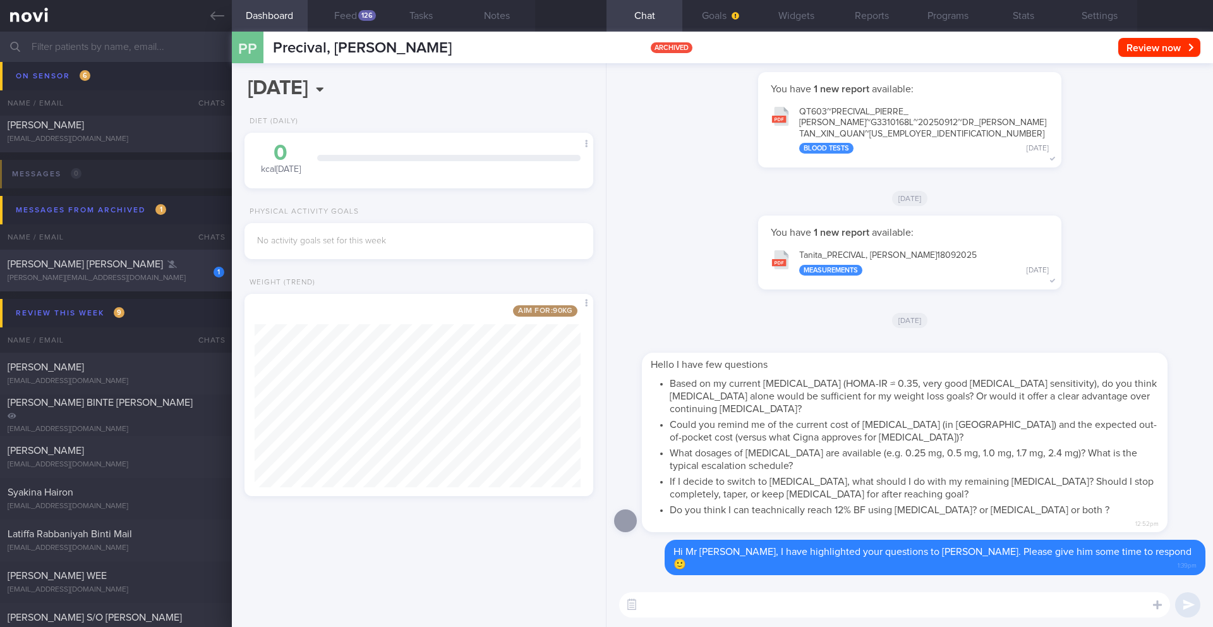
click at [193, 277] on div "[PERSON_NAME][EMAIL_ADDRESS][DOMAIN_NAME]" at bounding box center [116, 278] width 217 height 9
type input "22/9 Send end of prog msg"
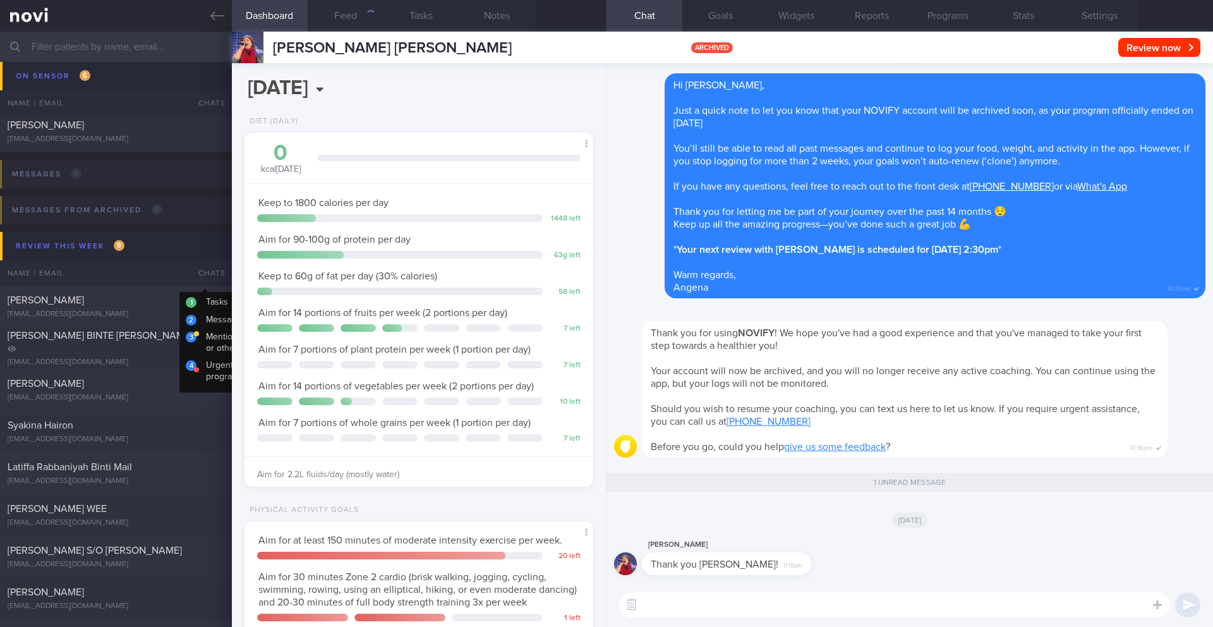
scroll to position [176, 317]
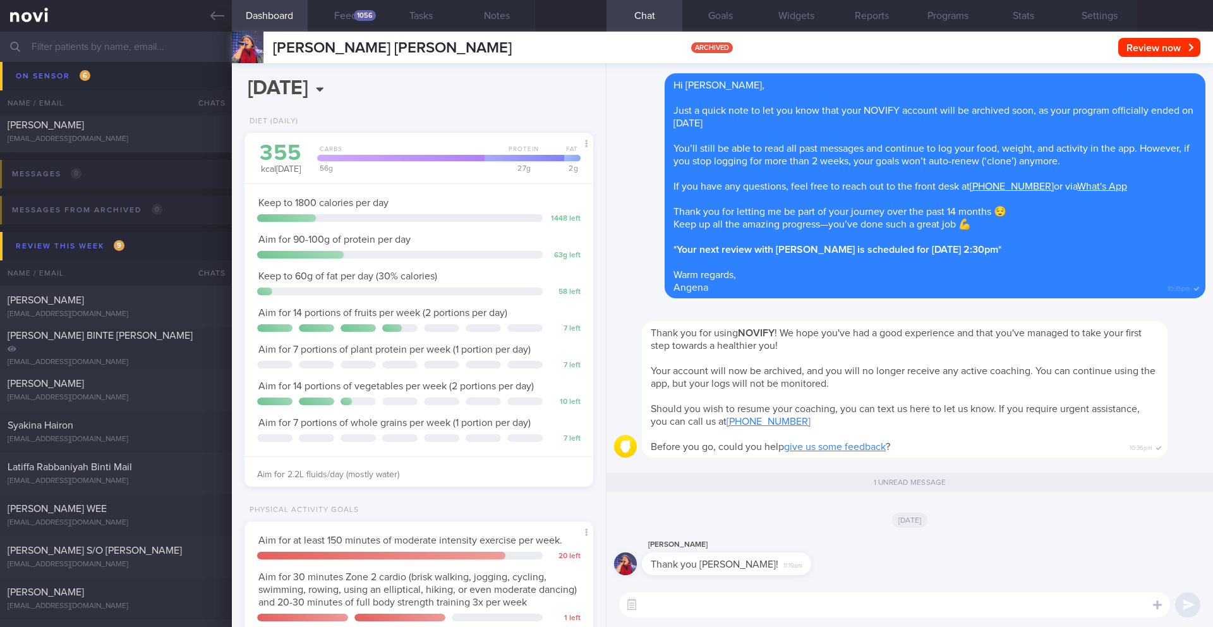
click at [718, 610] on textarea at bounding box center [894, 604] width 551 height 25
type textarea "N"
type textarea "My pleasure, [PERSON_NAME] 😌"
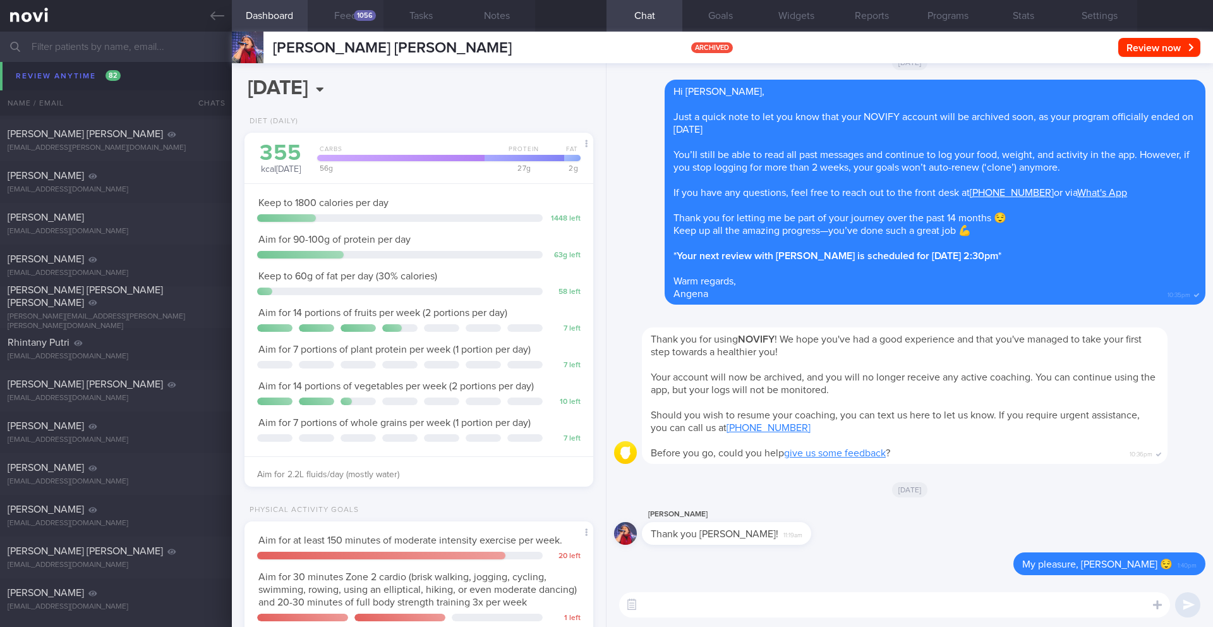
scroll to position [9752, 0]
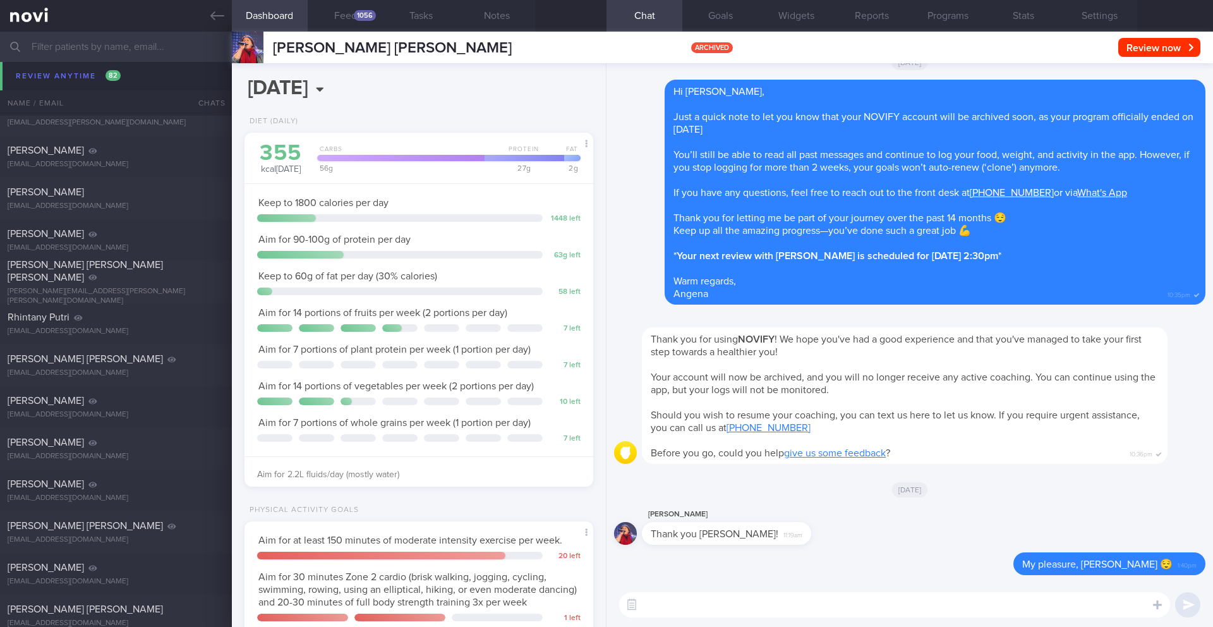
click at [94, 49] on input "text" at bounding box center [606, 47] width 1213 height 30
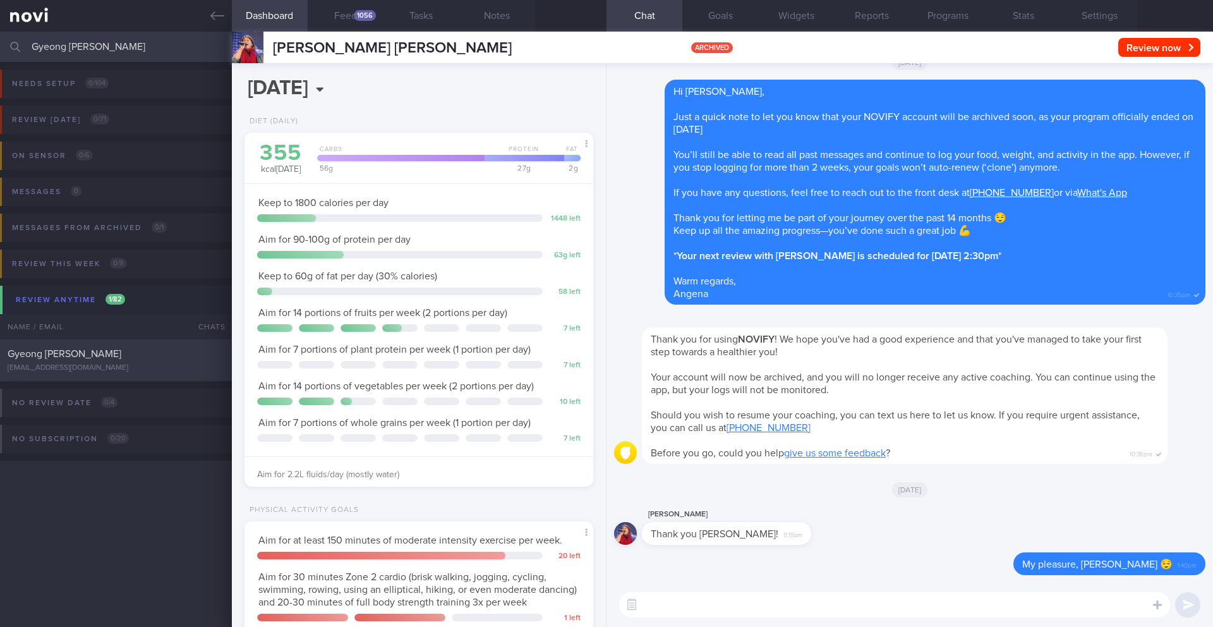
type input "Gyeong [PERSON_NAME]"
click at [148, 359] on div "Gyeong [PERSON_NAME]" at bounding box center [115, 353] width 214 height 13
type input "29/9 NEW OP+"
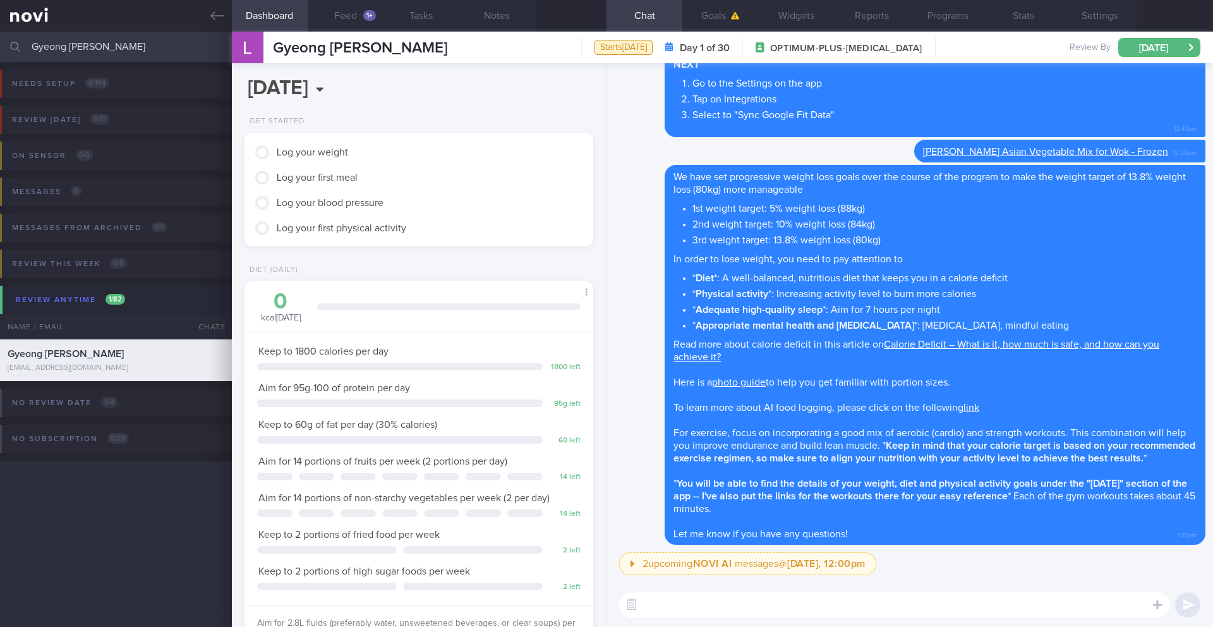
scroll to position [176, 317]
click at [940, 20] on button "Programs" at bounding box center [948, 16] width 76 height 32
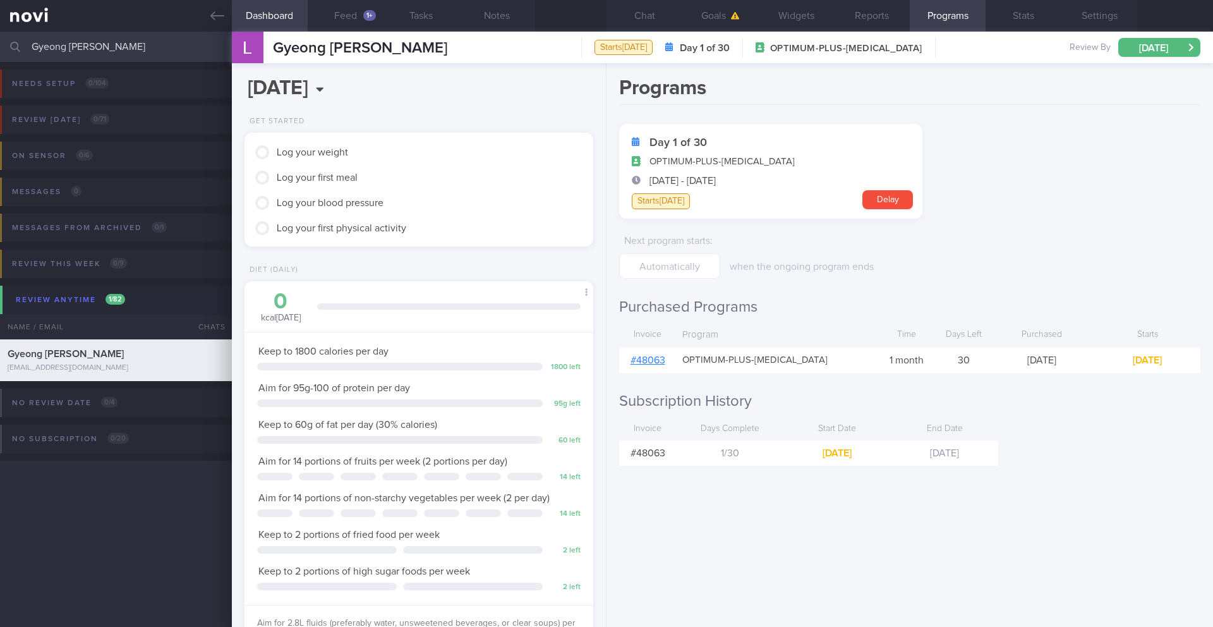
click at [89, 49] on input "Gyeong [PERSON_NAME]" at bounding box center [606, 47] width 1213 height 30
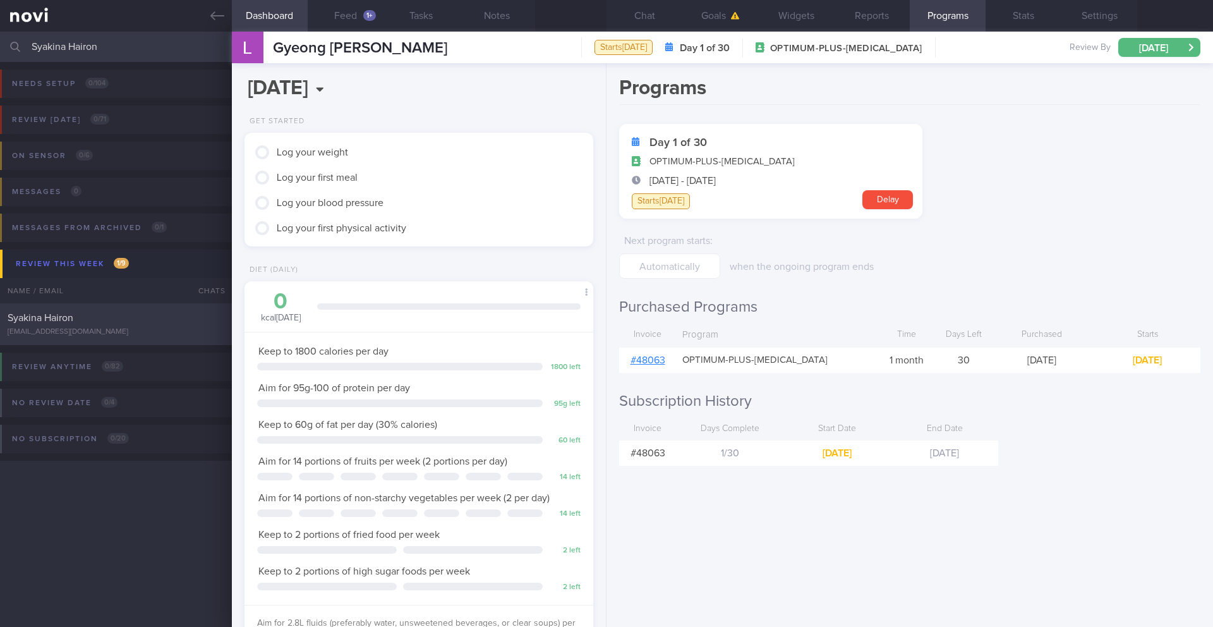
type input "Syakina Hairon"
click at [143, 331] on div "[EMAIL_ADDRESS][DOMAIN_NAME]" at bounding box center [116, 331] width 217 height 9
type input "26/9 NEW OP+"
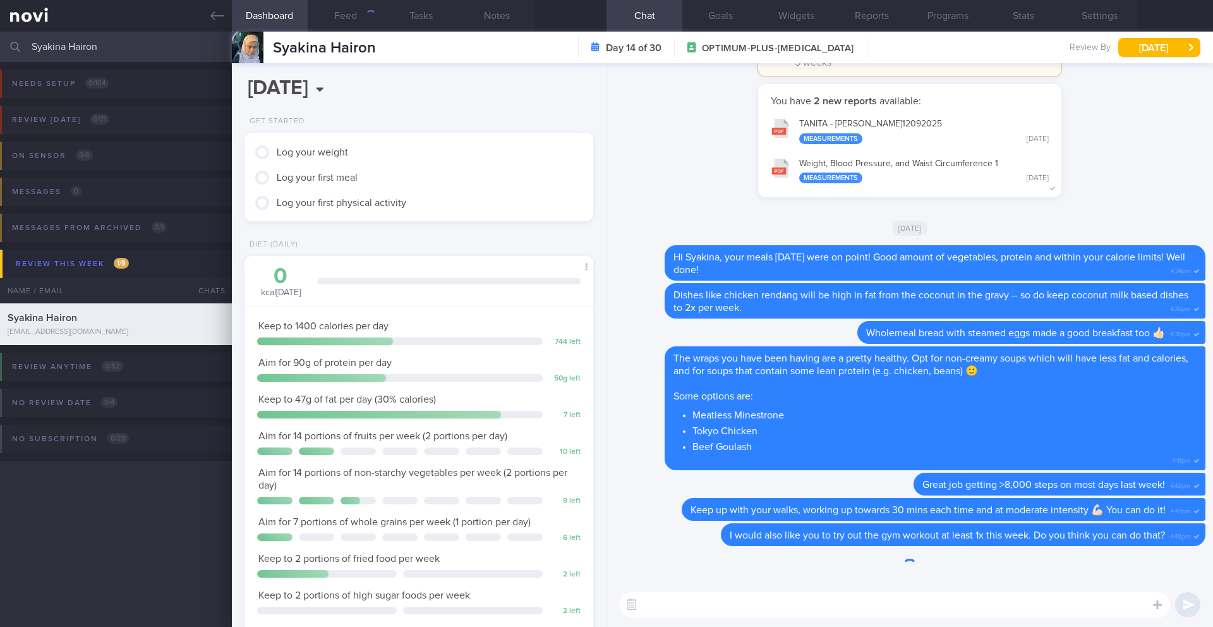
scroll to position [176, 317]
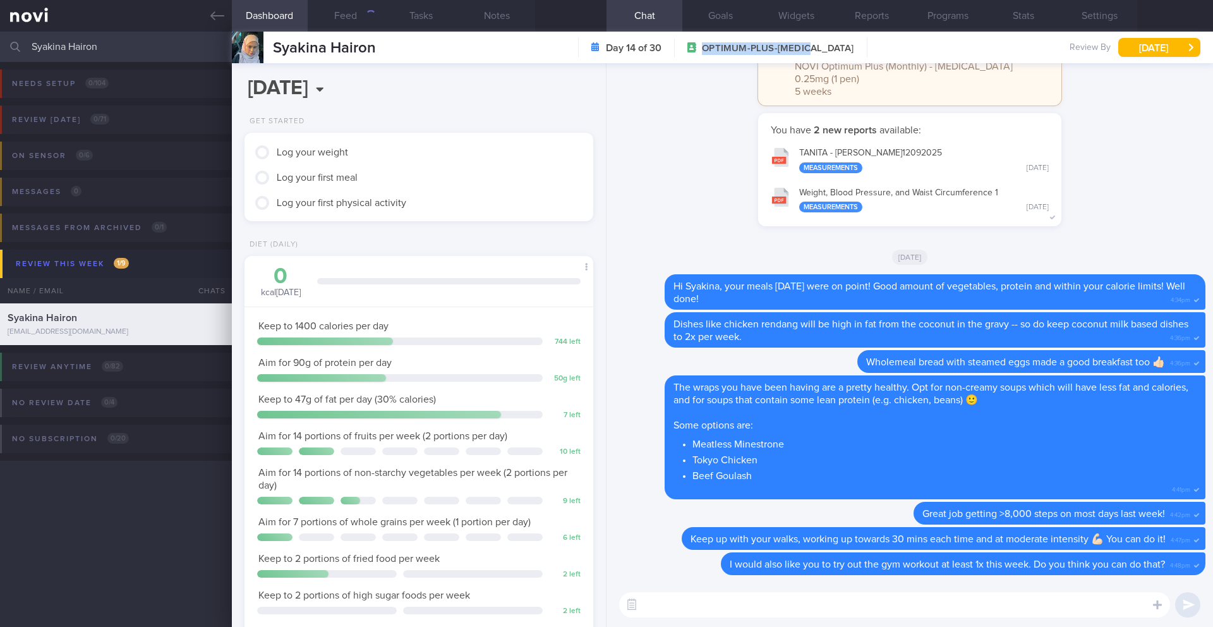
drag, startPoint x: 721, startPoint y: 49, endPoint x: 843, endPoint y: 49, distance: 122.5
click at [843, 49] on div "Day 14 of 30 OPTIMUM-PLUS-[MEDICAL_DATA]" at bounding box center [722, 47] width 289 height 20
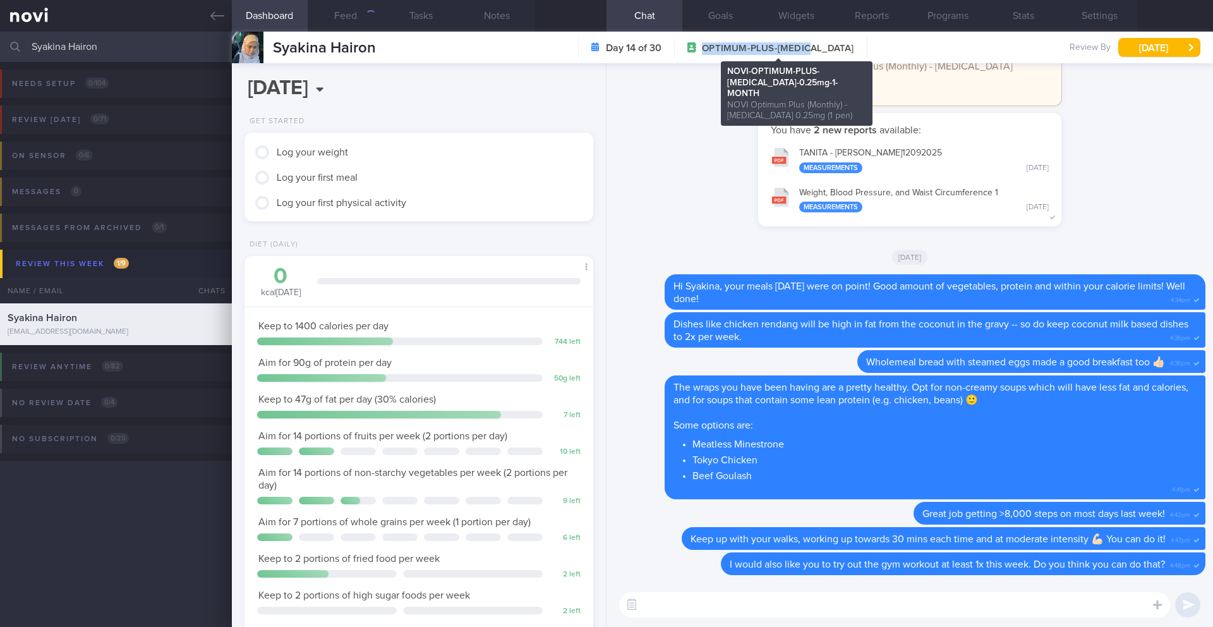
copy span "OPTIMUM-PLUS-[MEDICAL_DATA]"
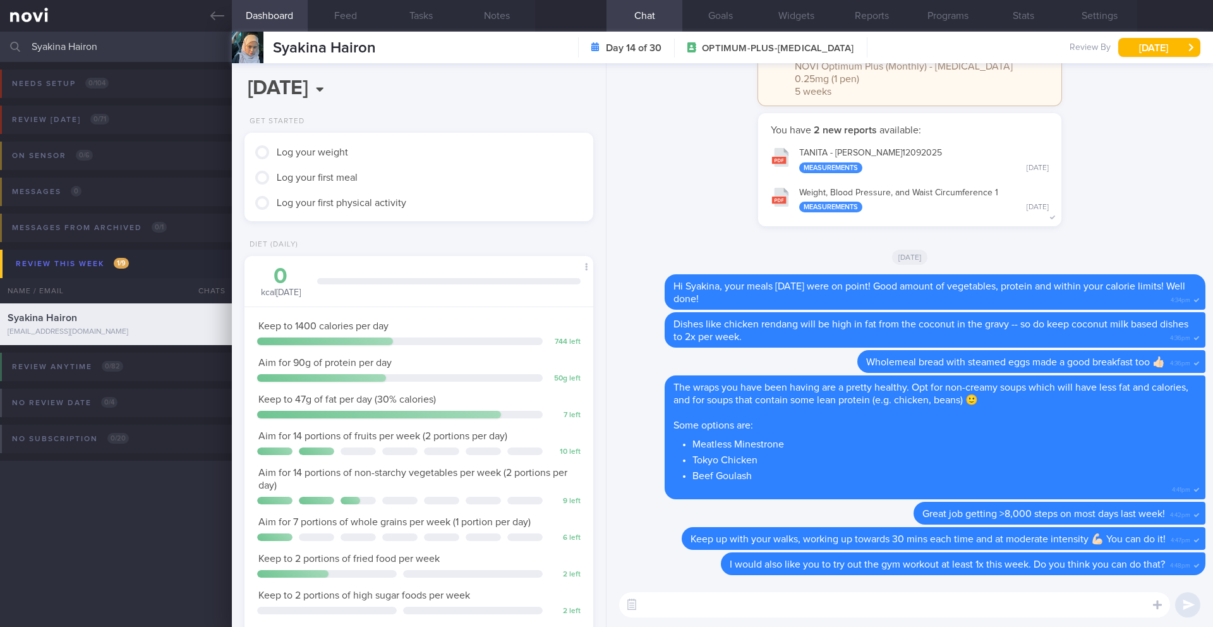
click at [87, 44] on input "Syakina Hairon" at bounding box center [606, 47] width 1213 height 30
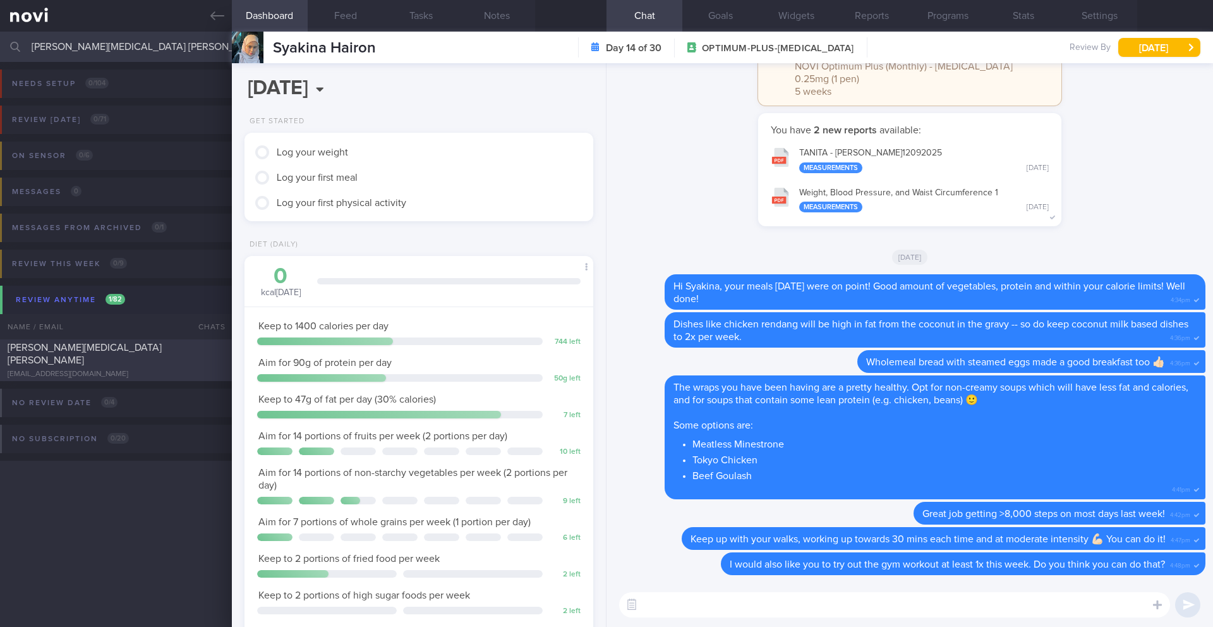
type input "[PERSON_NAME][MEDICAL_DATA] [PERSON_NAME]"
click at [129, 370] on div "[EMAIL_ADDRESS][DOMAIN_NAME]" at bounding box center [116, 374] width 217 height 9
type input "29/9 NEW MAGNUM STARTER"
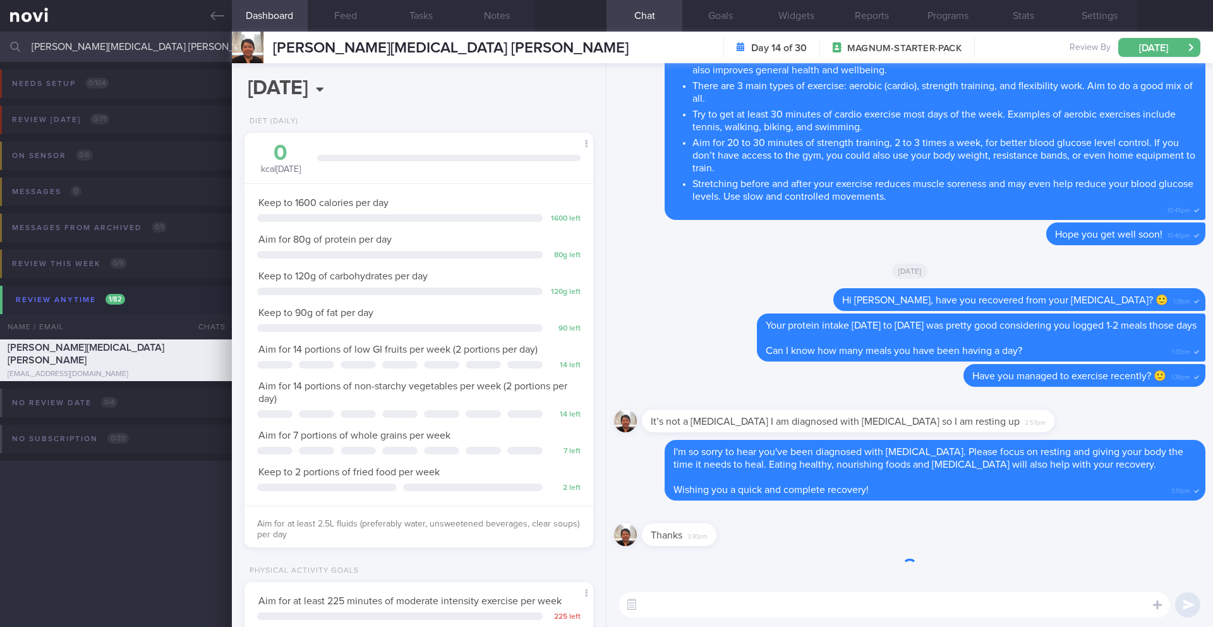
scroll to position [158, 317]
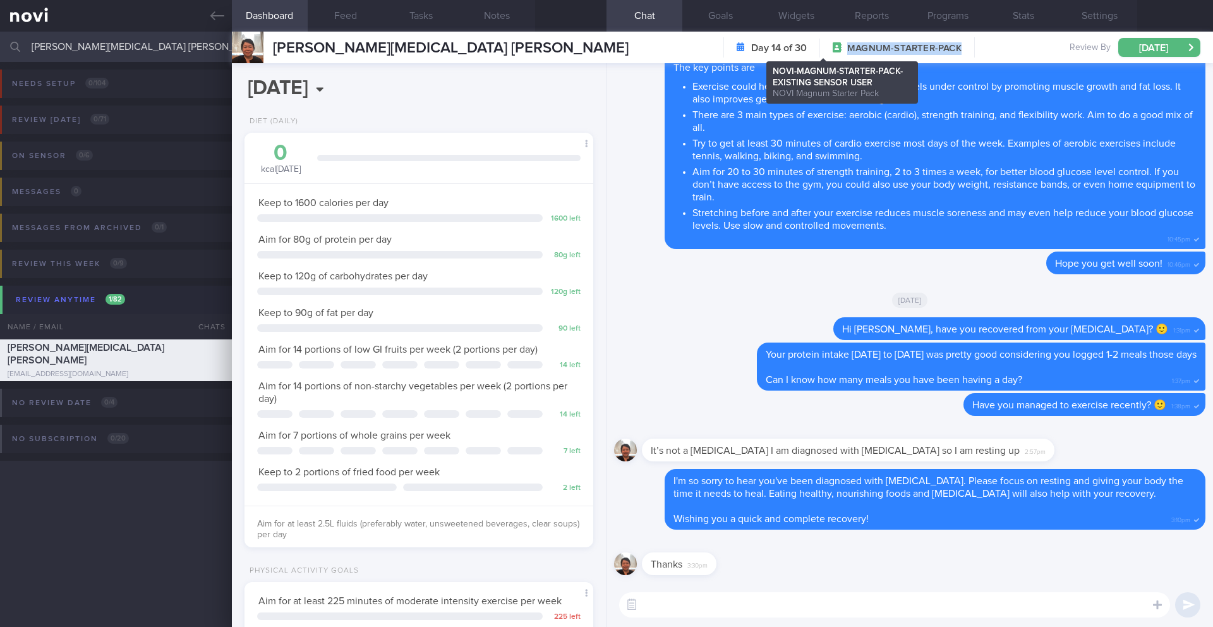
drag, startPoint x: 767, startPoint y: 42, endPoint x: 879, endPoint y: 47, distance: 111.9
click at [879, 47] on span "MAGNUM-STARTER-PACK" at bounding box center [904, 48] width 114 height 13
copy span "MAGNUM-STARTER-PACK"
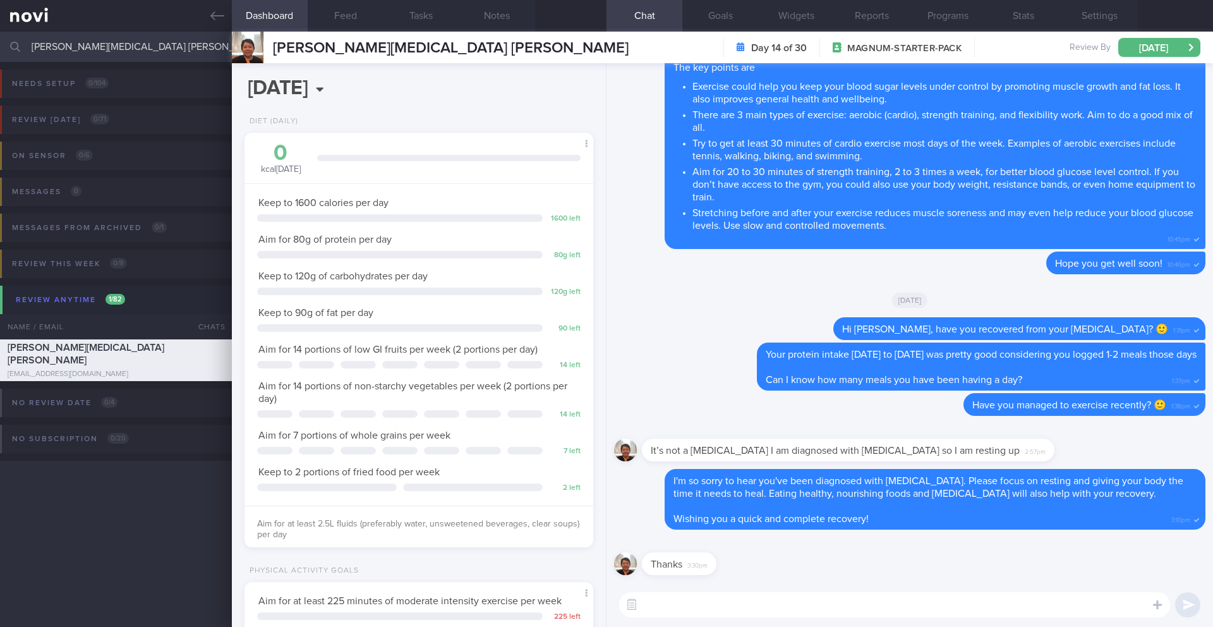
click at [128, 44] on input "[PERSON_NAME][MEDICAL_DATA] [PERSON_NAME]" at bounding box center [606, 47] width 1213 height 30
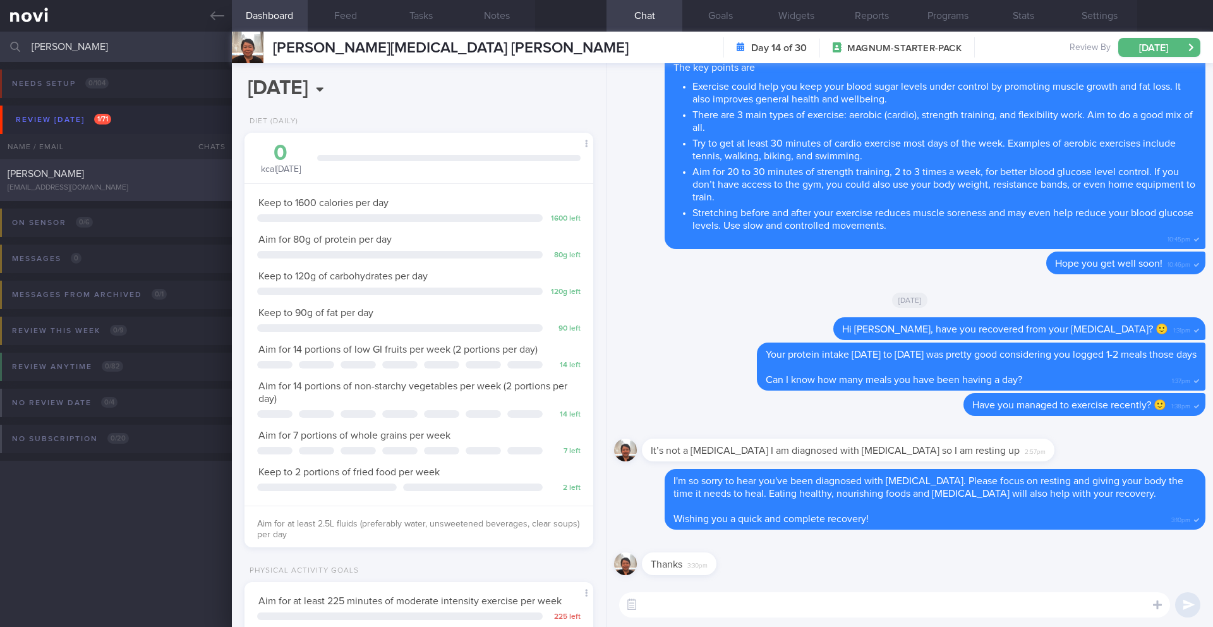
type input "[PERSON_NAME]"
click at [176, 184] on div "[EMAIL_ADDRESS][DOMAIN_NAME]" at bounding box center [116, 187] width 217 height 9
type input "23-24/9 Check if tried any TFX classes"
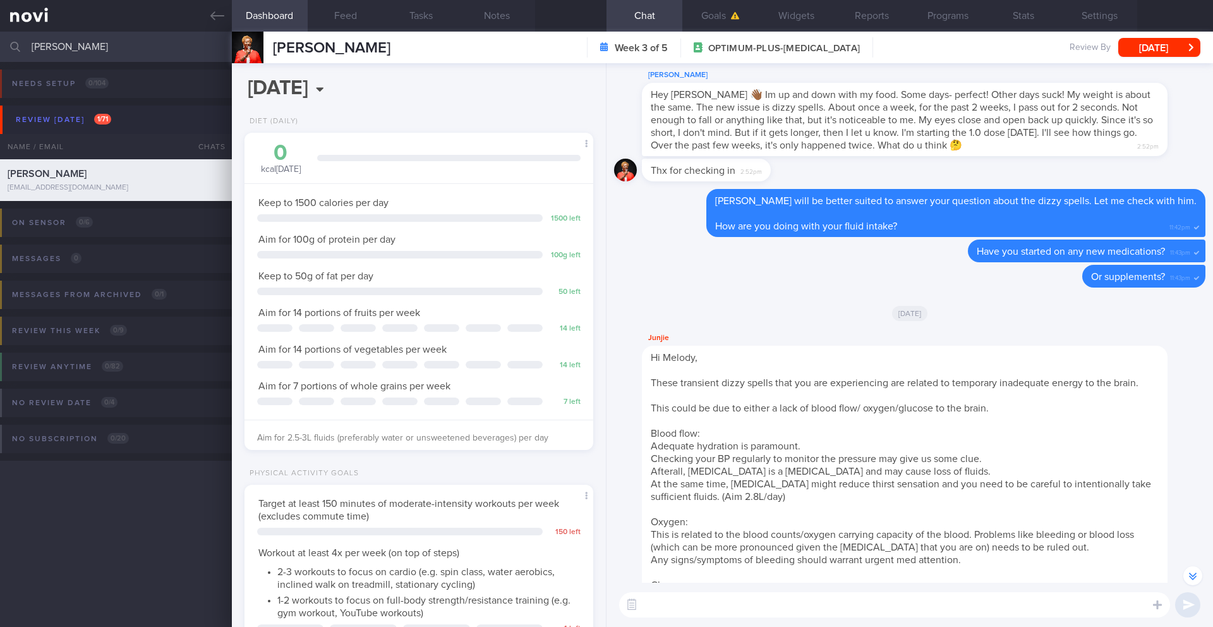
scroll to position [-268, 0]
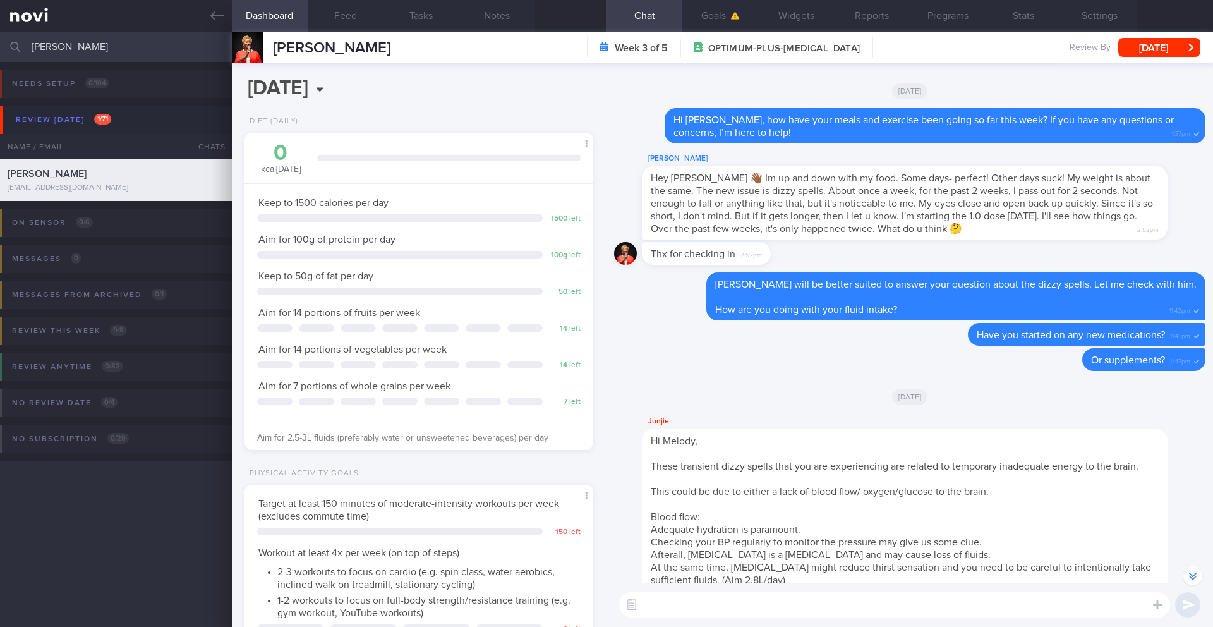
click at [721, 595] on textarea at bounding box center [894, 604] width 551 height 25
type textarea "Hi [PERSON_NAME], how are you doing? Any more dizzy spells?"
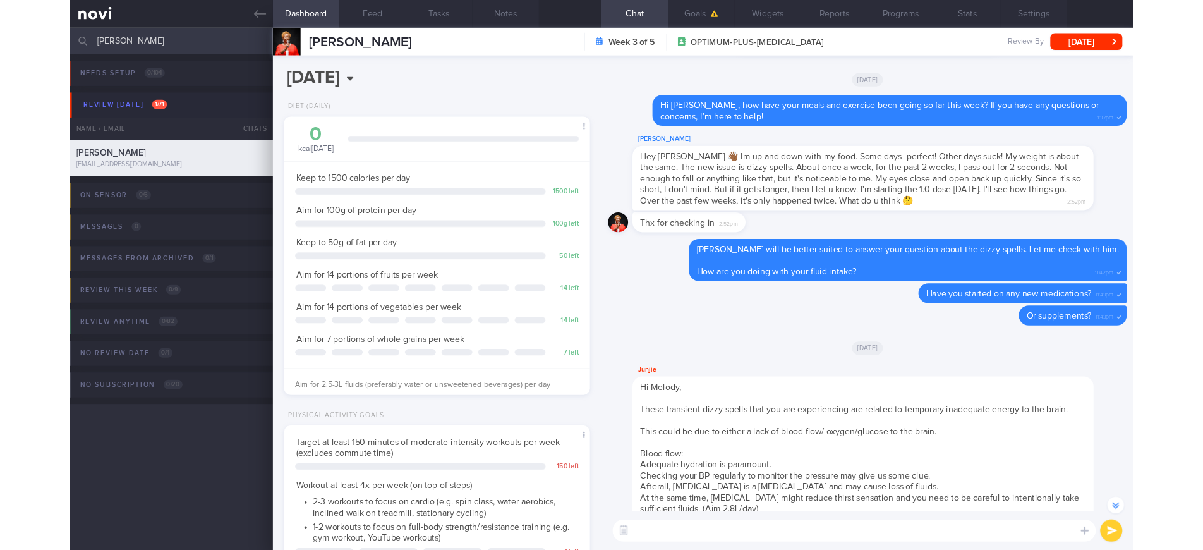
scroll to position [0, 0]
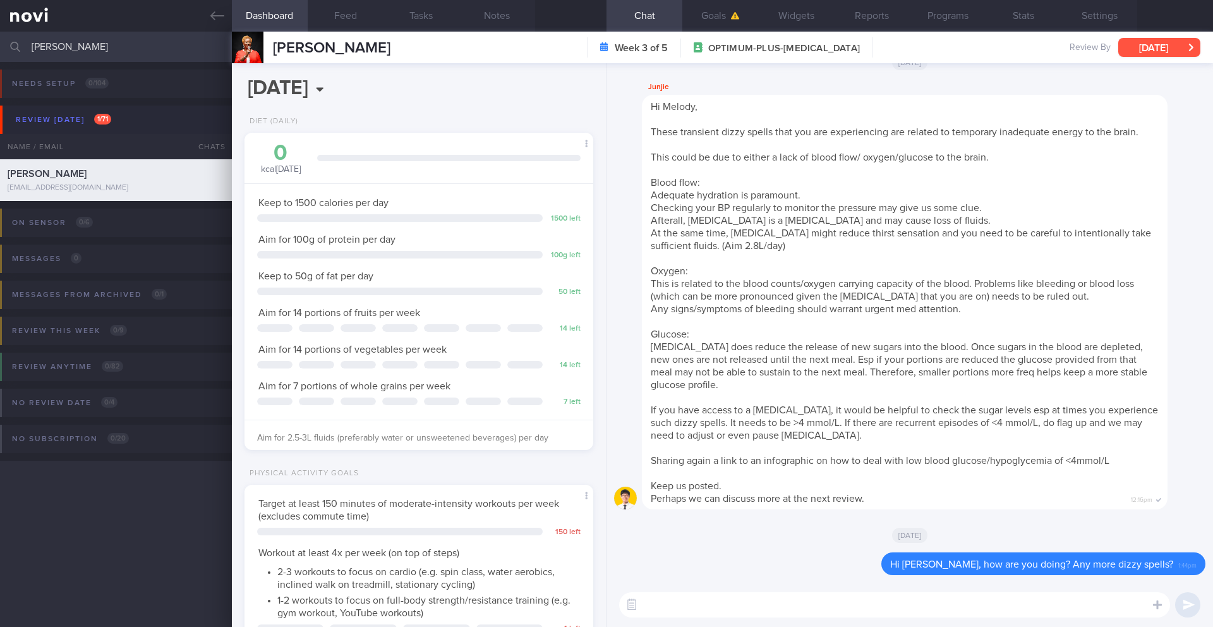
click at [1138, 45] on button "[DATE]" at bounding box center [1159, 47] width 82 height 19
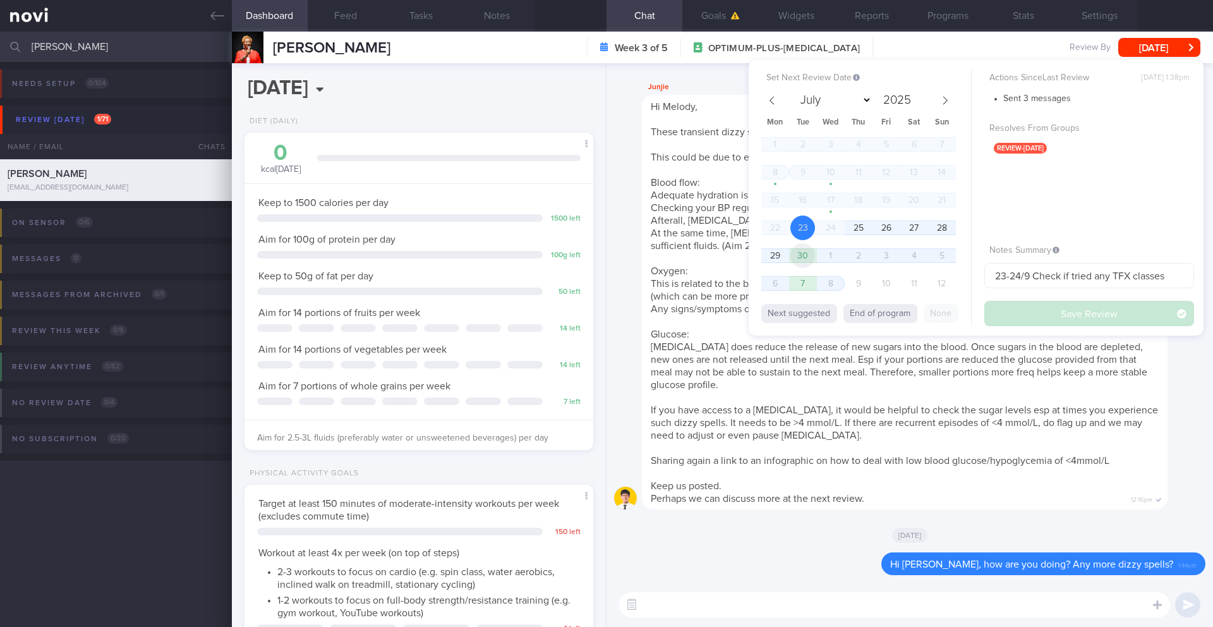
click at [810, 256] on span "30" at bounding box center [802, 255] width 25 height 25
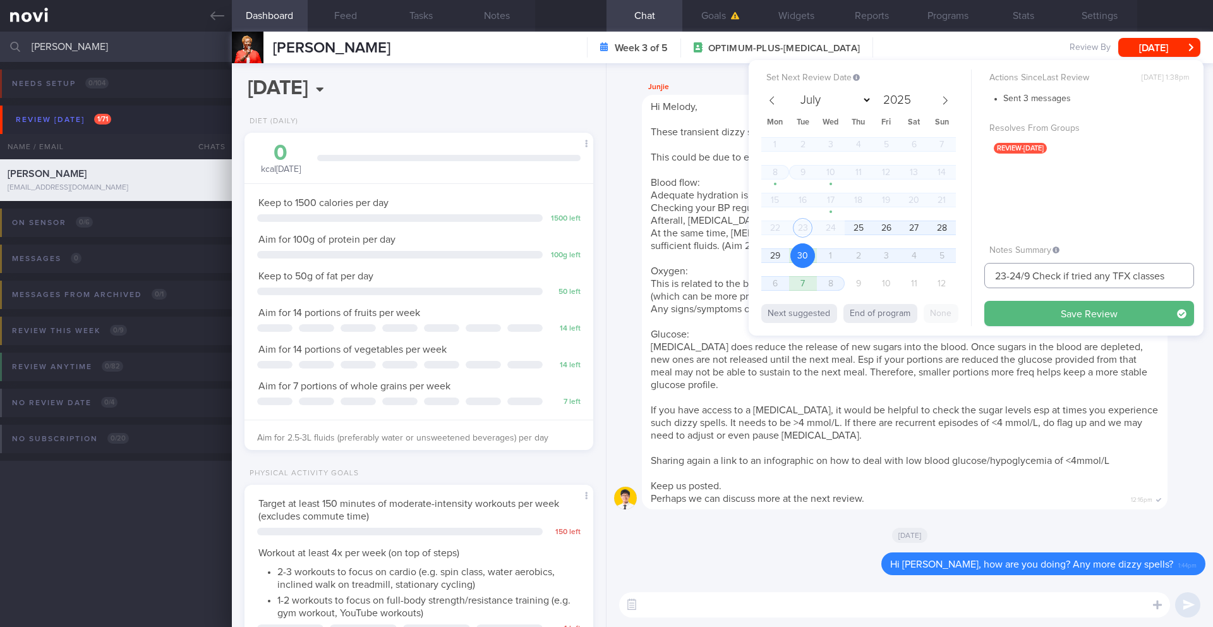
click at [1020, 275] on input "23-24/9 Check if tried any TFX classes" at bounding box center [1089, 275] width 210 height 25
drag, startPoint x: 1021, startPoint y: 275, endPoint x: 986, endPoint y: 276, distance: 34.7
click at [986, 276] on input "23-24/9 Check if tried any TFX classes" at bounding box center [1089, 275] width 210 height 25
type input "30/9 Check if tried any TFX classes"
click at [1073, 327] on div "Set Next Review Date [DATE] July August September October November [DATE] Mon T…" at bounding box center [976, 197] width 455 height 275
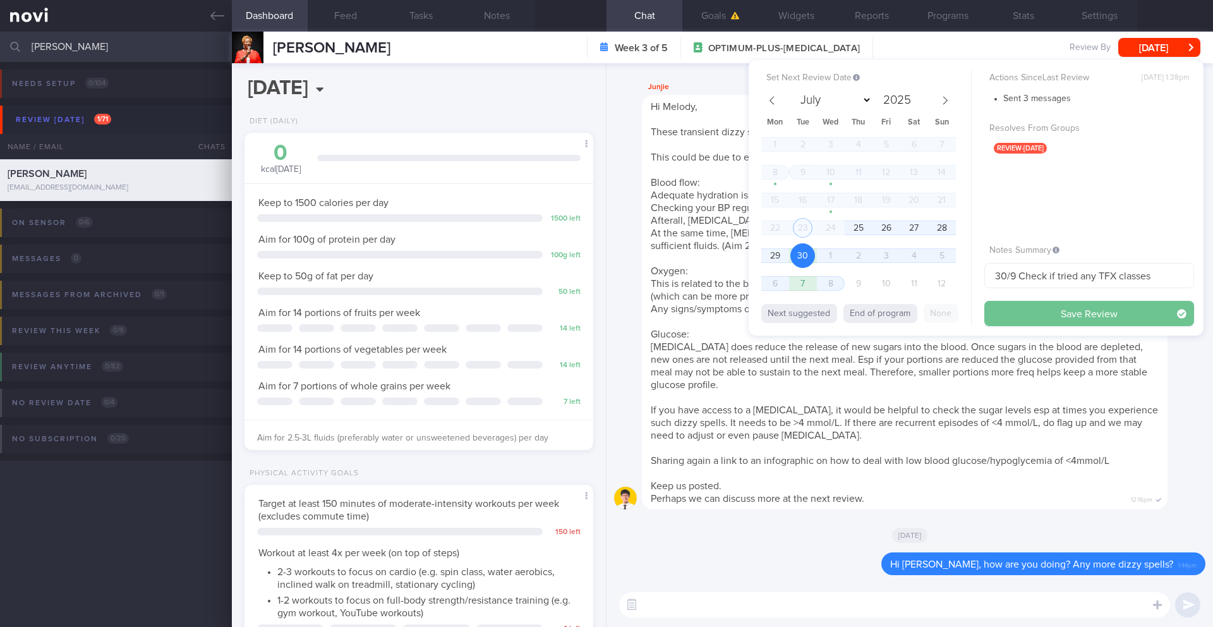
click at [1073, 320] on button "Save Review" at bounding box center [1089, 313] width 210 height 25
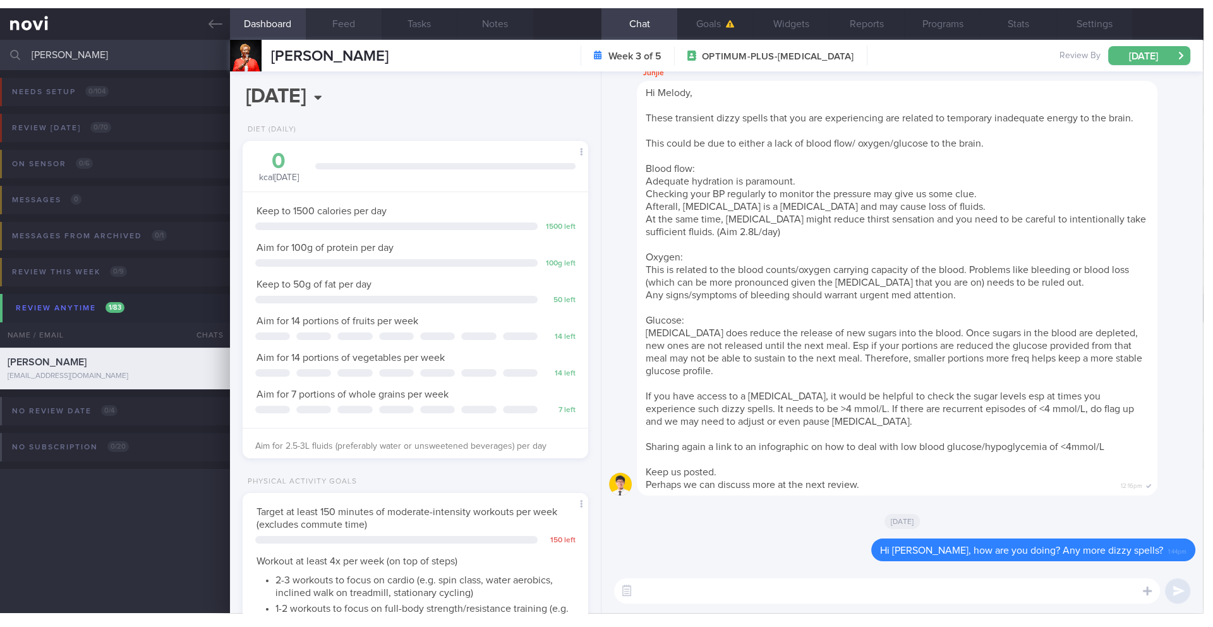
scroll to position [176, 317]
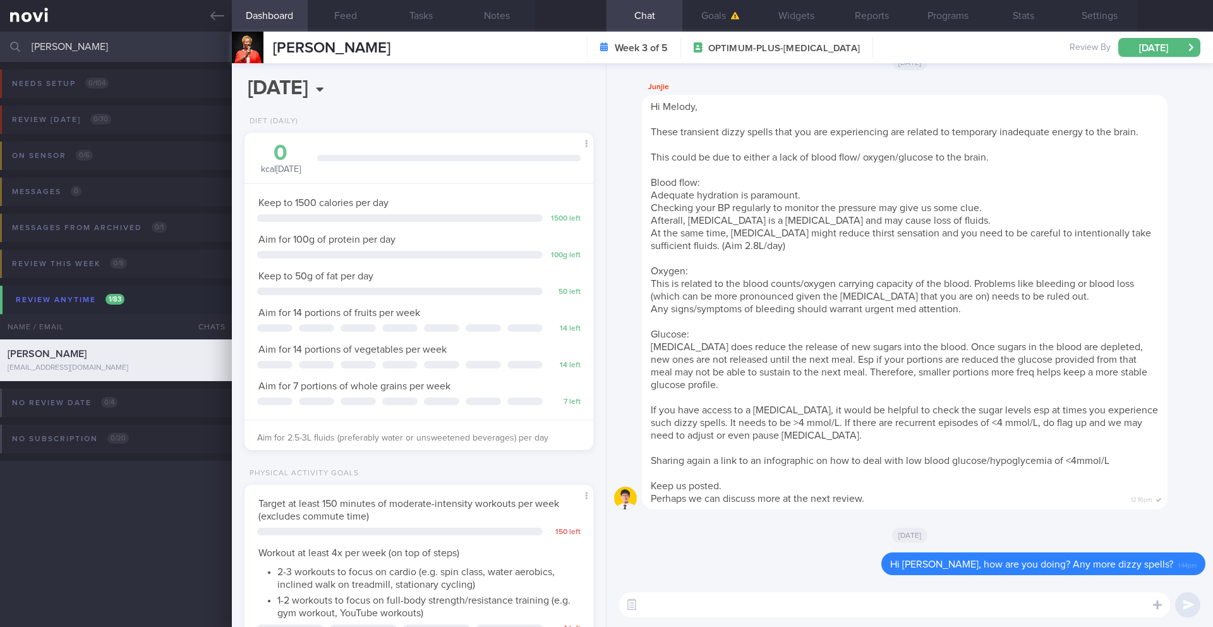
click at [83, 52] on input "[PERSON_NAME]" at bounding box center [606, 47] width 1213 height 30
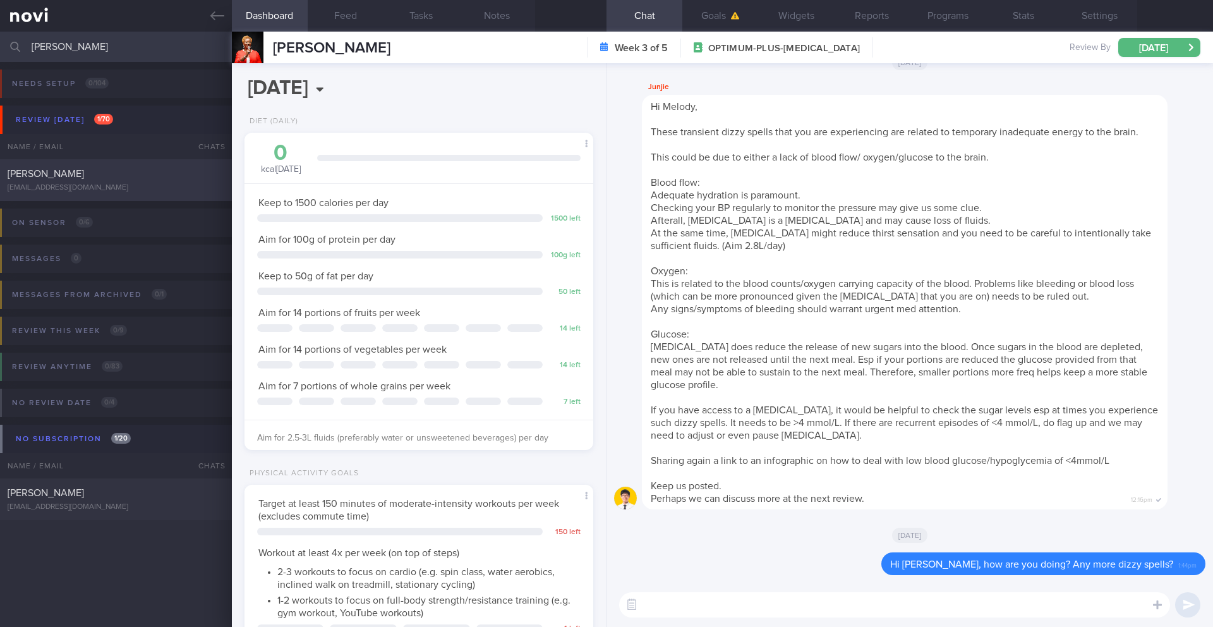
type input "[PERSON_NAME]"
click at [131, 179] on div "[PERSON_NAME]" at bounding box center [115, 173] width 214 height 13
type input "24/9 KIV ARCHIVE (H/o [MEDICAL_DATA]) Check logs. Check on exercise"
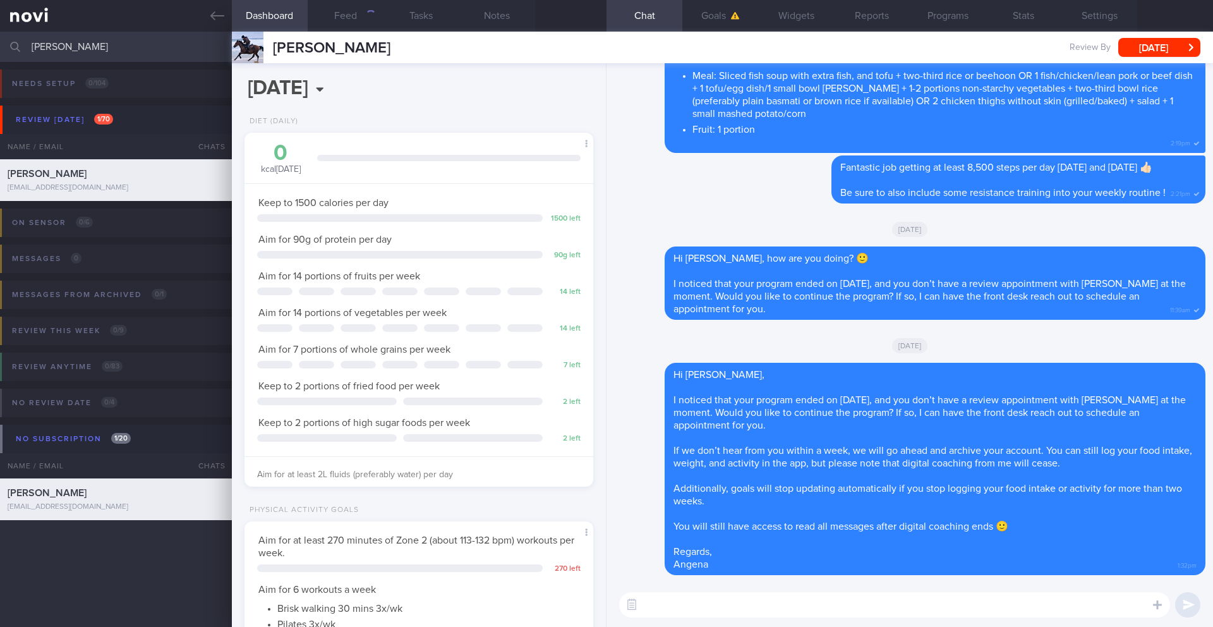
scroll to position [176, 317]
click at [679, 610] on textarea at bounding box center [894, 604] width 551 height 25
paste textarea "Hi ______, I just wanted to let you know that your NOVI Health account will be …"
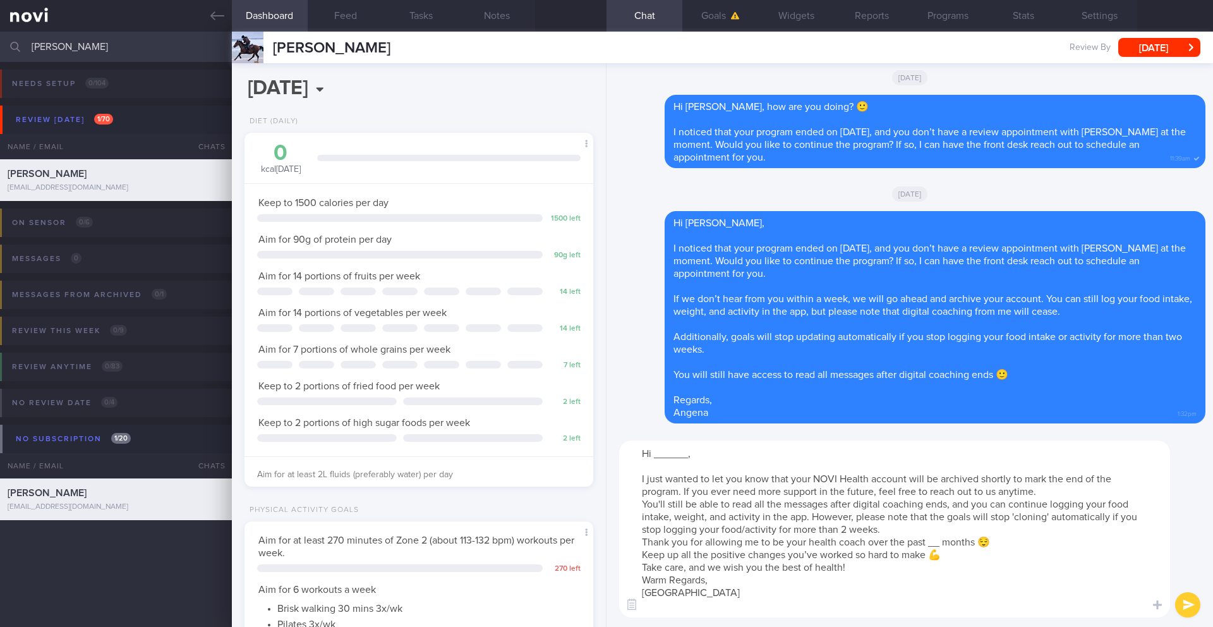
drag, startPoint x: 687, startPoint y: 456, endPoint x: 656, endPoint y: 454, distance: 31.7
click at [656, 454] on textarea "Hi ______, I just wanted to let you know that your NOVI Health account will be …" at bounding box center [894, 528] width 551 height 177
click at [638, 504] on textarea "Hi [PERSON_NAME], I just wanted to let you know that your NOVI Health account w…" at bounding box center [894, 528] width 551 height 177
click at [635, 512] on textarea "Hi [PERSON_NAME], I just wanted to let you know that your NOVI Health account w…" at bounding box center [894, 528] width 551 height 177
click at [637, 500] on textarea "Hi [PERSON_NAME], I just wanted to let you know that your NOVI Health account w…" at bounding box center [894, 528] width 551 height 177
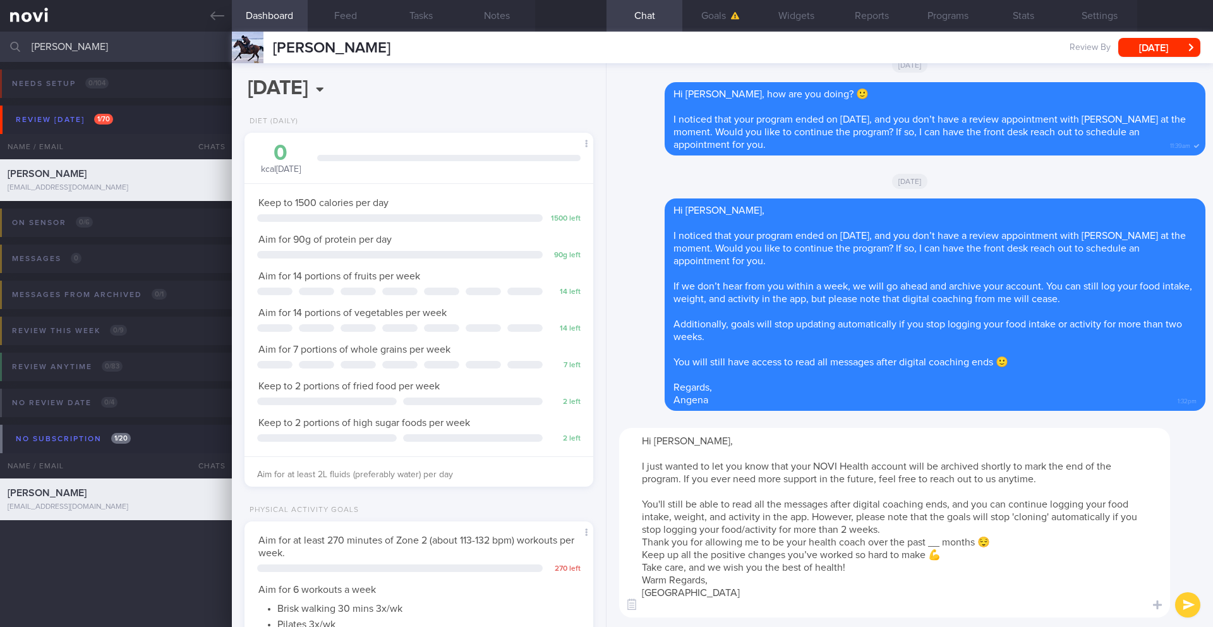
click at [637, 538] on textarea "Hi [PERSON_NAME], I just wanted to let you know that your NOVI Health account w…" at bounding box center [894, 522] width 551 height 189
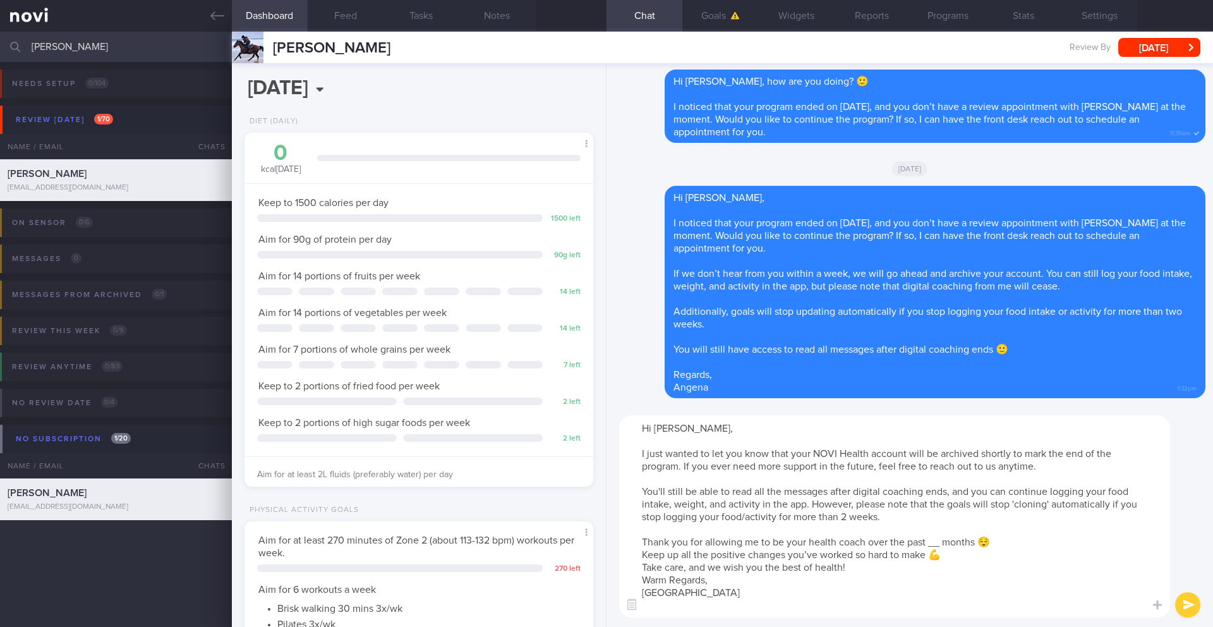
click at [639, 555] on textarea "Hi [PERSON_NAME], I just wanted to let you know that your NOVI Health account w…" at bounding box center [894, 516] width 551 height 202
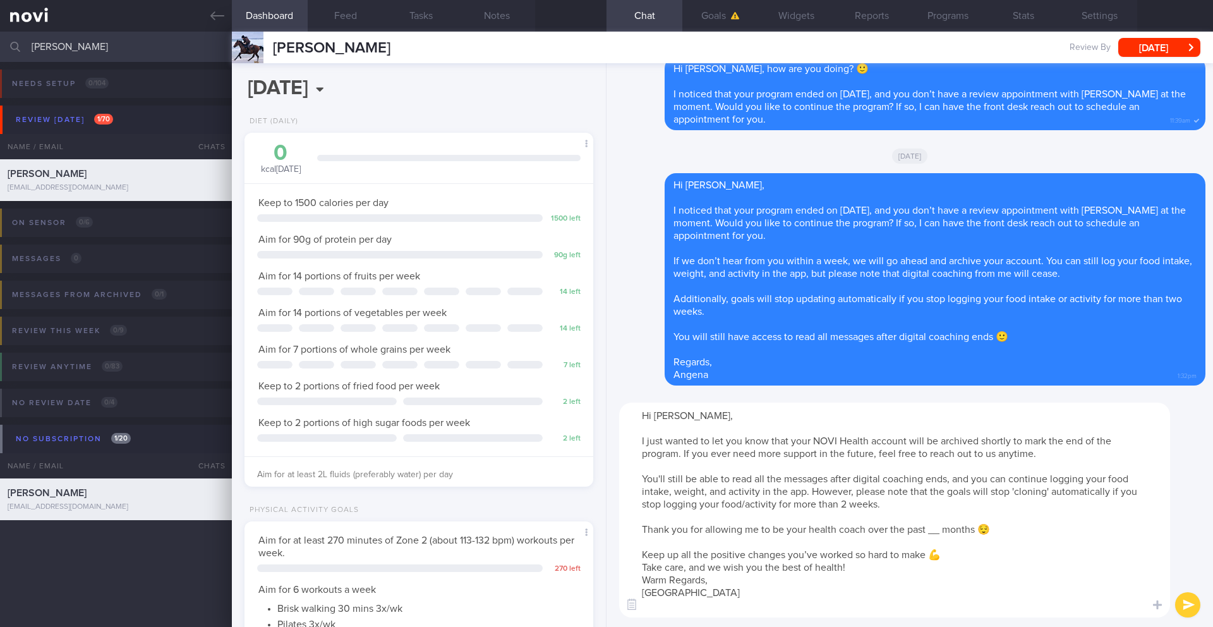
click at [635, 566] on textarea "Hi [PERSON_NAME], I just wanted to let you know that your NOVI Health account w…" at bounding box center [894, 509] width 551 height 215
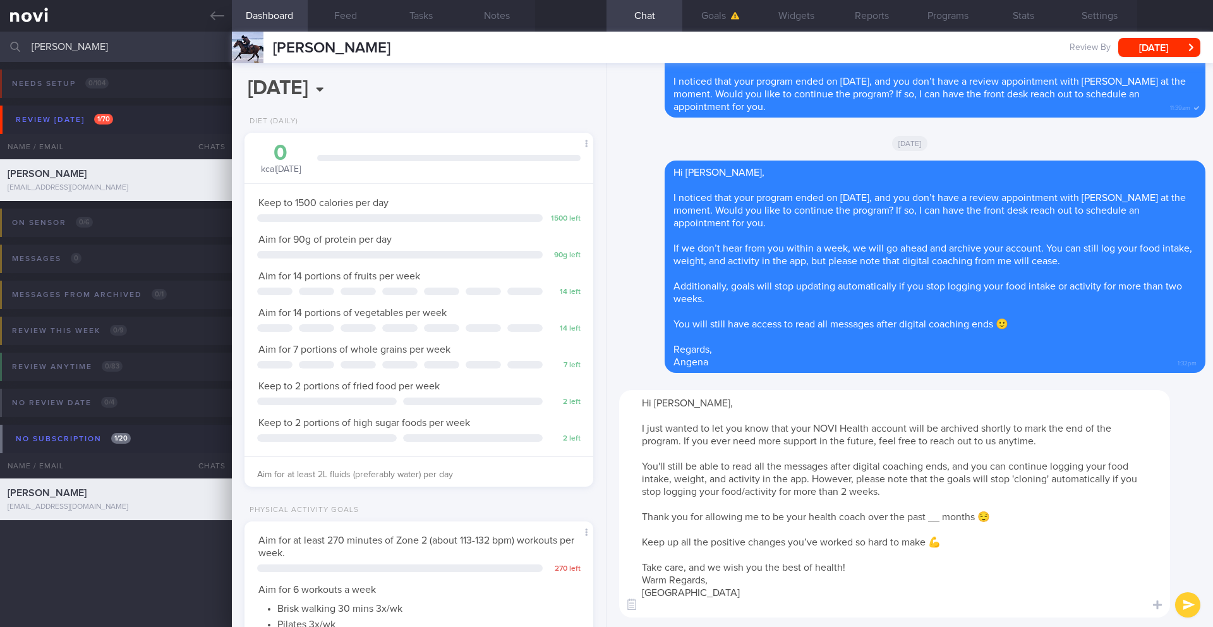
click at [638, 581] on textarea "Hi [PERSON_NAME], I just wanted to let you know that your NOVI Health account w…" at bounding box center [894, 503] width 551 height 227
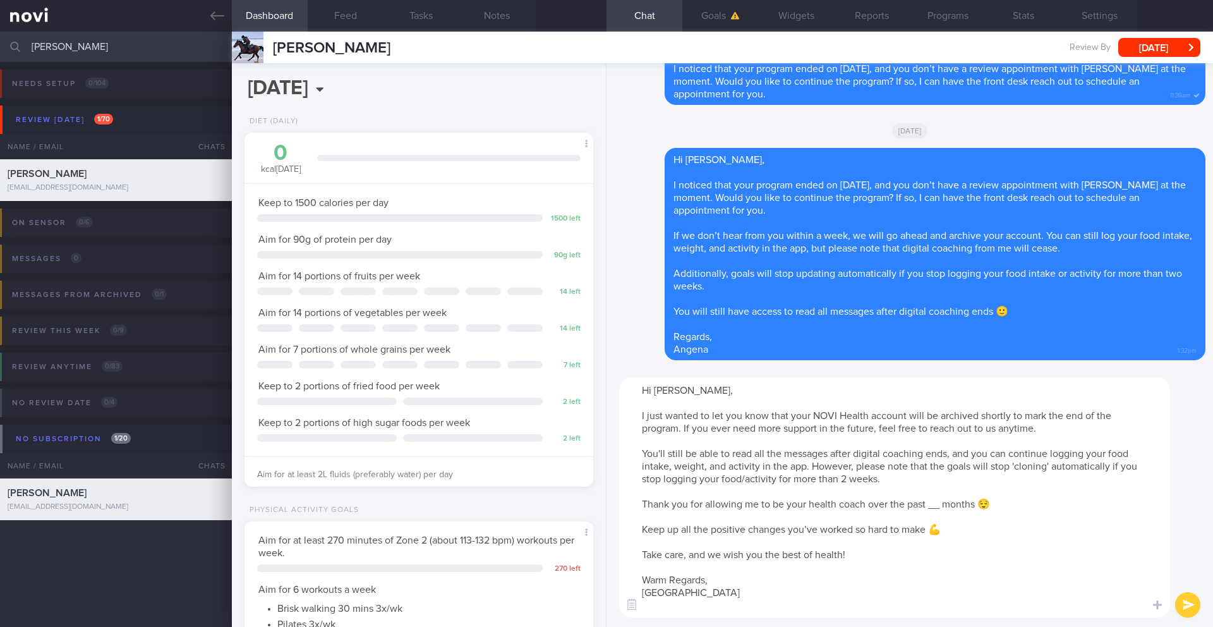
click at [721, 506] on textarea "Hi [PERSON_NAME], I just wanted to let you know that your NOVI Health account w…" at bounding box center [894, 497] width 551 height 240
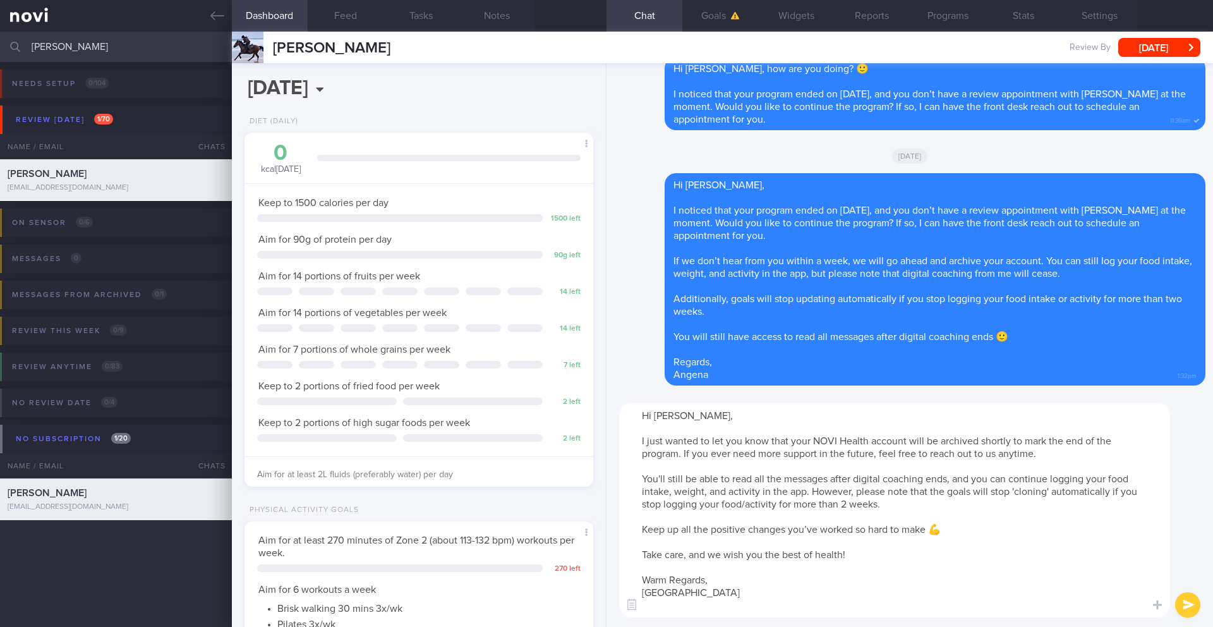
type textarea "Hi [PERSON_NAME], I just wanted to let you know that your NOVI Health account w…"
click at [1188, 594] on button "submit" at bounding box center [1187, 604] width 25 height 25
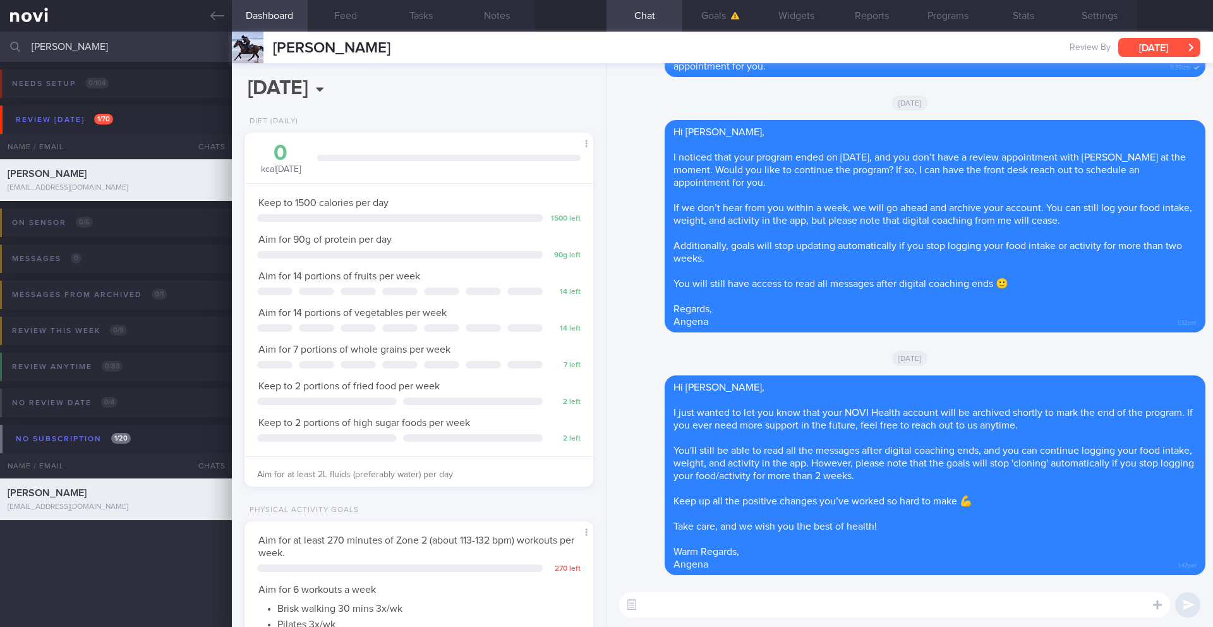
click at [1148, 54] on button "[DATE]" at bounding box center [1159, 47] width 82 height 19
click at [1078, 347] on div "[DATE]" at bounding box center [909, 357] width 591 height 35
click at [1092, 15] on button "Settings" at bounding box center [1099, 16] width 76 height 32
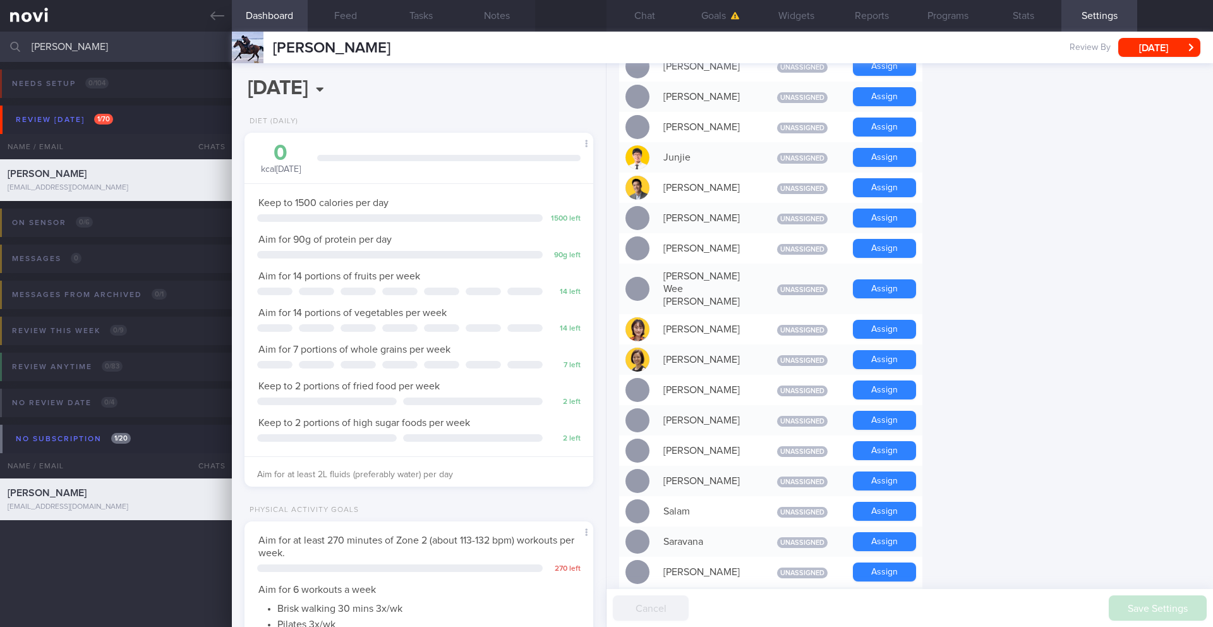
scroll to position [1035, 0]
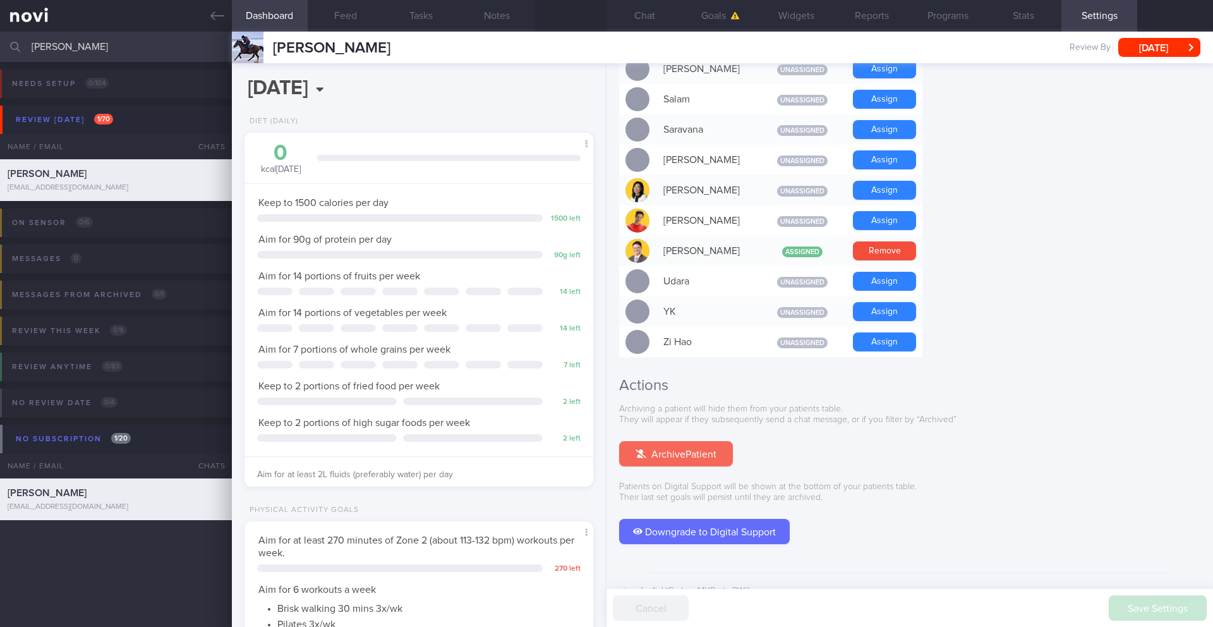
click at [699, 441] on button "Archive Patient" at bounding box center [676, 453] width 114 height 25
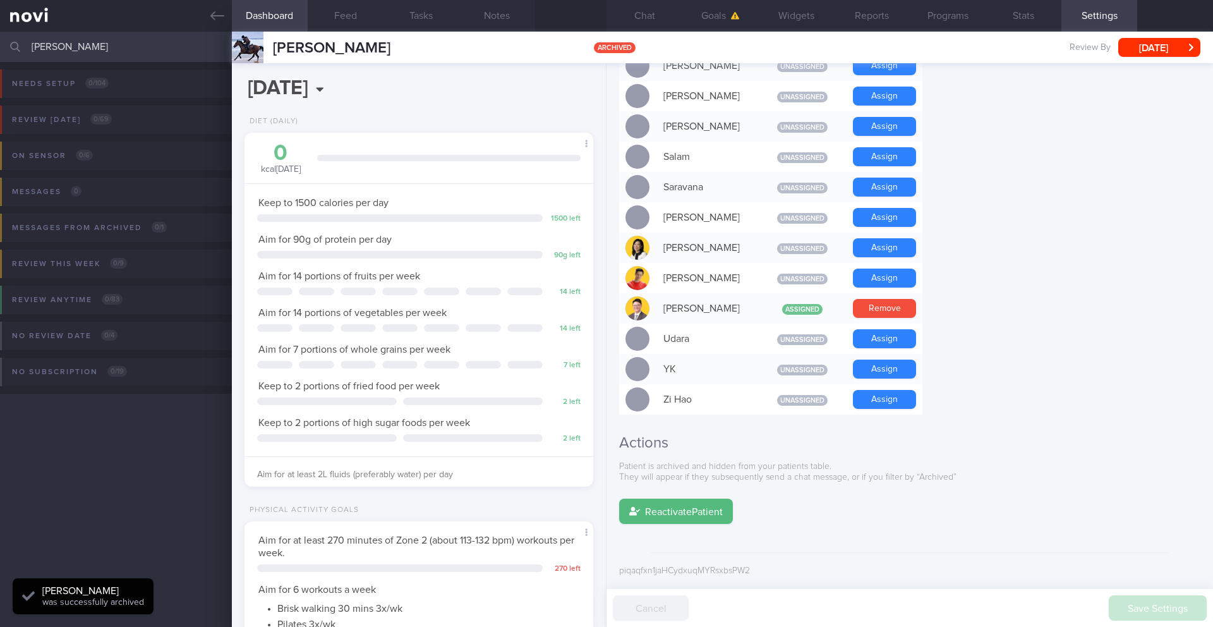
scroll to position [958, 0]
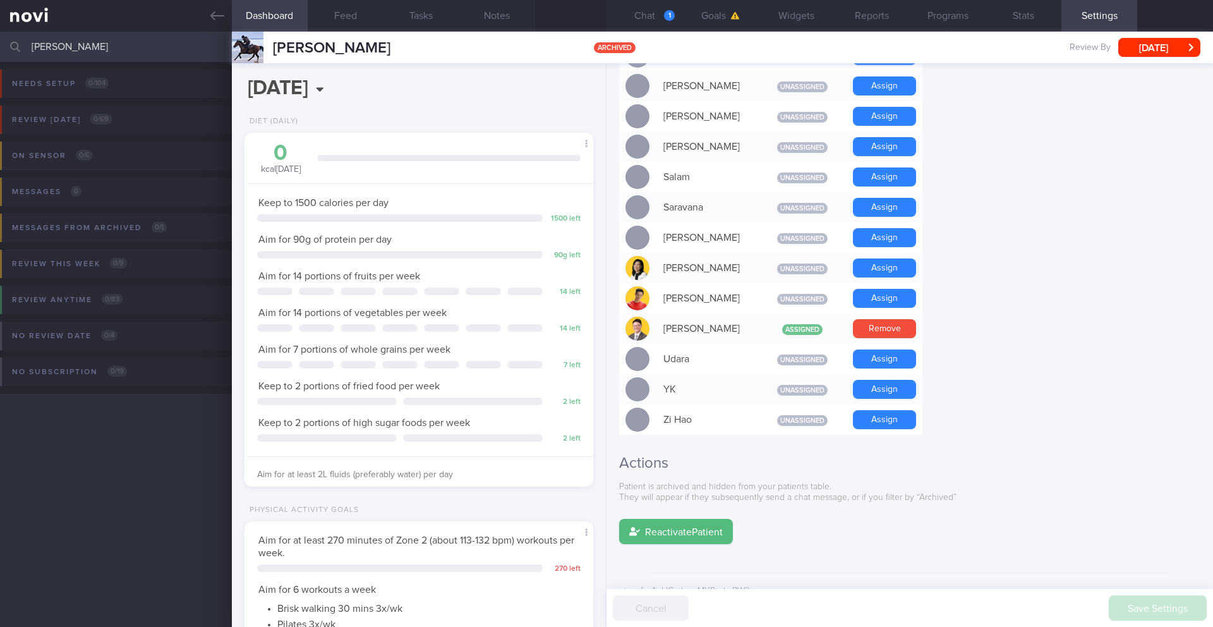
click at [100, 53] on input "[PERSON_NAME]" at bounding box center [606, 47] width 1213 height 30
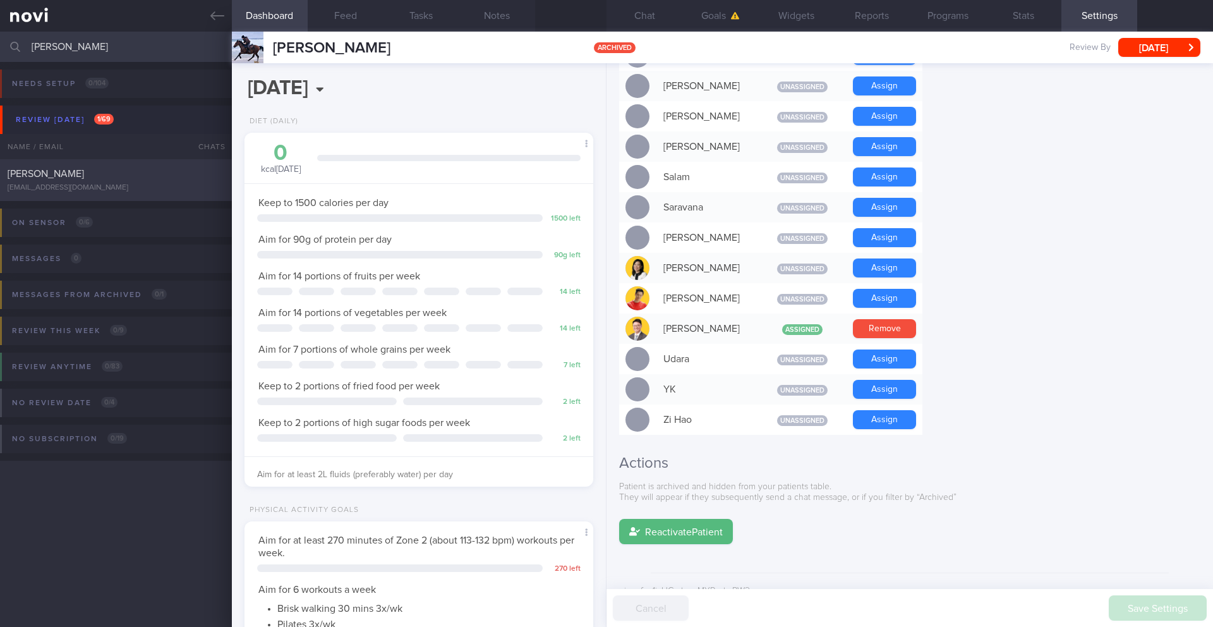
type input "[PERSON_NAME]"
click at [116, 185] on div "[EMAIL_ADDRESS][DOMAIN_NAME]" at bounding box center [116, 187] width 217 height 9
type input "22/9 Check for food & exercise logs. Send info > Check if logged any meals and …"
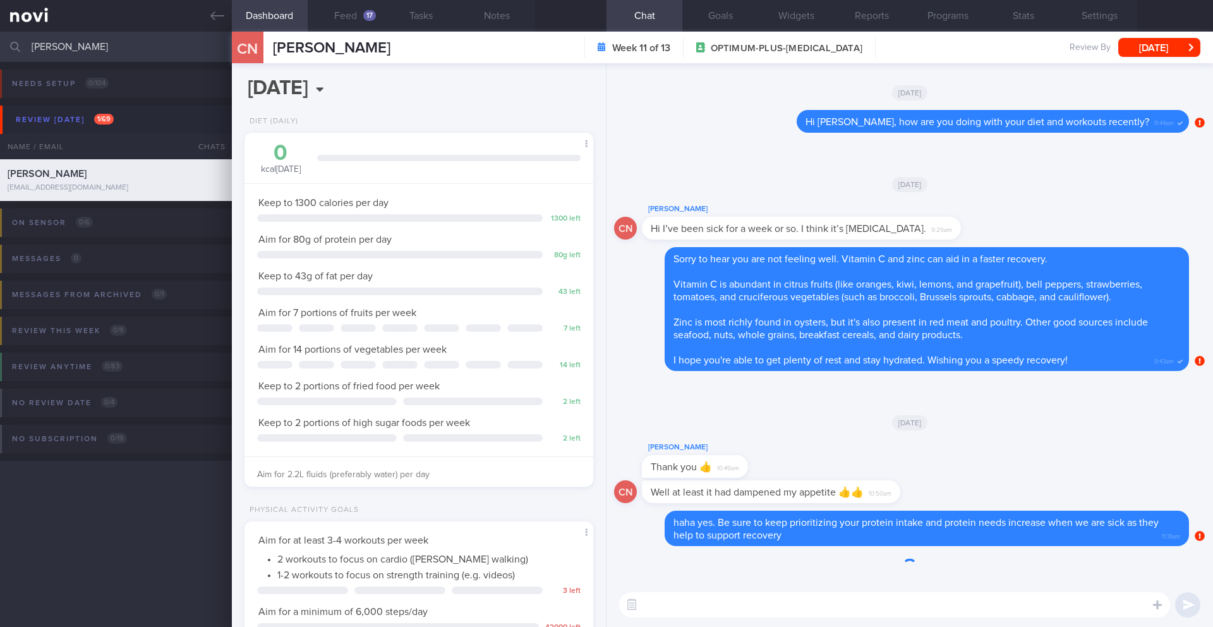
scroll to position [176, 317]
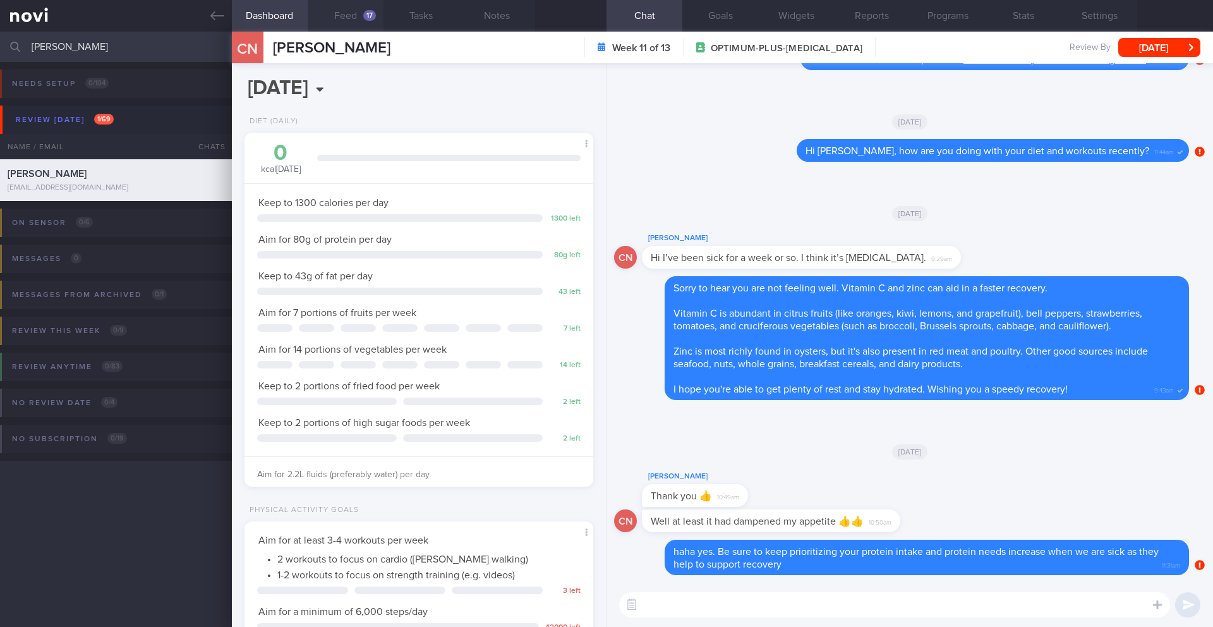
click at [356, 22] on button "Feed 17" at bounding box center [346, 16] width 76 height 32
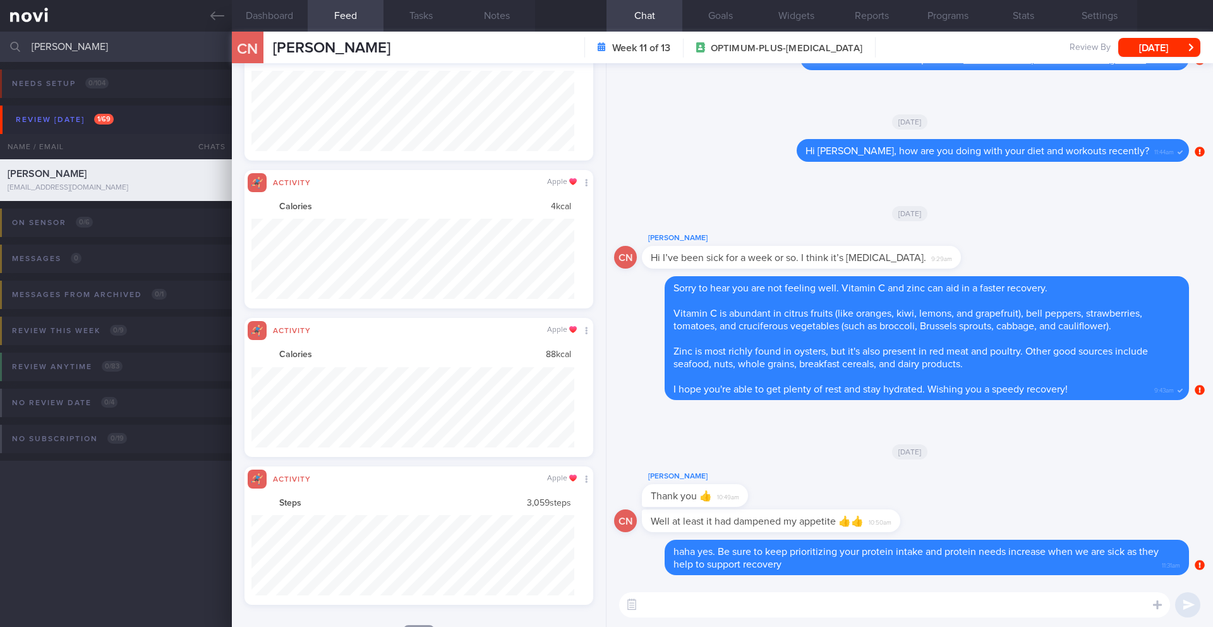
click at [792, 610] on textarea at bounding box center [894, 604] width 551 height 25
type textarea "Hi [PERSON_NAME], how are you doing this week? Need any support with your diet …"
click at [1187, 607] on button "submit" at bounding box center [1187, 604] width 25 height 25
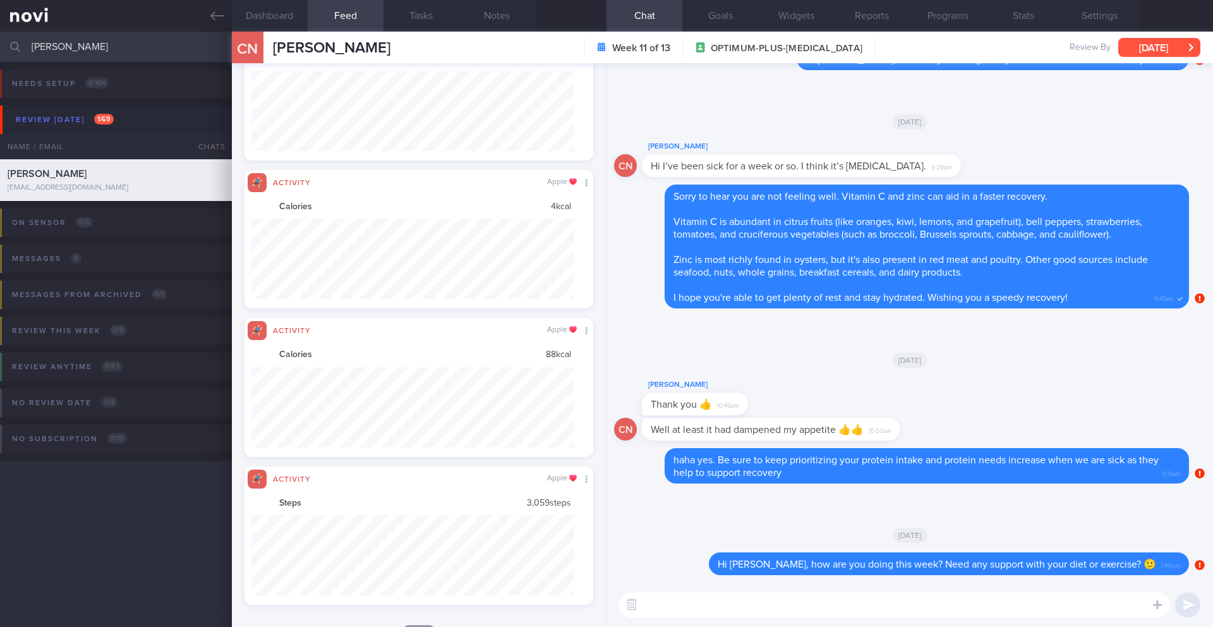
click at [1155, 42] on button "[DATE]" at bounding box center [1159, 47] width 82 height 19
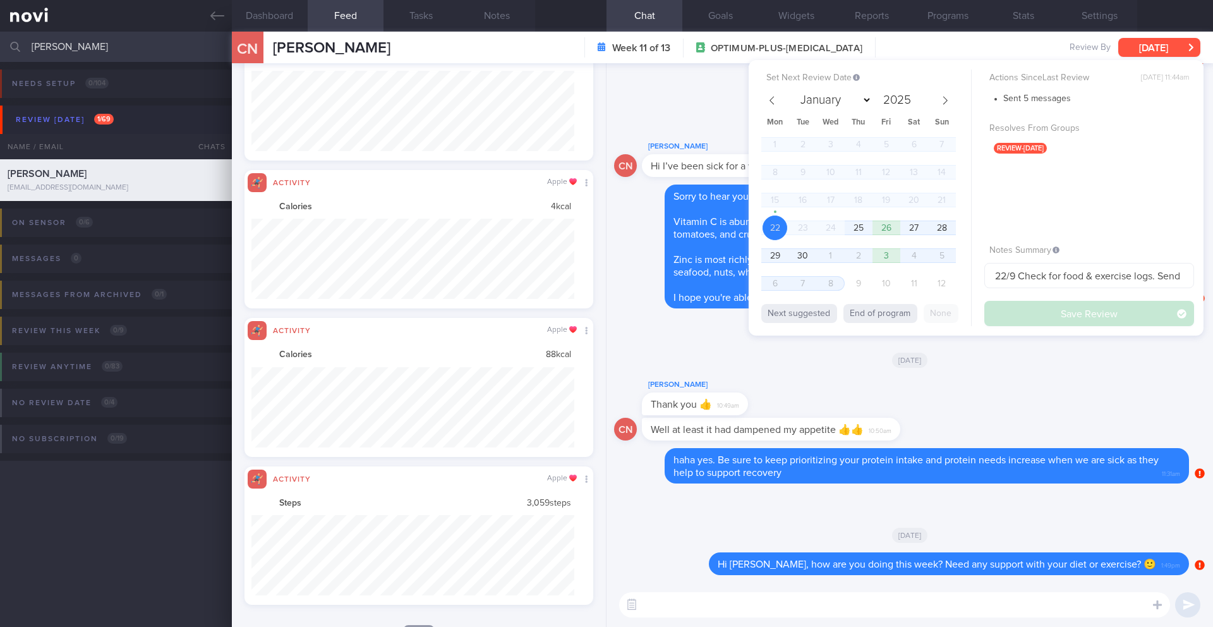
click at [1127, 50] on button "[DATE]" at bounding box center [1159, 47] width 82 height 19
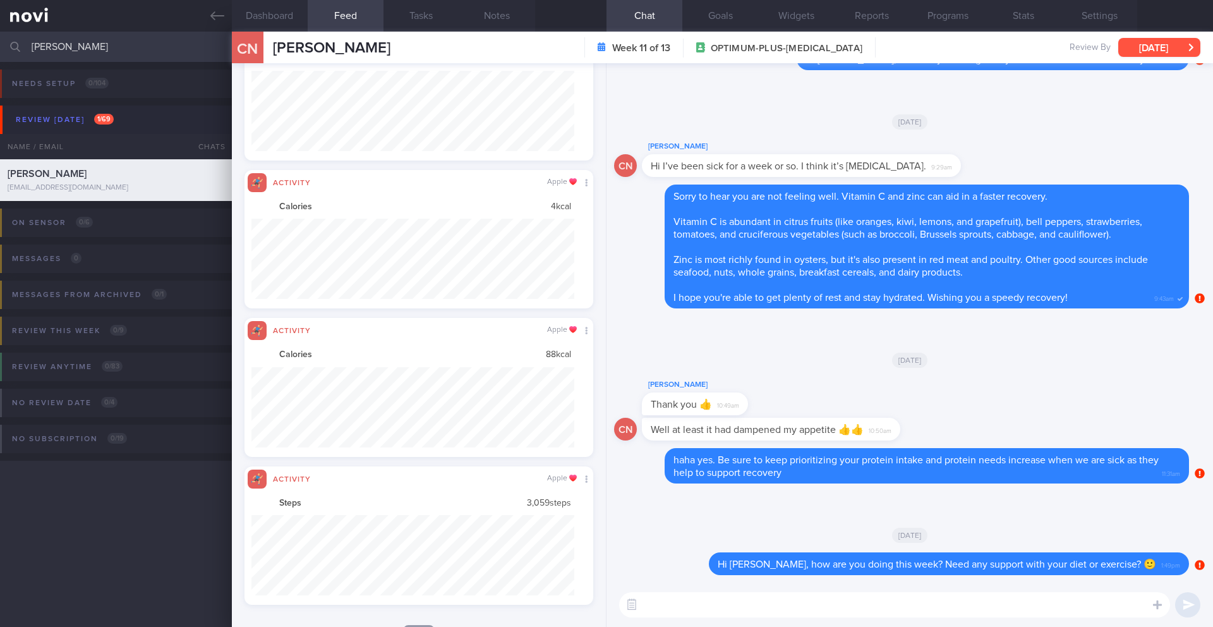
click at [1174, 47] on button "[DATE]" at bounding box center [1159, 47] width 82 height 19
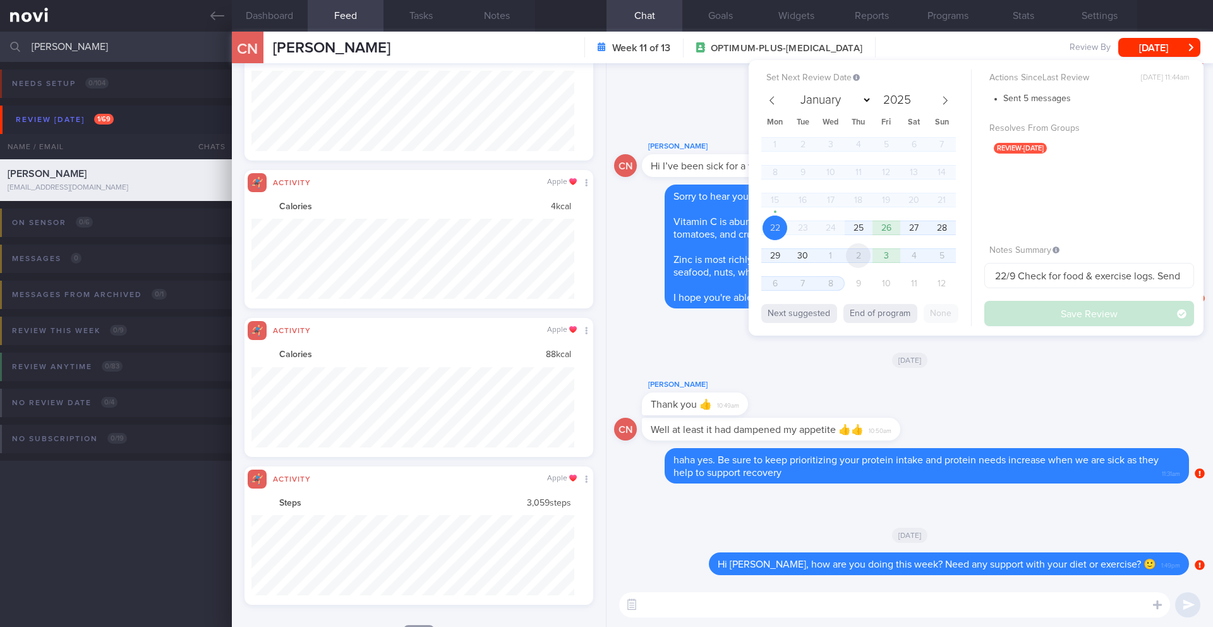
click at [863, 259] on span "2" at bounding box center [858, 255] width 25 height 25
select select "9"
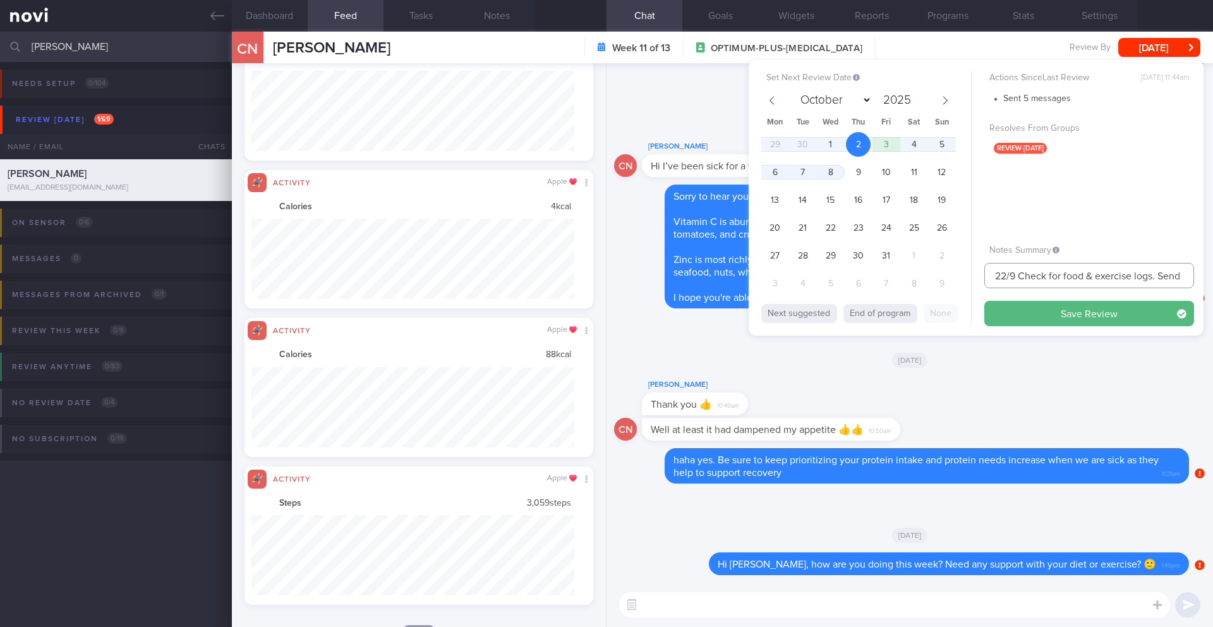
drag, startPoint x: 1015, startPoint y: 276, endPoint x: 958, endPoint y: 275, distance: 56.9
click at [958, 275] on div "Set Next Review Date [DATE] January February March April May June July August S…" at bounding box center [976, 197] width 455 height 275
type input "2/10 Check for food & exercise logs. Send info > Check if logged any meals and …"
click at [1020, 317] on button "Save Review" at bounding box center [1089, 313] width 210 height 25
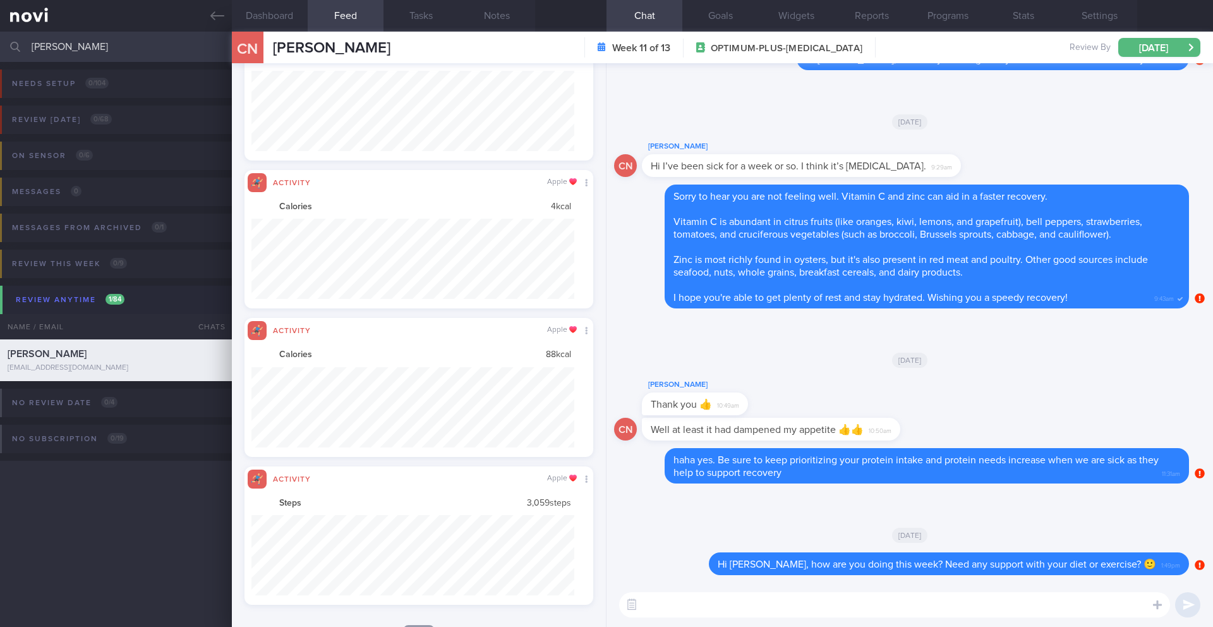
click at [83, 46] on input "[PERSON_NAME]" at bounding box center [606, 47] width 1213 height 30
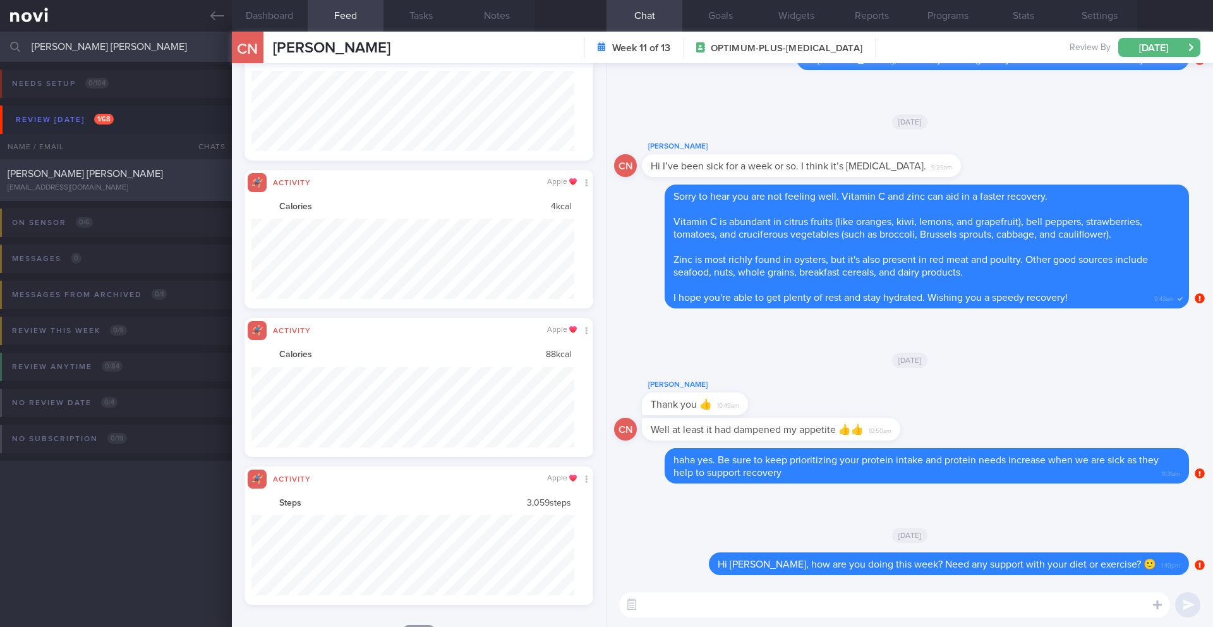
type input "[PERSON_NAME] [PERSON_NAME]"
click at [136, 183] on div "[EMAIL_ADDRESS][DOMAIN_NAME]" at bounding box center [116, 187] width 217 height 9
type input "22/9 Check wt progress > Reassess needs. Check if taking veg and whole grain. C…"
select select "8"
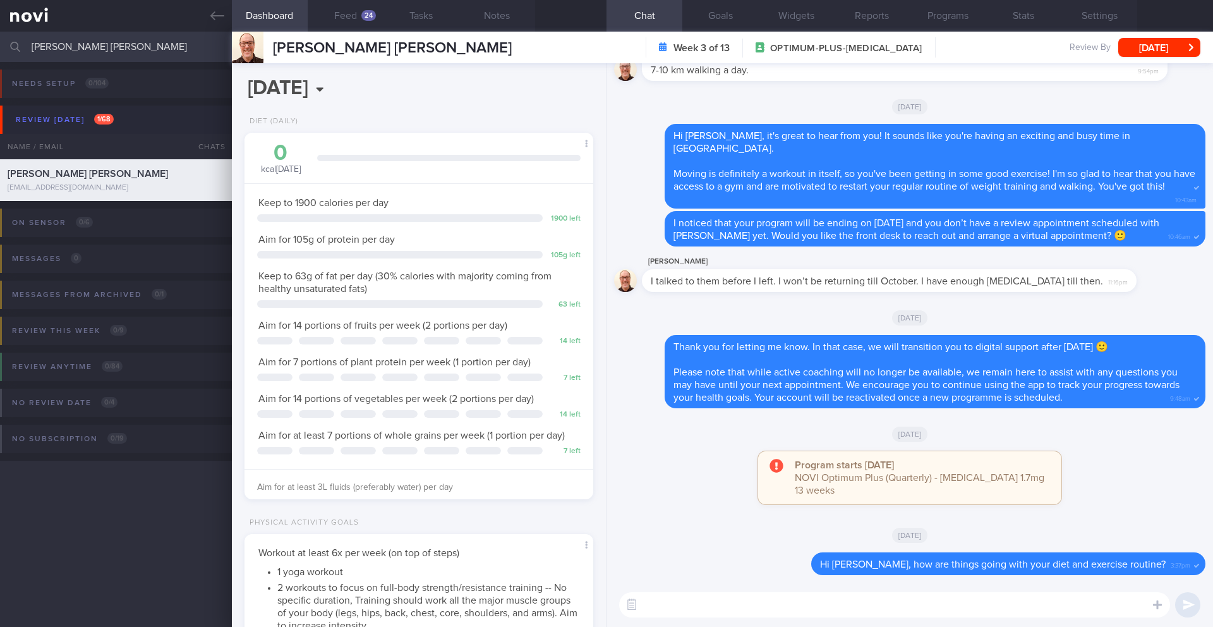
scroll to position [176, 317]
click at [373, 18] on div "24" at bounding box center [368, 15] width 15 height 11
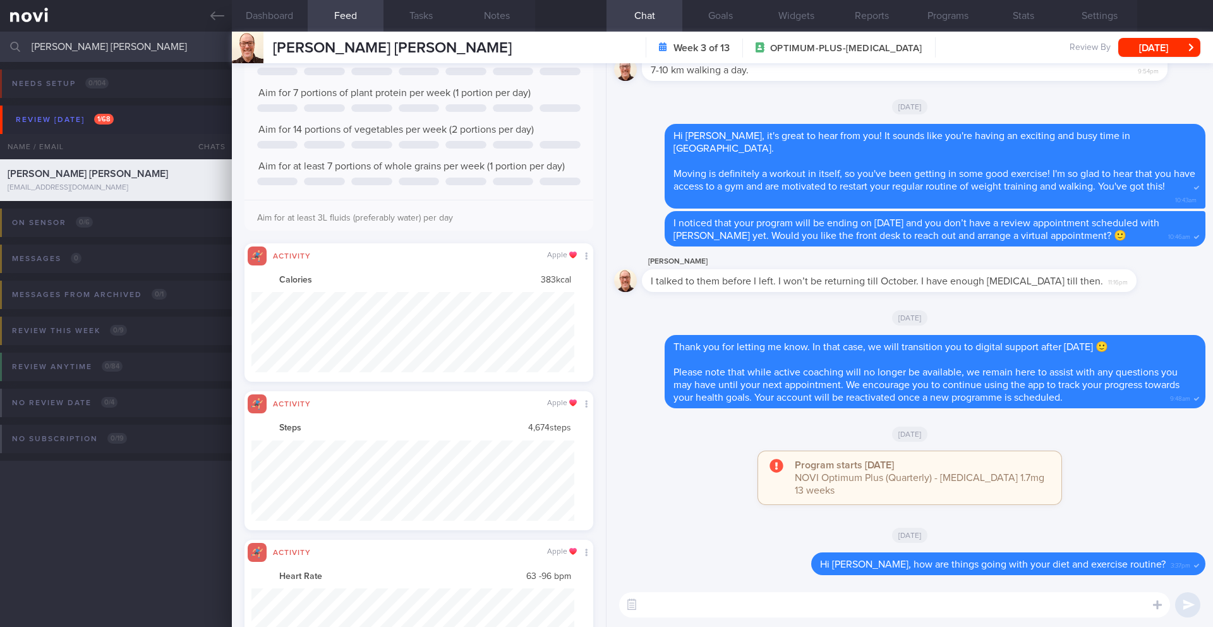
scroll to position [80, 323]
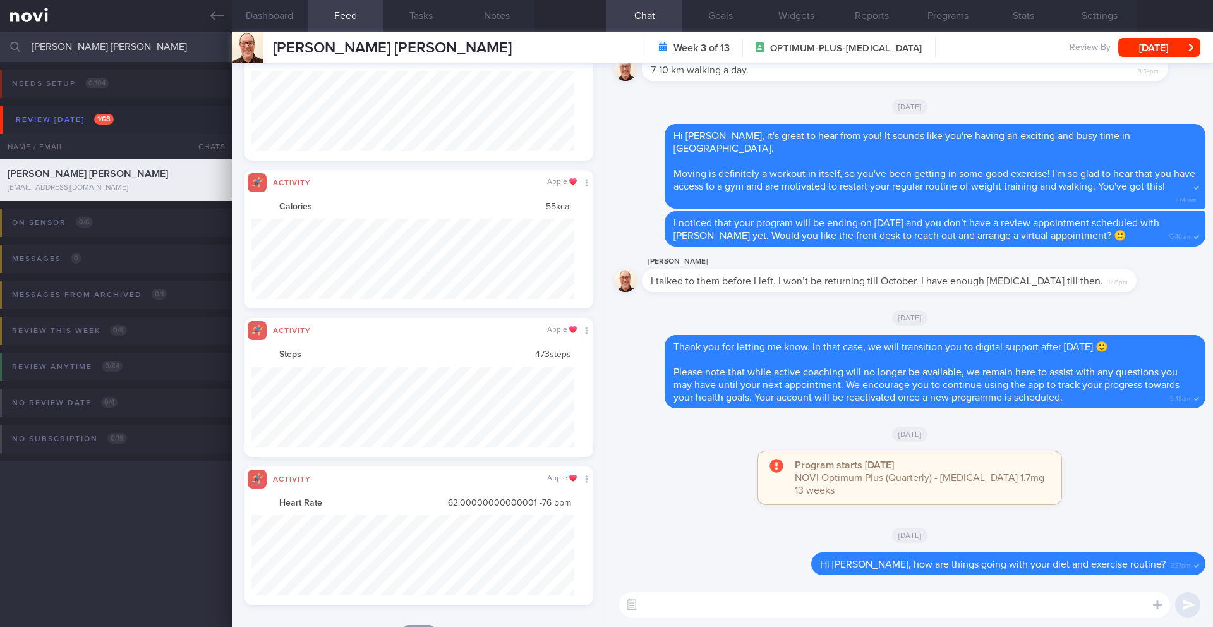
click at [824, 588] on div "​ ​" at bounding box center [909, 604] width 606 height 44
click at [825, 609] on textarea at bounding box center [894, 604] width 551 height 25
click at [822, 625] on div "​ ​" at bounding box center [909, 604] width 606 height 44
click at [822, 616] on textarea at bounding box center [894, 604] width 551 height 25
paste textarea "Facing any challenges in meeting your diet and exercise targets?"
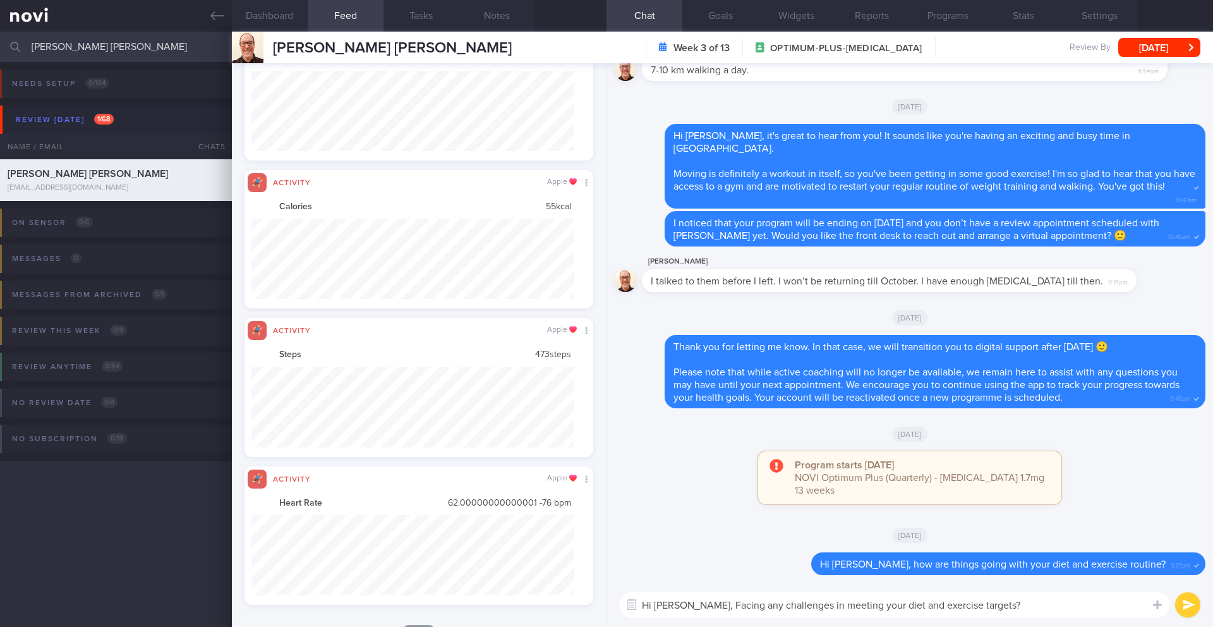
scroll to position [0, 0]
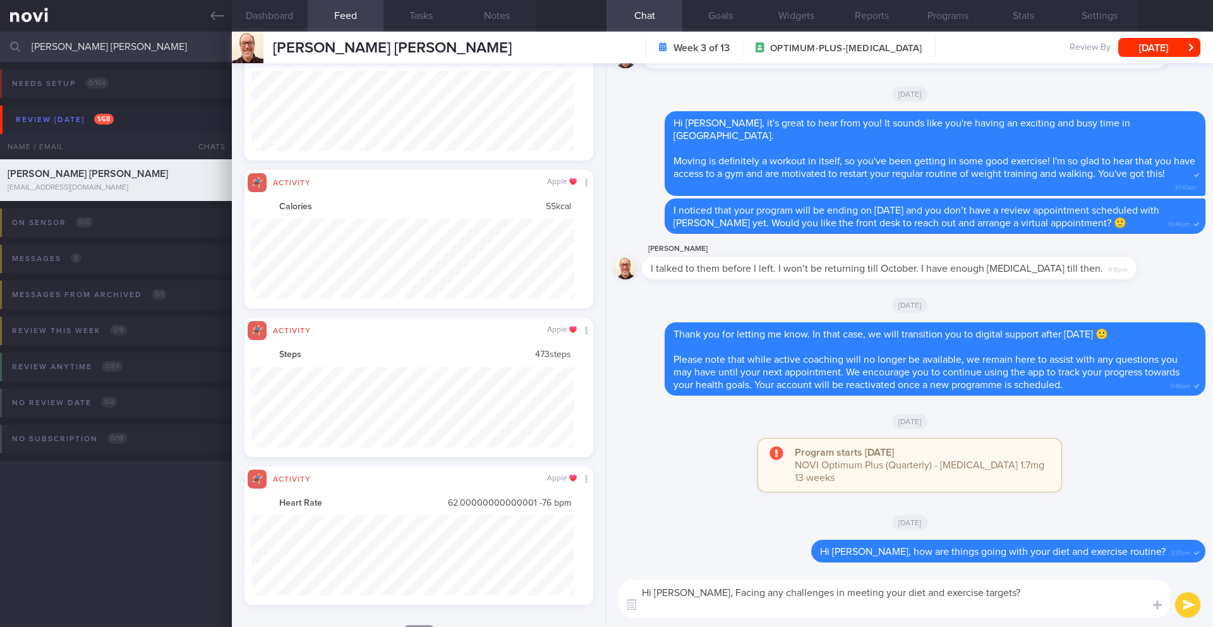
click at [678, 594] on textarea "Hi [PERSON_NAME], Facing any challenges in meeting your diet and exercise targe…" at bounding box center [894, 598] width 551 height 38
click at [1023, 595] on textarea "Hi [PERSON_NAME], facing any challenges in meeting your diet and exercise targe…" at bounding box center [894, 598] width 551 height 38
type textarea "Hi [PERSON_NAME], facing any challenges in meeting your diet and exercise targe…"
click at [1190, 599] on button "submit" at bounding box center [1187, 604] width 25 height 25
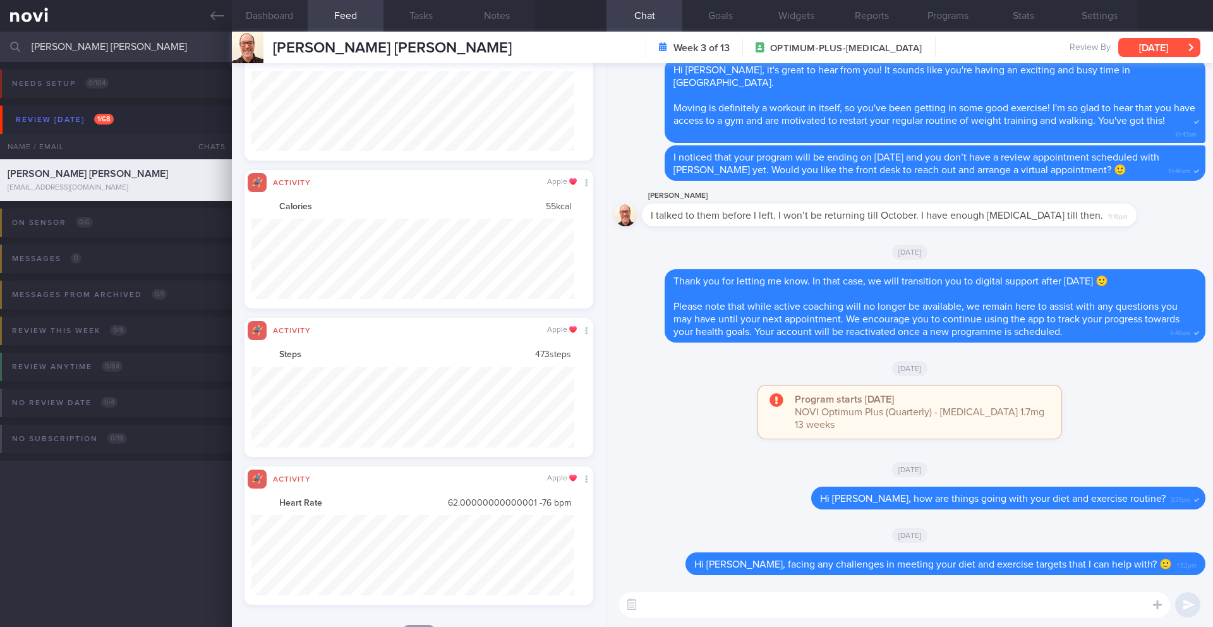
click at [1139, 46] on button "[DATE]" at bounding box center [1159, 47] width 82 height 19
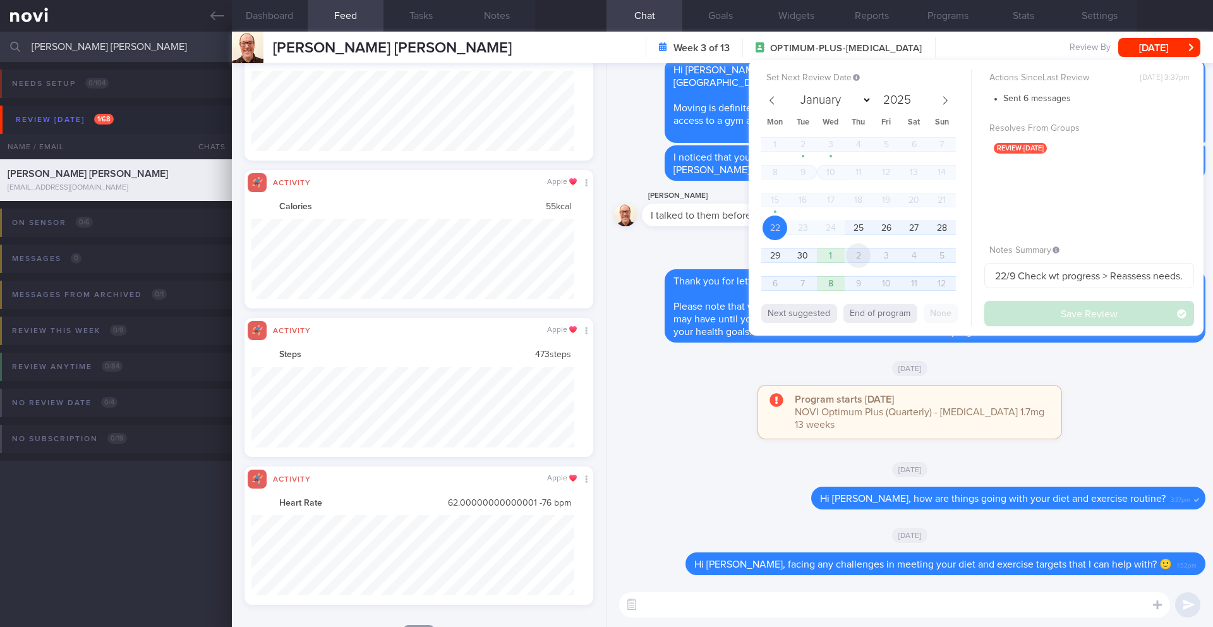
click at [863, 256] on span "2" at bounding box center [858, 255] width 25 height 25
select select "9"
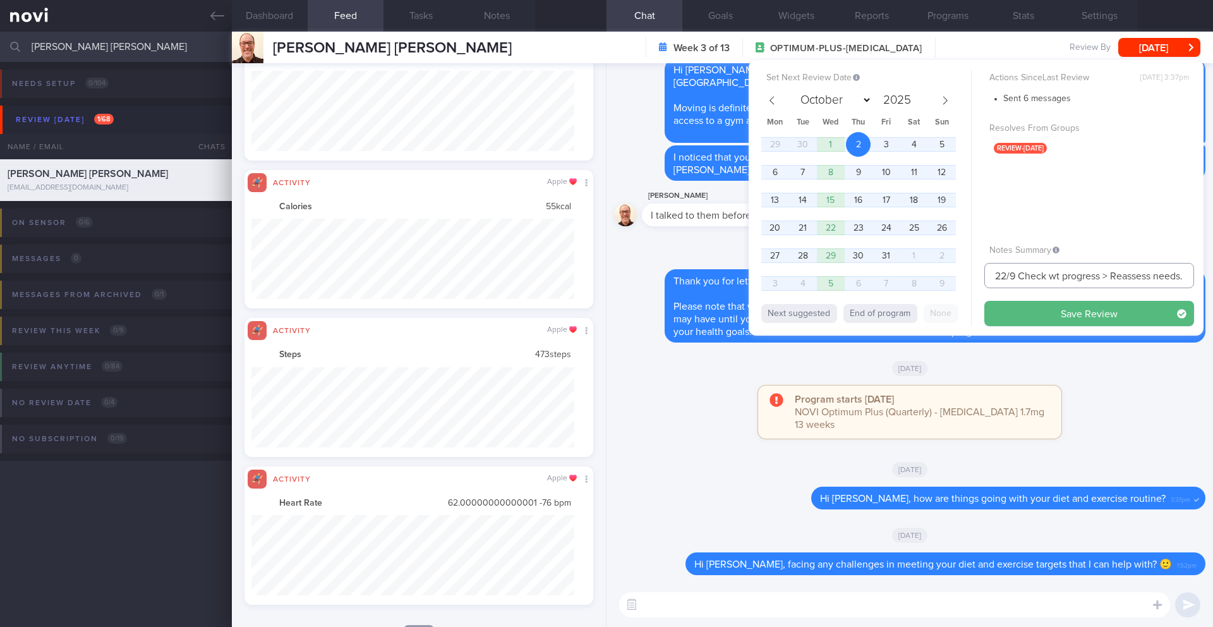
drag, startPoint x: 1014, startPoint y: 279, endPoint x: 968, endPoint y: 277, distance: 46.1
click at [968, 277] on div "Set Next Review Date [DATE] January February March April May June July August S…" at bounding box center [976, 197] width 455 height 275
type input "2/10 Check wt progress > Reassess needs. Check if taking veg and whole grain. C…"
click at [1013, 322] on button "Save Review" at bounding box center [1089, 313] width 210 height 25
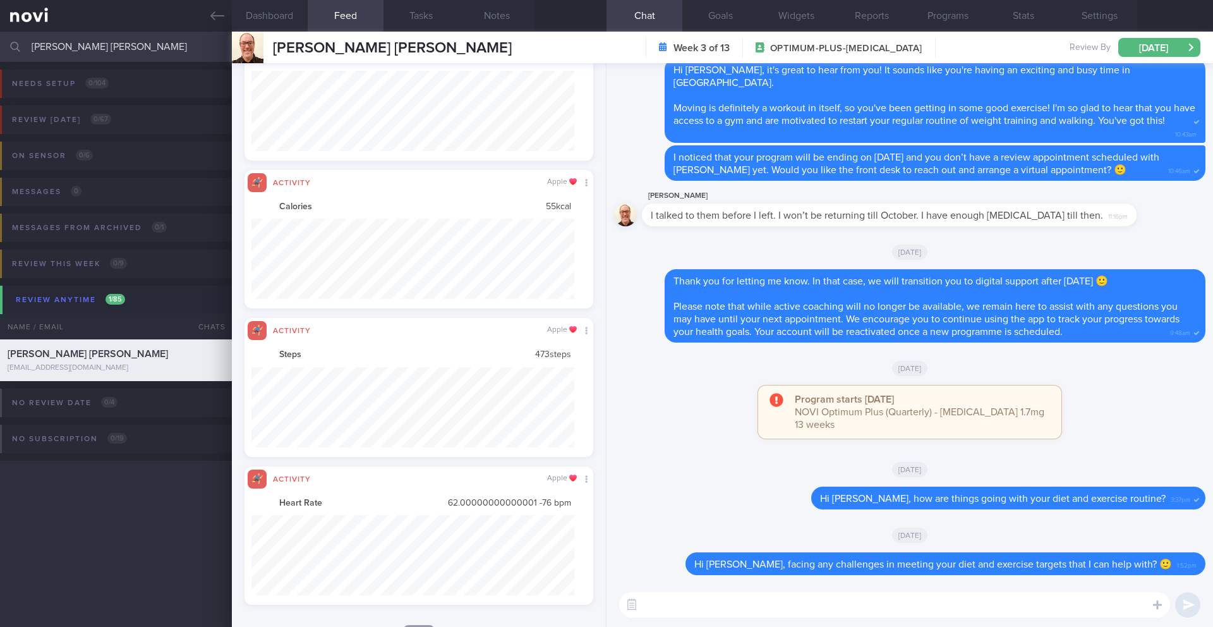
click at [148, 45] on input "[PERSON_NAME] [PERSON_NAME]" at bounding box center [606, 47] width 1213 height 30
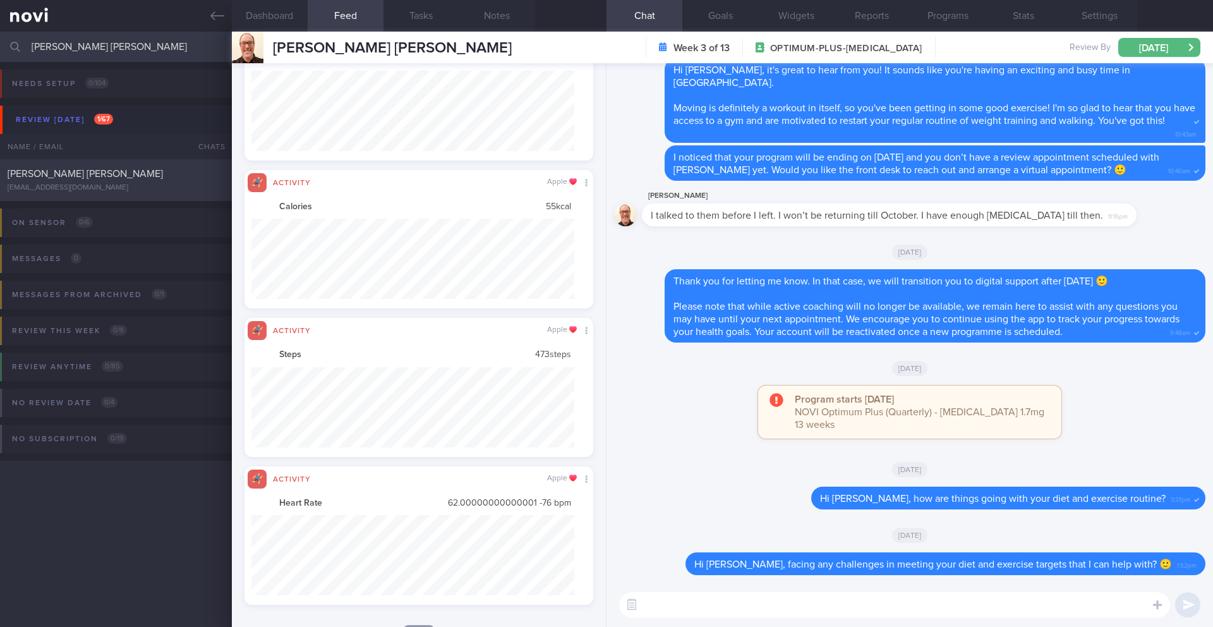
type input "[PERSON_NAME] [PERSON_NAME]"
click at [178, 200] on div "[PERSON_NAME] [PERSON_NAME] [EMAIL_ADDRESS][DOMAIN_NAME] [DATE][DATE] OPTIMUM-P…" at bounding box center [606, 180] width 1213 height 42
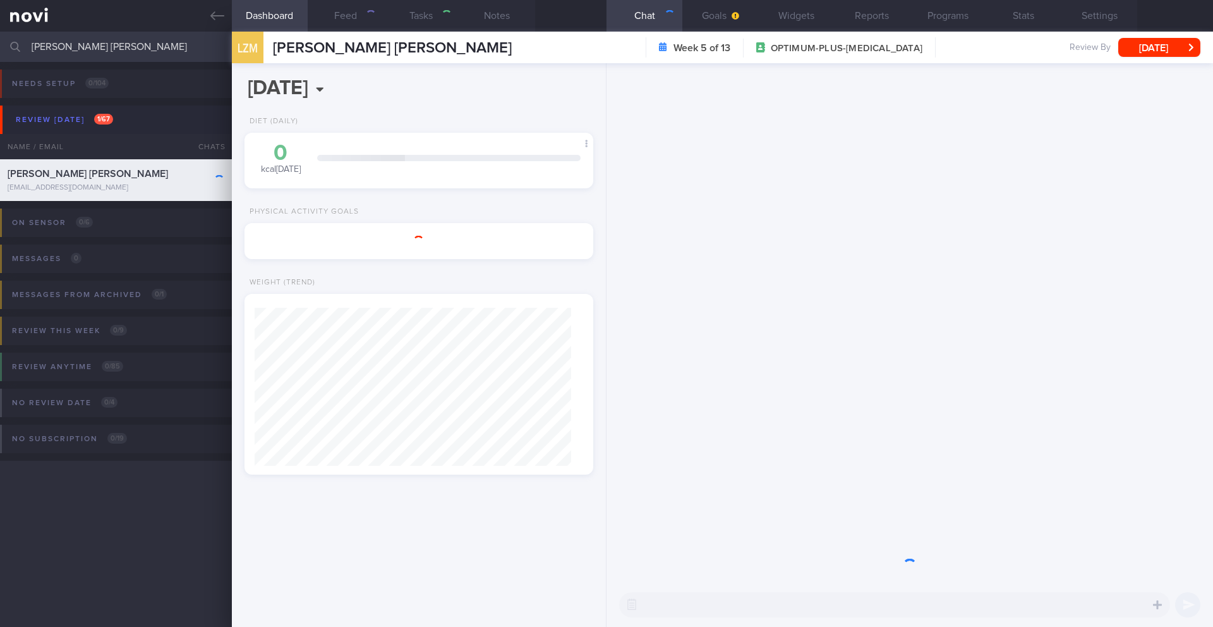
select select "8"
type input "22/9 Ensure adeq protein and resistance training"
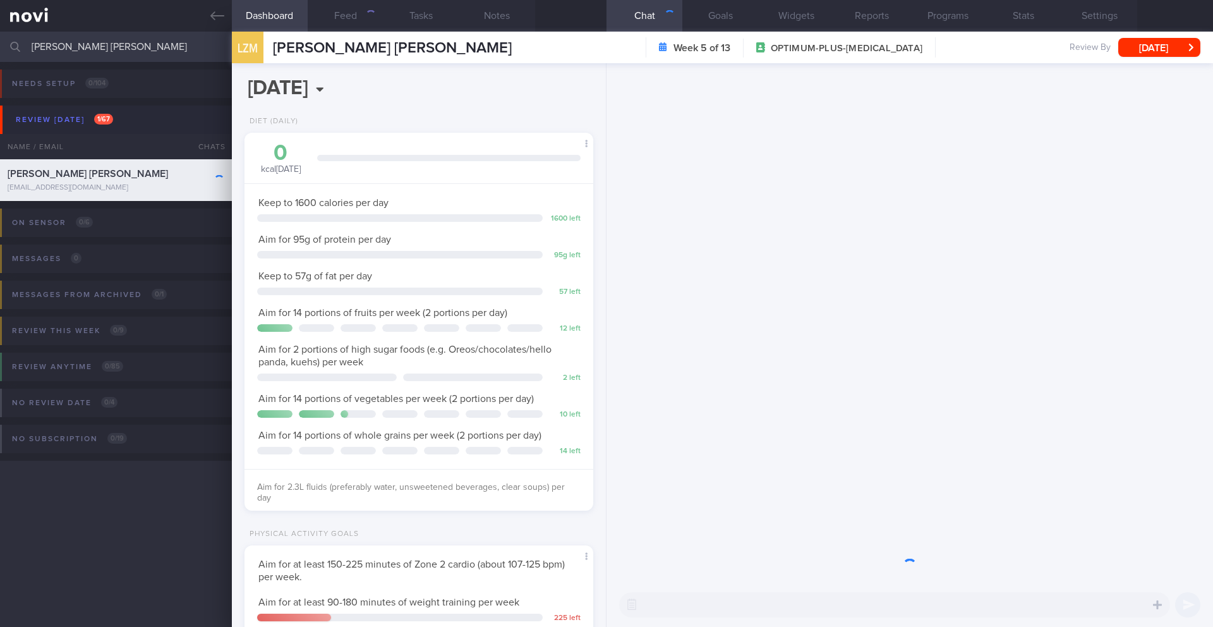
scroll to position [176, 317]
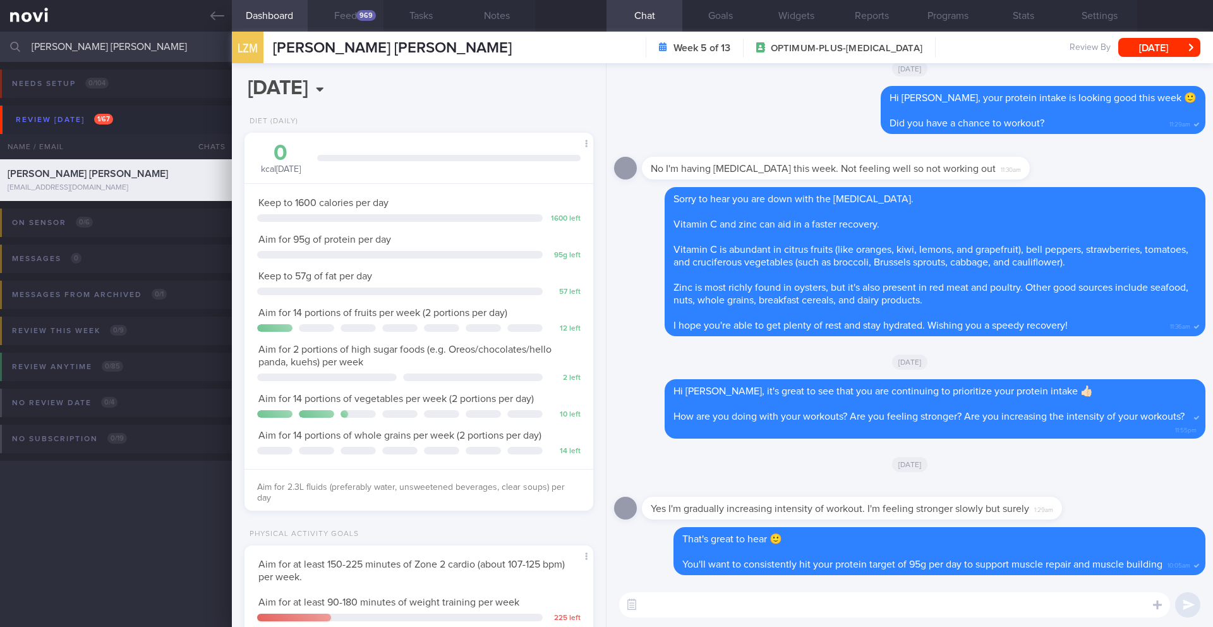
click at [369, 11] on div "969" at bounding box center [366, 15] width 20 height 11
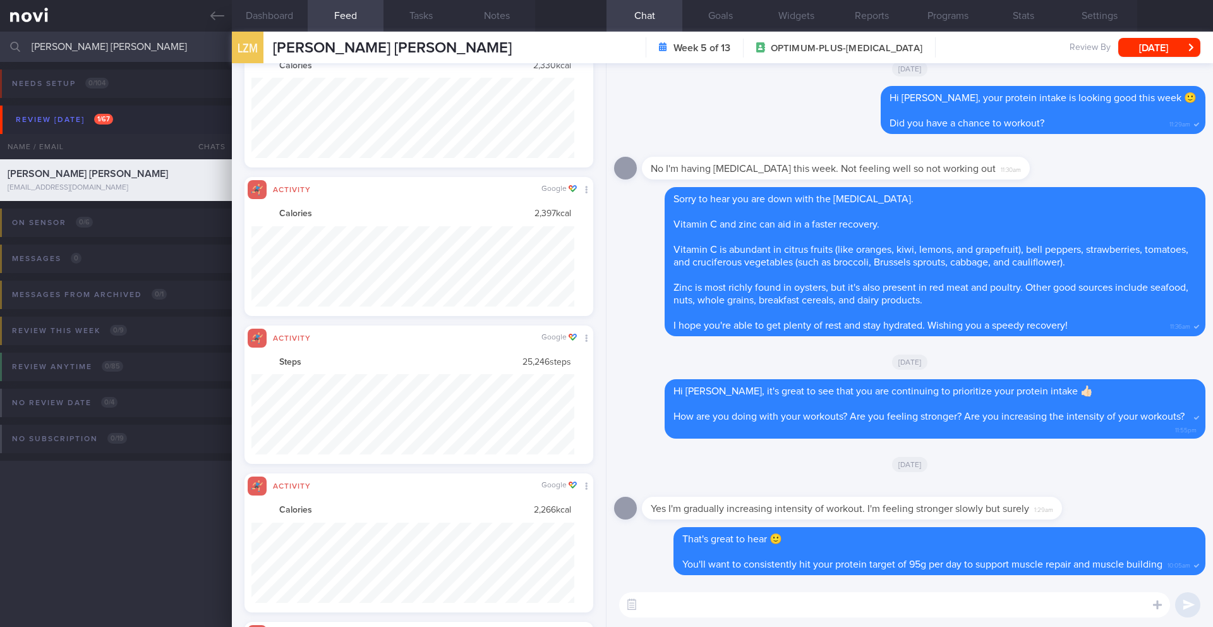
scroll to position [80, 323]
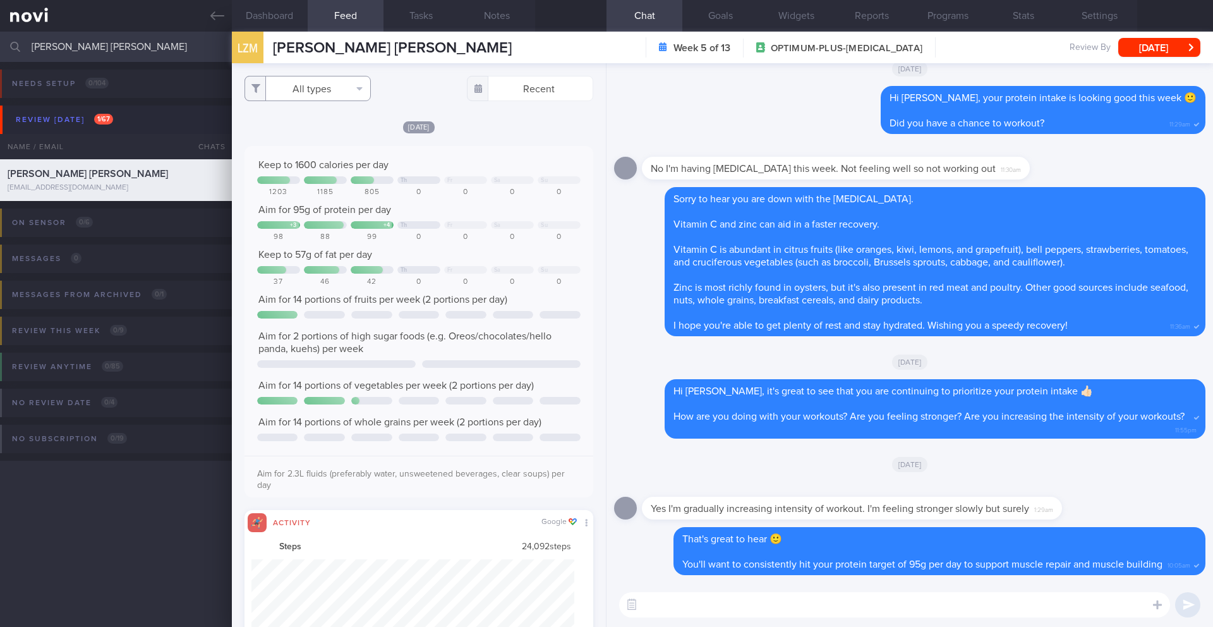
click at [312, 95] on button "All types" at bounding box center [307, 88] width 126 height 25
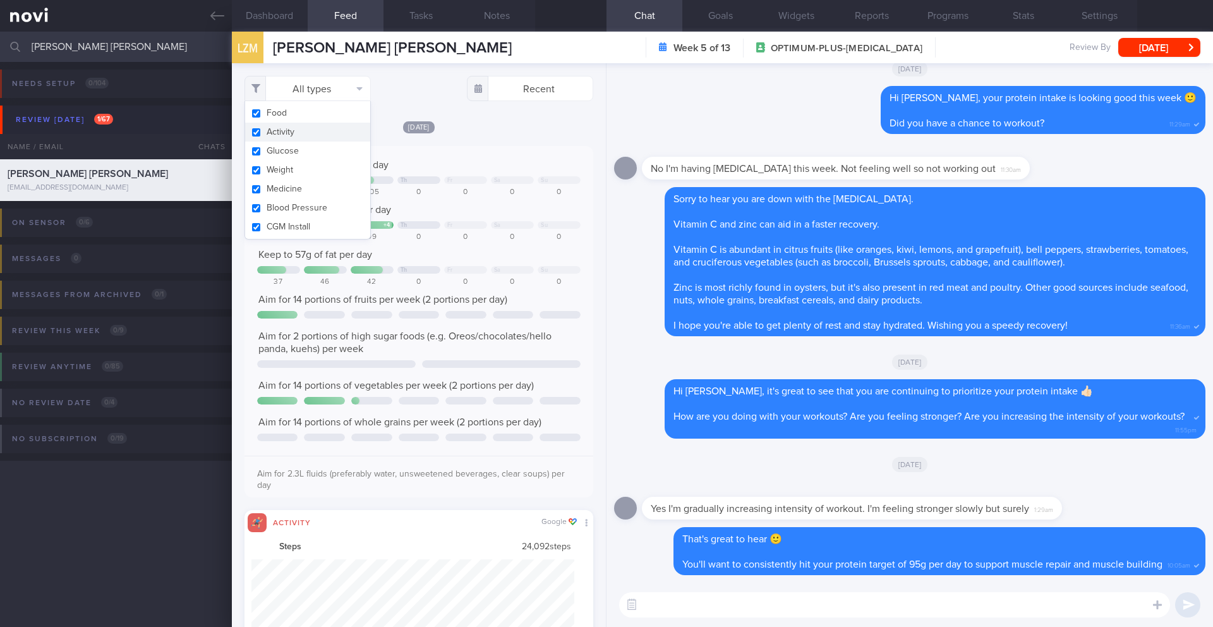
click at [301, 131] on button "Activity" at bounding box center [307, 132] width 125 height 19
checkbox input "false"
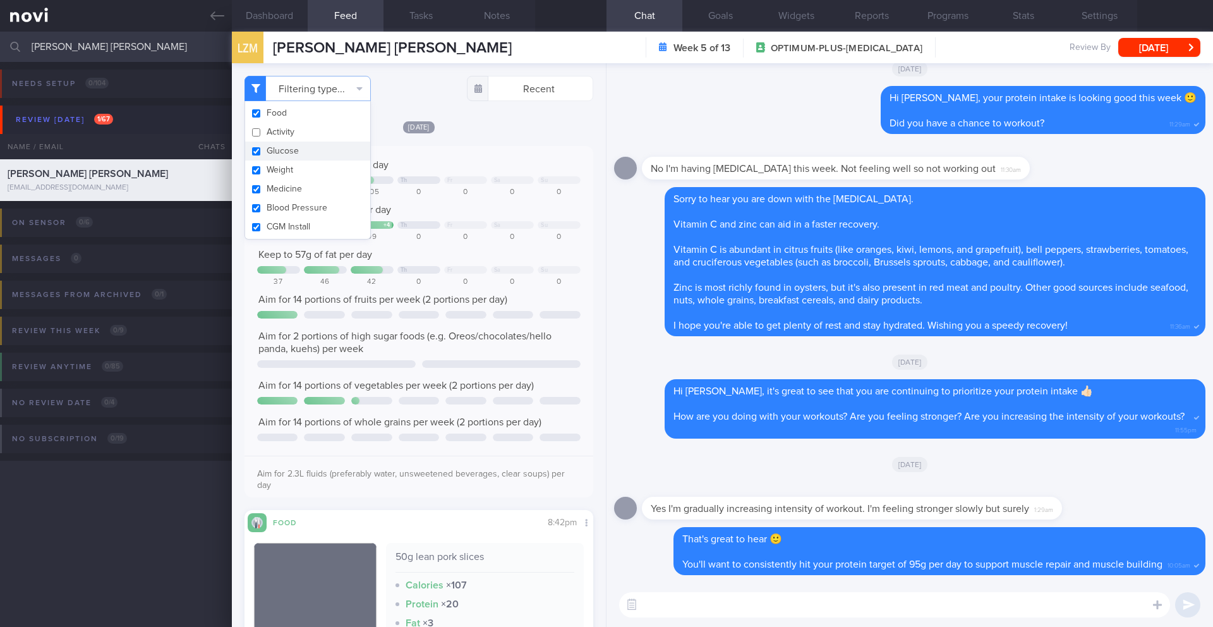
click at [510, 140] on div "[DATE] Keep to 1600 calories per day Th Fr Sa Su 1203 1185 805 0 0 0 0 Aim for …" at bounding box center [418, 578] width 349 height 916
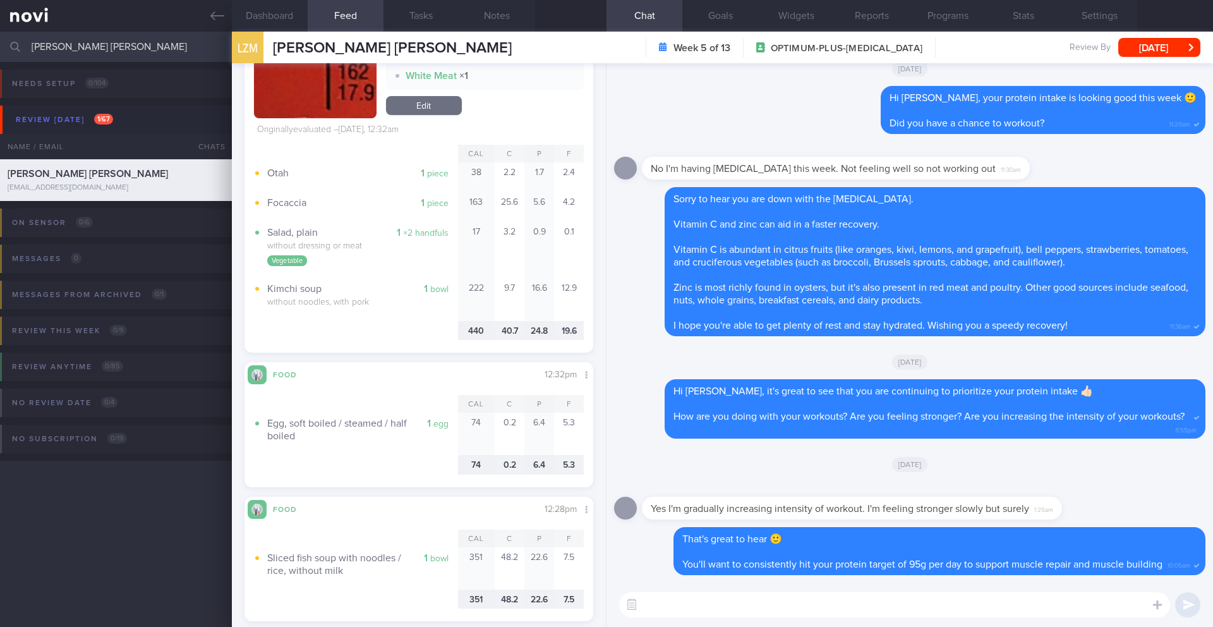
scroll to position [1973, 0]
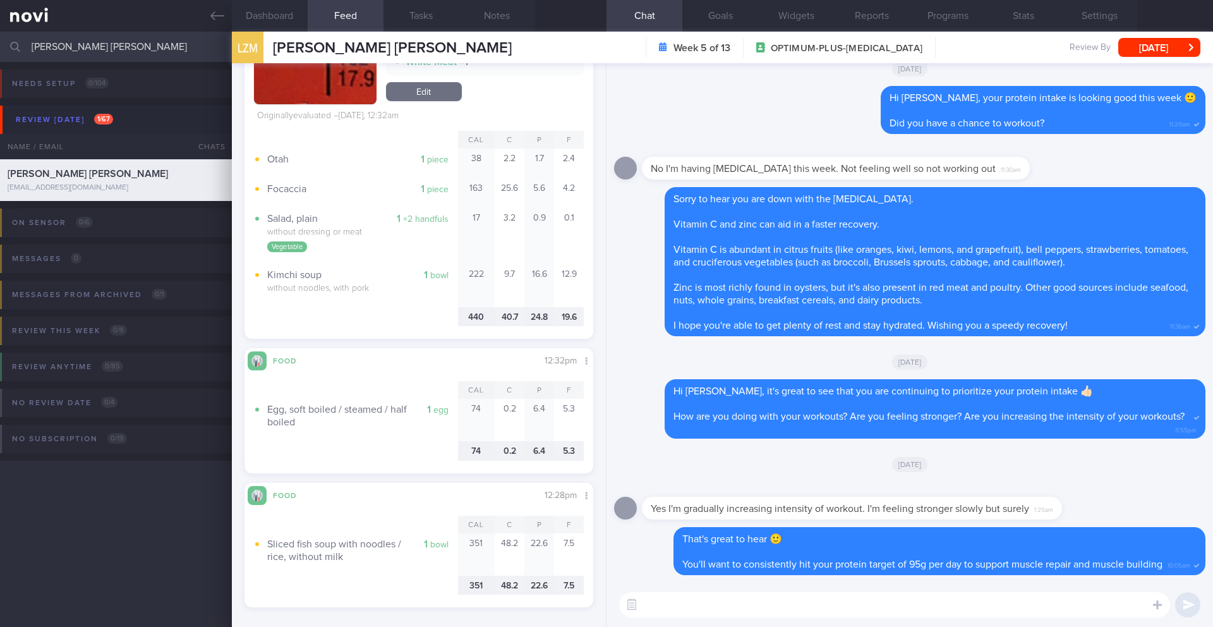
click at [692, 611] on textarea at bounding box center [894, 604] width 551 height 25
click at [695, 604] on textarea at bounding box center [894, 604] width 551 height 25
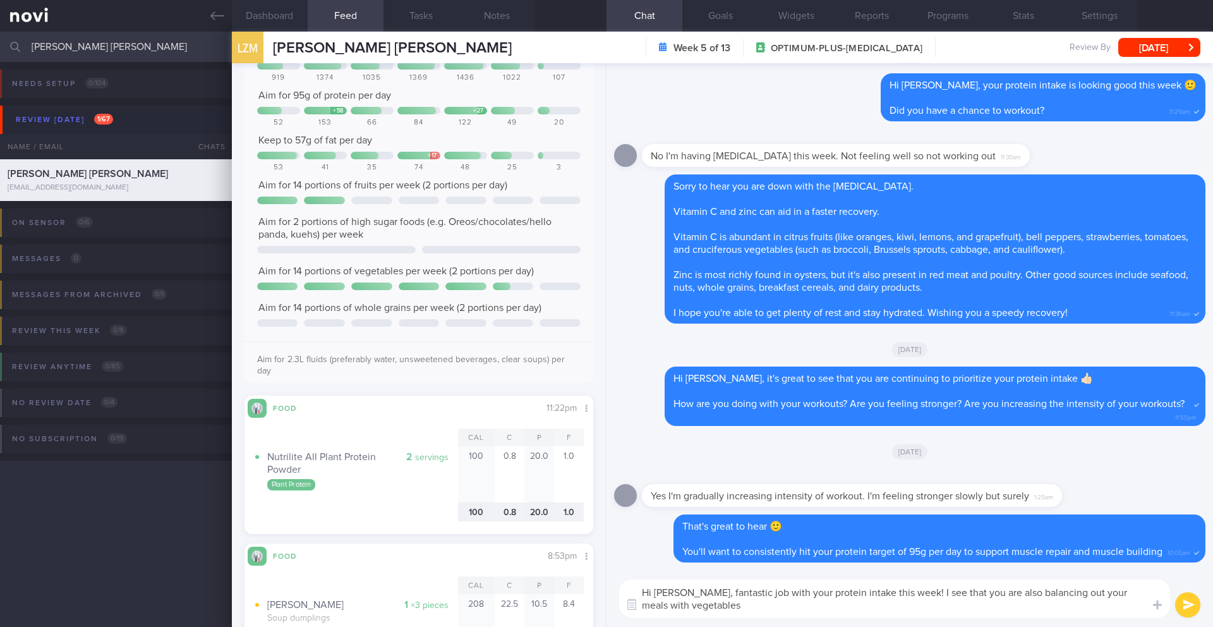
scroll to position [3548, 0]
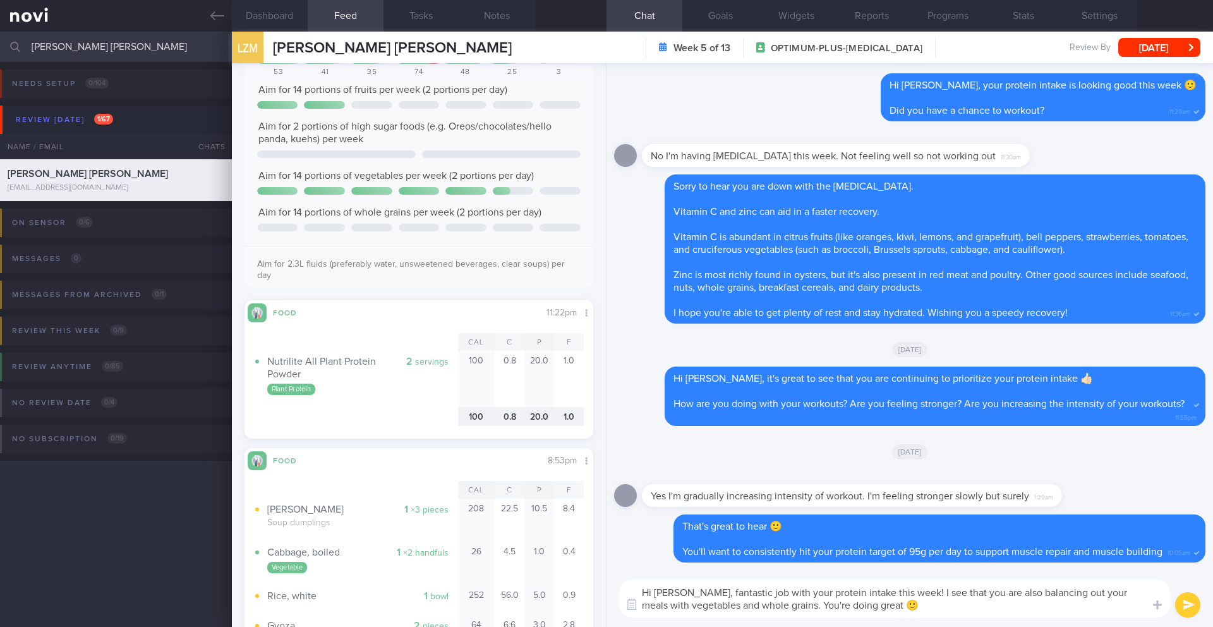
drag, startPoint x: 855, startPoint y: 606, endPoint x: 829, endPoint y: 606, distance: 25.3
click at [829, 606] on textarea "Hi [PERSON_NAME], fantastic job with your protein intake this week! I see that …" at bounding box center [894, 598] width 551 height 38
type textarea "Hi [PERSON_NAME], fantastic job with your protein intake this week! I see that …"
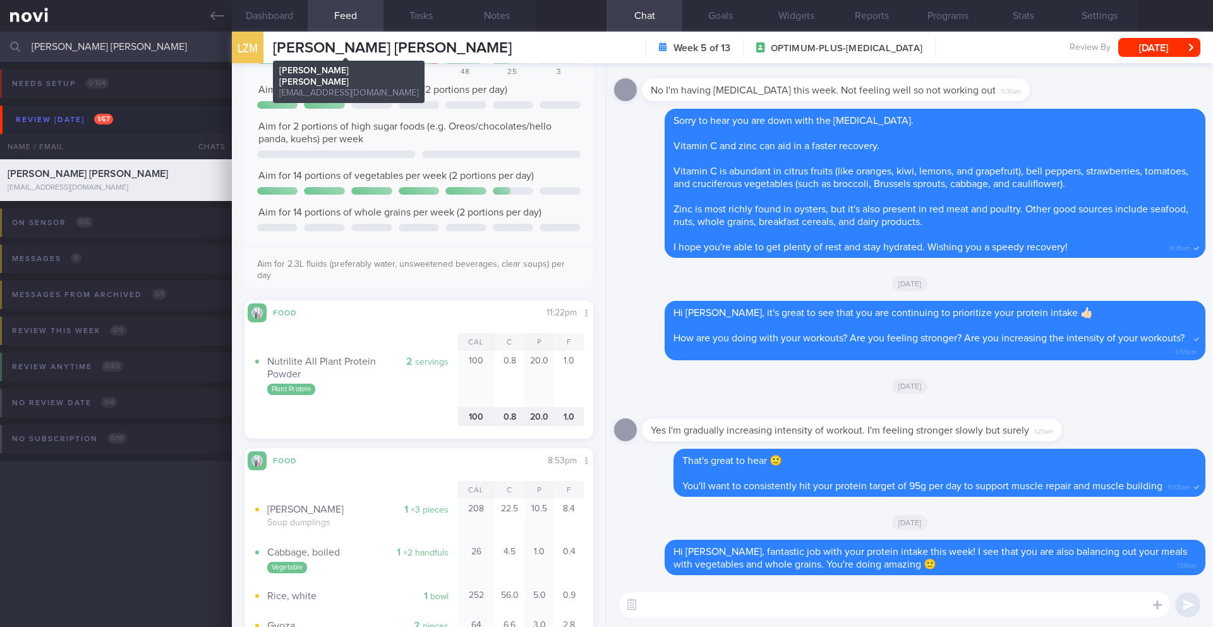
click at [312, 50] on span "[PERSON_NAME] [PERSON_NAME]" at bounding box center [392, 47] width 239 height 15
copy div "[PERSON_NAME], [PERSON_NAME] ZHI [PERSON_NAME] [EMAIL_ADDRESS][DOMAIN_NAME]"
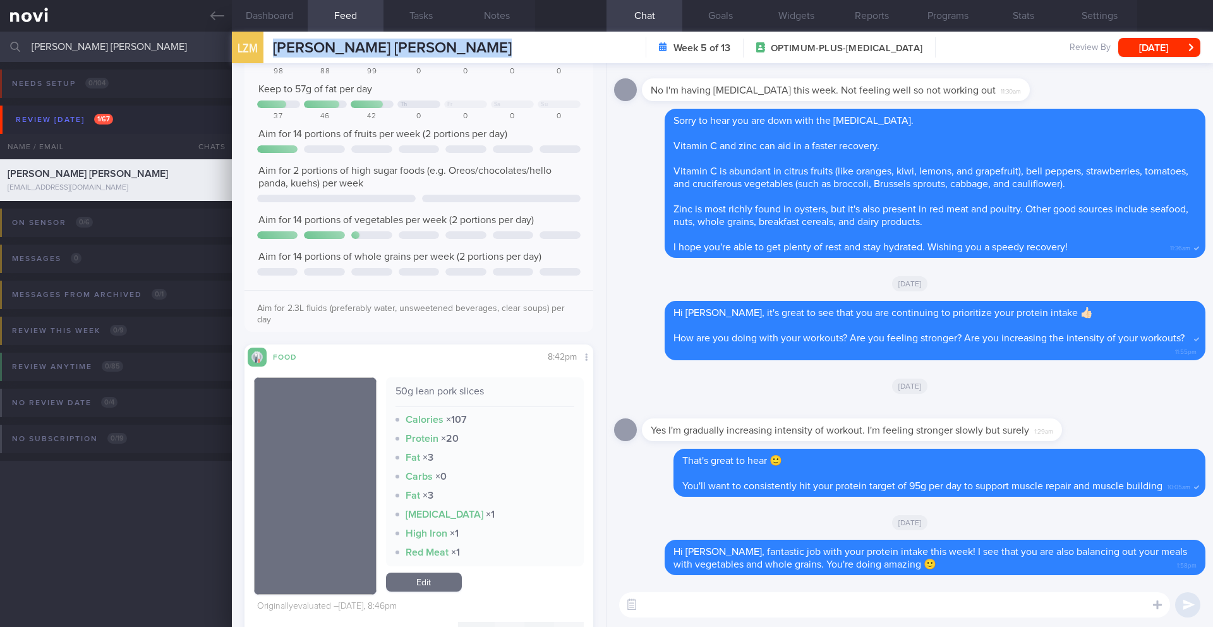
scroll to position [0, 0]
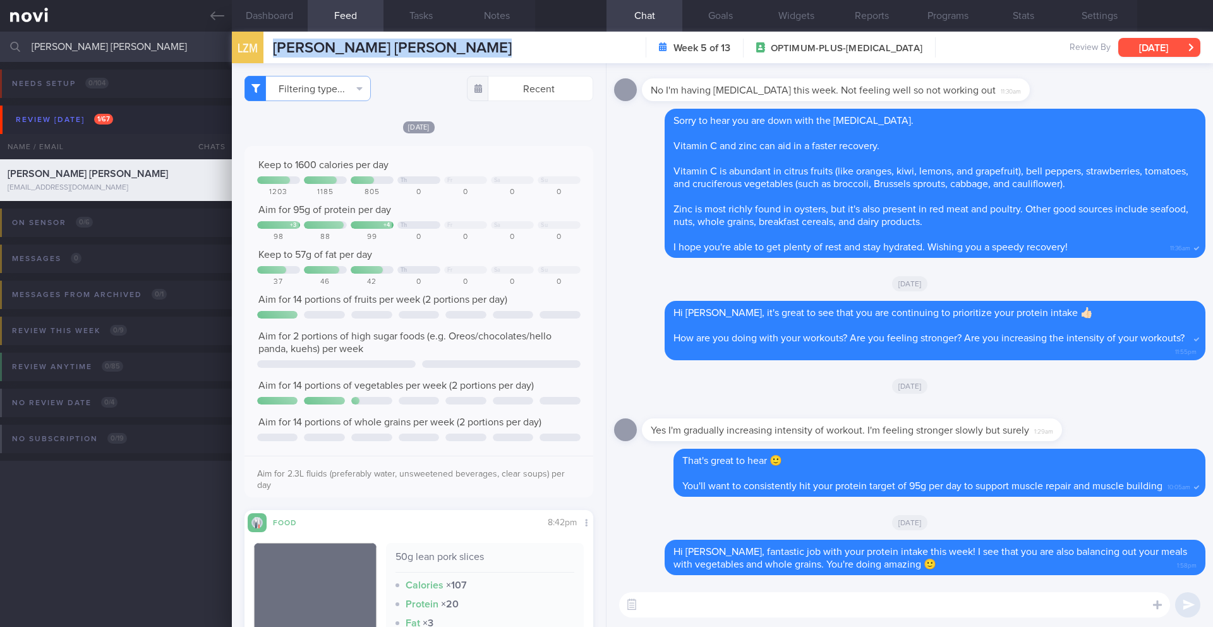
click at [1160, 53] on button "[DATE]" at bounding box center [1159, 47] width 82 height 19
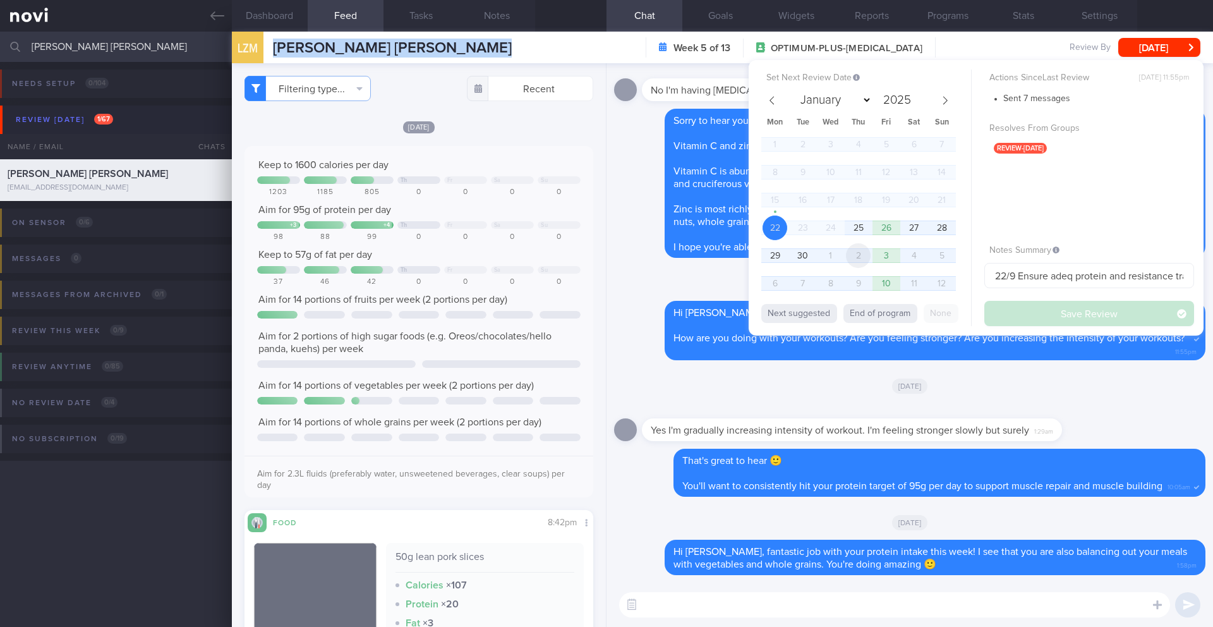
click at [853, 259] on span "2" at bounding box center [858, 255] width 25 height 25
select select "9"
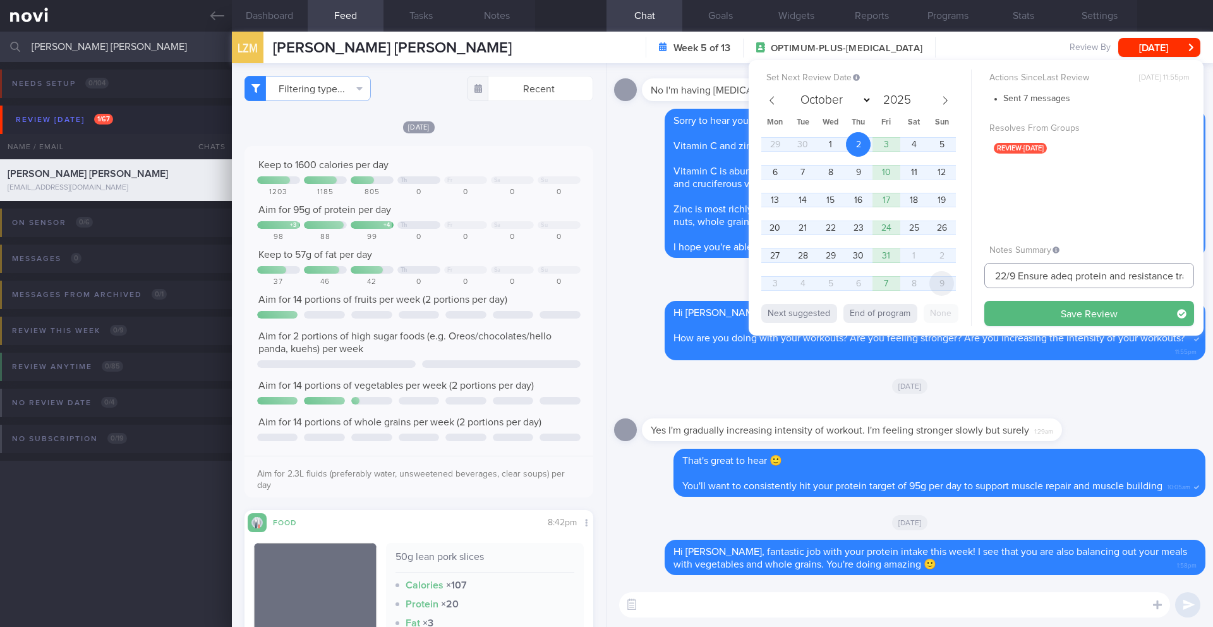
drag, startPoint x: 1004, startPoint y: 277, endPoint x: 947, endPoint y: 277, distance: 56.2
click at [947, 277] on div "Set Next Review Date [DATE] January February March April May June July August S…" at bounding box center [976, 197] width 455 height 275
click at [1127, 275] on input "2/10 Ensure adeq protein and resistance training" at bounding box center [1089, 275] width 210 height 25
drag, startPoint x: 1128, startPoint y: 275, endPoint x: 1046, endPoint y: 275, distance: 81.5
click at [1046, 275] on input "2/10 Ensure adeq protein and resistance training" at bounding box center [1089, 275] width 210 height 25
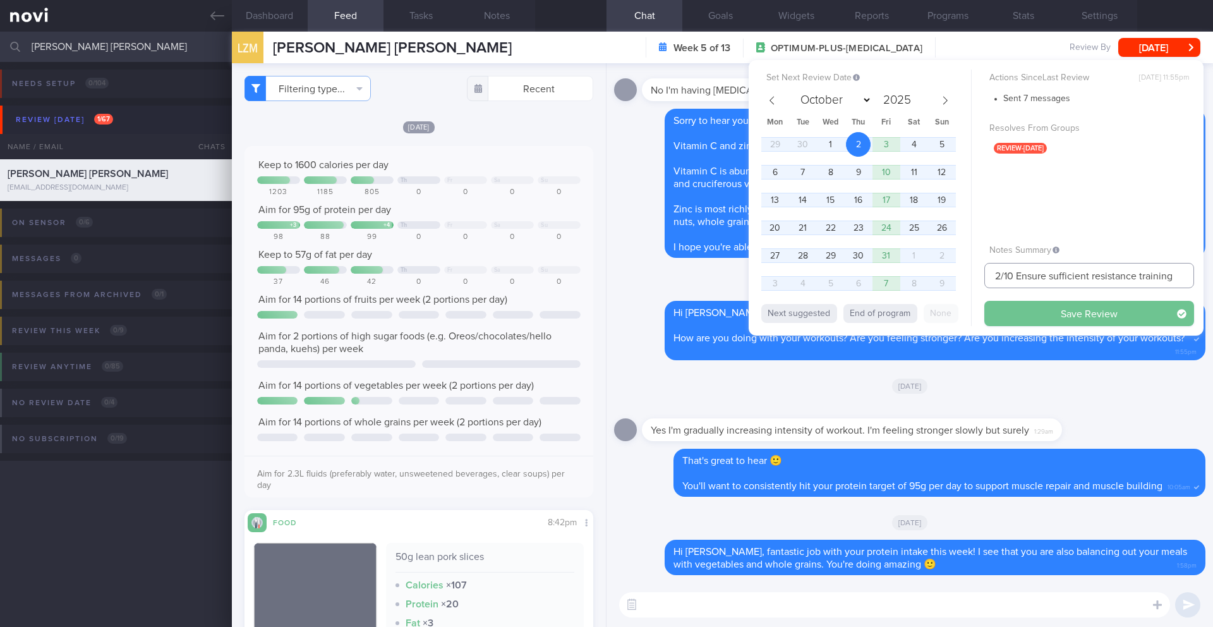
type input "2/10 Ensure sufficient resistance training"
click at [1085, 311] on button "Save Review" at bounding box center [1089, 313] width 210 height 25
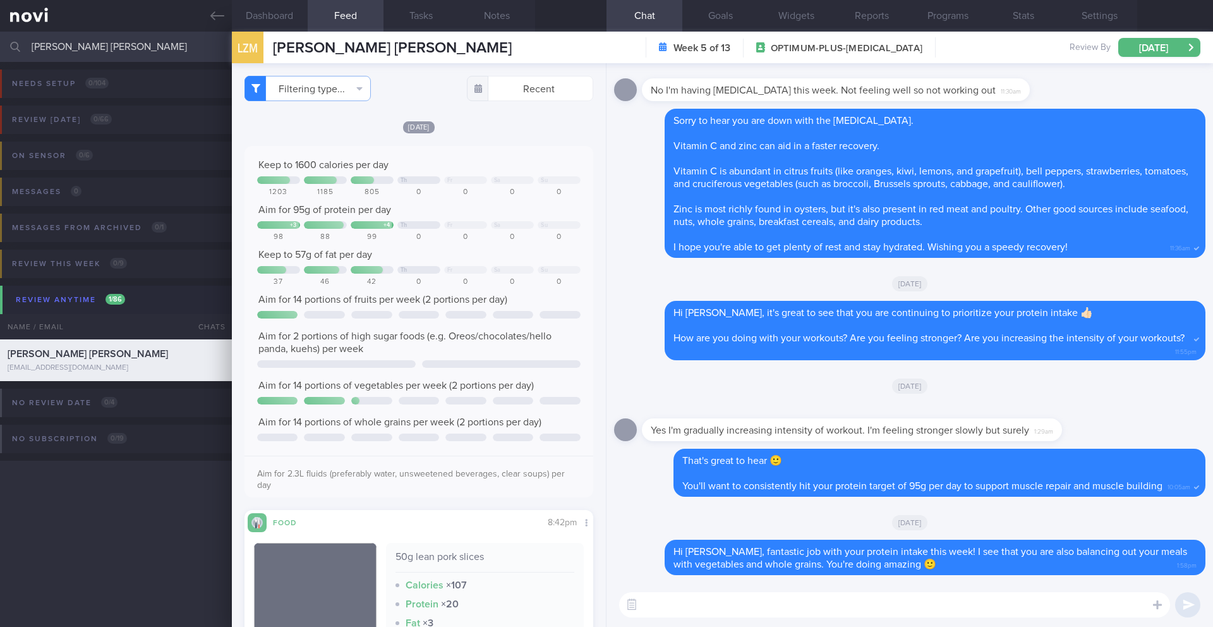
click at [102, 44] on input "[PERSON_NAME] [PERSON_NAME]" at bounding box center [606, 47] width 1213 height 30
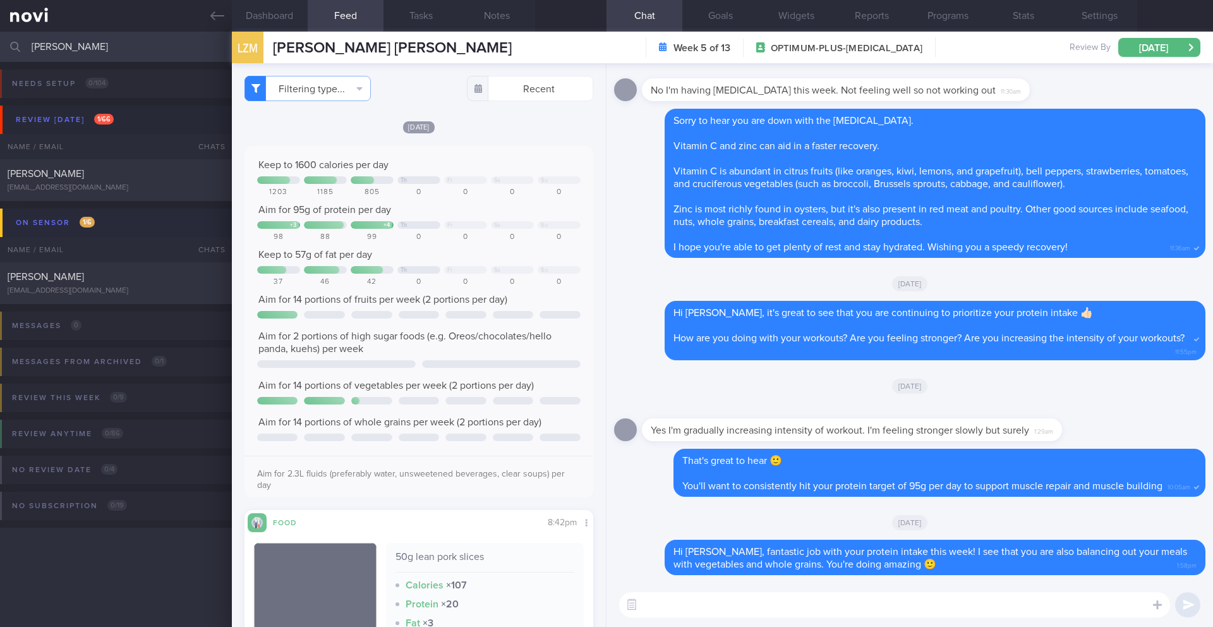
type input "[PERSON_NAME]"
click at [135, 177] on div "[PERSON_NAME]" at bounding box center [115, 173] width 214 height 13
type input "25/9 SAF LIP -- comment on exercise"
select select "8"
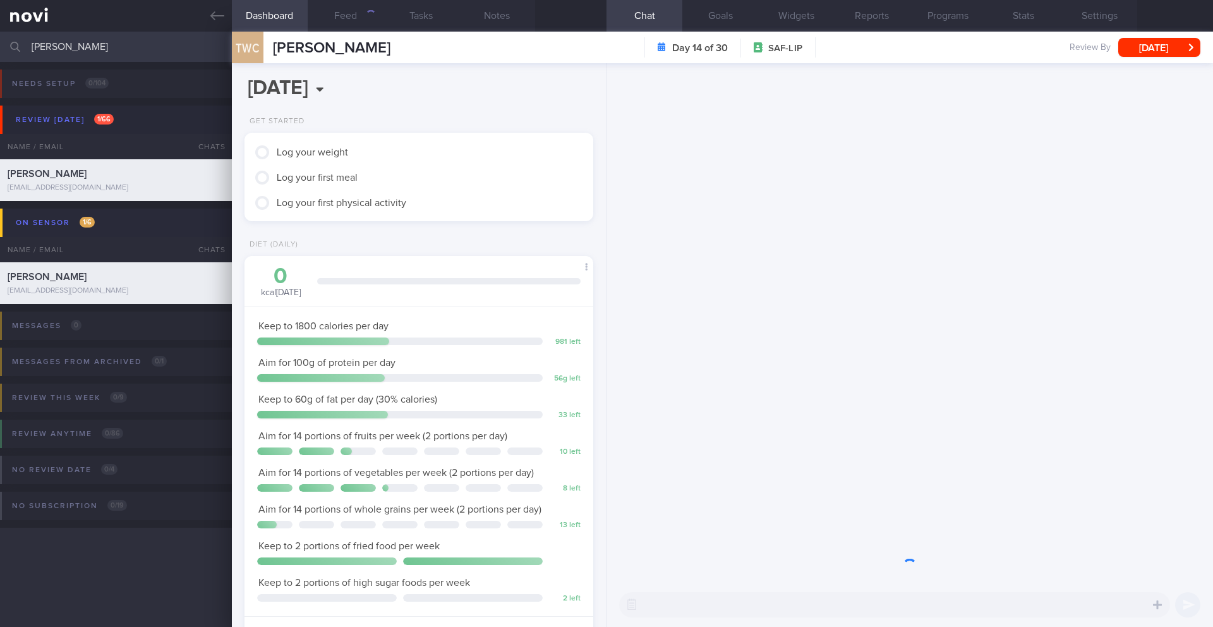
scroll to position [176, 317]
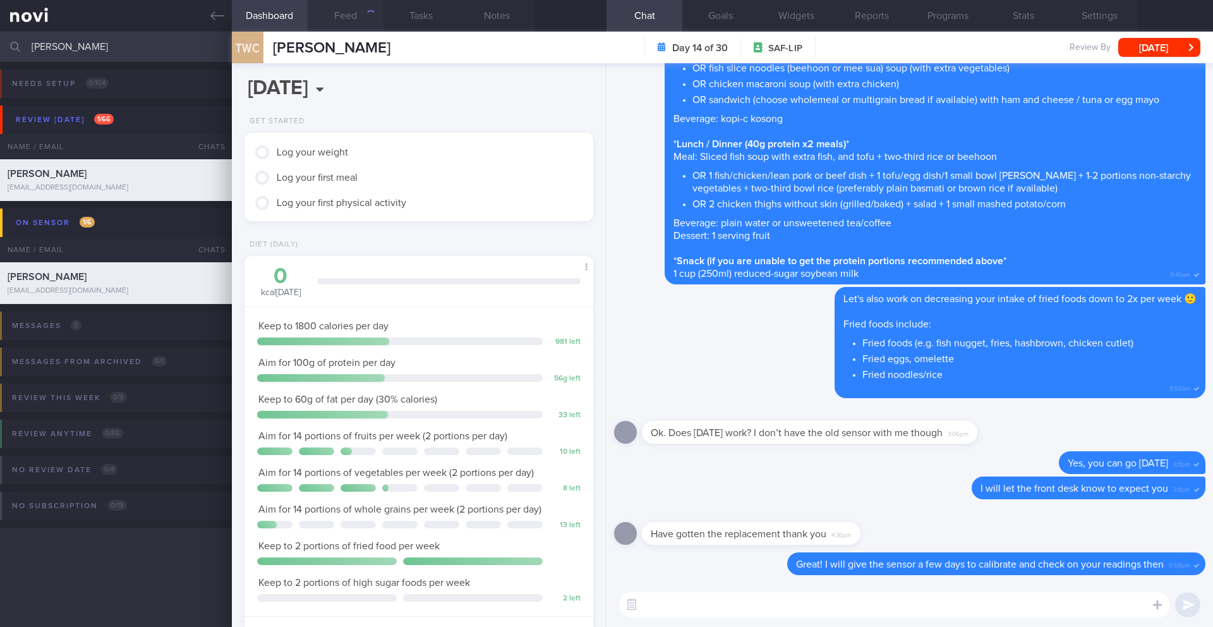
click at [366, 15] on div "button" at bounding box center [370, 14] width 13 height 13
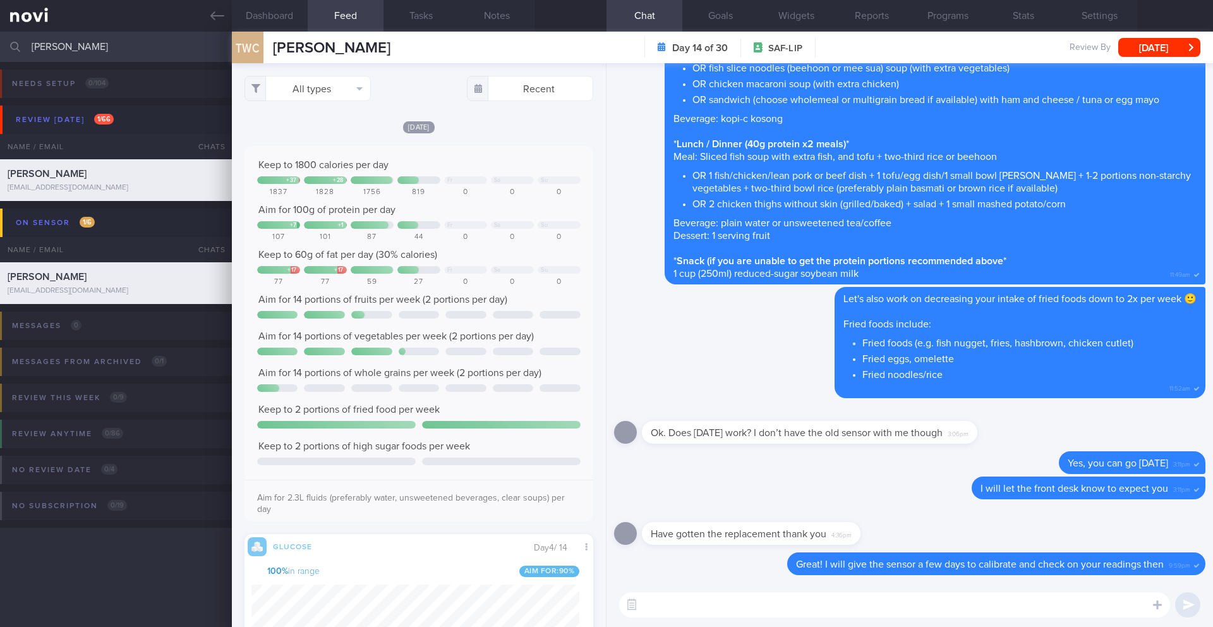
scroll to position [80, 323]
